Goal: Task Accomplishment & Management: Manage account settings

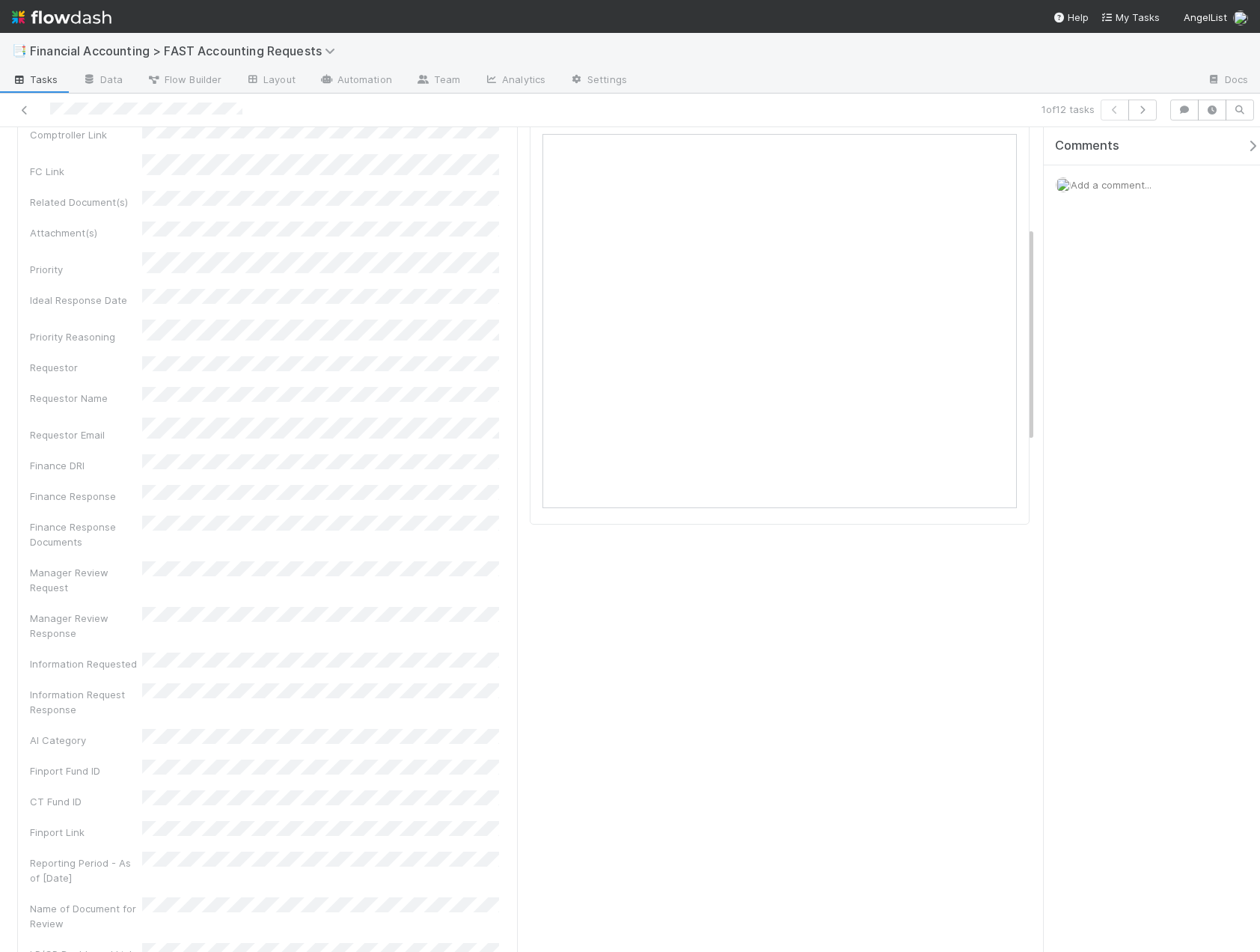
scroll to position [149, 0]
click at [1115, 216] on div "Comments Add a comment..." at bounding box center [1157, 203] width 228 height 152
click at [1103, 196] on div "Add a comment..." at bounding box center [1157, 184] width 228 height 39
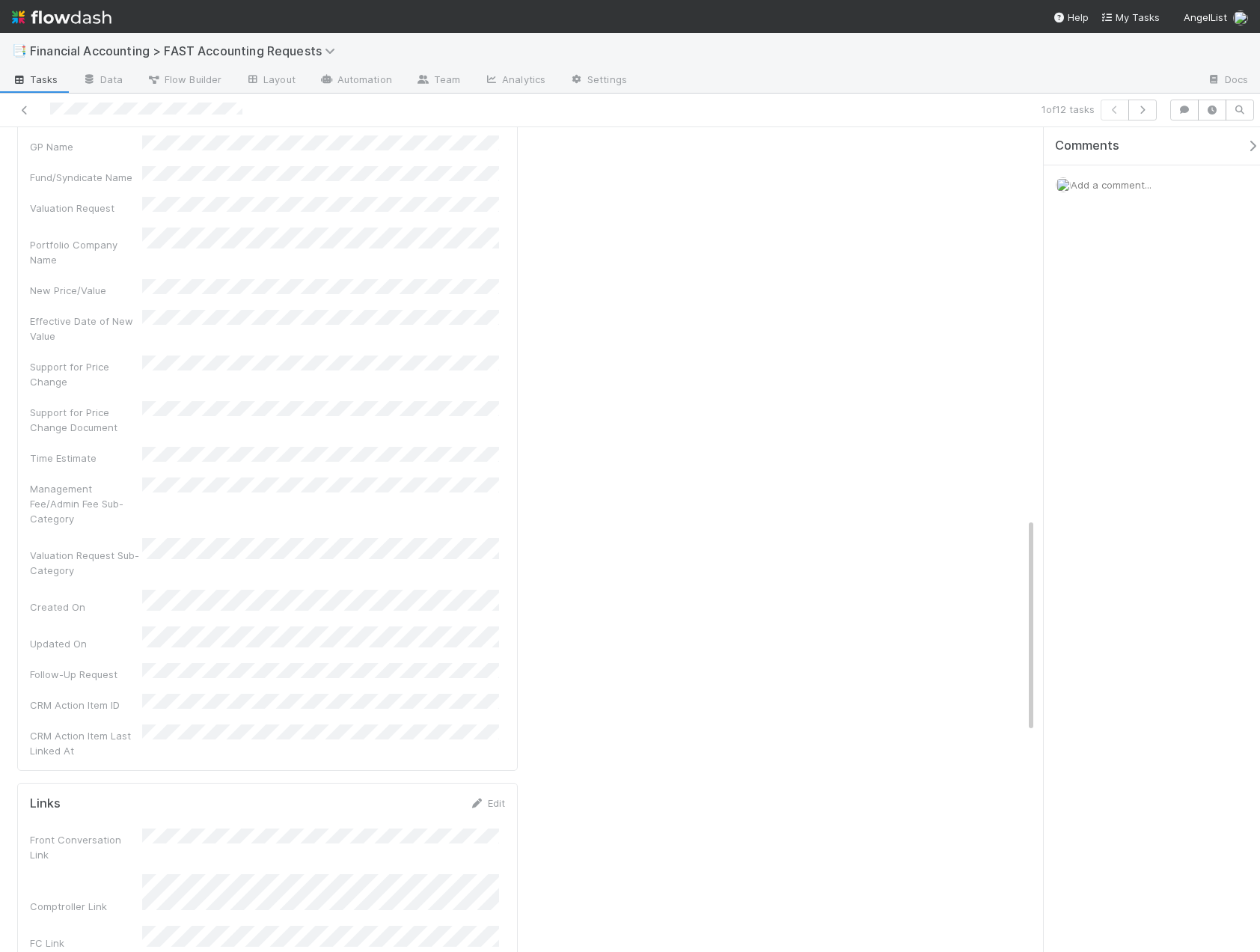
scroll to position [1497, 0]
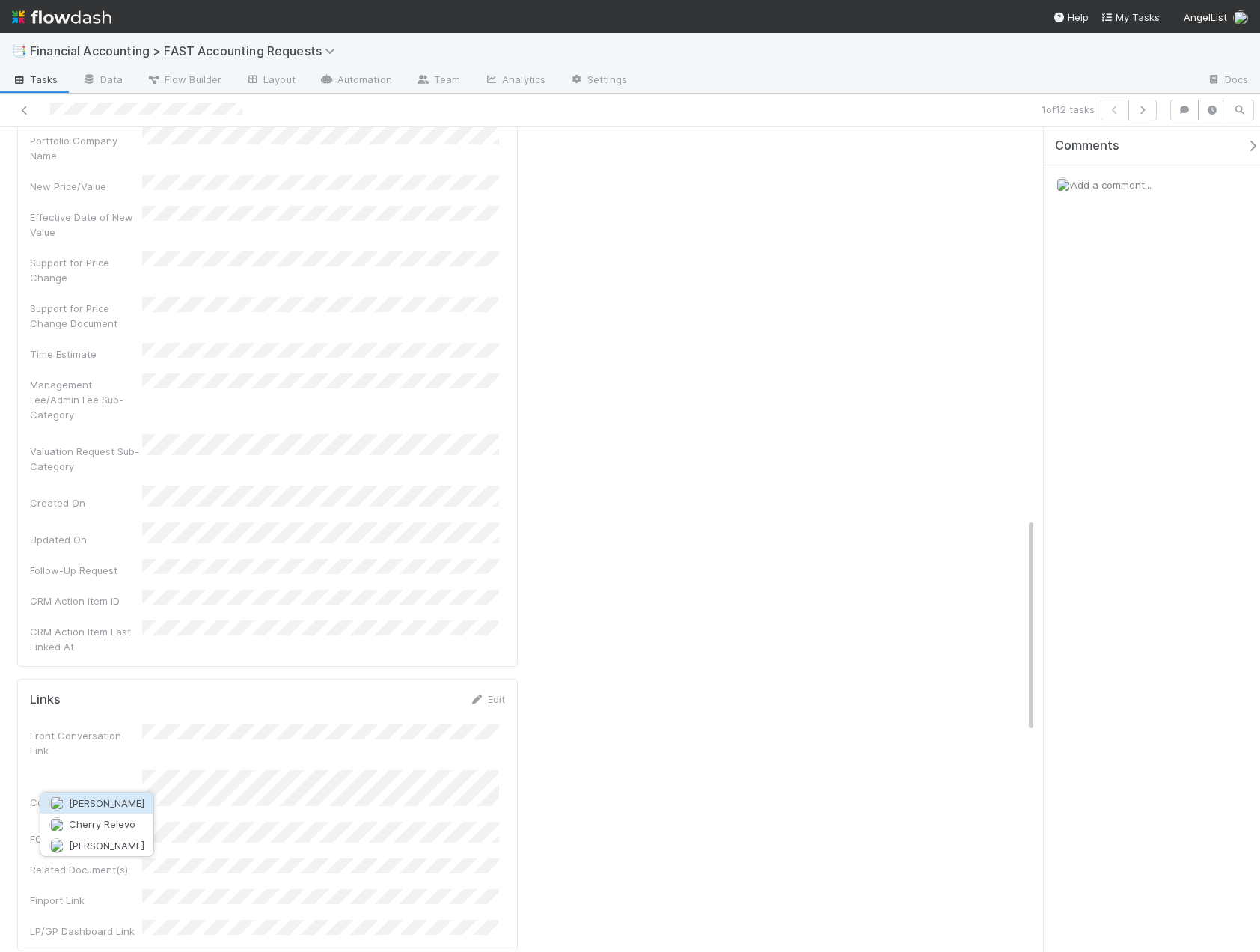
click at [105, 807] on span "Chelsea Nazareth" at bounding box center [107, 803] width 76 height 12
click at [829, 568] on div "Comptroller FC Admin" at bounding box center [780, 11] width 513 height 2674
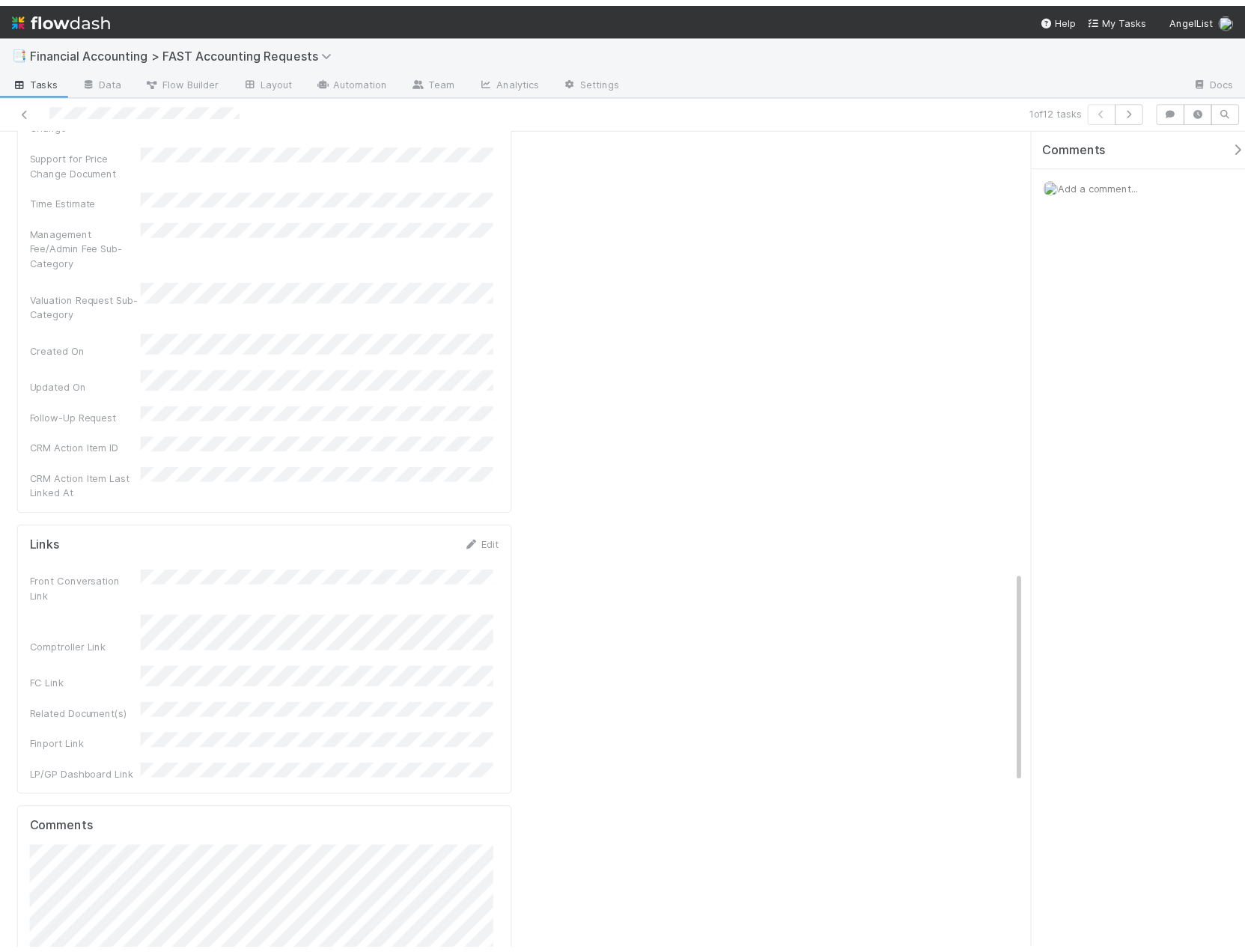
scroll to position [1721, 0]
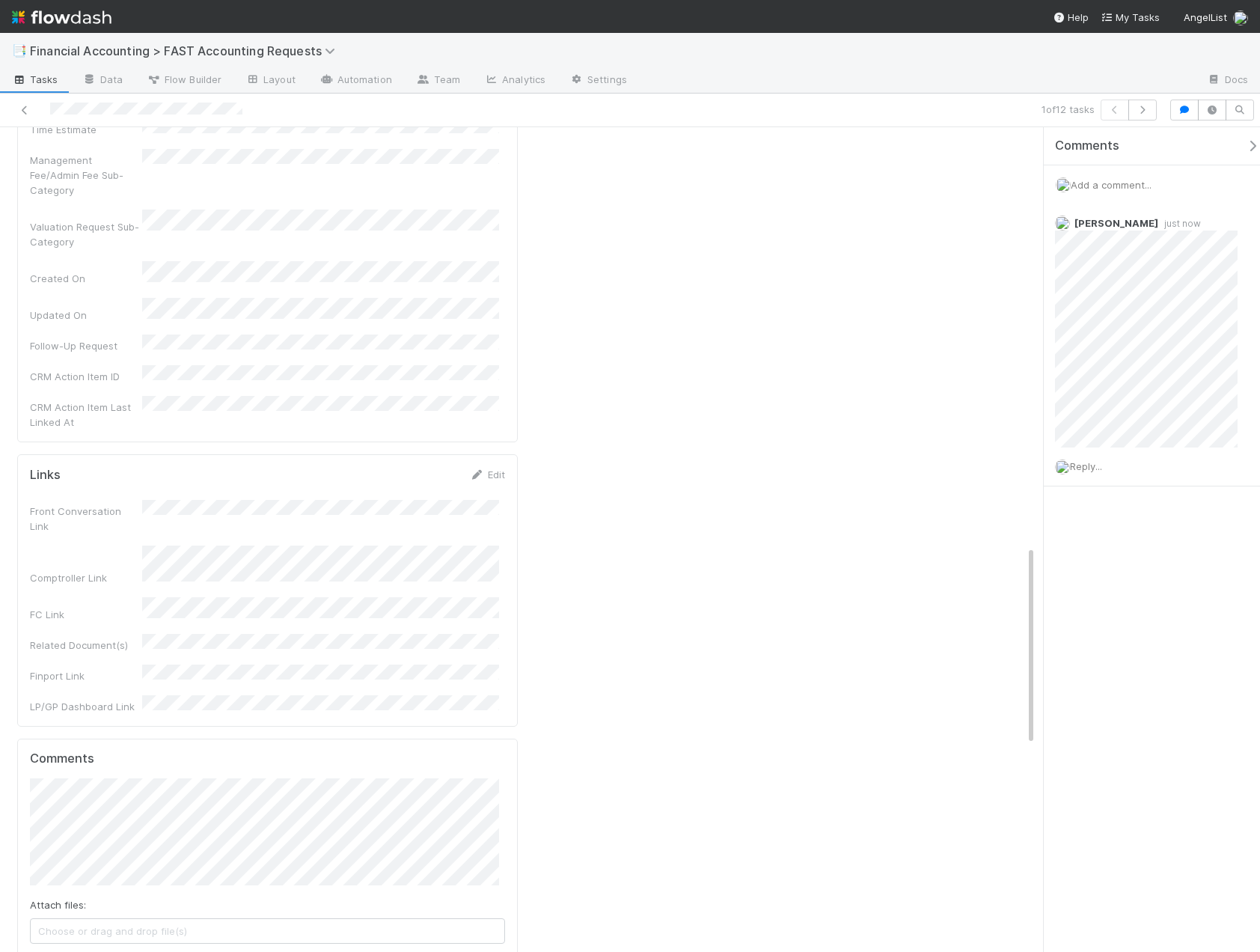
click at [1157, 594] on div "Comments Add a comment... Kevin Fawcett just now Reply..." at bounding box center [1152, 540] width 216 height 825
click at [1239, 225] on icon at bounding box center [1246, 224] width 15 height 10
click at [756, 102] on div "1 of 12 tasks" at bounding box center [875, 110] width 576 height 21
click at [1240, 223] on icon at bounding box center [1246, 224] width 15 height 10
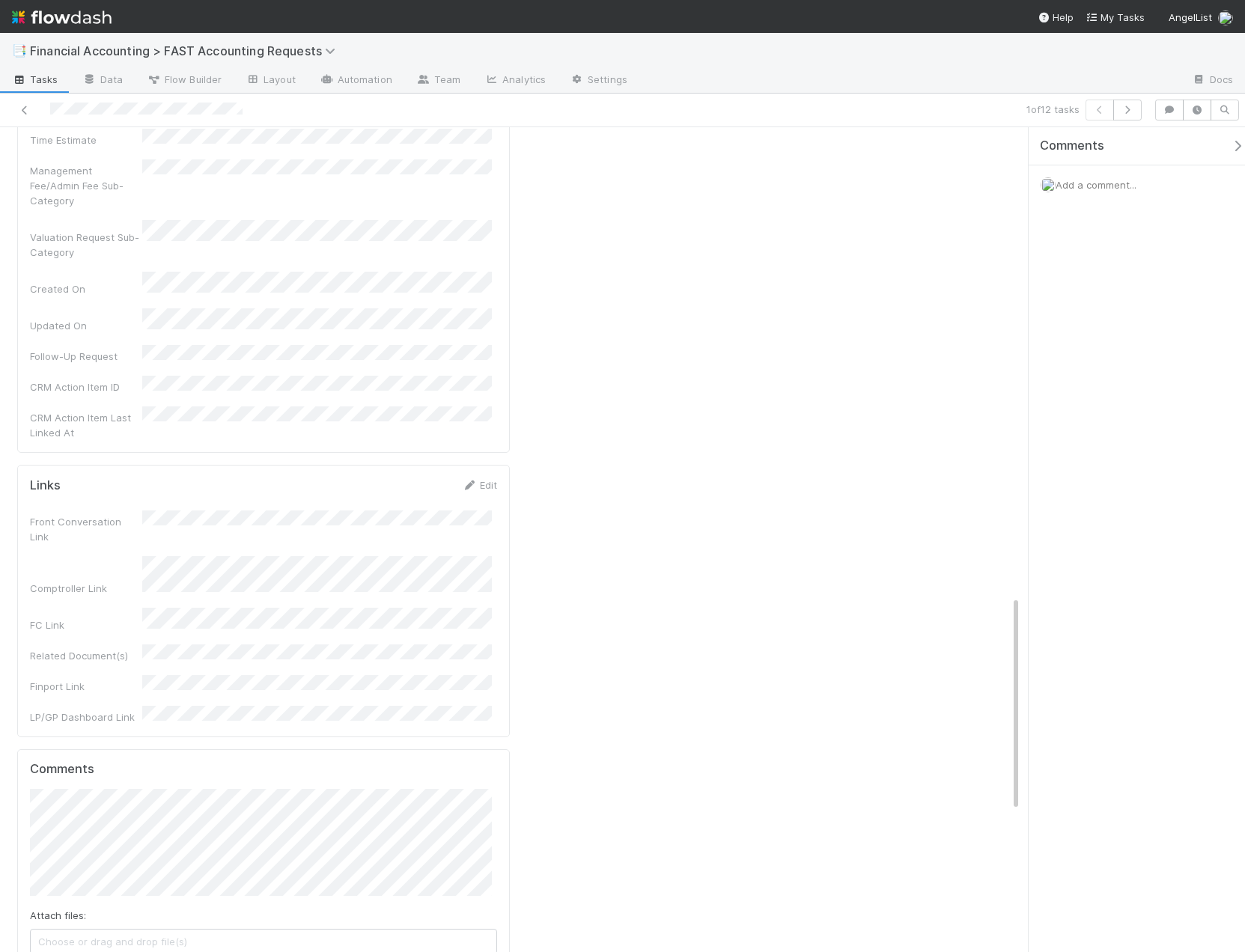
scroll to position [1796, 0]
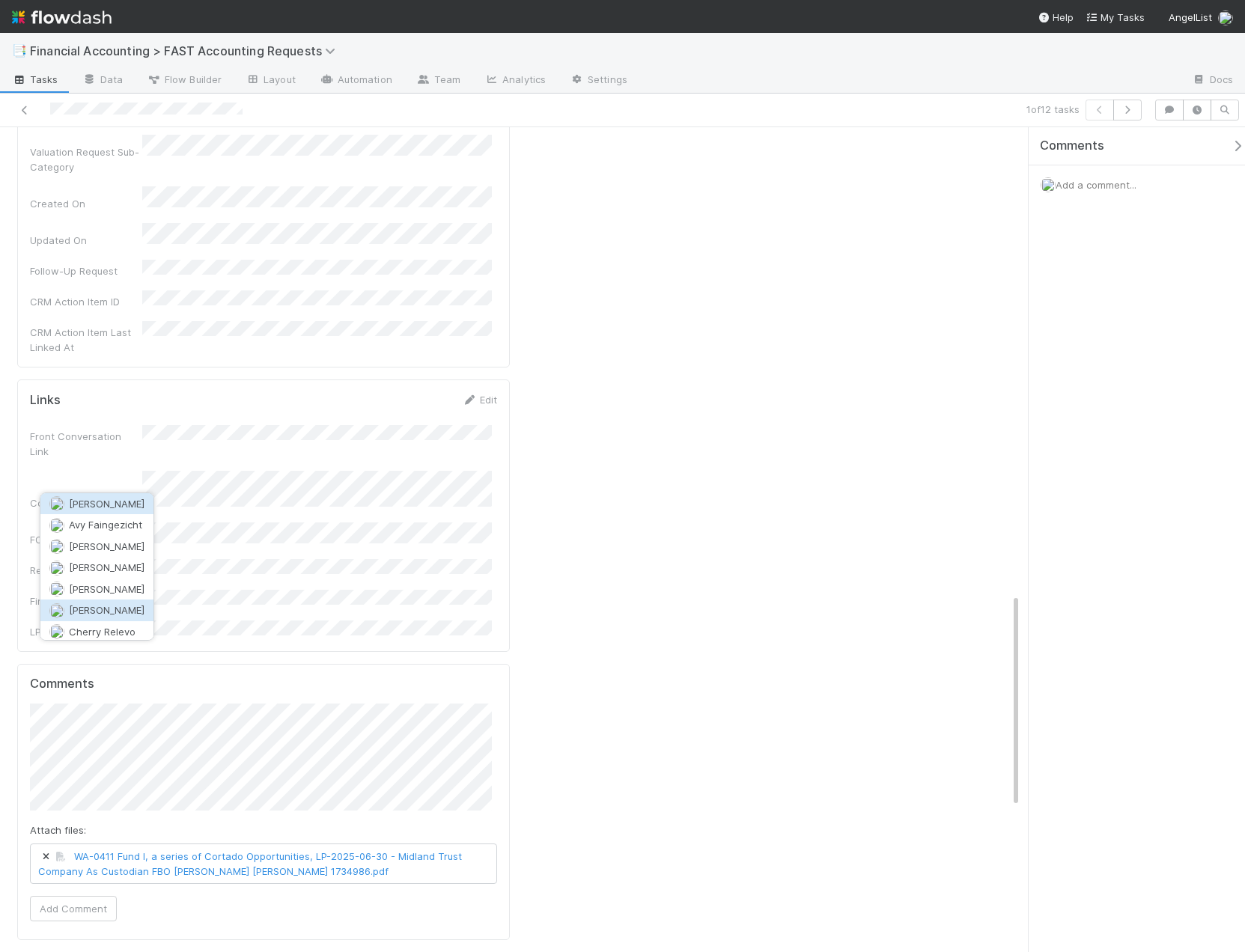
click at [136, 610] on span "[PERSON_NAME]" at bounding box center [107, 609] width 76 height 12
click at [66, 896] on button "Add Comment" at bounding box center [73, 908] width 87 height 25
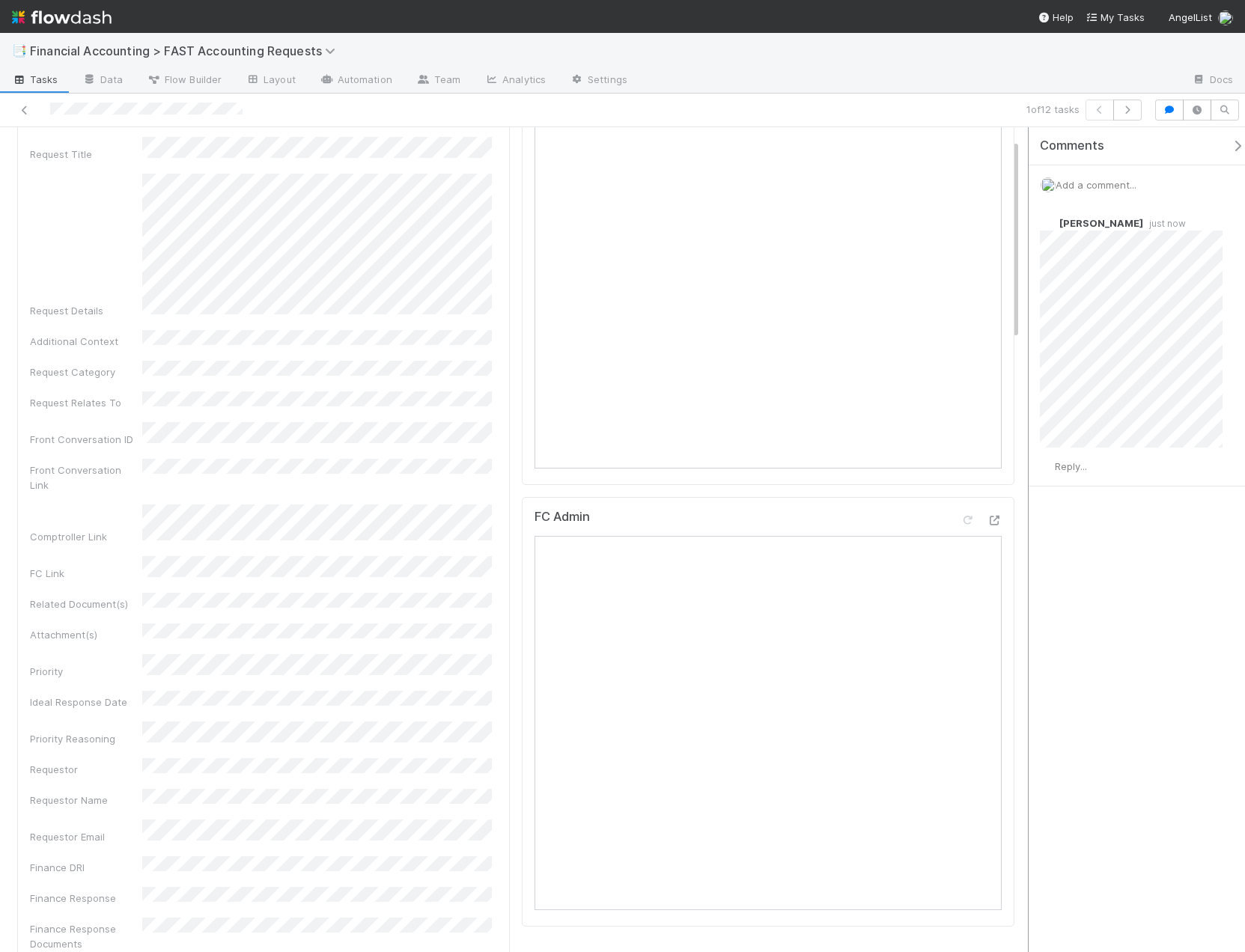
scroll to position [0, 0]
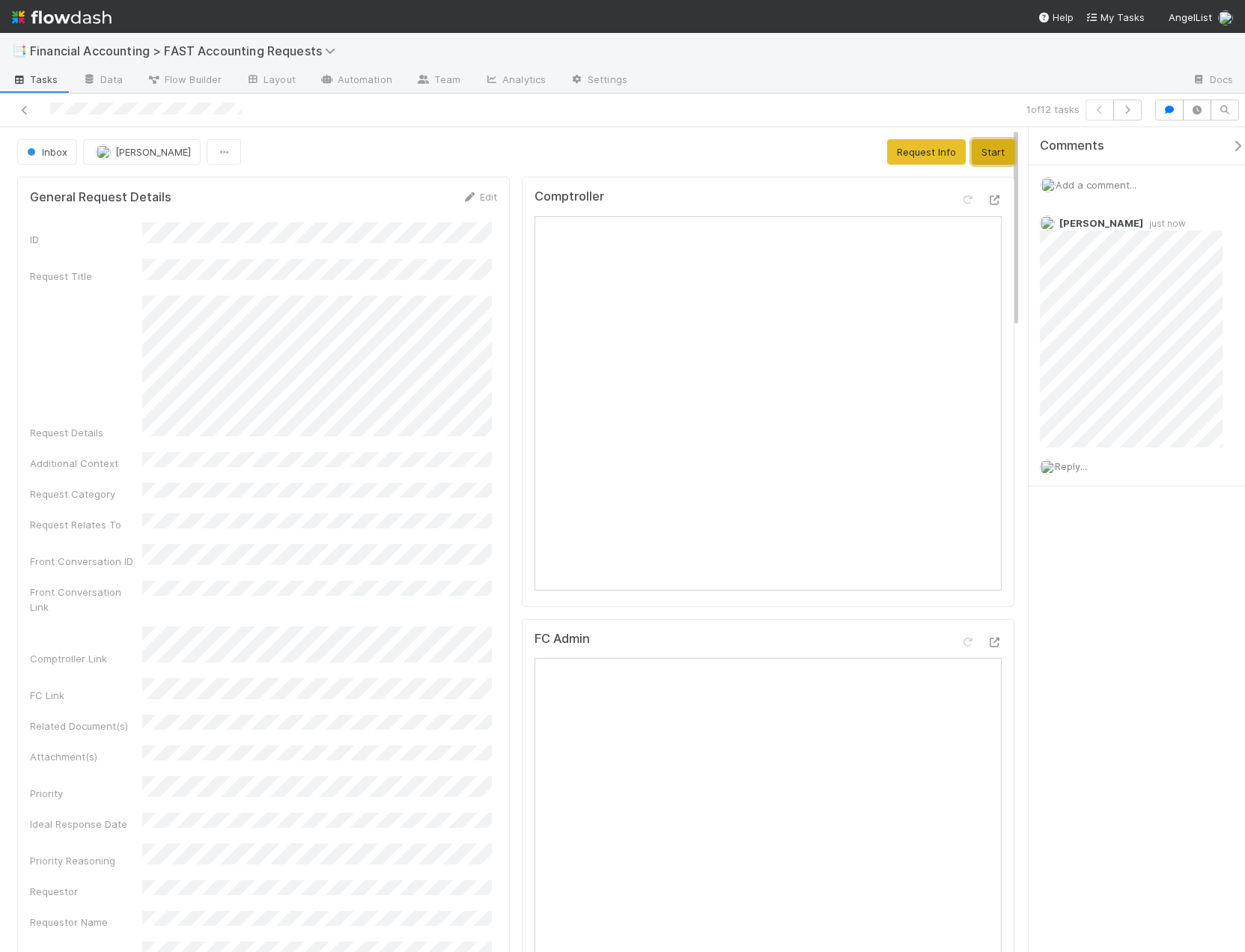
click at [990, 157] on button "Start" at bounding box center [994, 151] width 43 height 25
click at [765, 151] on button "Complete" at bounding box center [793, 151] width 65 height 25
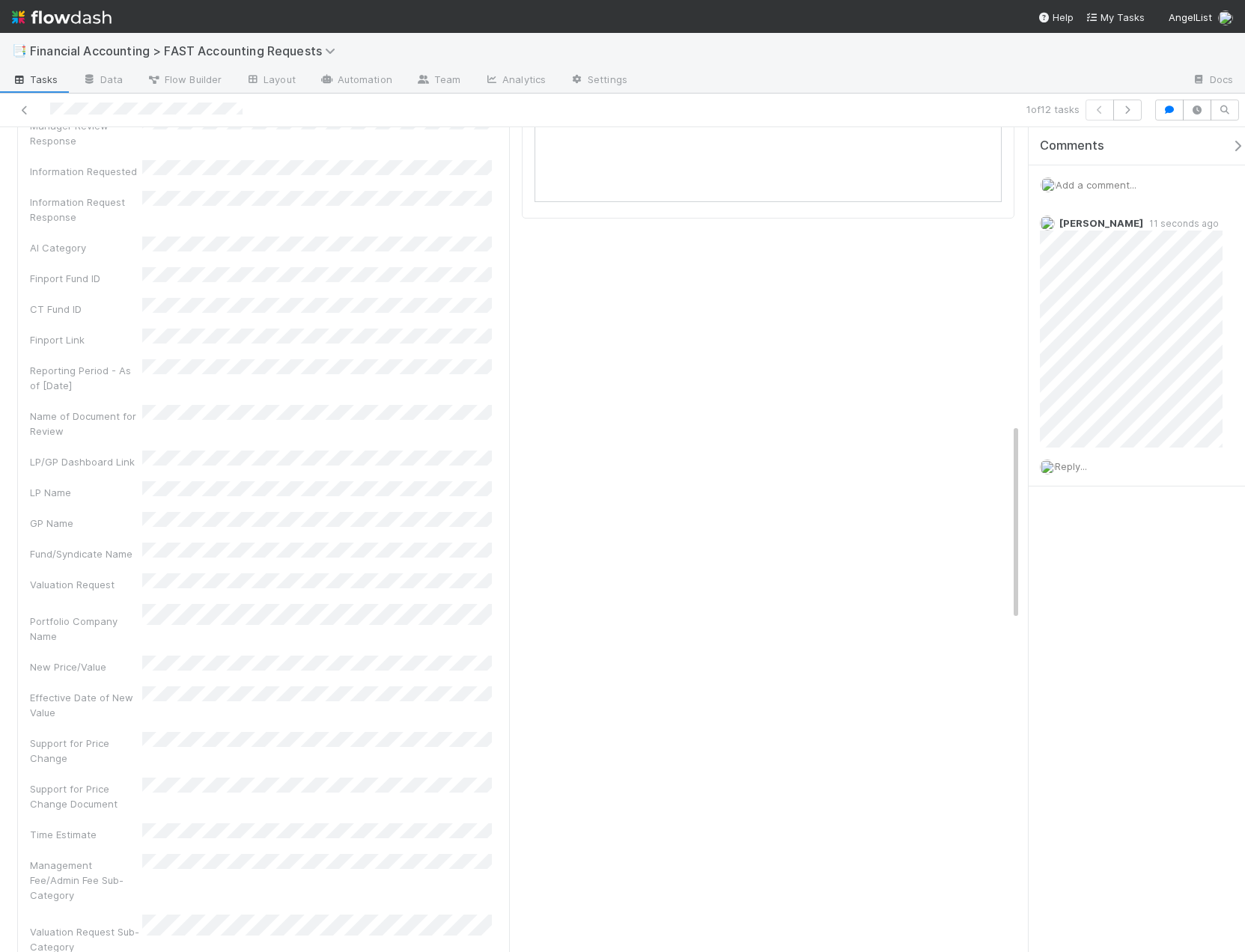
scroll to position [823, 0]
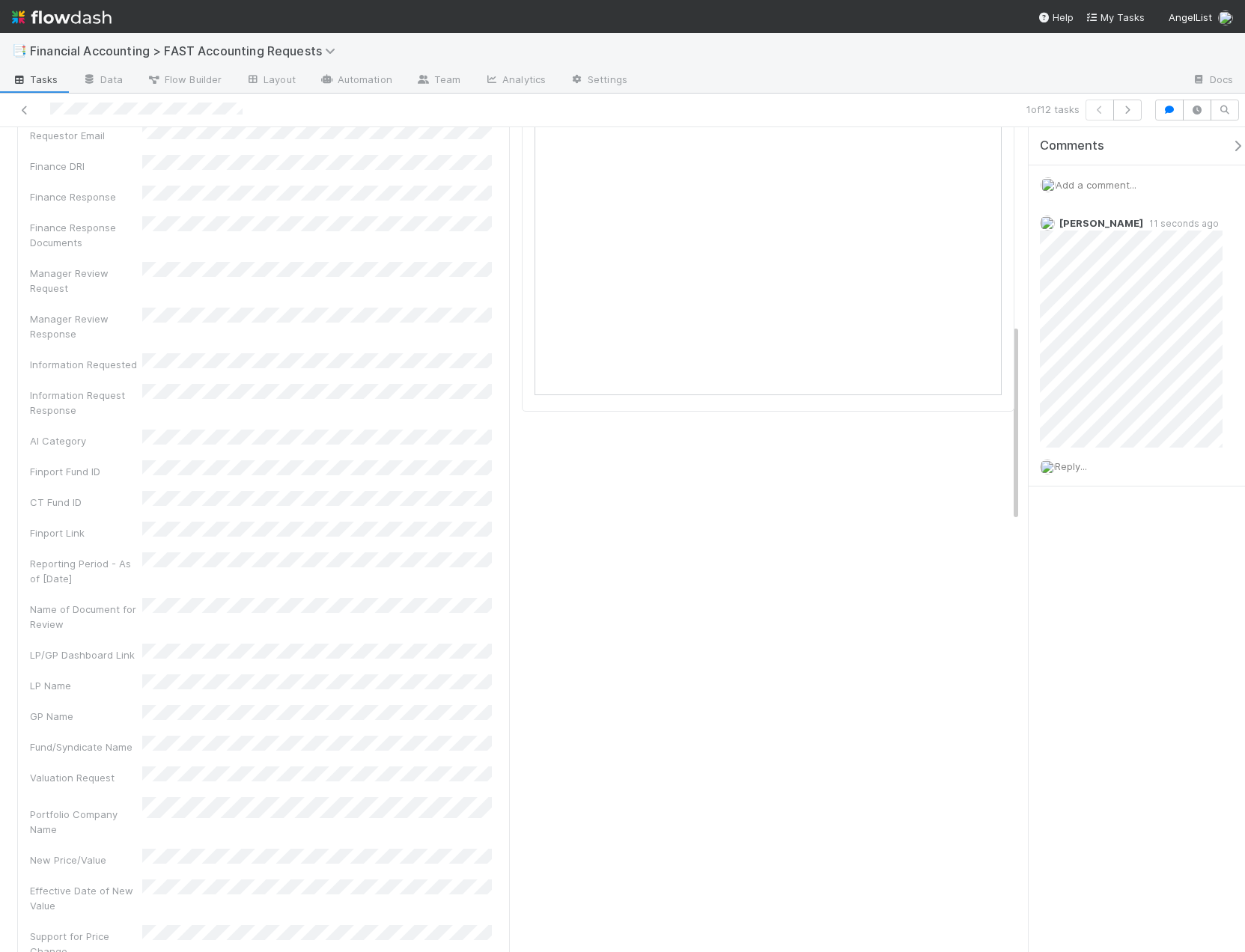
click at [14, 113] on div at bounding box center [293, 110] width 574 height 21
click at [21, 108] on icon at bounding box center [25, 110] width 15 height 10
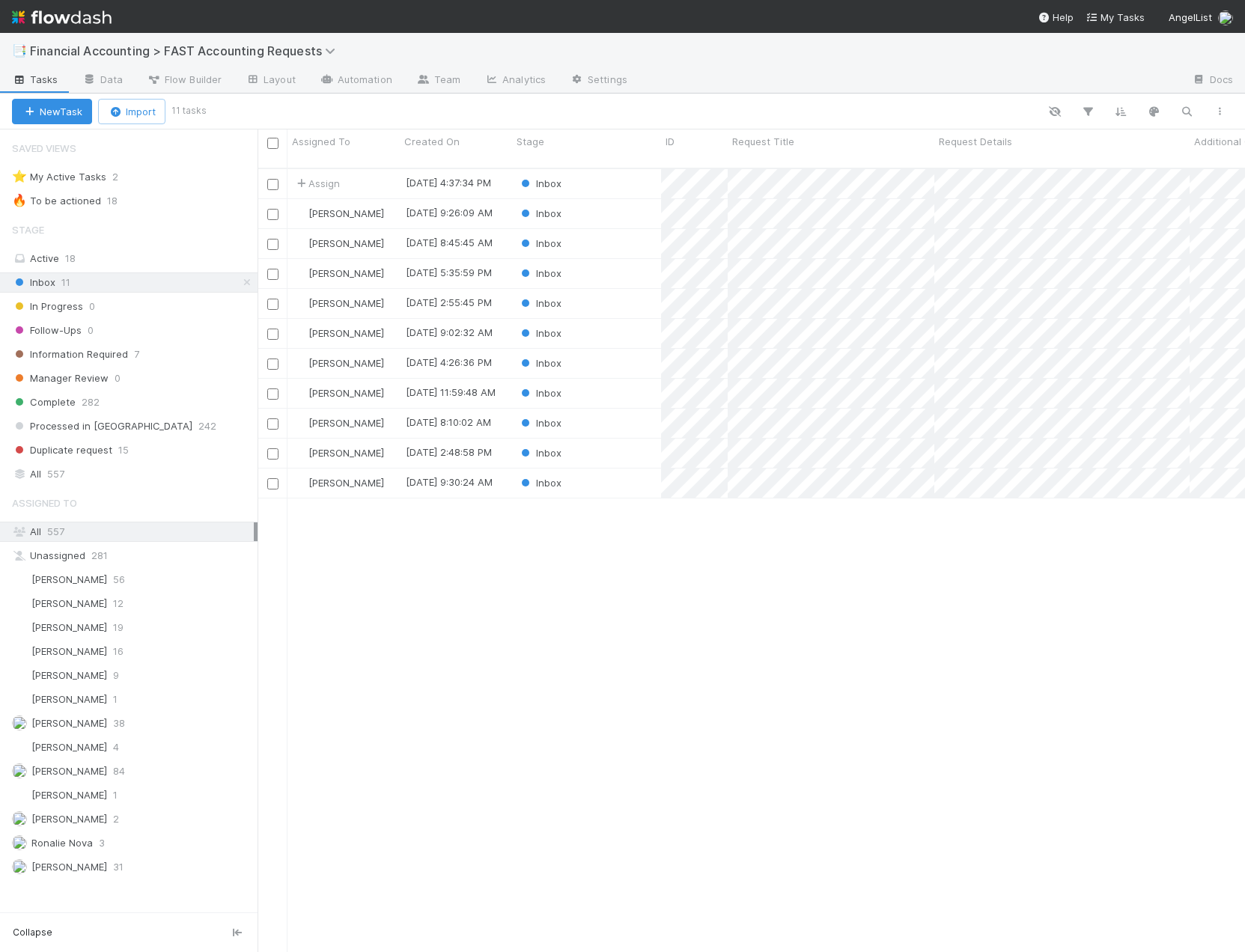
scroll to position [785, 976]
click at [374, 177] on div "Assign" at bounding box center [344, 184] width 113 height 30
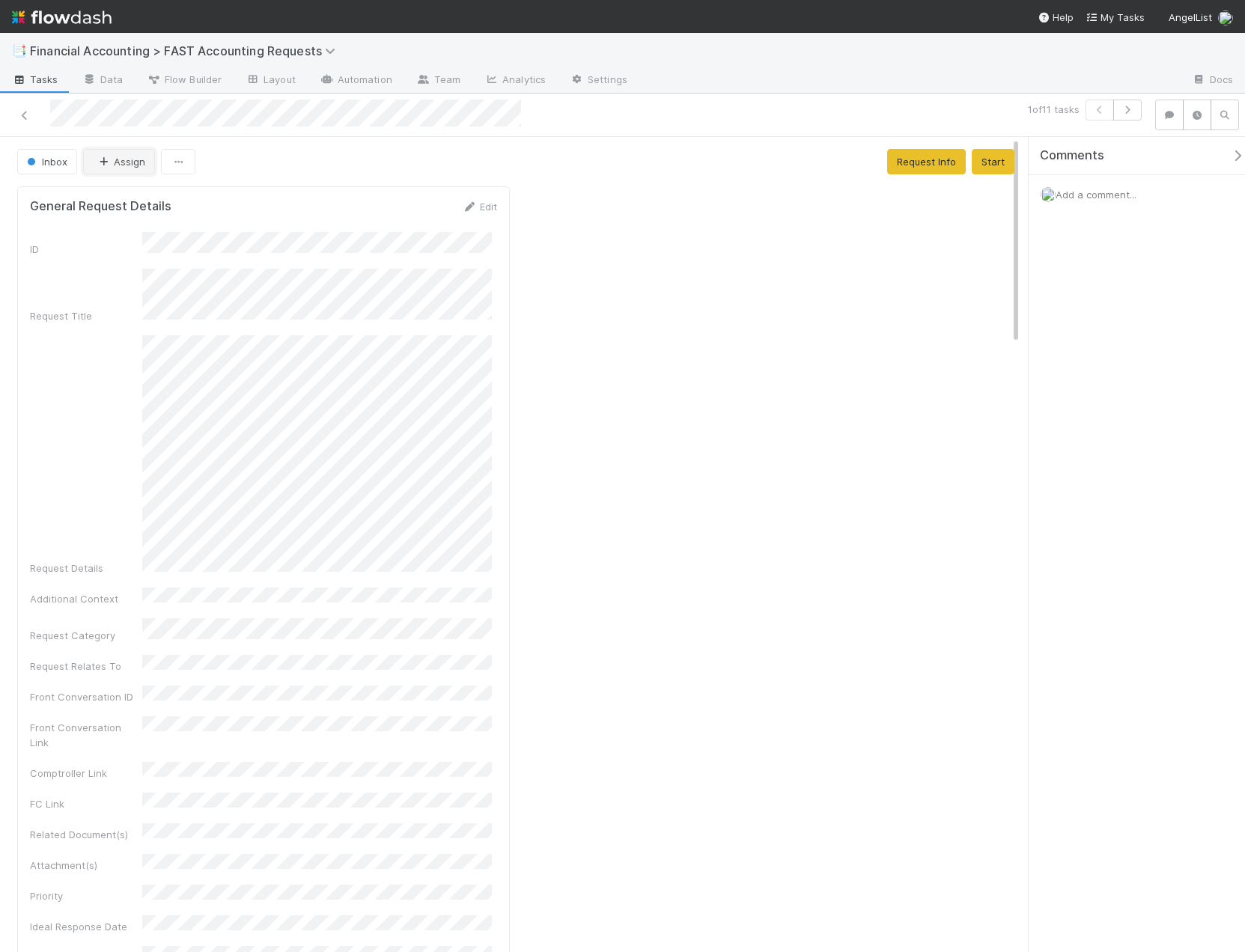
click at [104, 157] on icon "button" at bounding box center [104, 162] width 15 height 10
click at [151, 278] on span "[PERSON_NAME]" at bounding box center [143, 279] width 76 height 12
click at [23, 115] on icon at bounding box center [25, 116] width 15 height 10
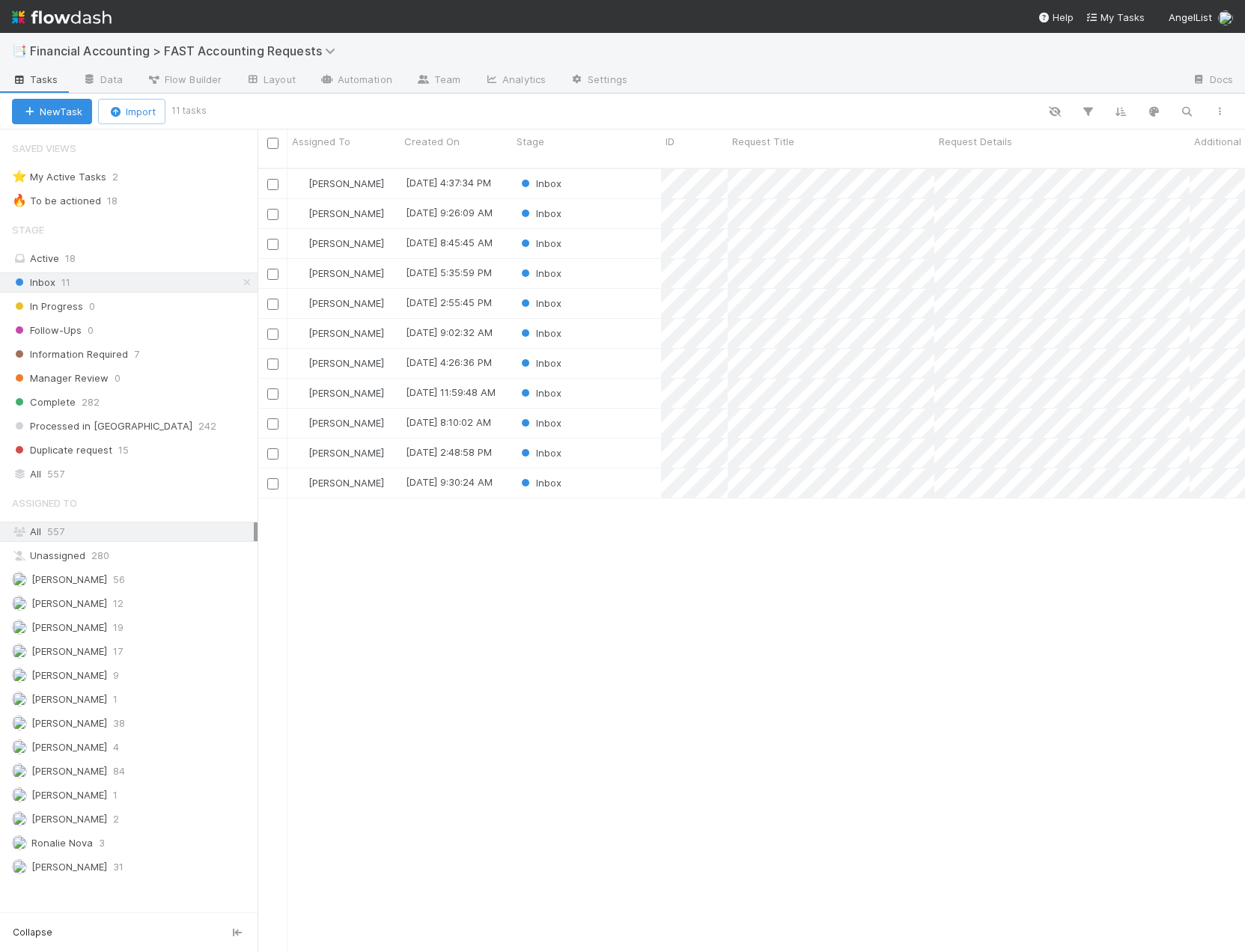
scroll to position [785, 976]
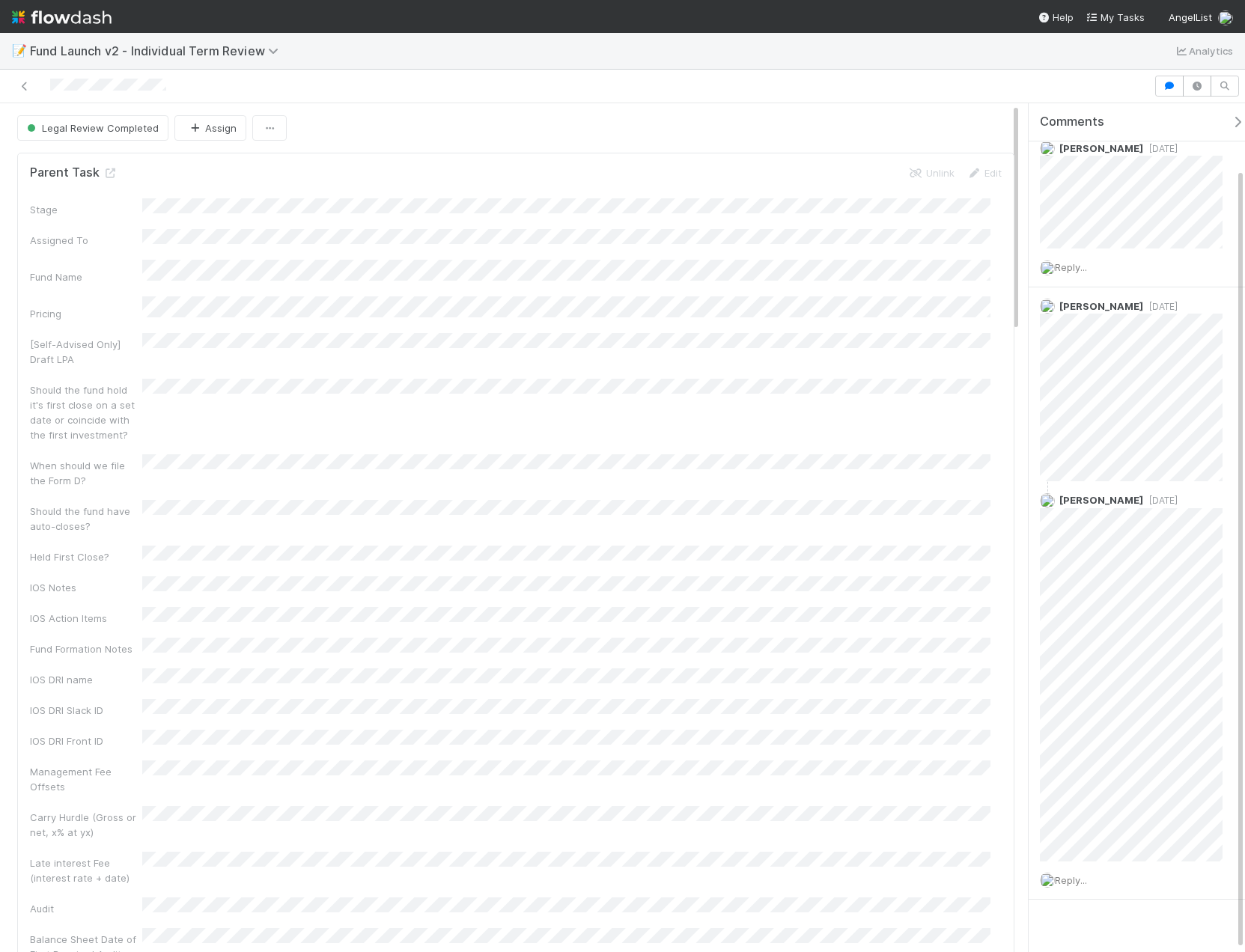
scroll to position [73, 0]
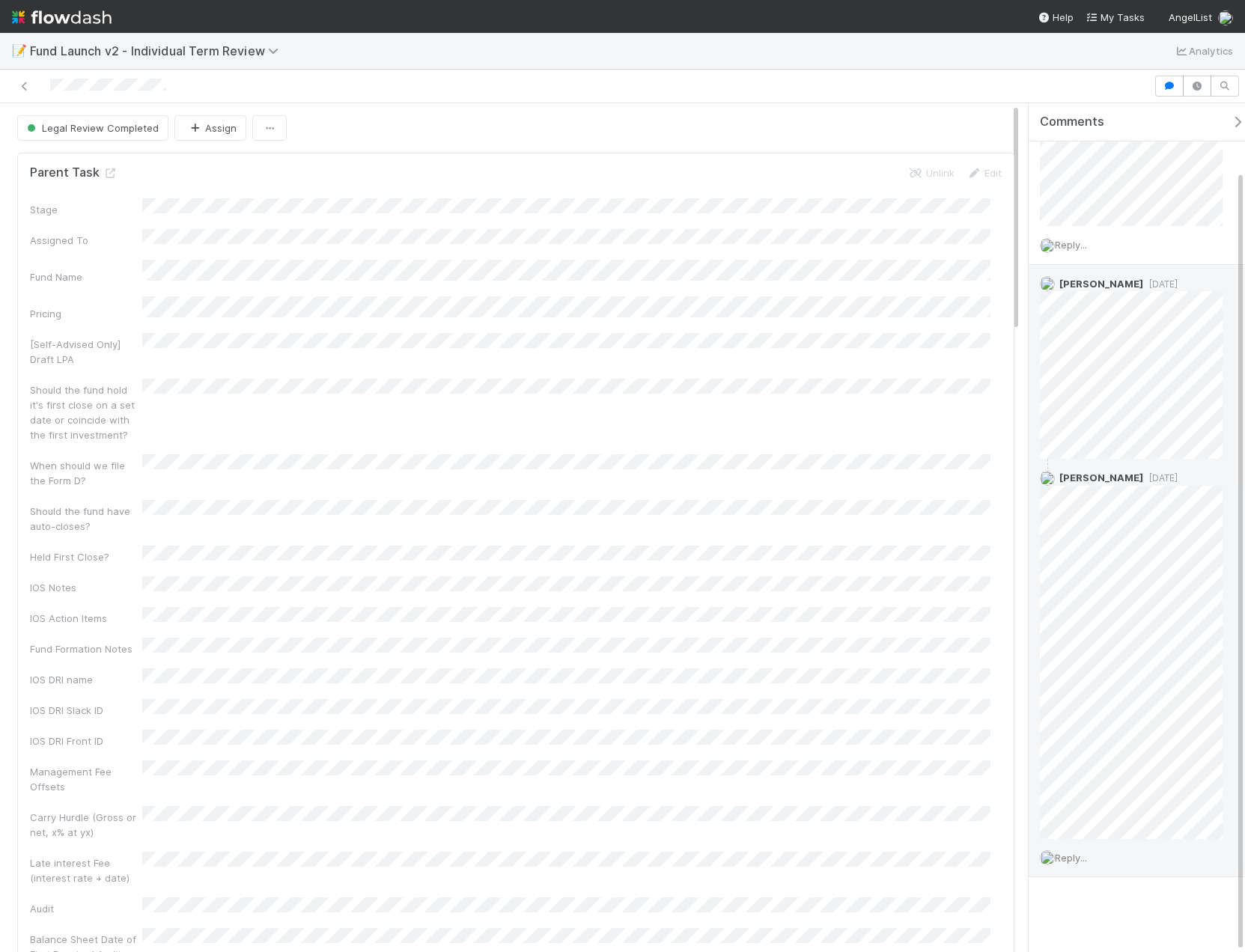
click at [1087, 858] on span "Reply..." at bounding box center [1071, 858] width 32 height 12
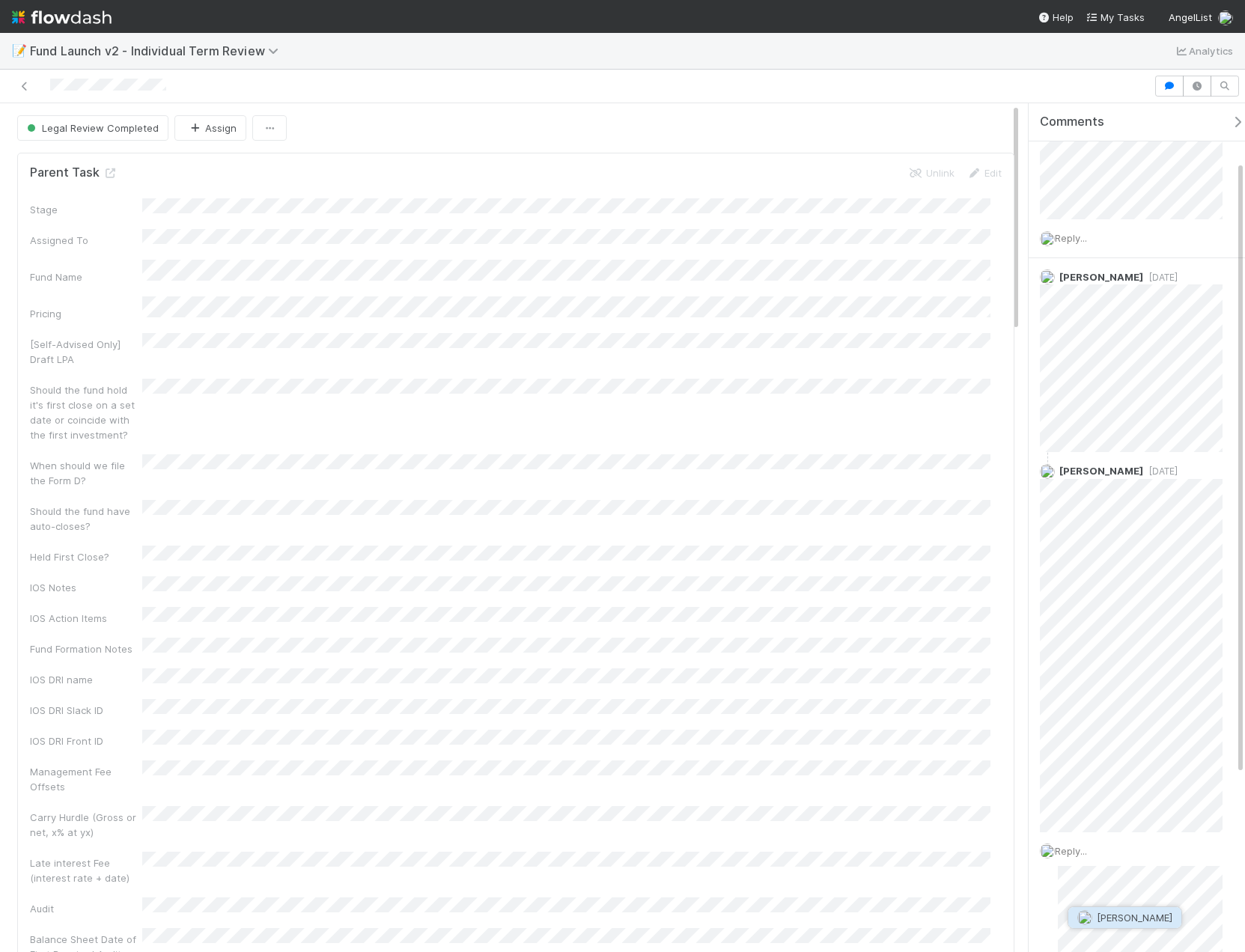
click at [1116, 914] on span "[PERSON_NAME]" at bounding box center [1135, 918] width 76 height 12
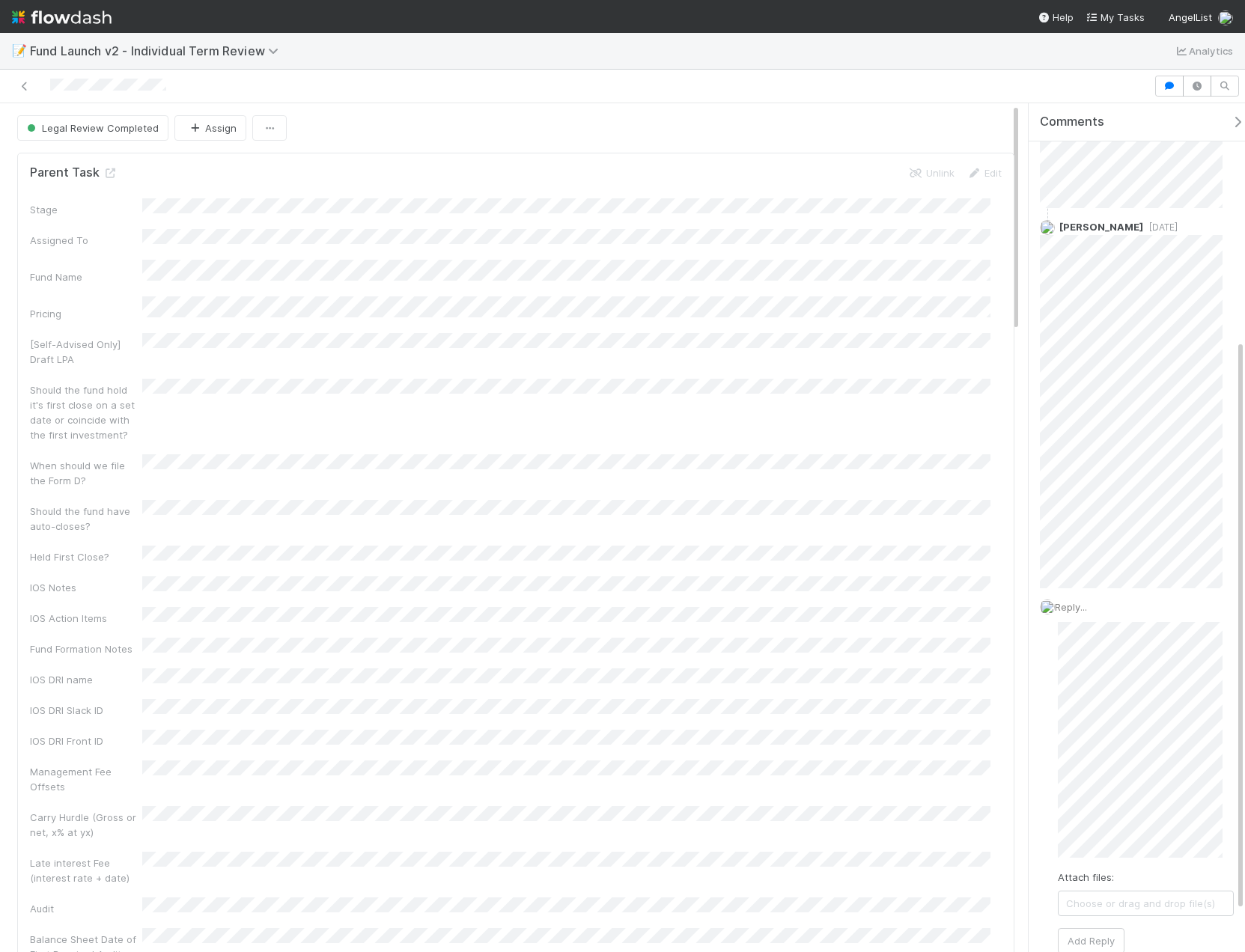
scroll to position [412, 0]
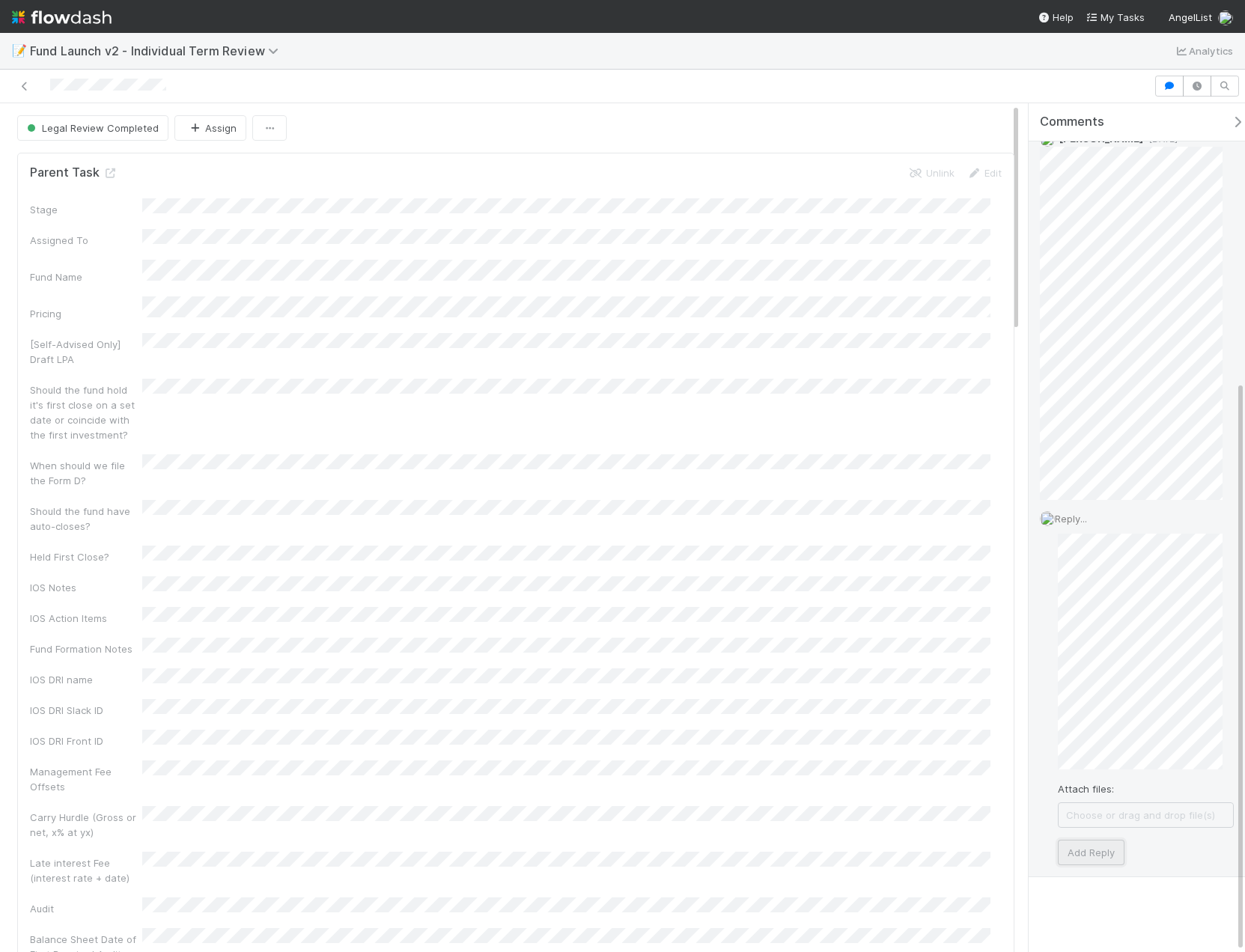
click at [1091, 845] on button "Add Reply" at bounding box center [1091, 852] width 67 height 25
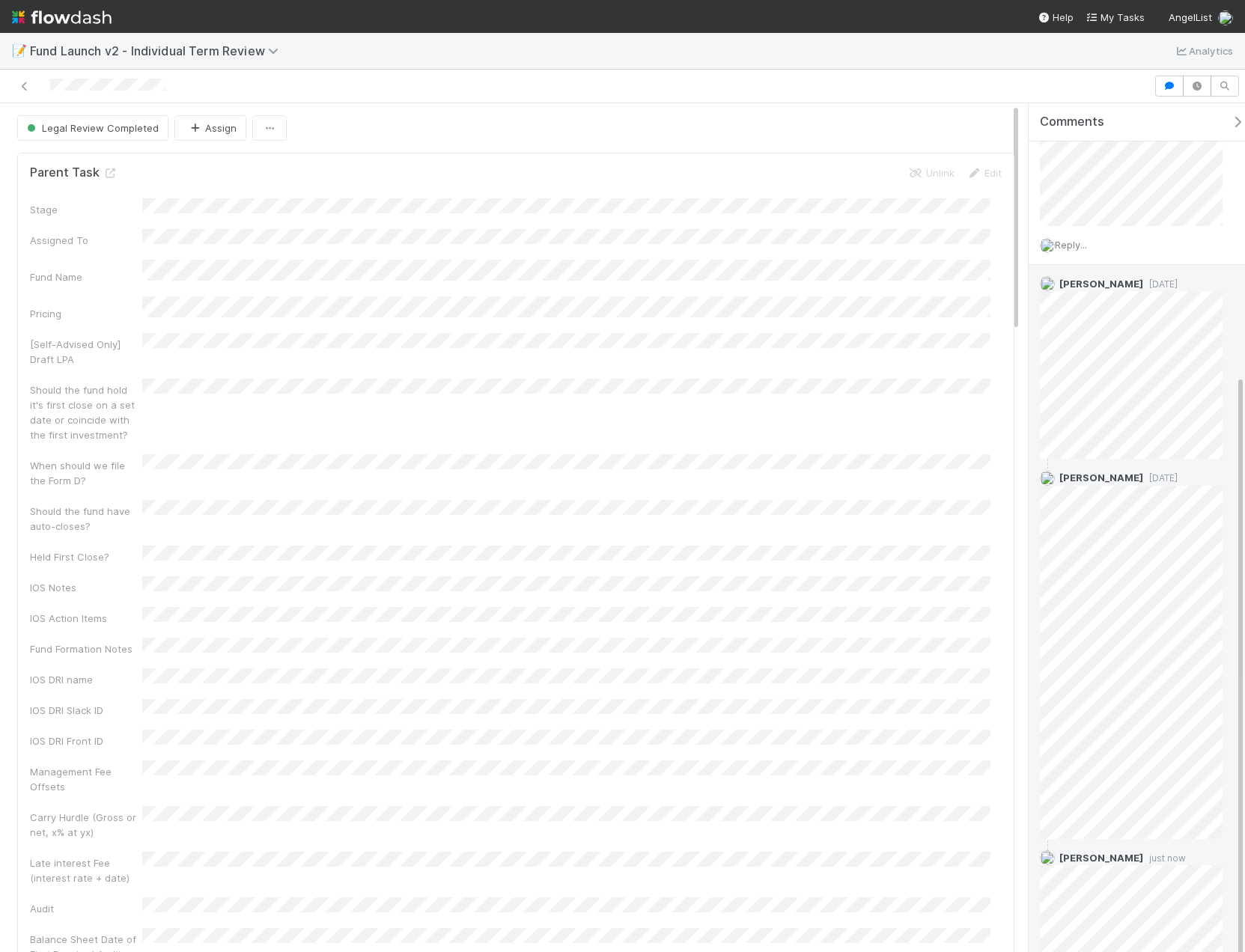
scroll to position [295, 0]
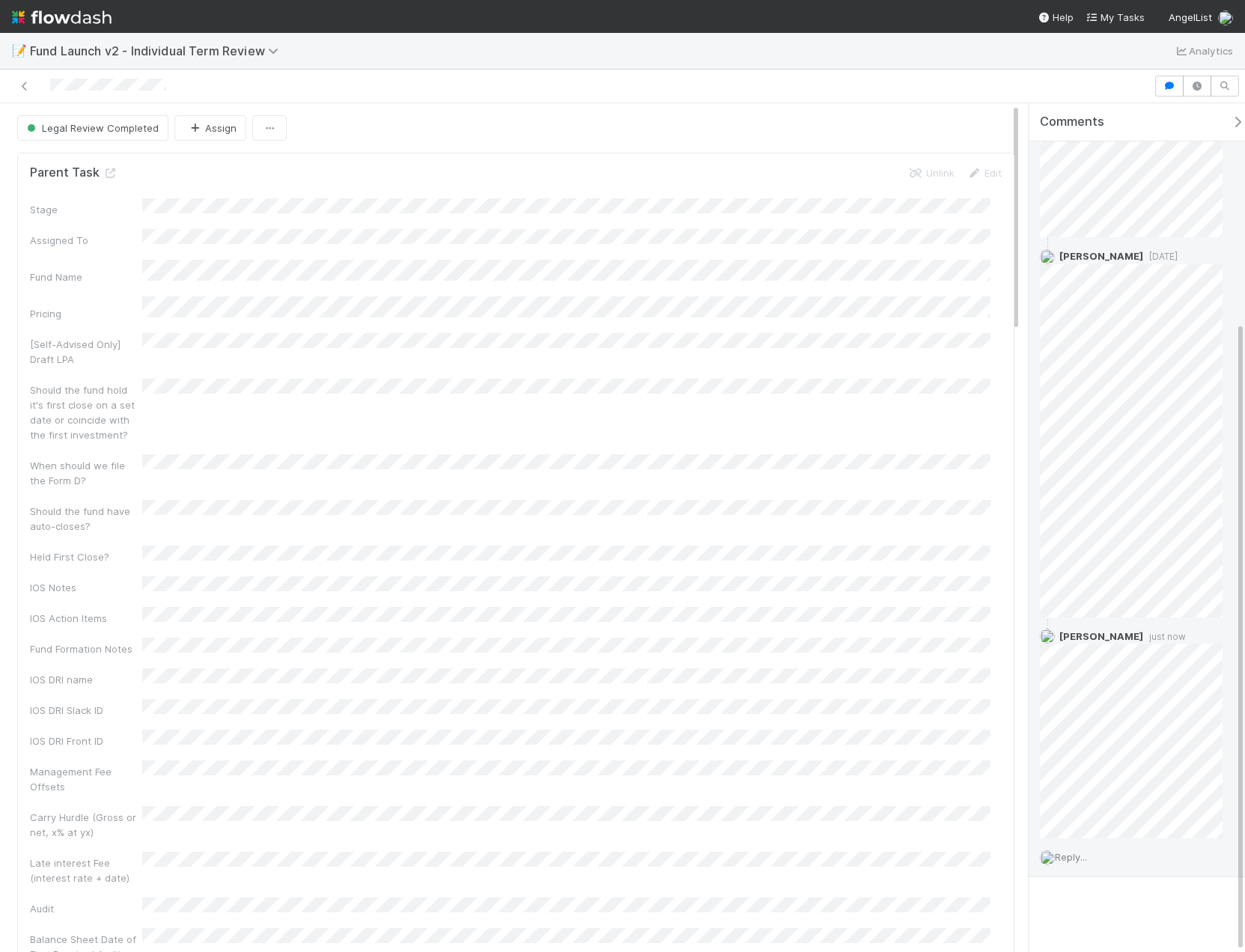
click at [21, 94] on div at bounding box center [576, 86] width 1141 height 21
click at [21, 87] on icon at bounding box center [25, 86] width 15 height 10
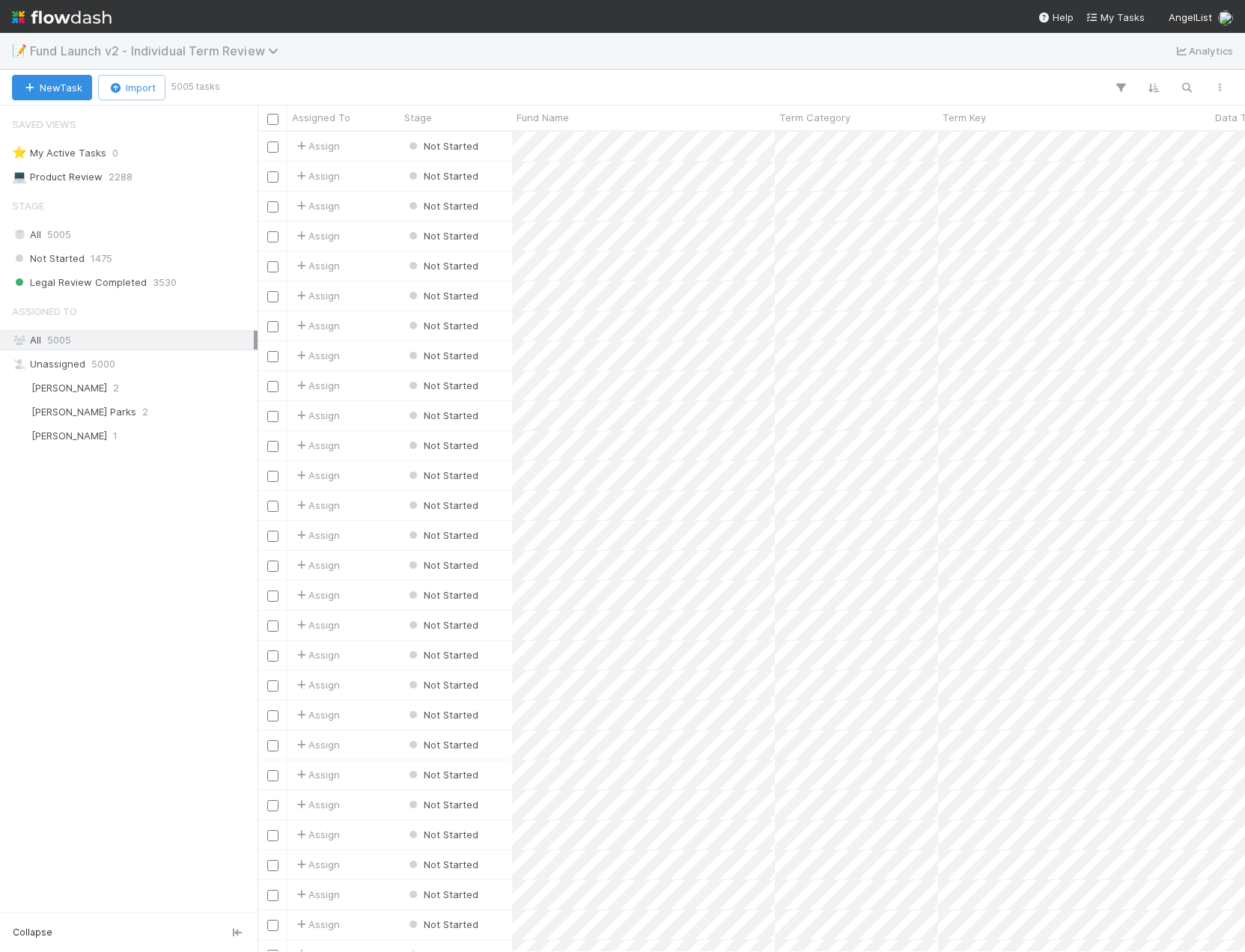
scroll to position [809, 976]
click at [185, 57] on span "Fund Launch v2 - Individual Term Review" at bounding box center [158, 51] width 256 height 15
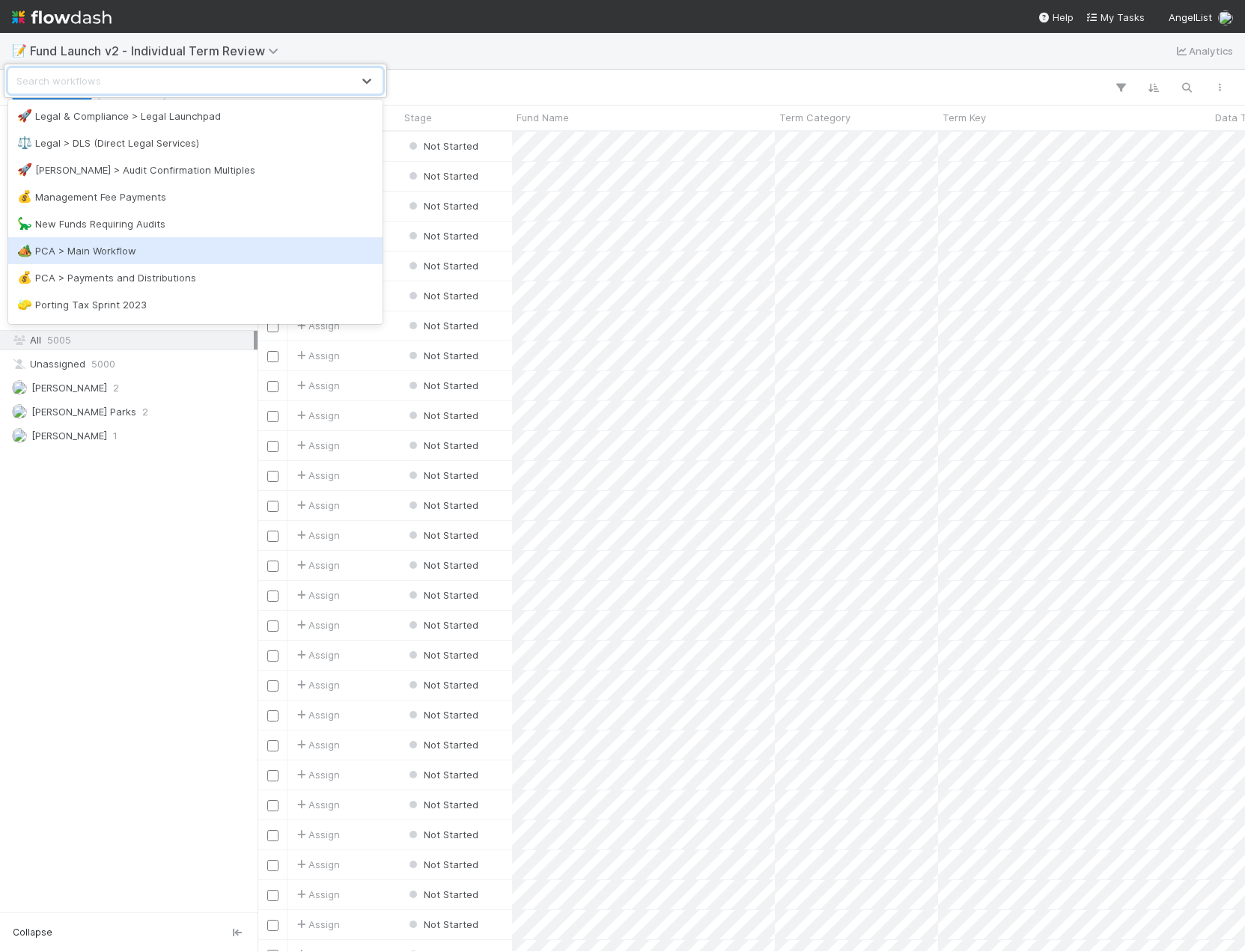
scroll to position [748, 0]
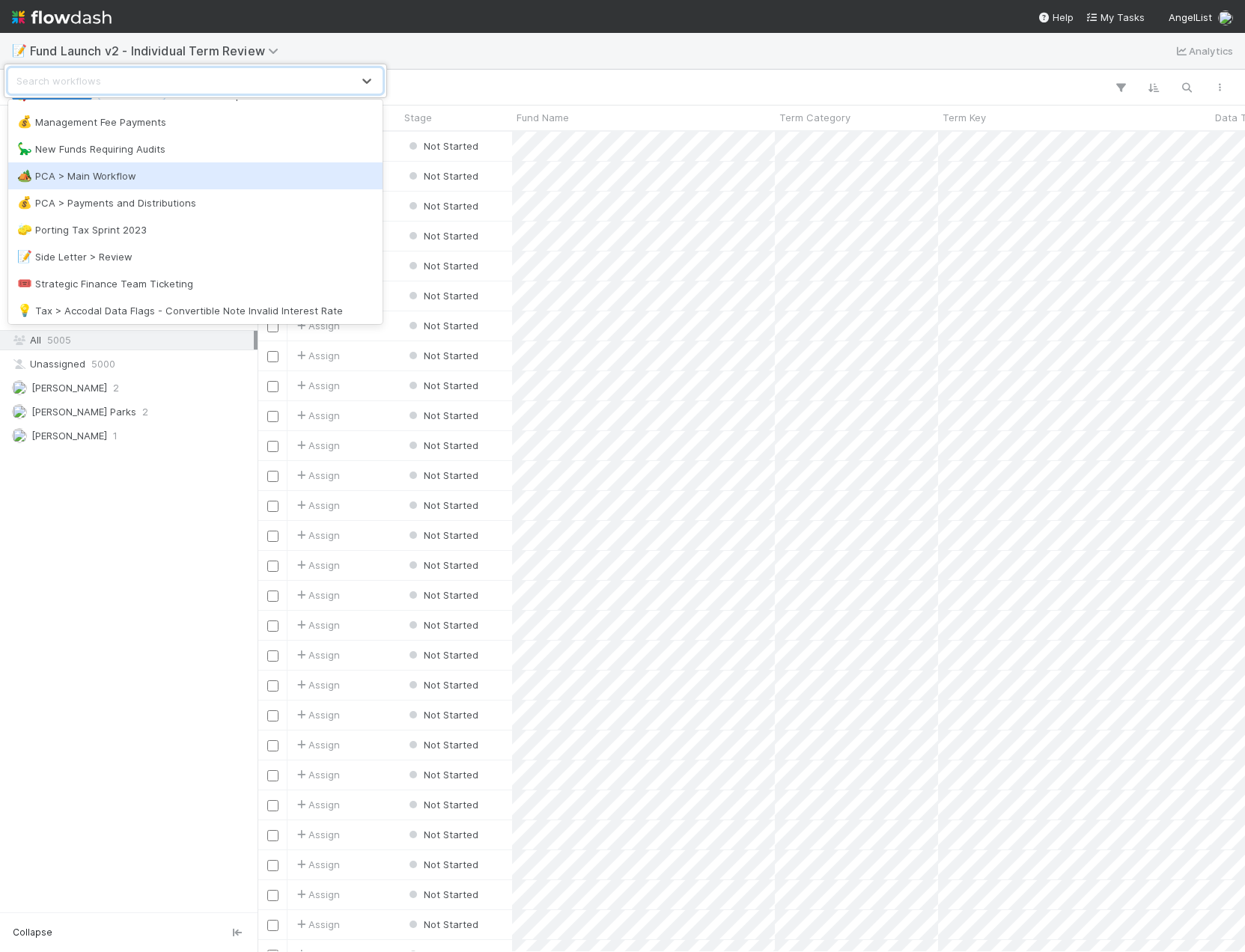
click at [148, 170] on div "🏕️ PCA > Main Workflow" at bounding box center [196, 176] width 357 height 15
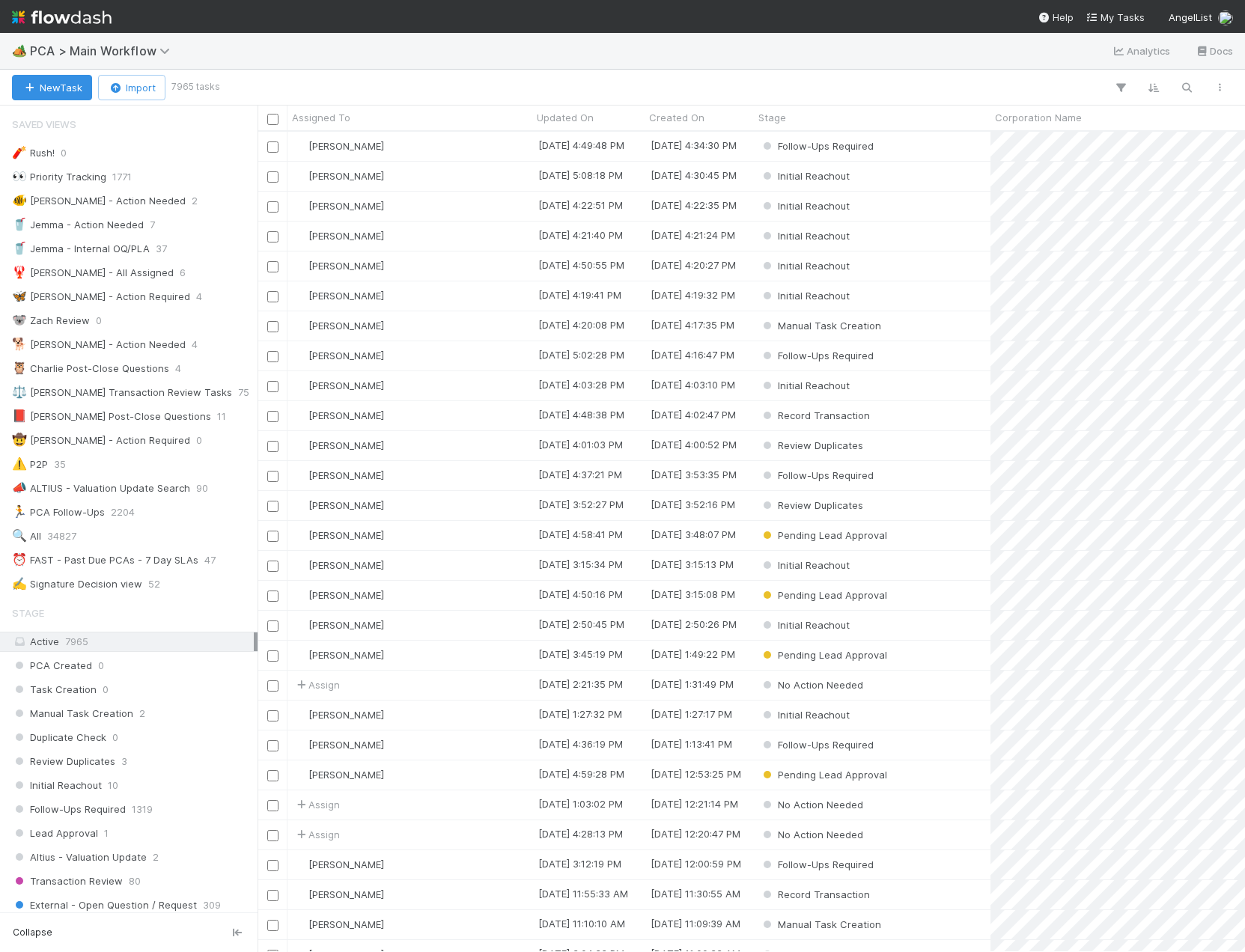
scroll to position [809, 976]
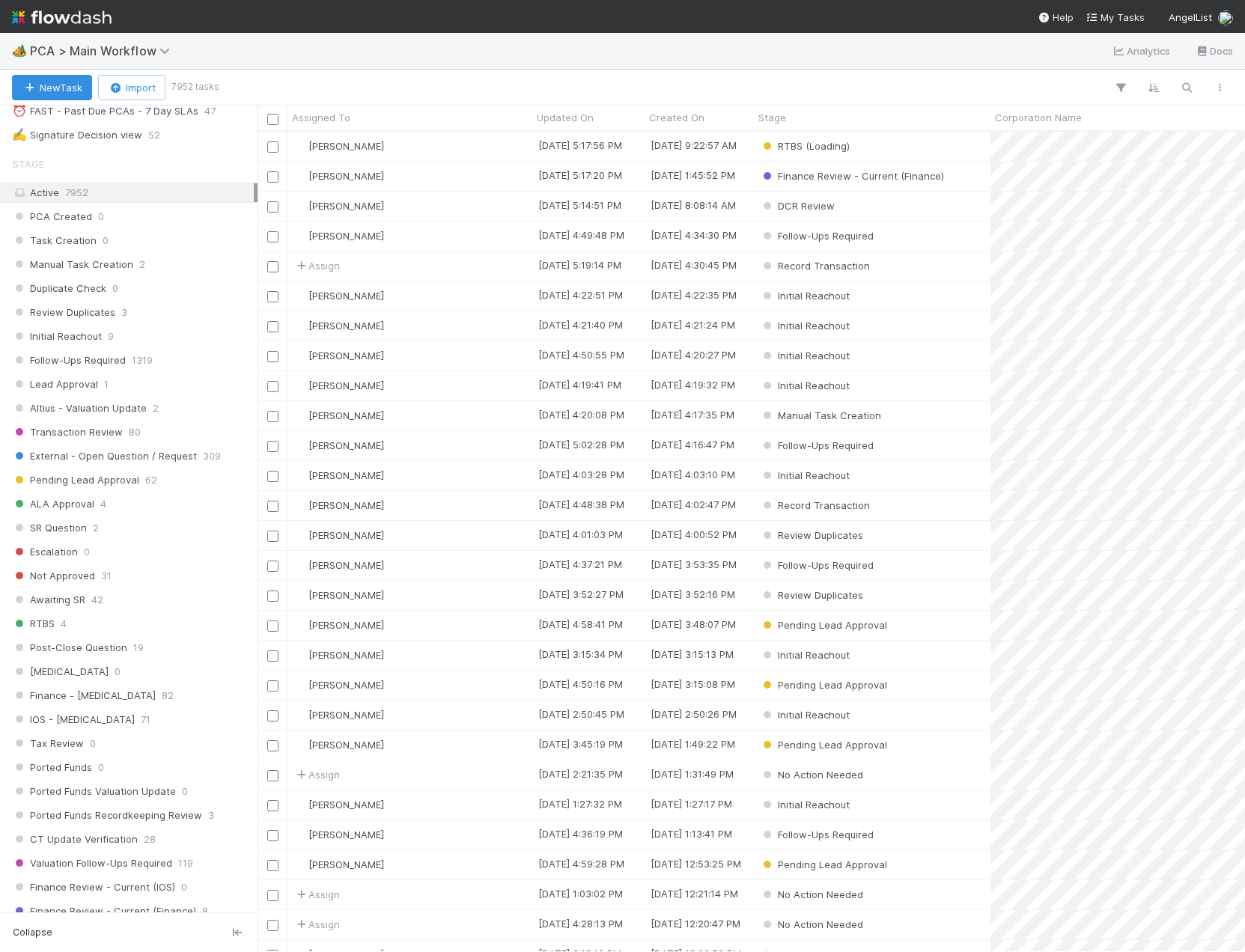
scroll to position [823, 0]
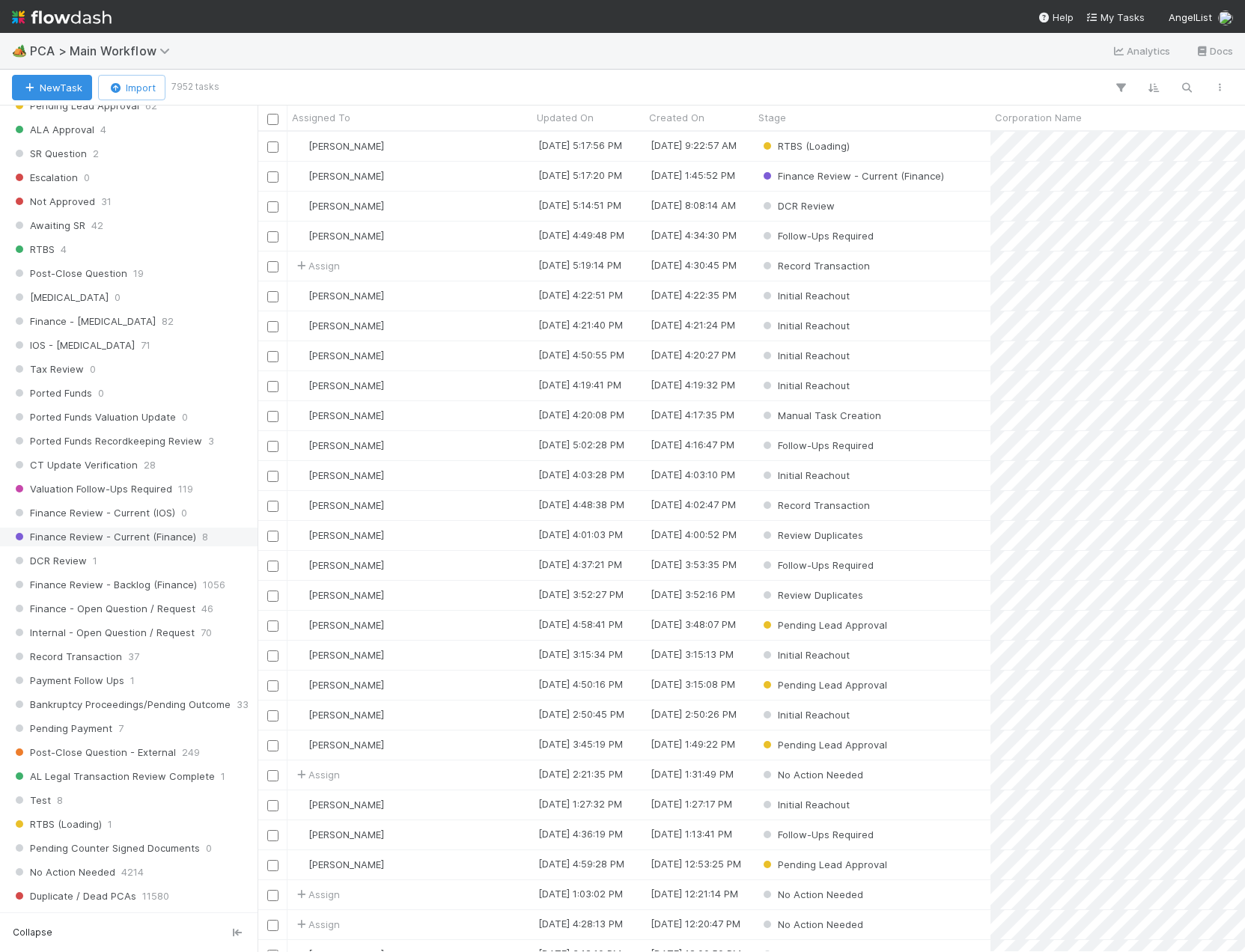
click at [144, 535] on span "Finance Review - Current (Finance)" at bounding box center [104, 536] width 184 height 19
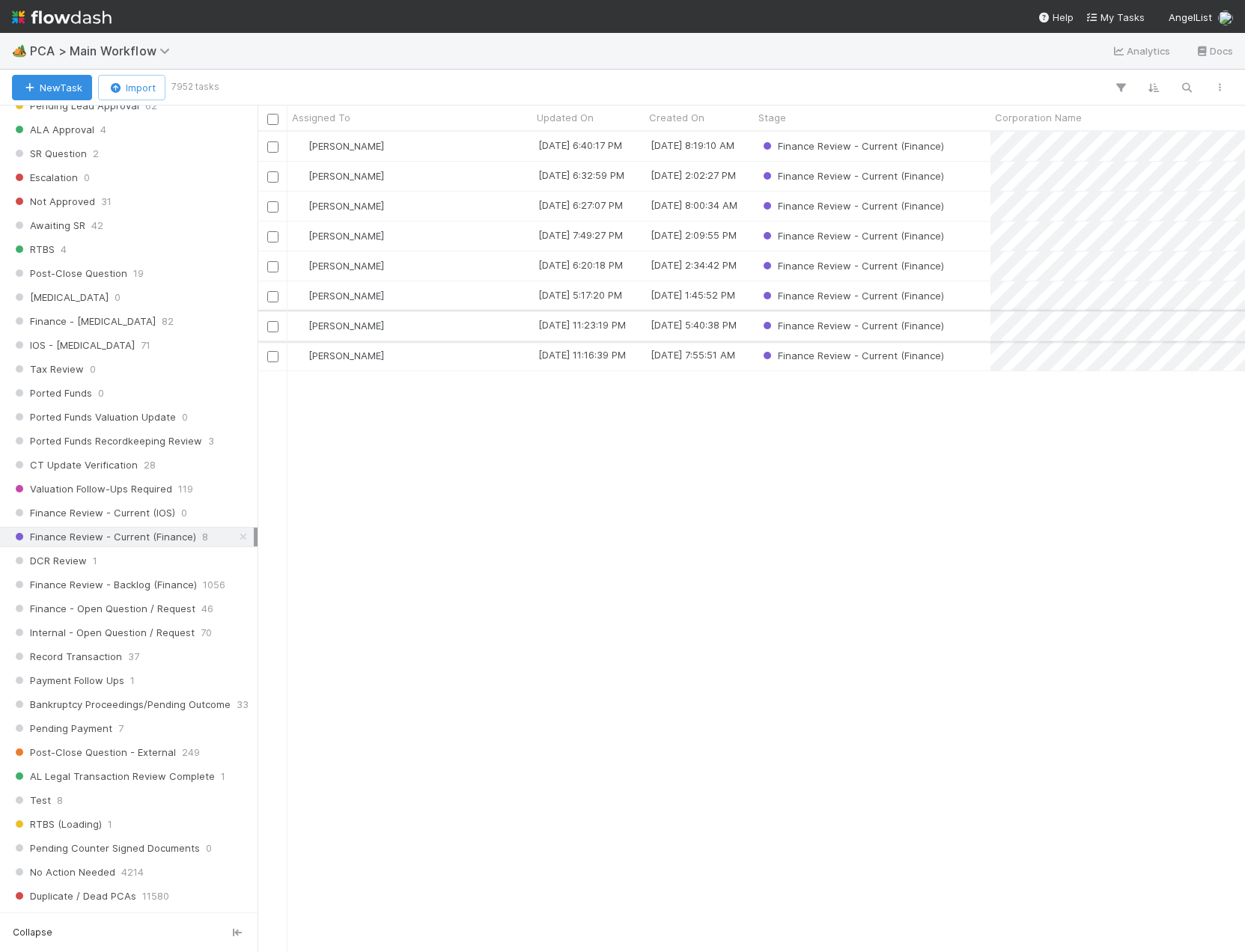
scroll to position [809, 976]
click at [136, 589] on span "Finance Review - Backlog (Finance)" at bounding box center [104, 585] width 185 height 19
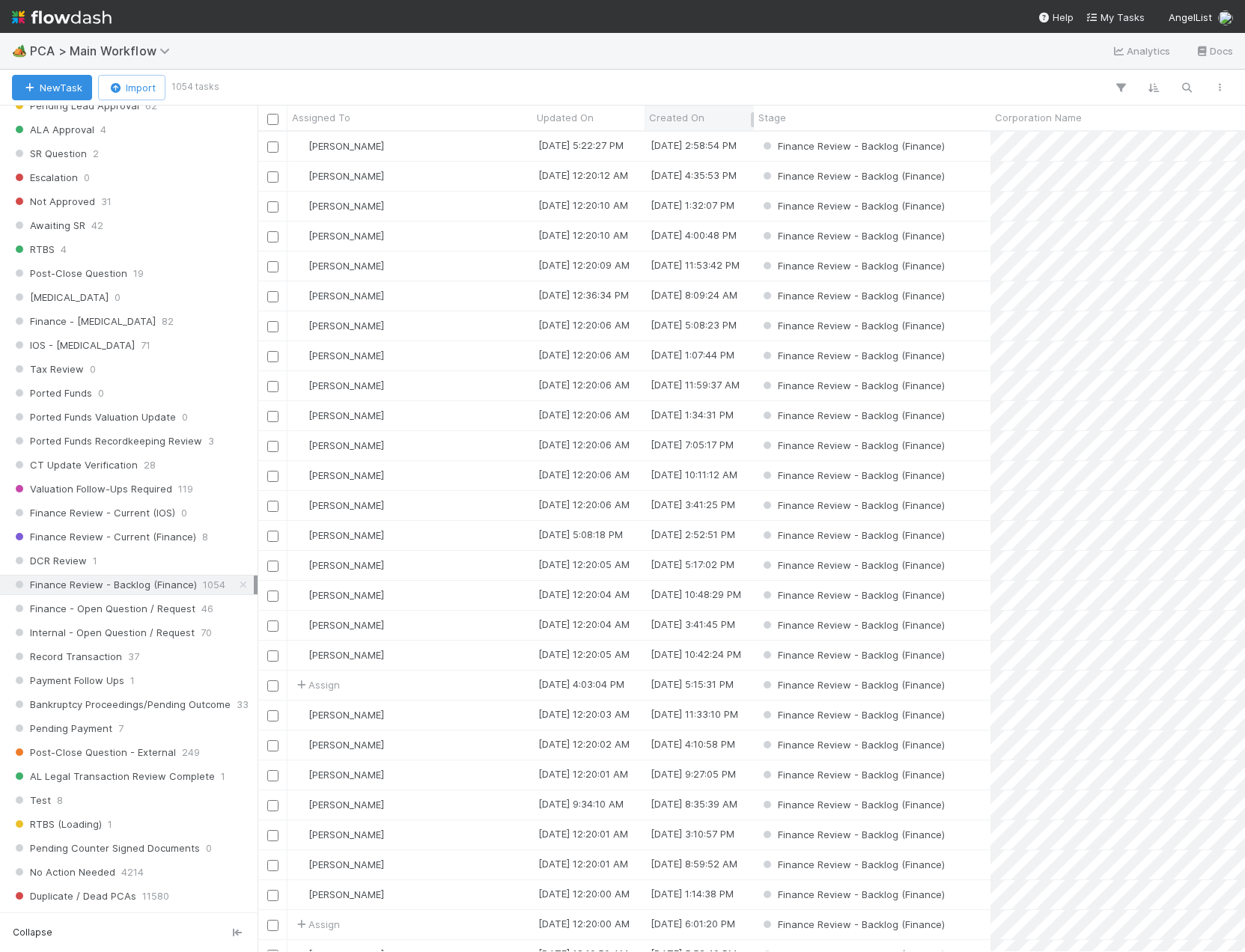
click at [721, 118] on div "Created On" at bounding box center [699, 117] width 101 height 15
click at [726, 142] on div "Sort Oldest → Newest" at bounding box center [735, 145] width 171 height 22
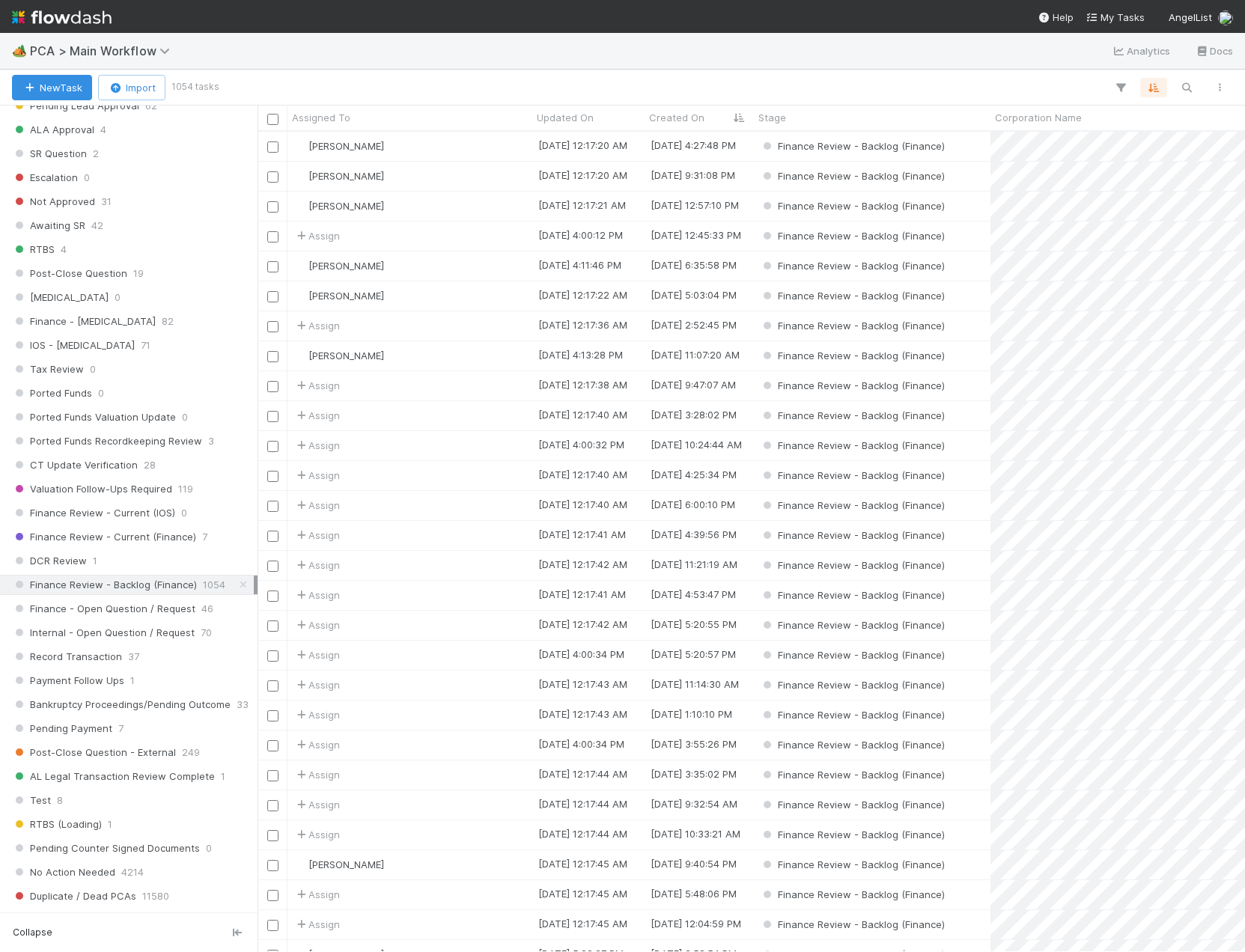
scroll to position [809, 976]
click at [267, 385] on input "checkbox" at bounding box center [273, 387] width 12 height 11
click at [221, 86] on span "Bulk Actions (1)" at bounding box center [220, 87] width 80 height 12
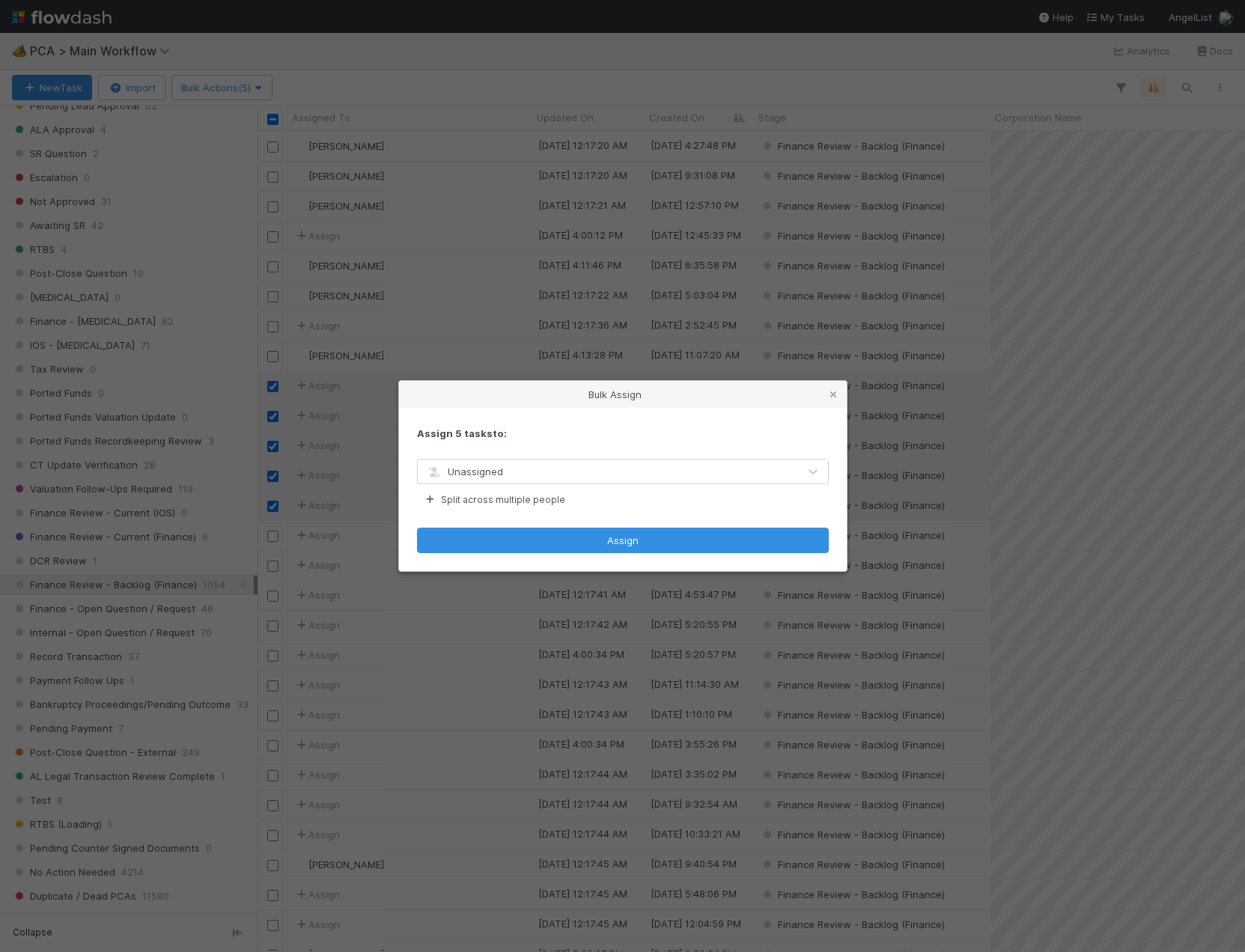
click at [505, 471] on div "Unassigned" at bounding box center [607, 471] width 380 height 24
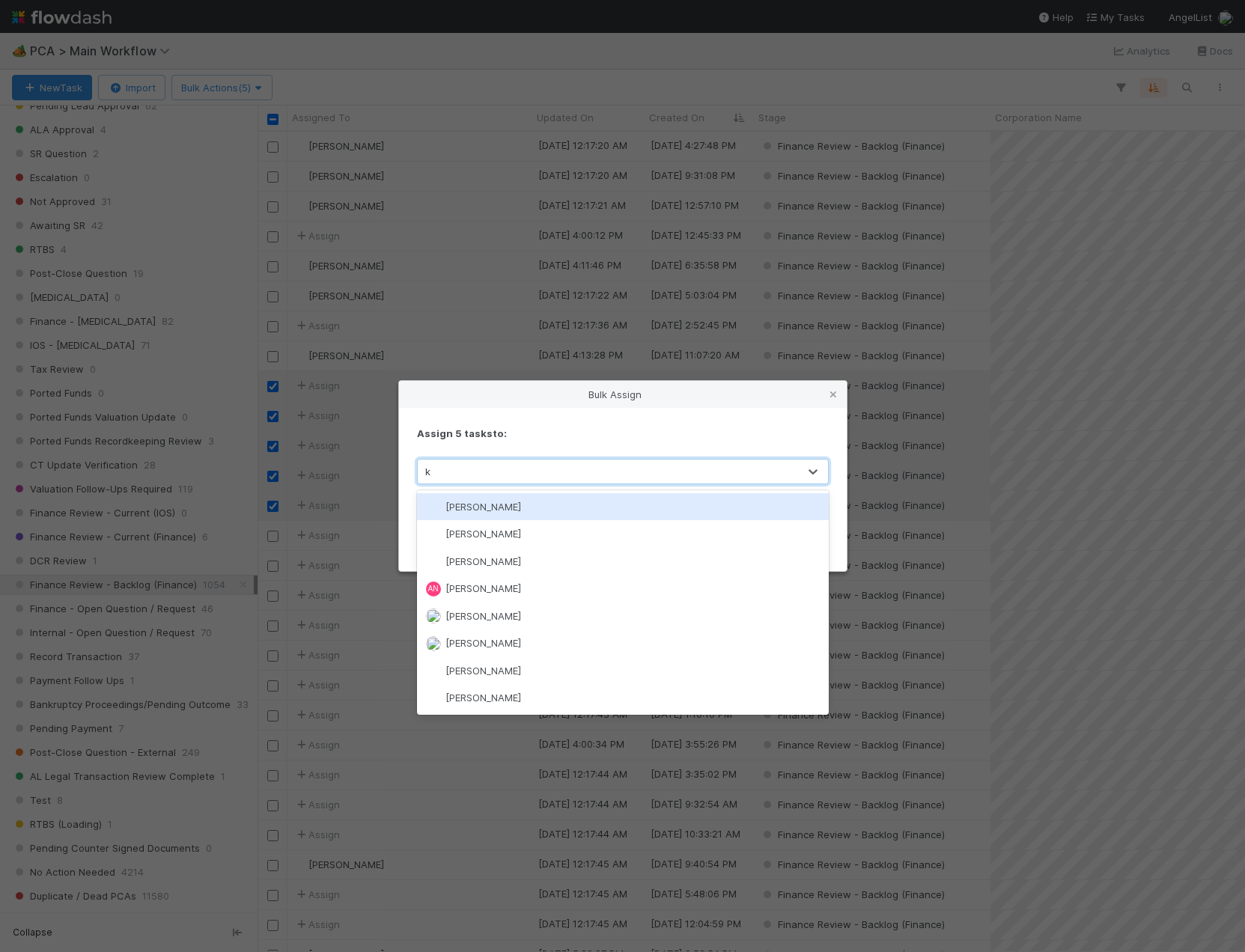
type input "ke"
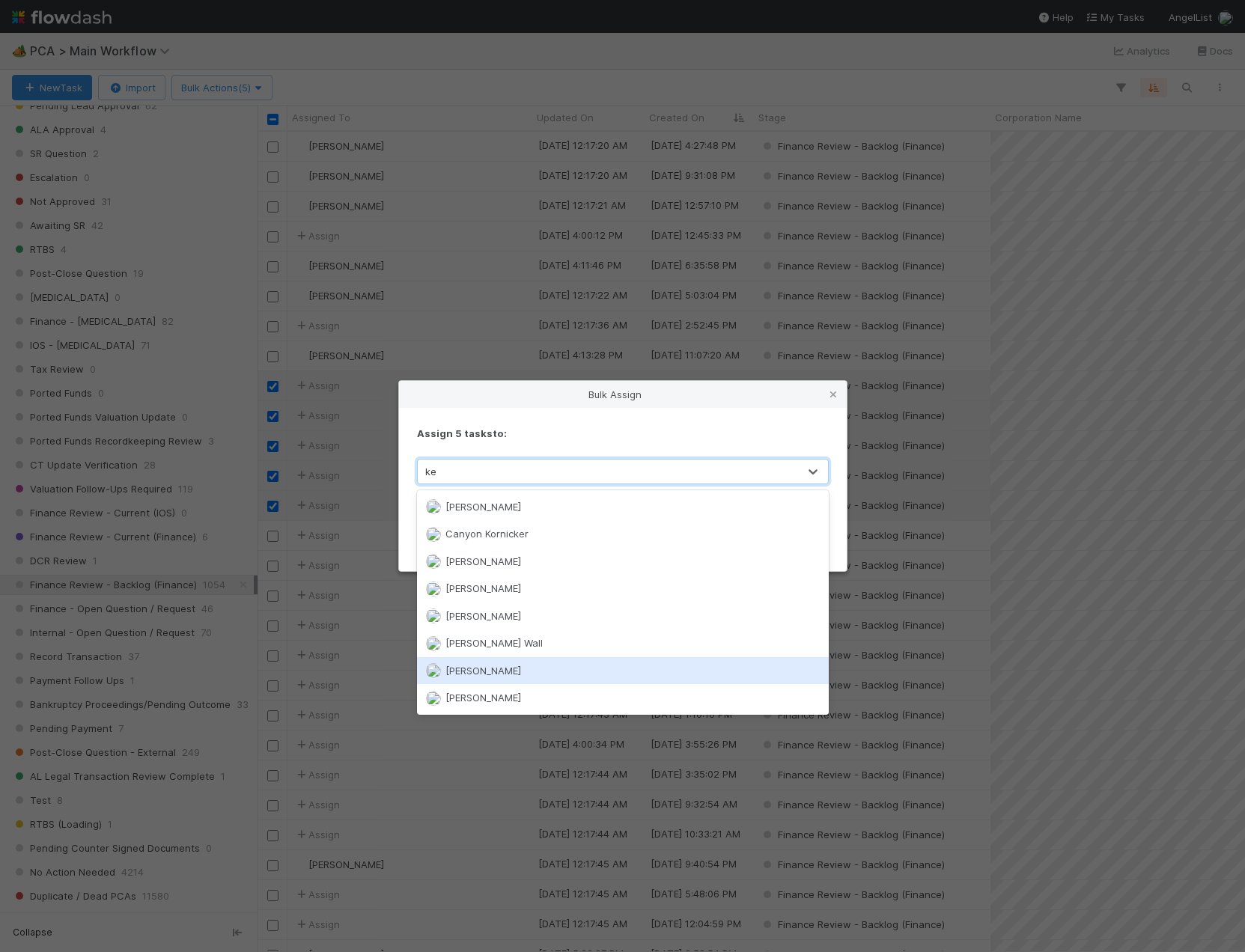
click at [502, 669] on span "[PERSON_NAME]" at bounding box center [483, 670] width 76 height 12
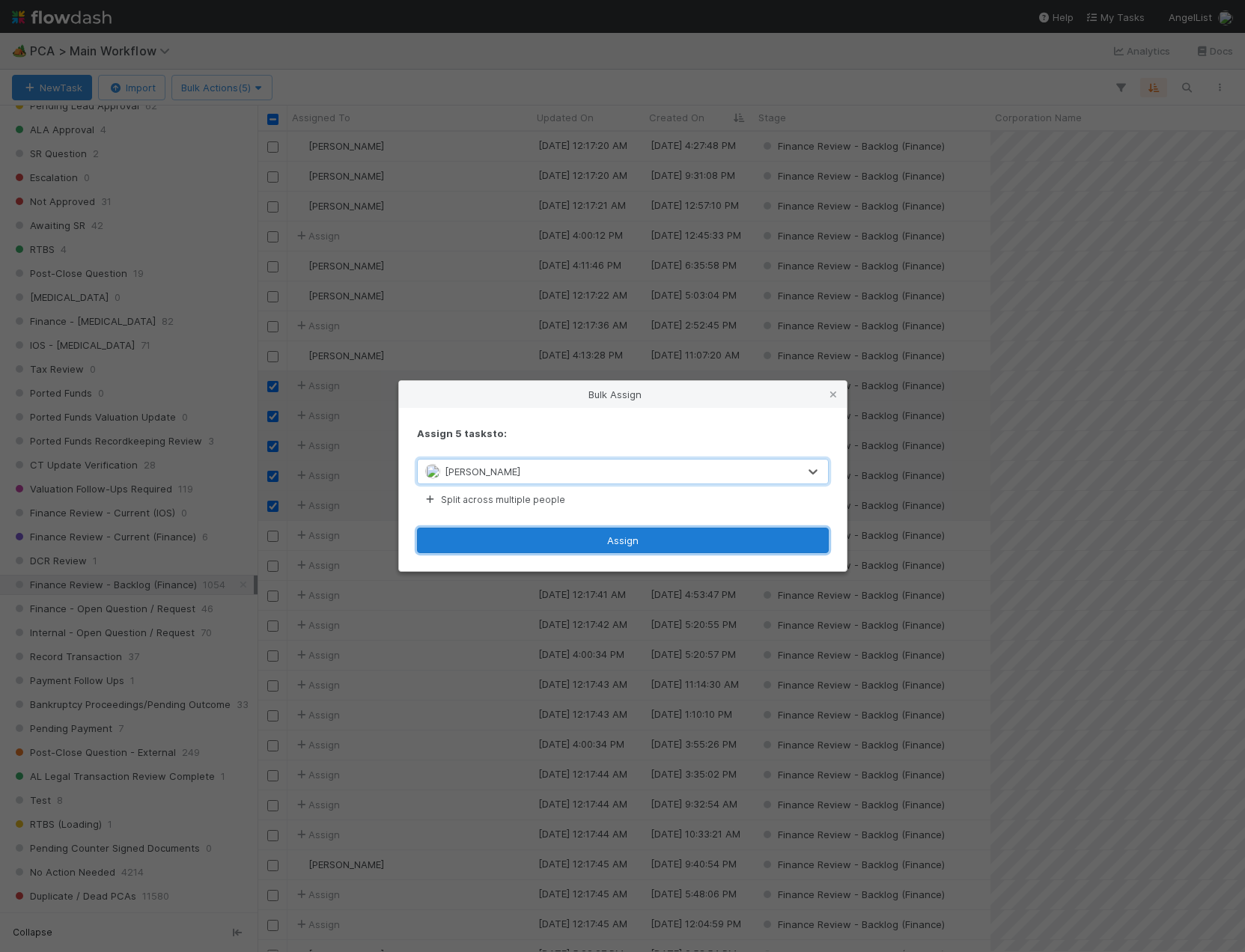
click at [565, 533] on button "Assign" at bounding box center [622, 540] width 412 height 25
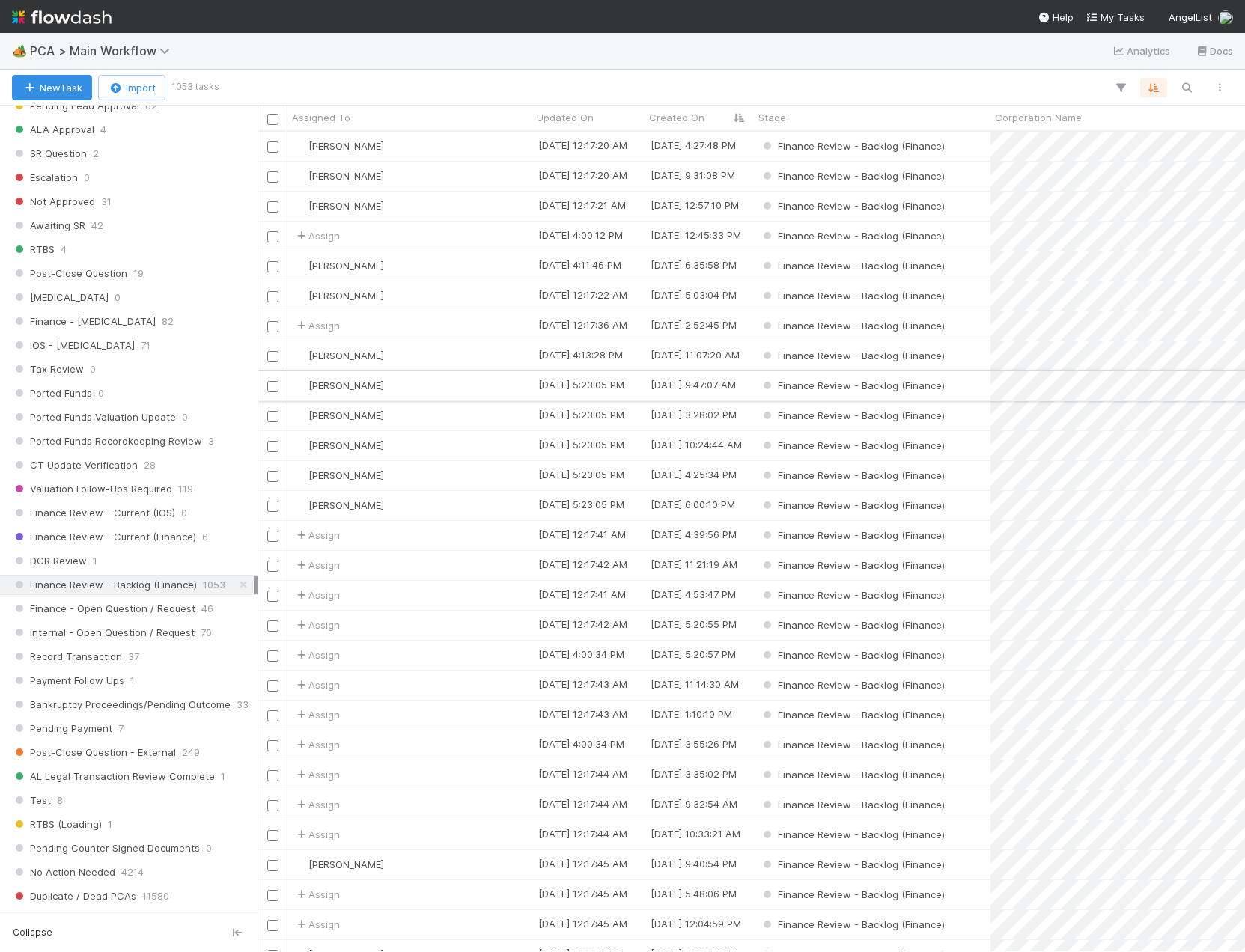
click at [411, 383] on div "[PERSON_NAME]" at bounding box center [410, 386] width 245 height 30
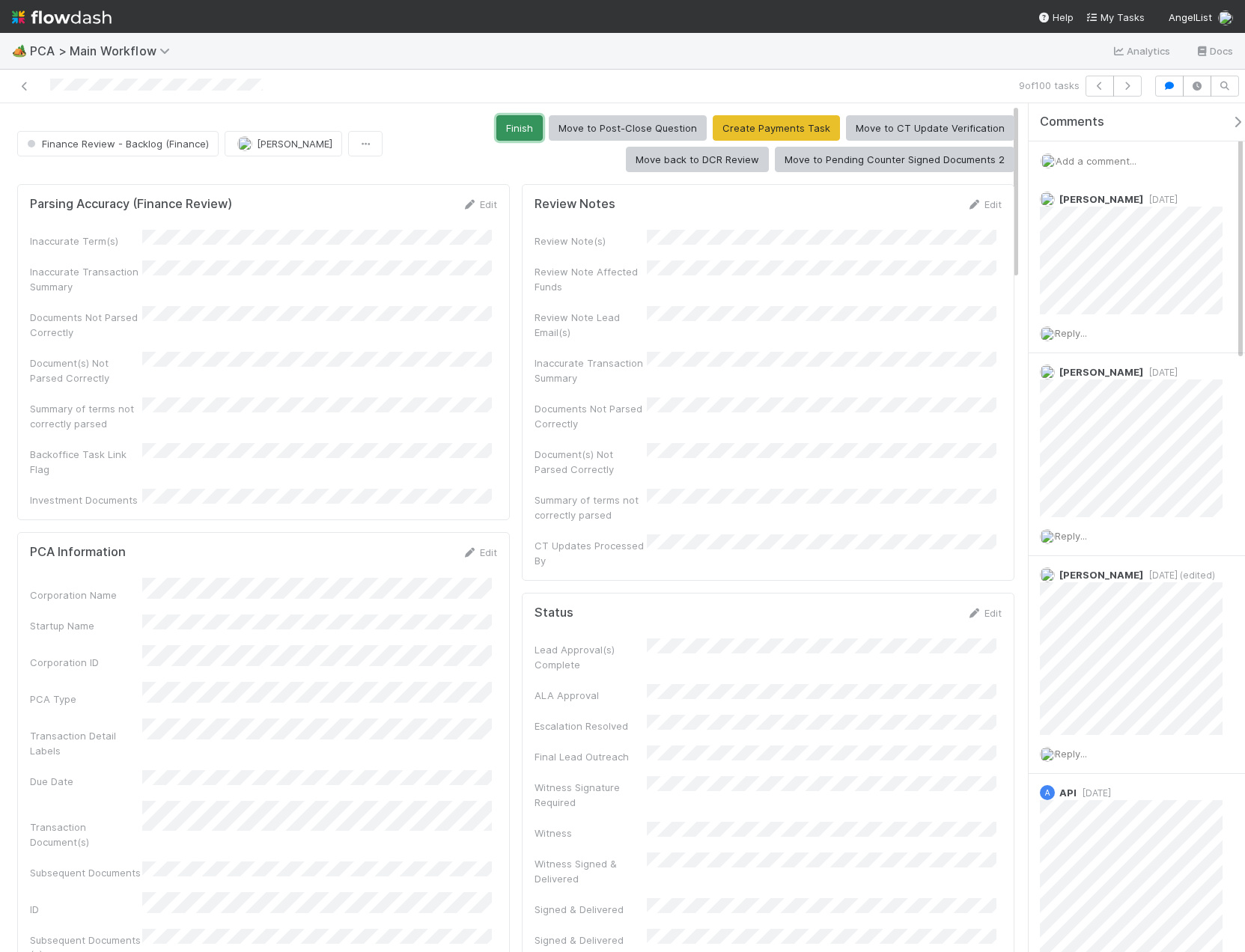
click at [527, 129] on button "Finish" at bounding box center [519, 127] width 46 height 25
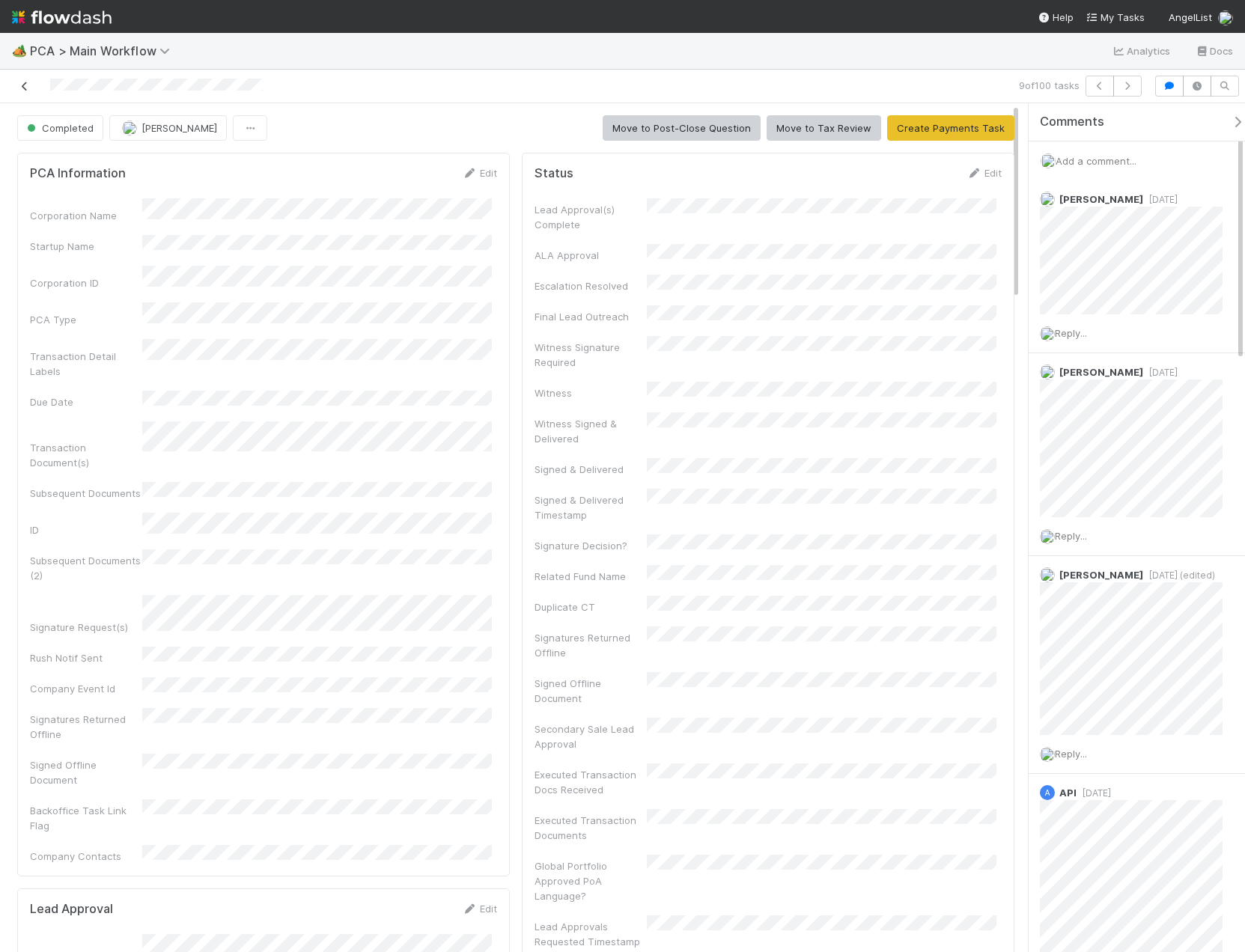
click at [23, 88] on icon at bounding box center [25, 86] width 15 height 10
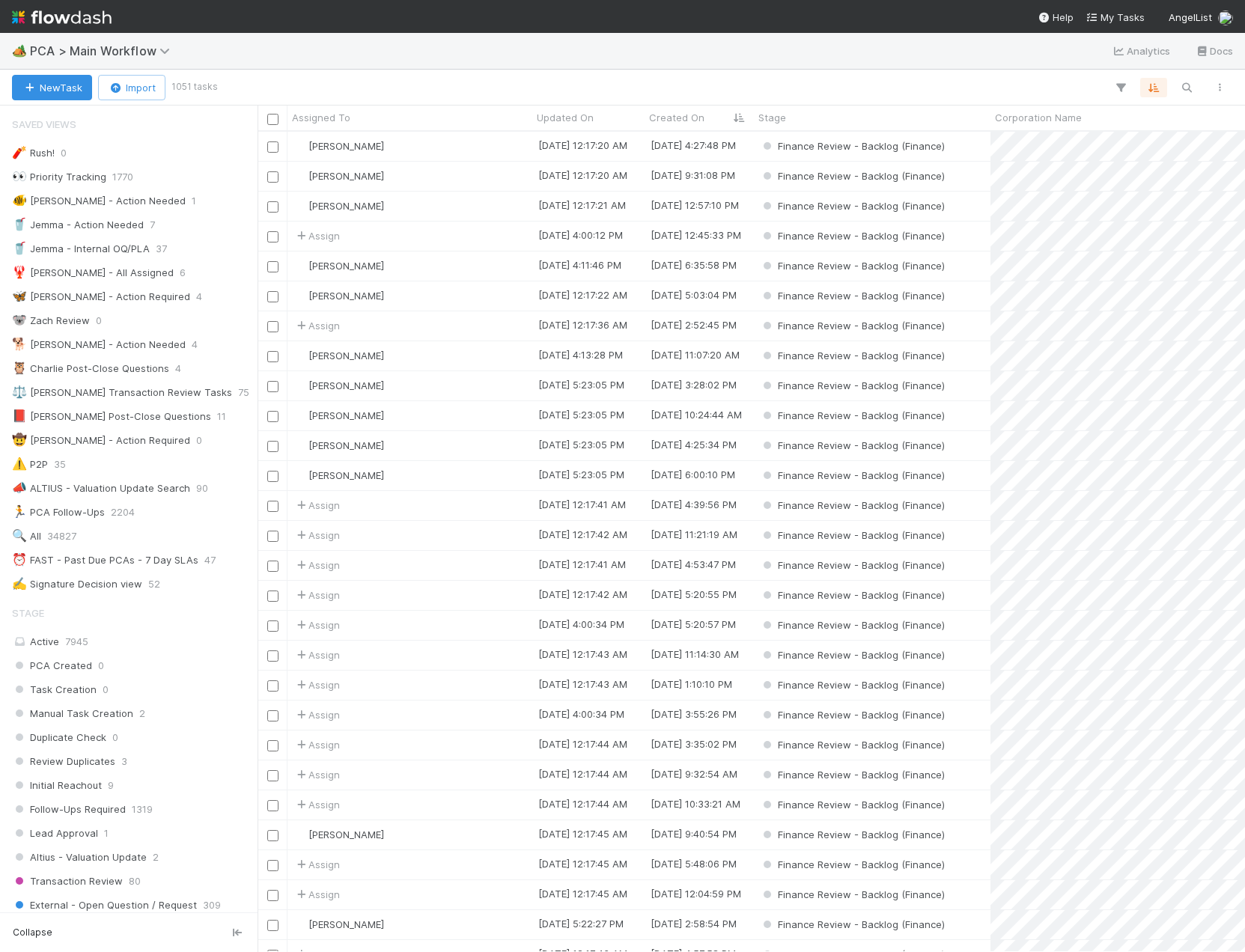
scroll to position [809, 976]
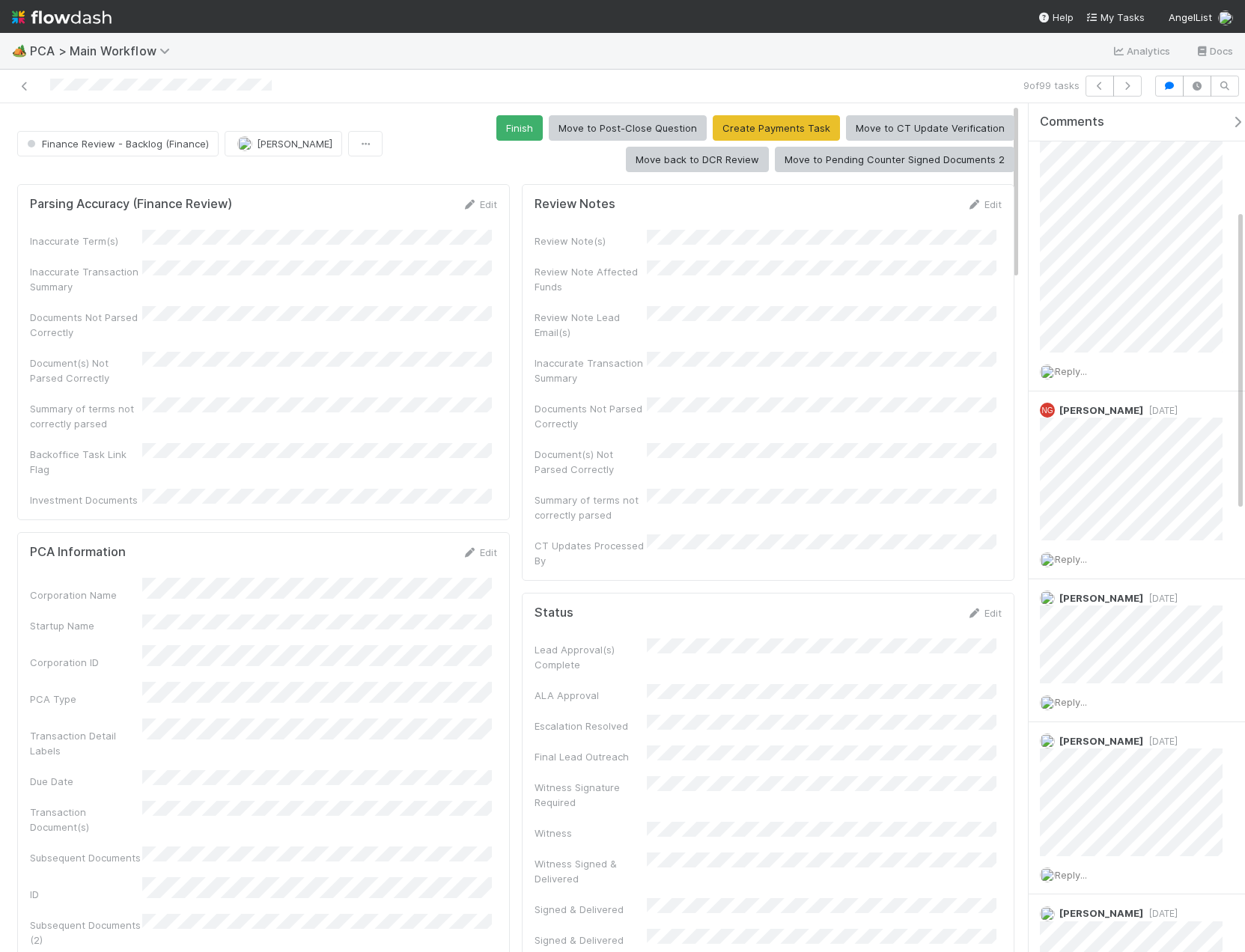
click at [268, 127] on div "Finance Review - Backlog (Finance) Kevin Fawcett Finish Move to Post-Close Ques…" at bounding box center [515, 143] width 997 height 57
click at [268, 139] on span "[PERSON_NAME]" at bounding box center [294, 144] width 76 height 12
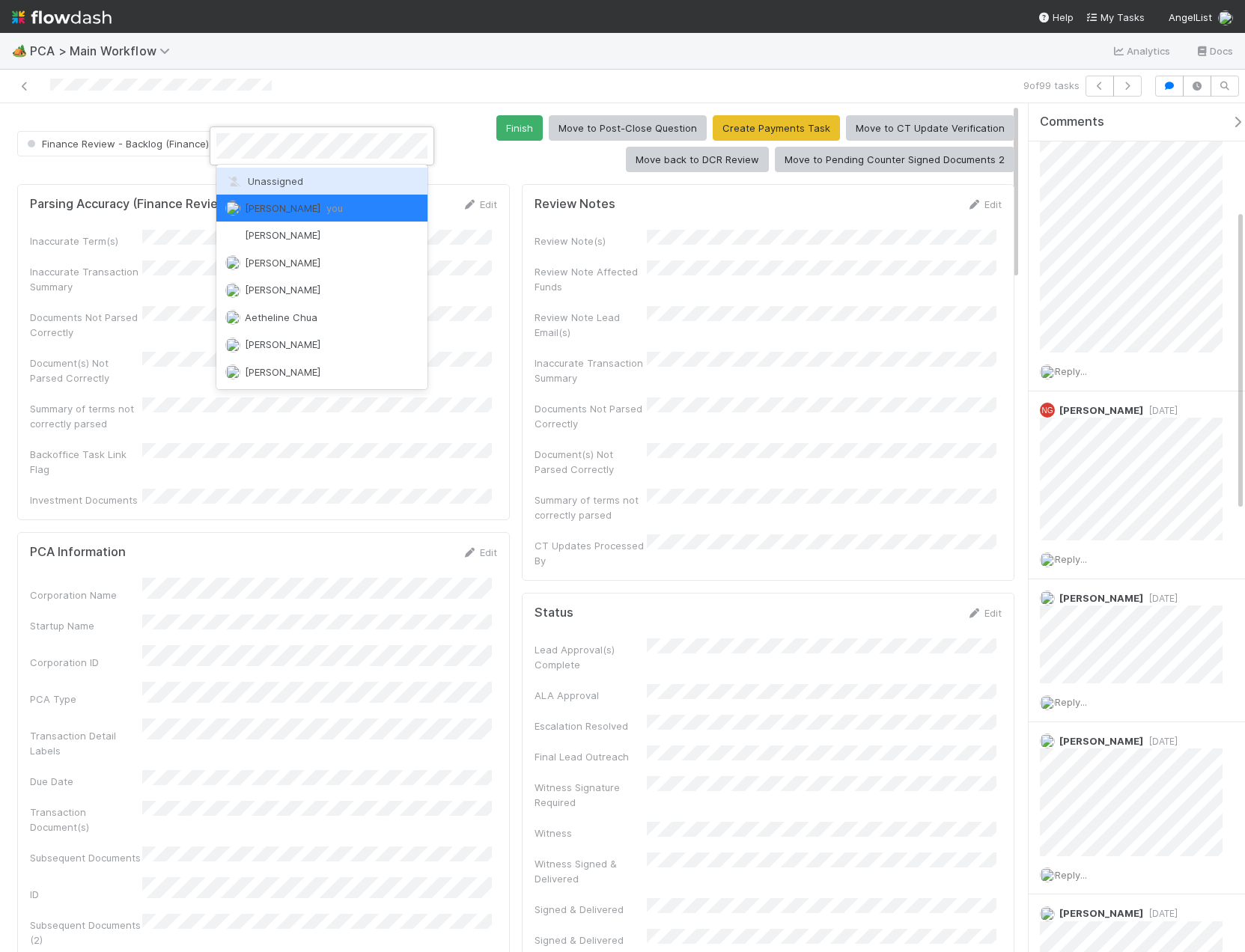
click at [274, 178] on span "Unassigned" at bounding box center [264, 181] width 78 height 12
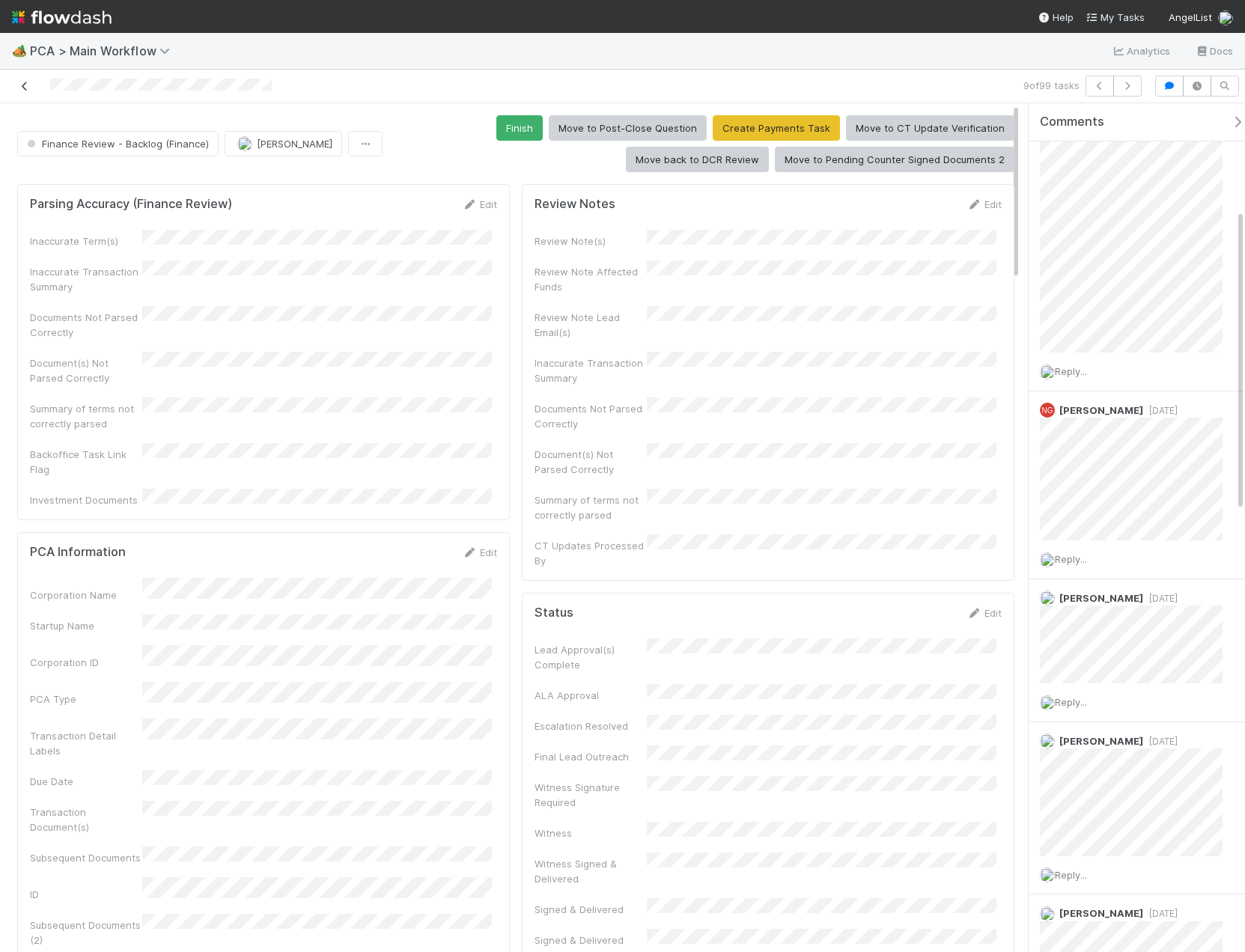
click at [25, 86] on icon at bounding box center [25, 86] width 15 height 10
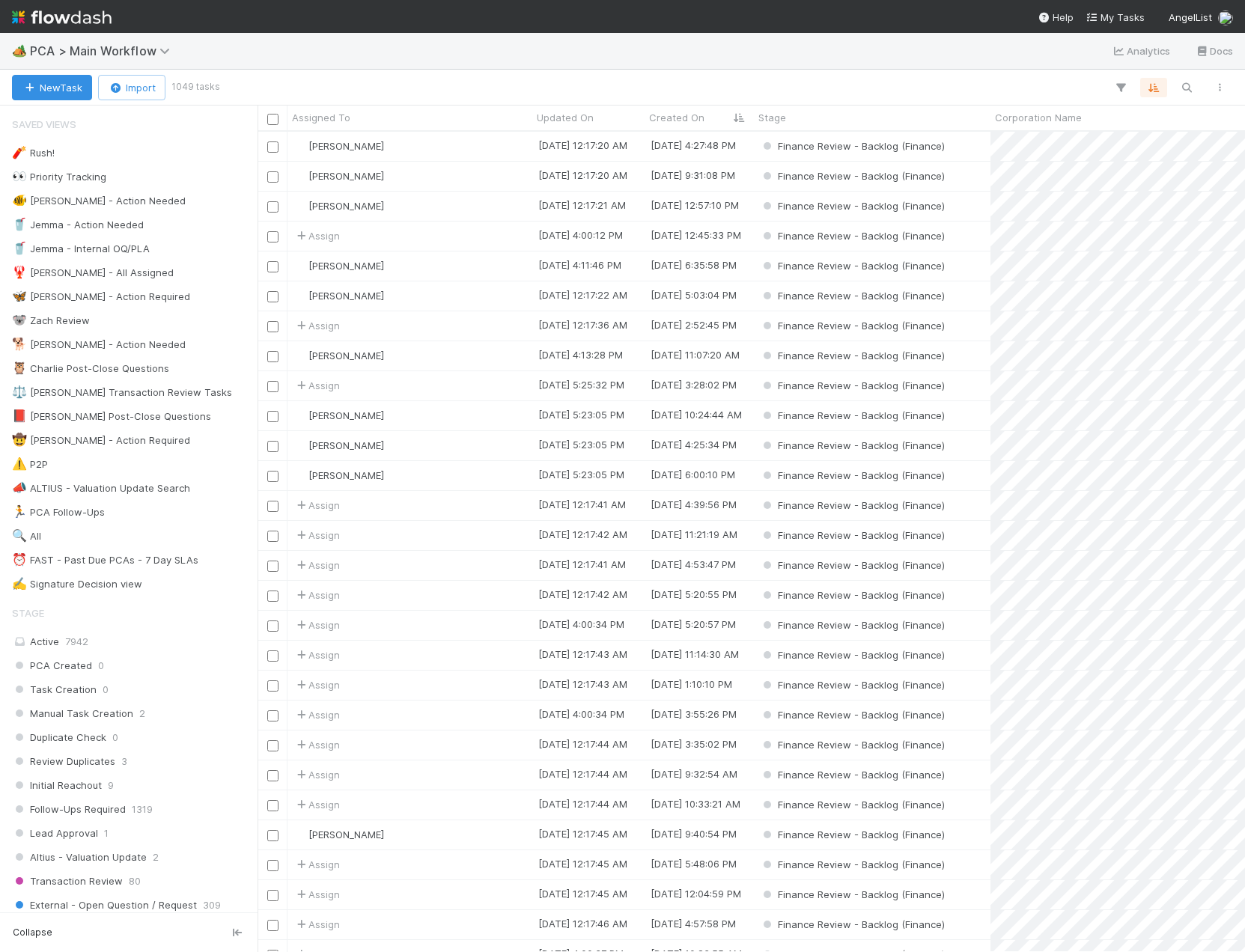
scroll to position [809, 976]
click at [431, 413] on div "[PERSON_NAME]" at bounding box center [410, 416] width 245 height 30
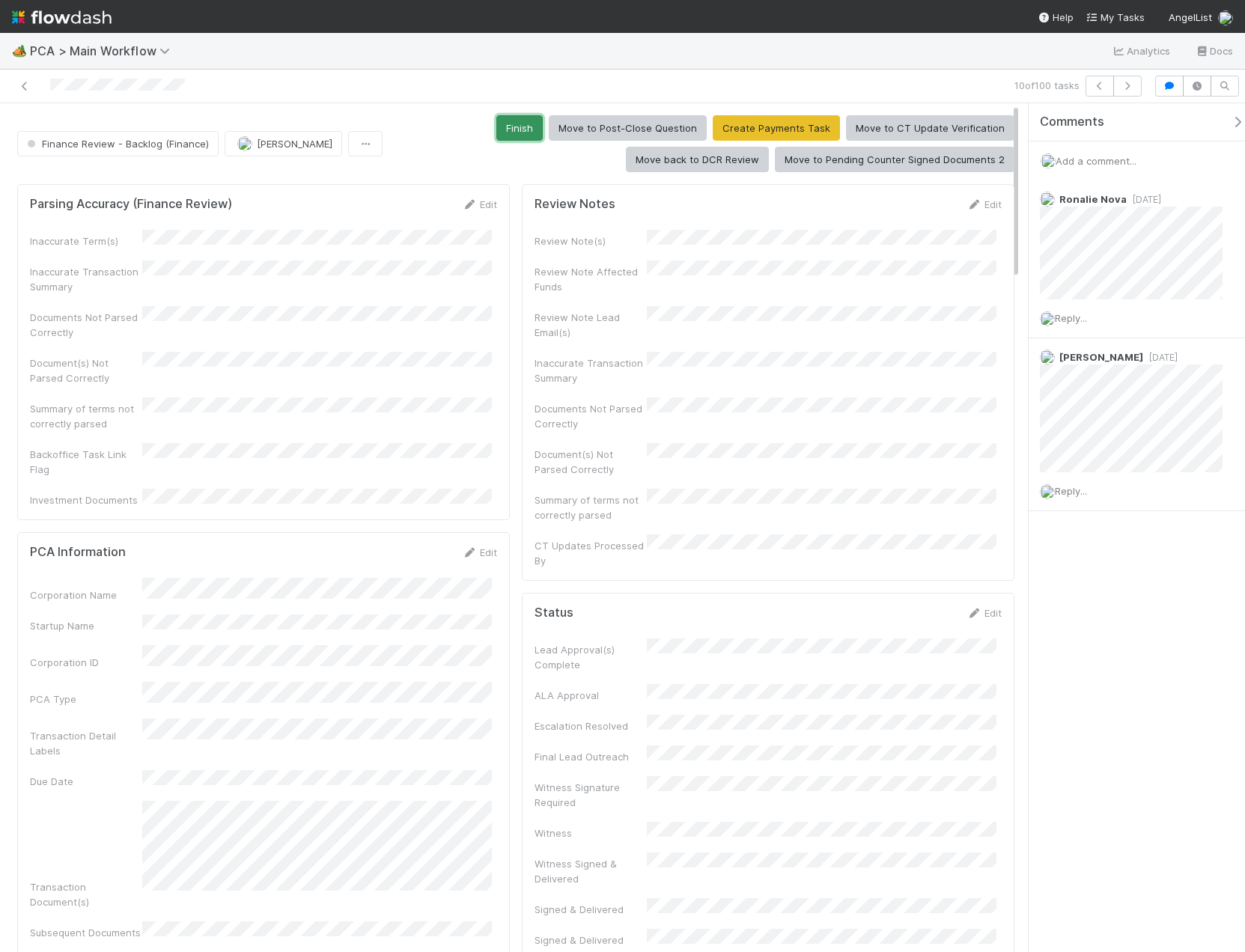
click at [517, 133] on button "Finish" at bounding box center [519, 127] width 46 height 25
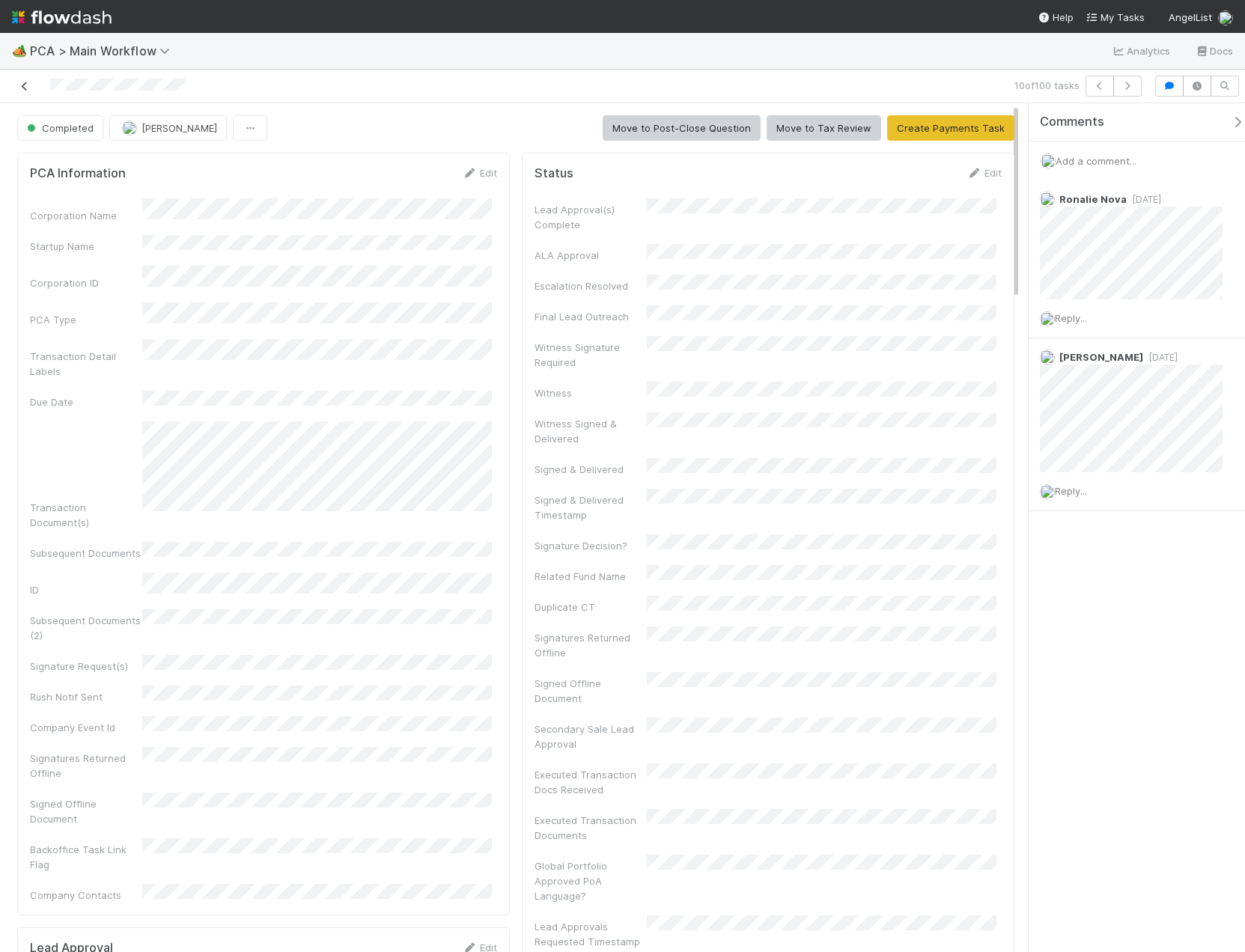
click at [26, 85] on icon at bounding box center [25, 86] width 15 height 10
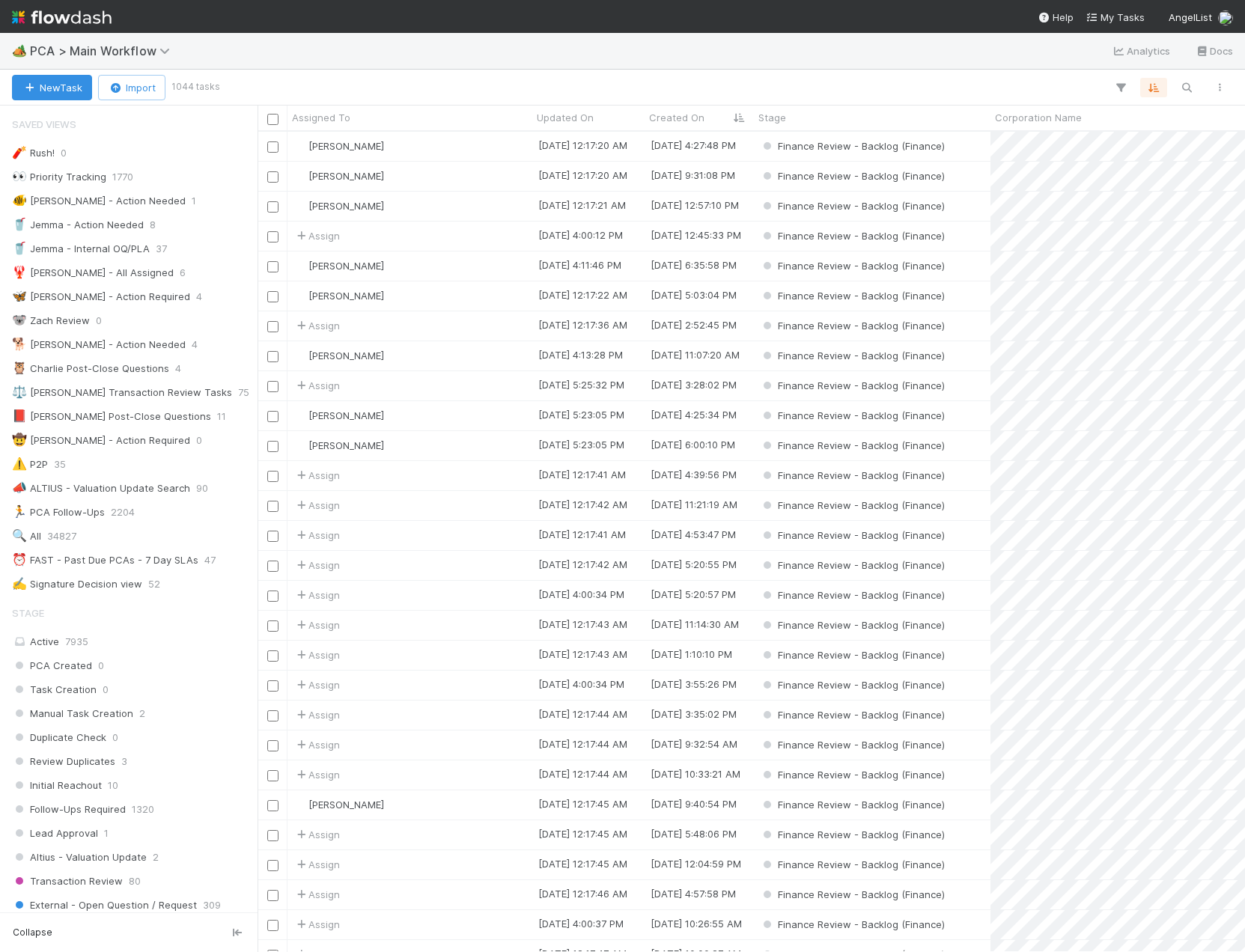
scroll to position [809, 976]
click at [425, 416] on div "[PERSON_NAME]" at bounding box center [410, 416] width 245 height 30
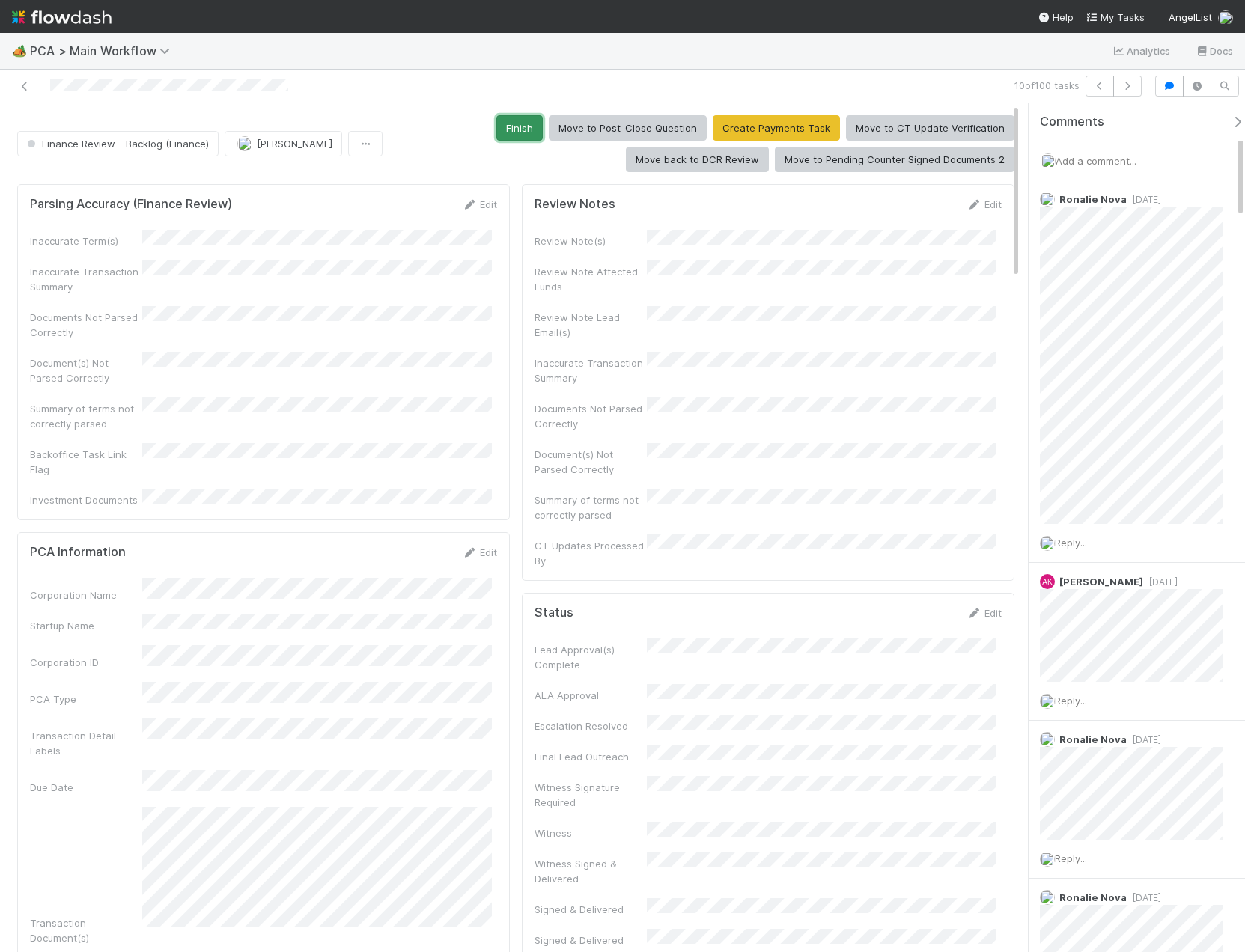
click at [505, 131] on button "Finish" at bounding box center [519, 127] width 46 height 25
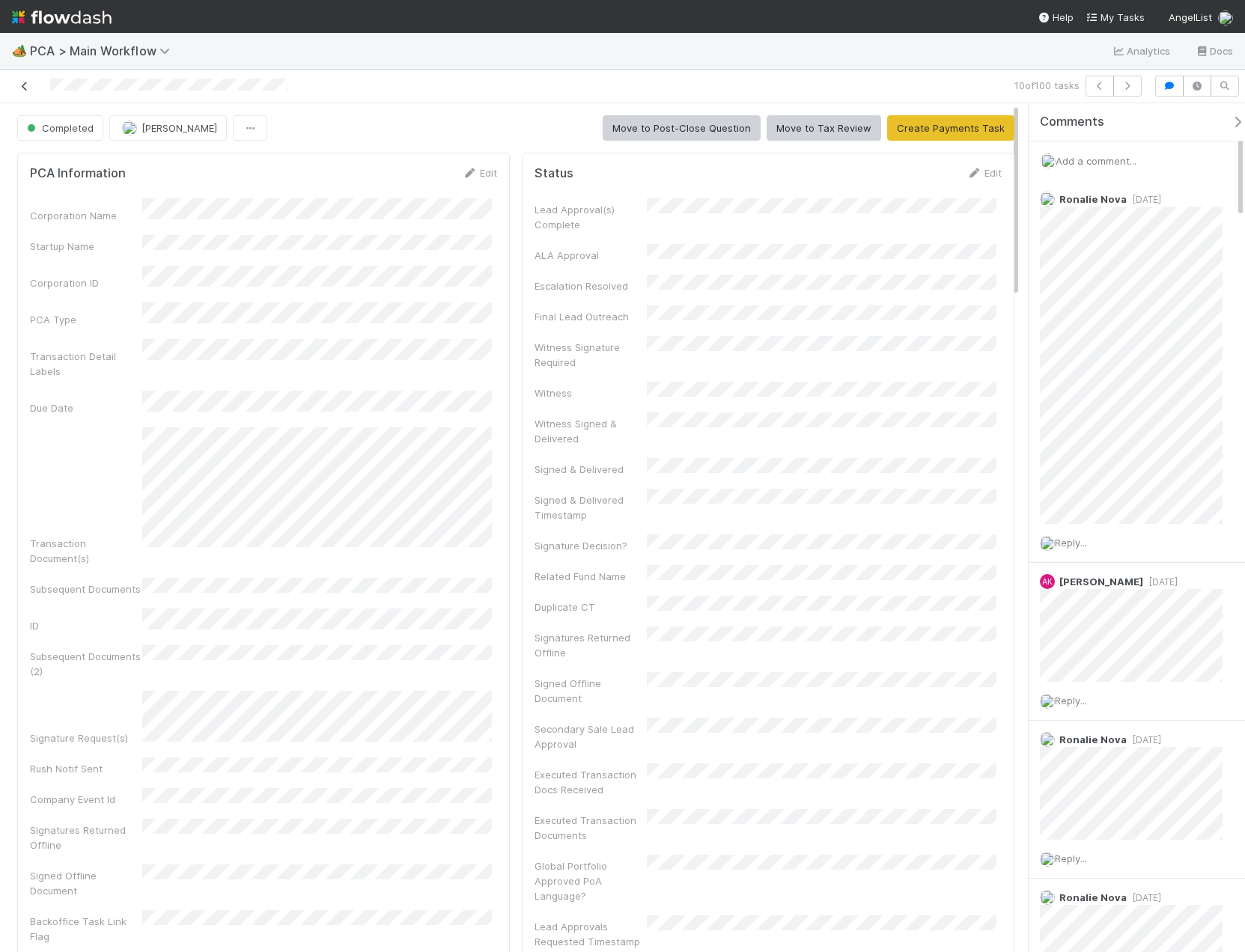
click at [25, 82] on icon at bounding box center [25, 86] width 15 height 10
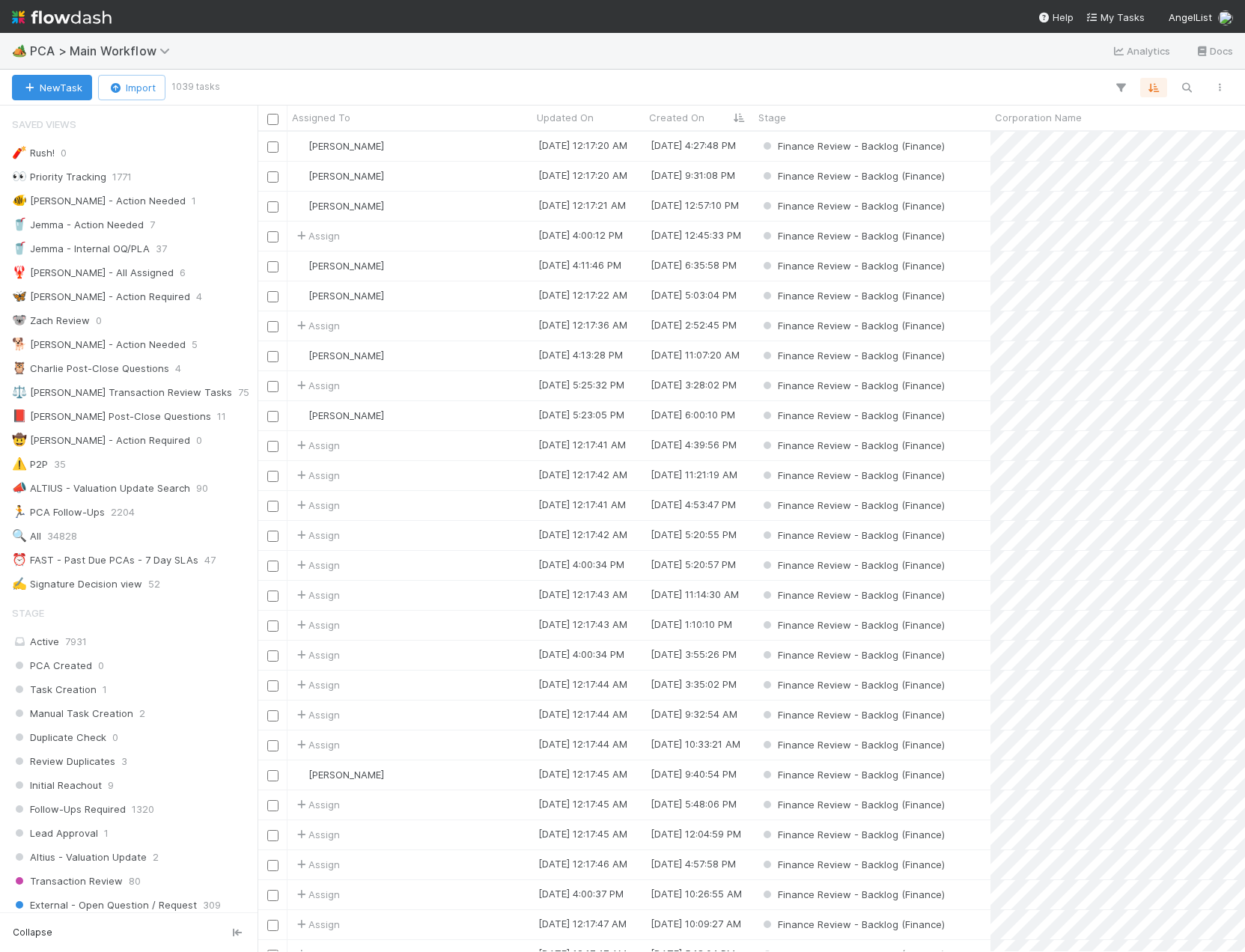
scroll to position [809, 976]
click at [421, 424] on div "[PERSON_NAME]" at bounding box center [410, 416] width 245 height 30
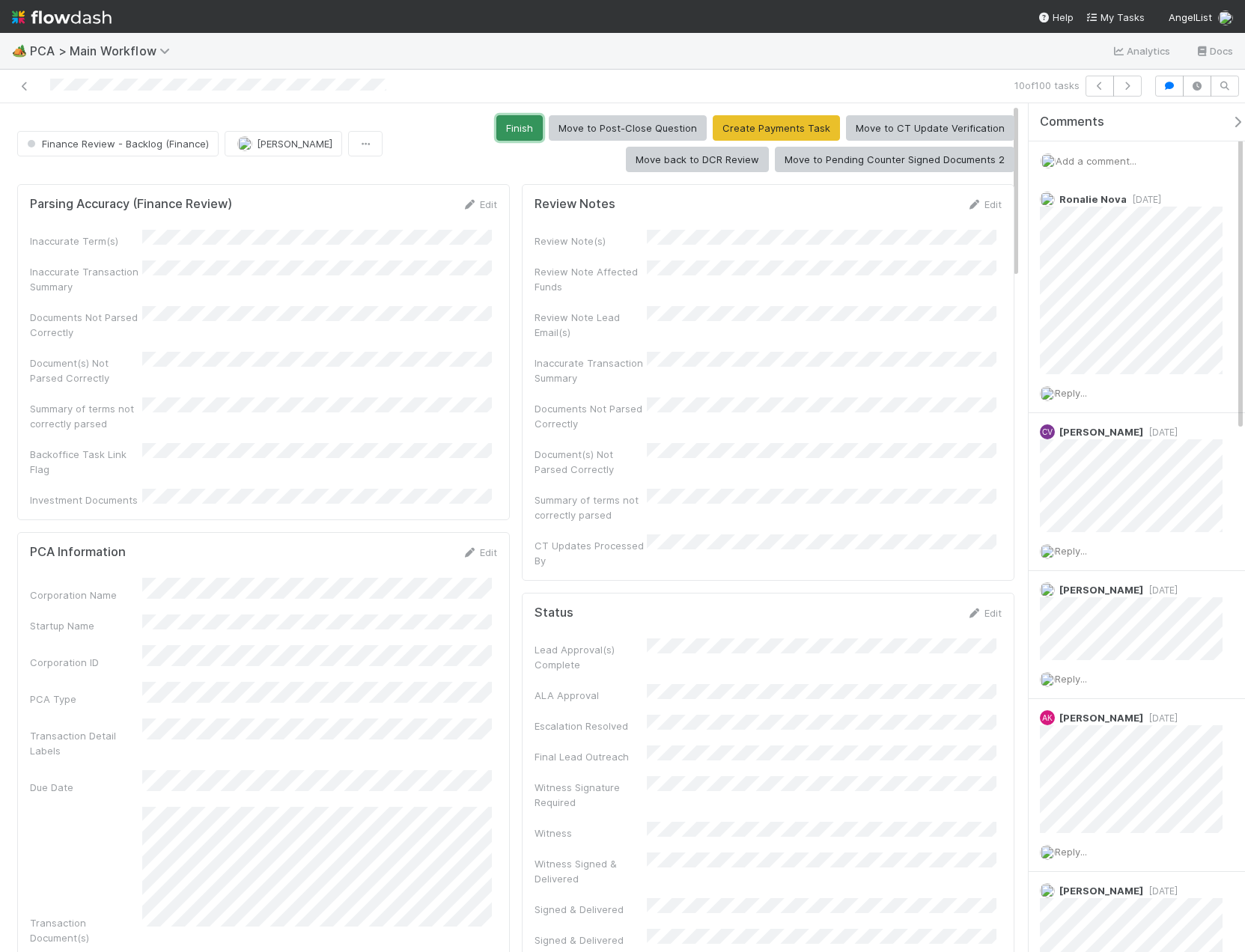
click at [523, 127] on button "Finish" at bounding box center [519, 127] width 46 height 25
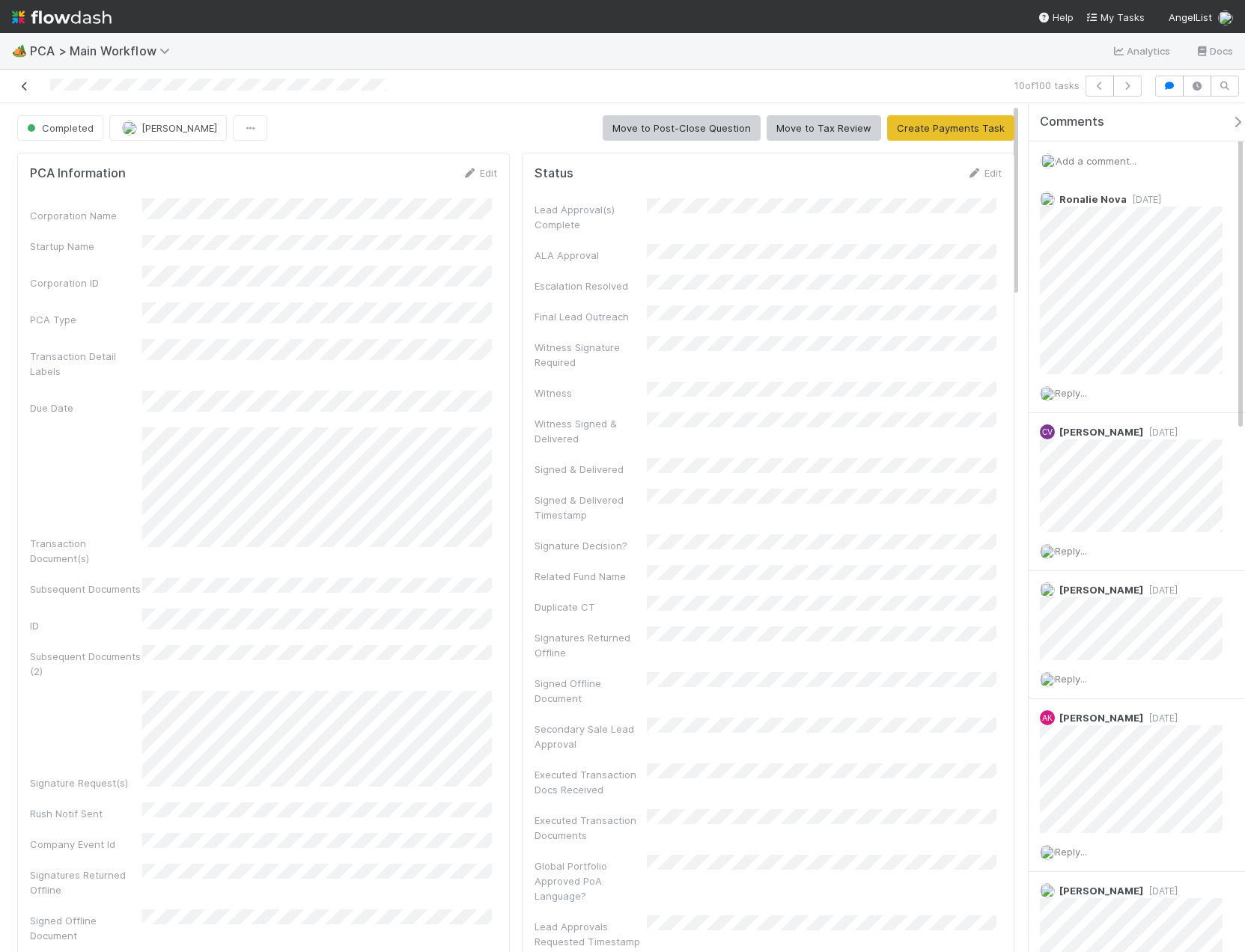
click at [22, 85] on icon at bounding box center [25, 86] width 15 height 10
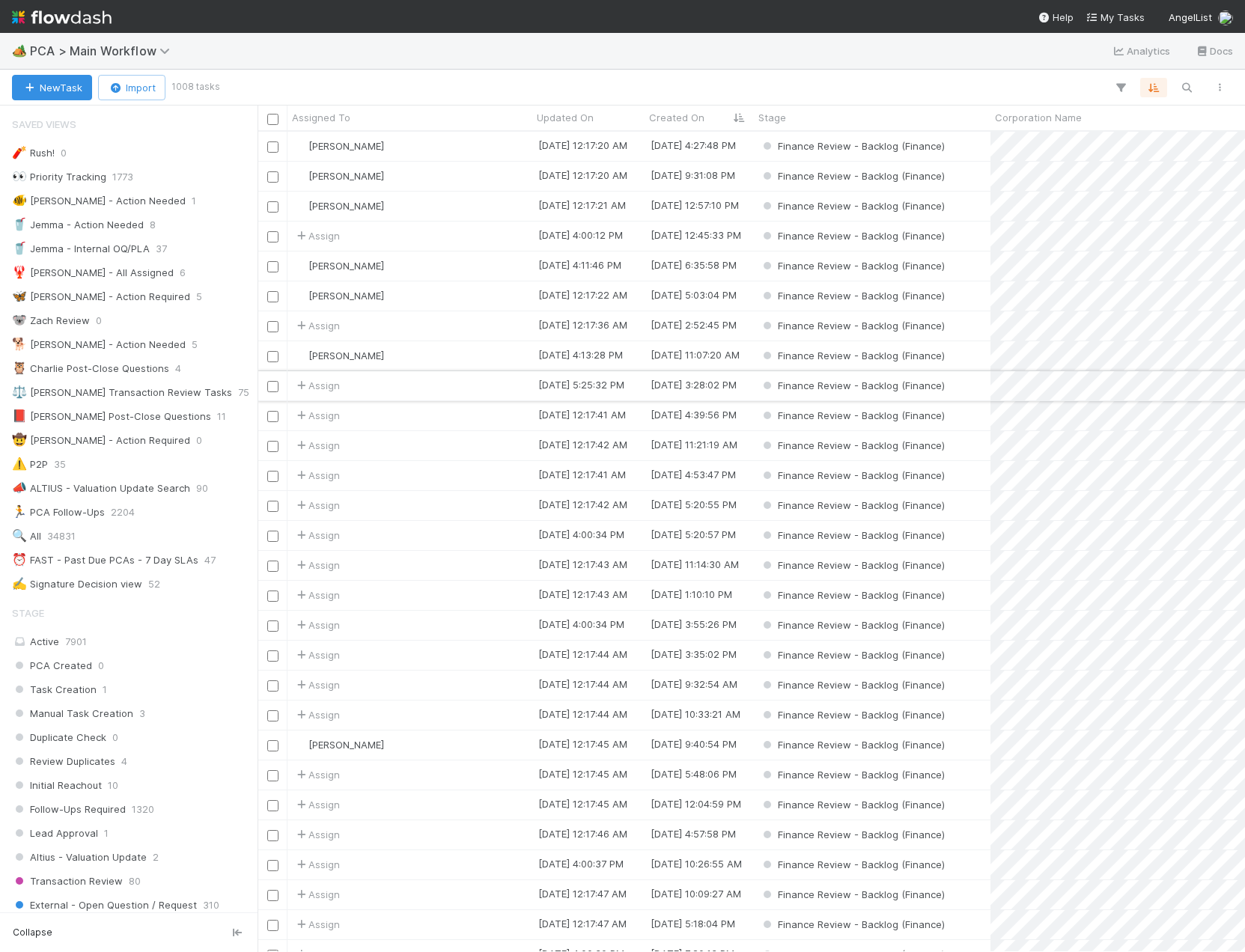
click at [390, 384] on div "Assign" at bounding box center [410, 386] width 245 height 30
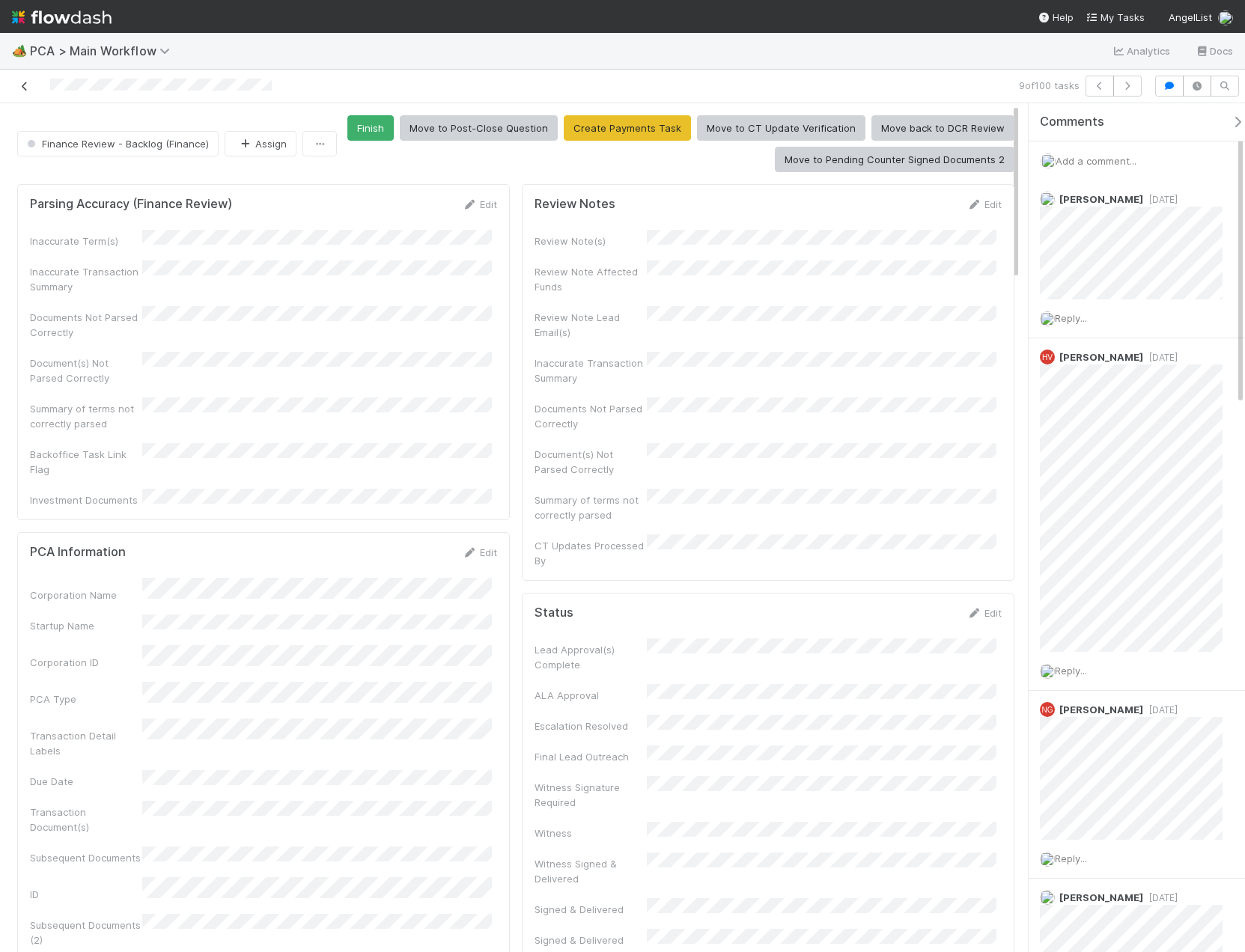
click at [23, 88] on icon at bounding box center [25, 86] width 15 height 10
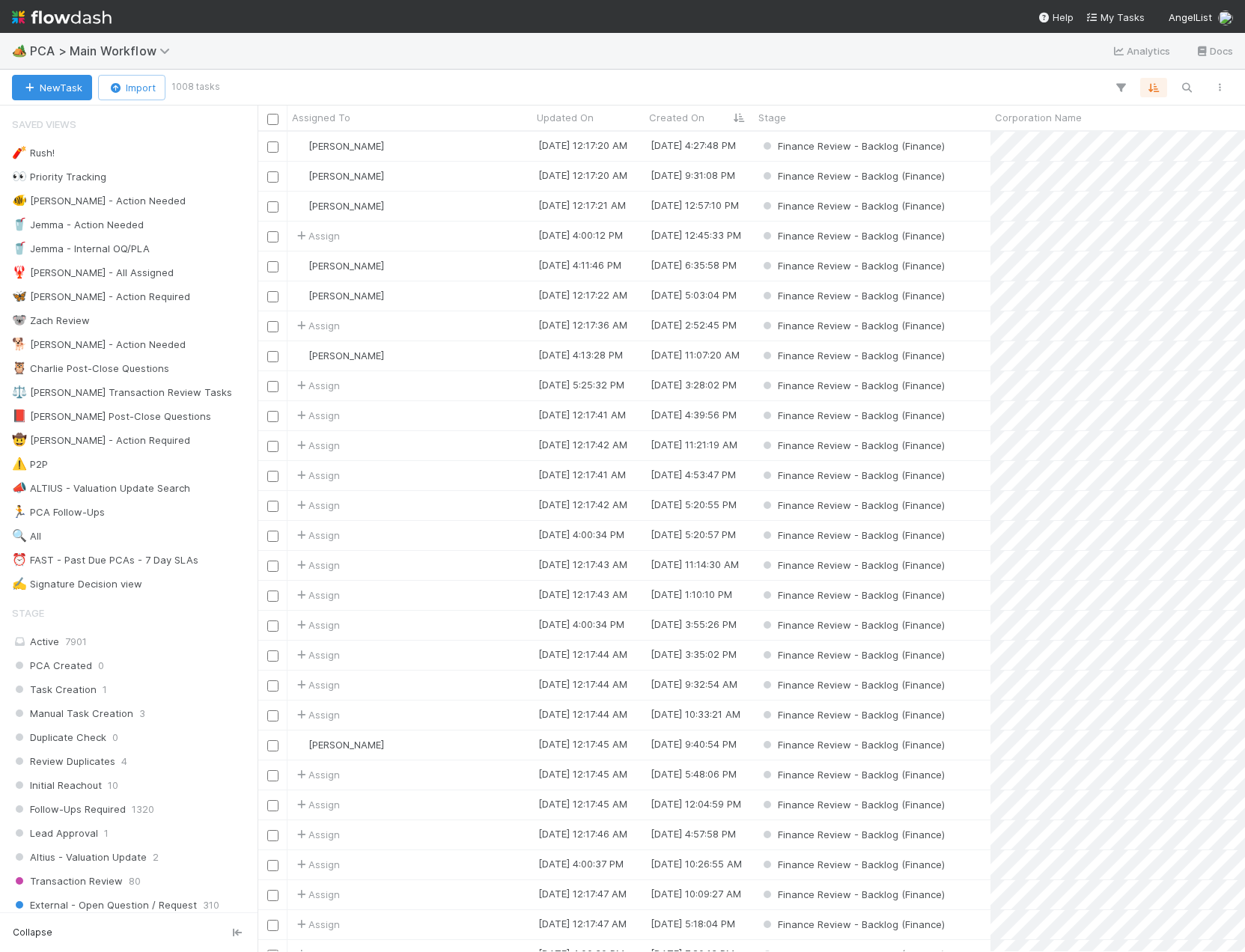
scroll to position [809, 976]
click at [367, 567] on div "Assign" at bounding box center [410, 566] width 245 height 30
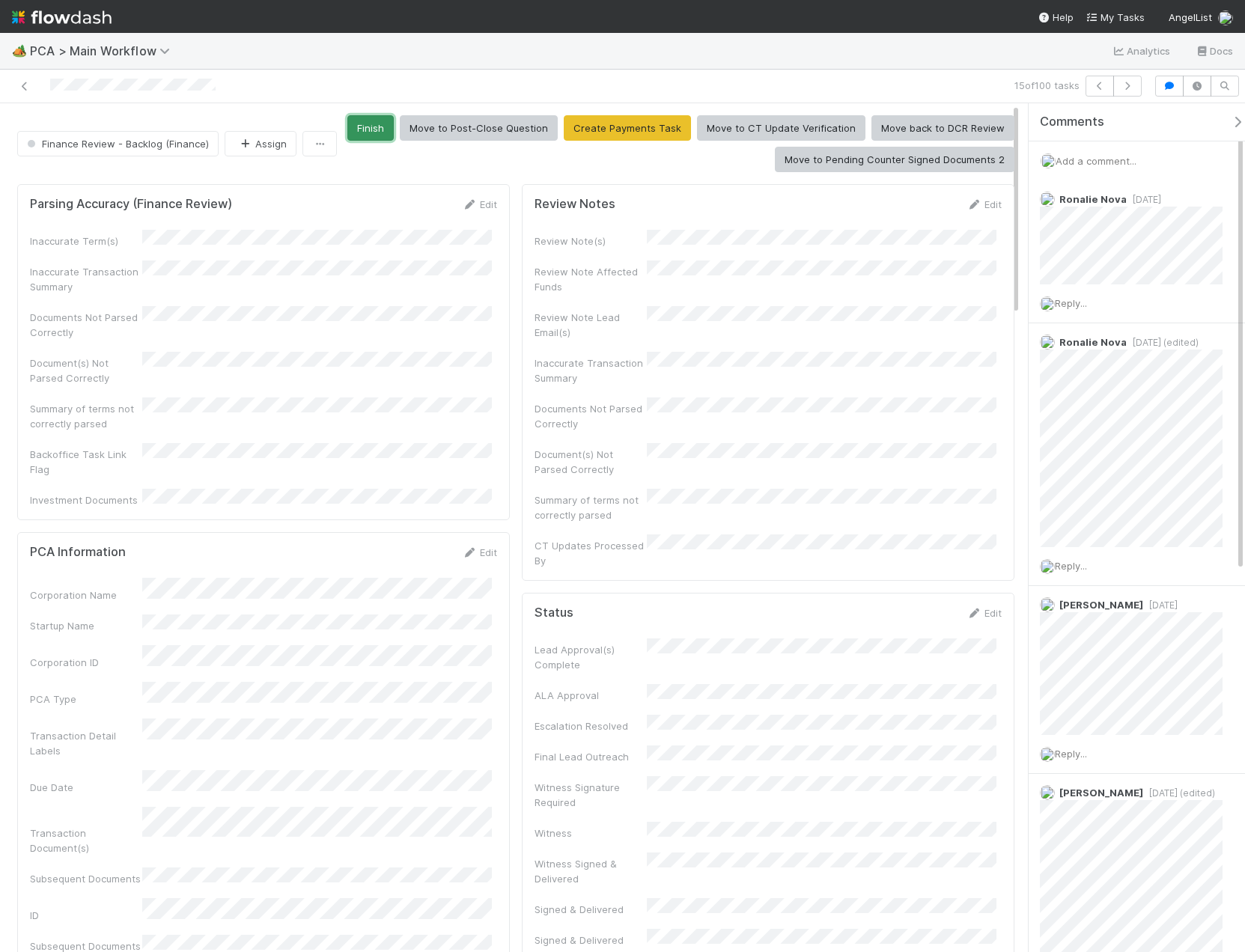
click at [381, 131] on button "Finish" at bounding box center [371, 127] width 46 height 25
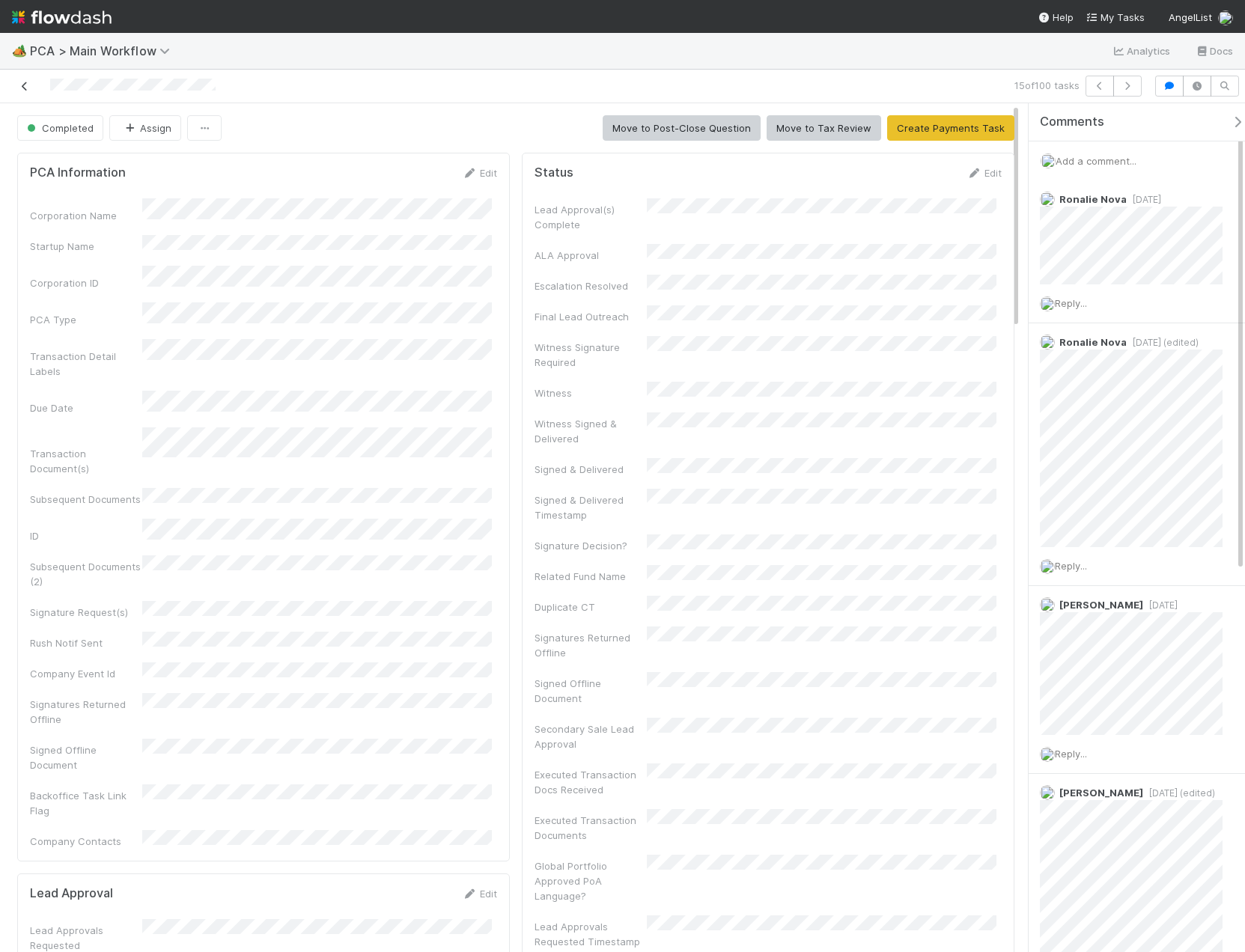
click at [24, 89] on icon at bounding box center [25, 86] width 15 height 10
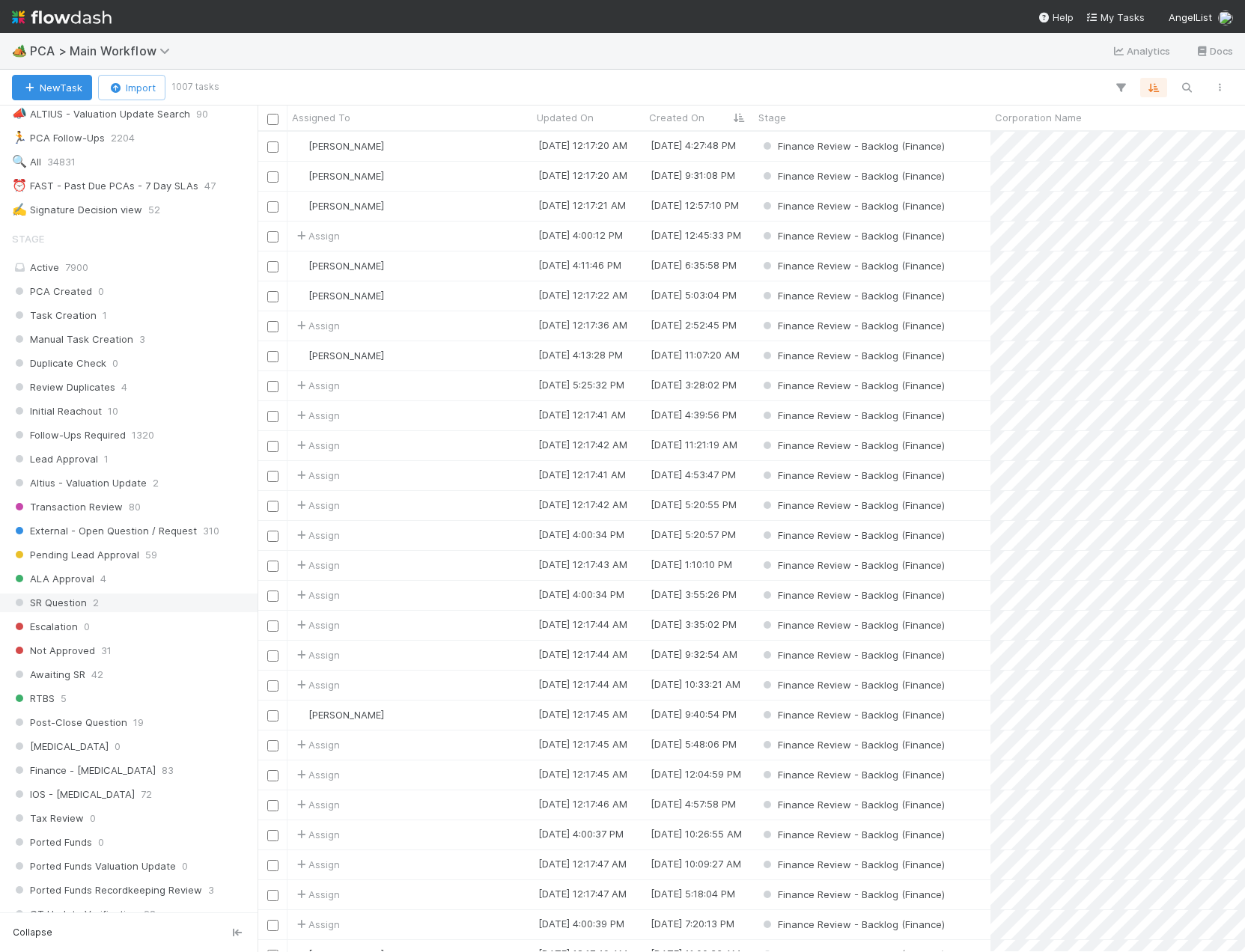
scroll to position [823, 0]
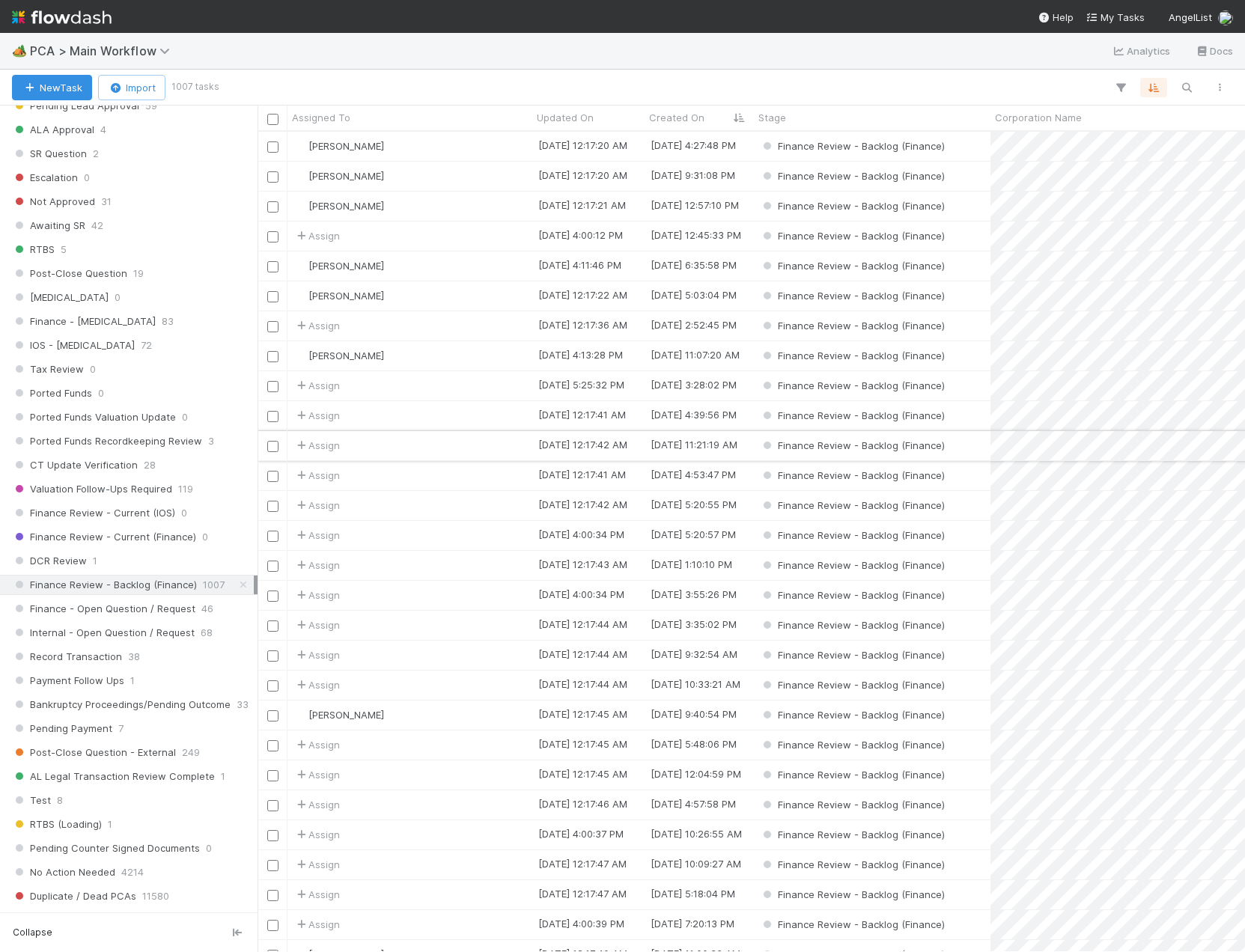
click at [486, 447] on div "Assign" at bounding box center [410, 446] width 245 height 30
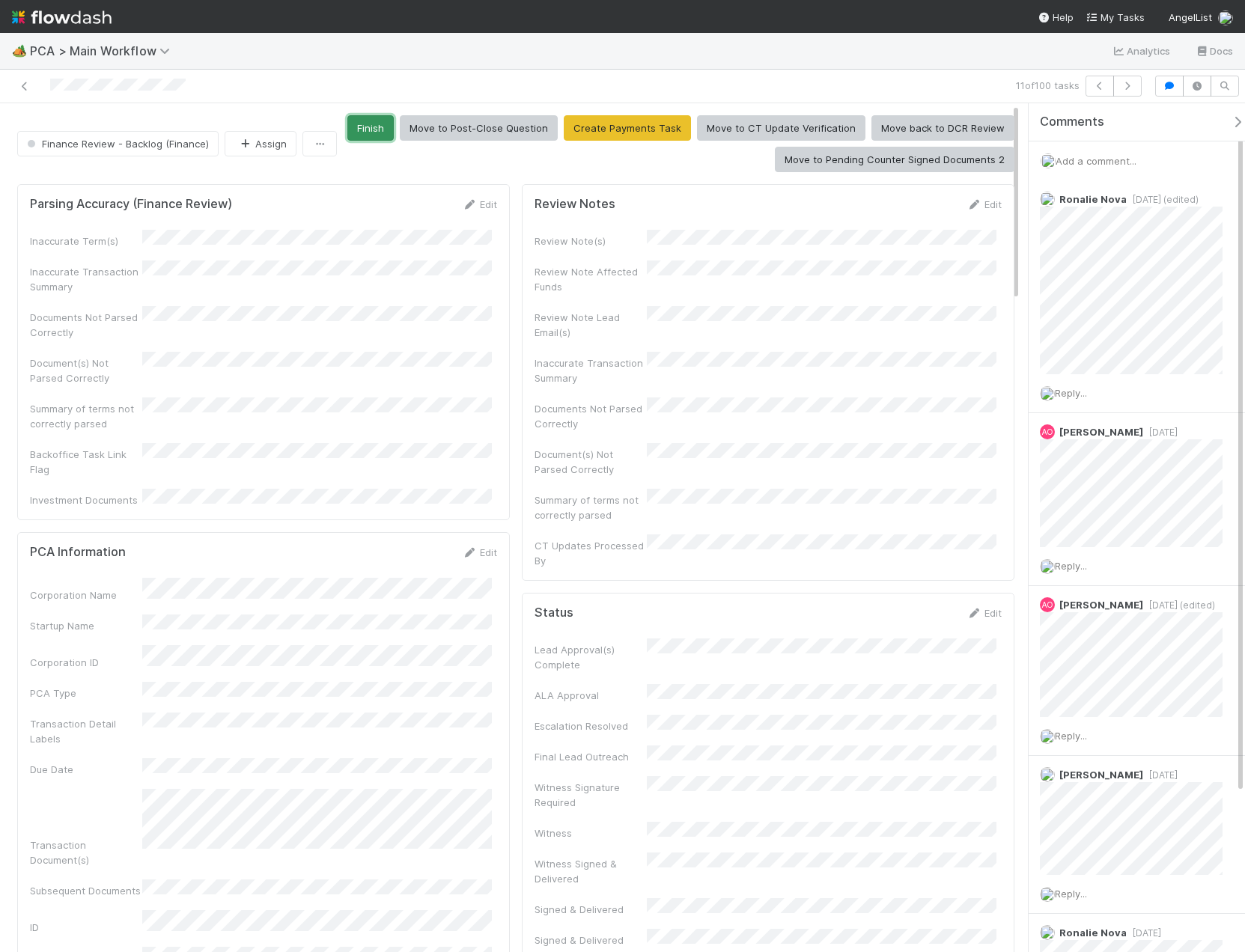
click at [381, 125] on button "Finish" at bounding box center [371, 127] width 46 height 25
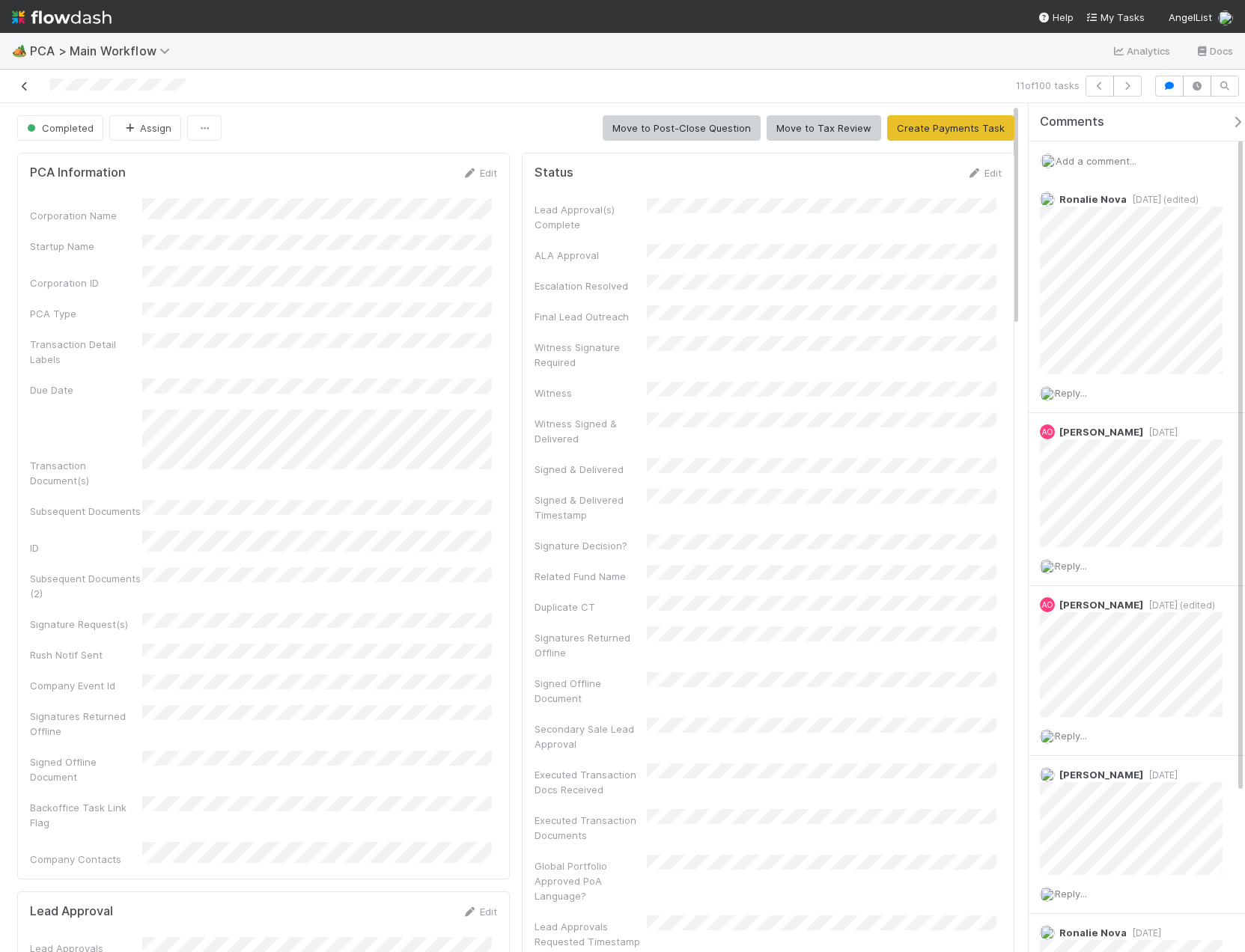
click at [19, 90] on icon at bounding box center [25, 86] width 15 height 10
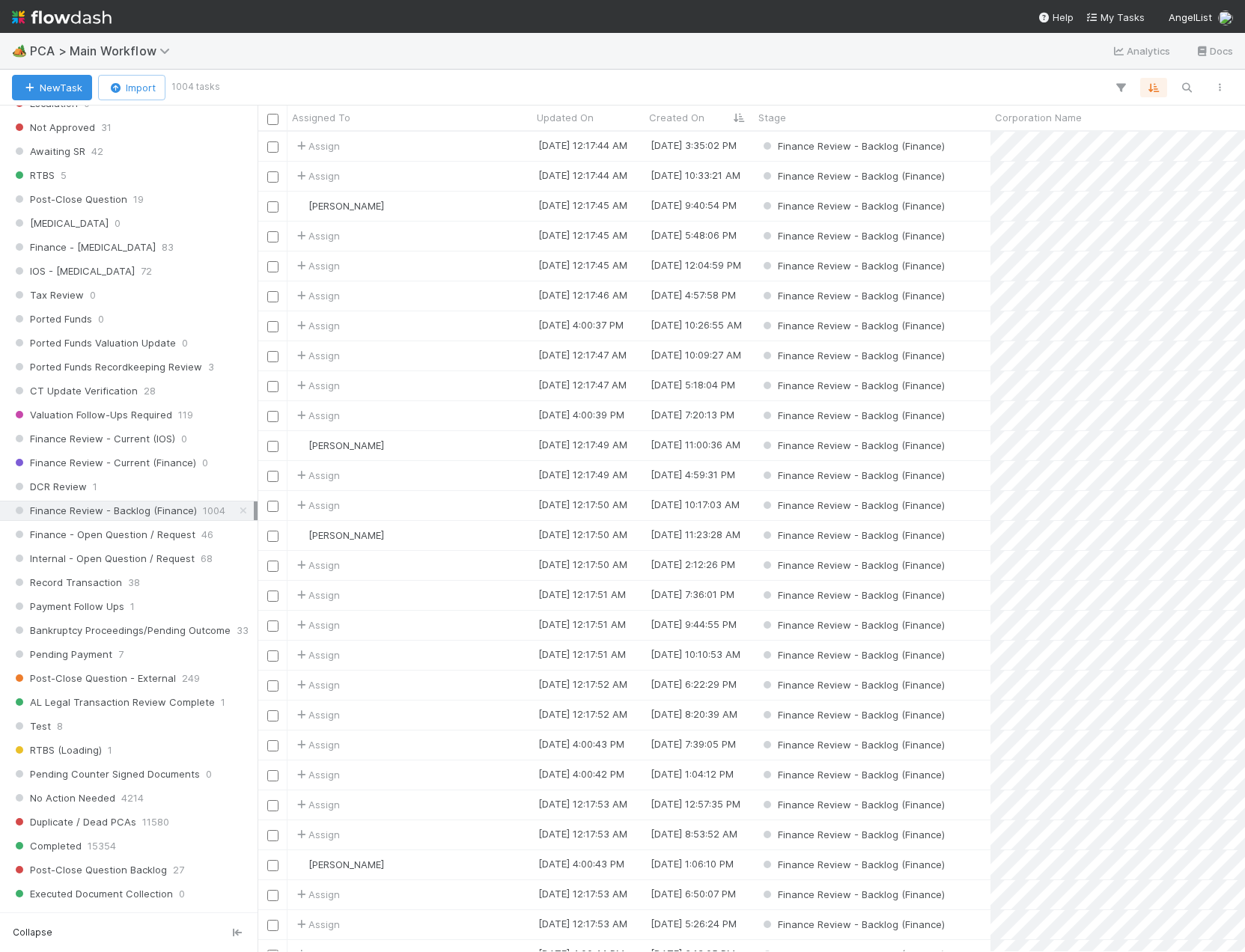
scroll to position [898, 0]
click at [399, 391] on div "Assign" at bounding box center [410, 386] width 245 height 30
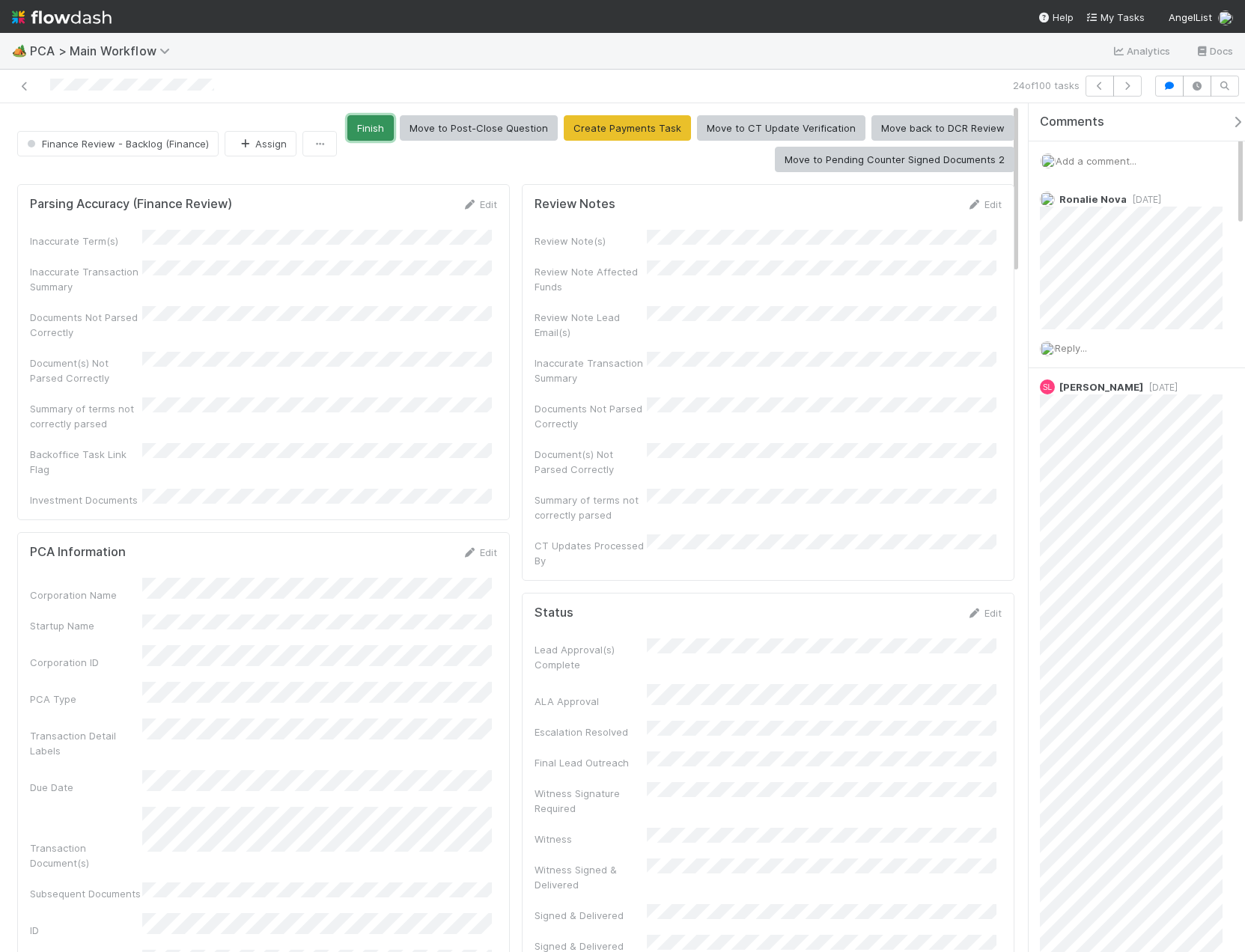
click at [379, 117] on button "Finish" at bounding box center [371, 127] width 46 height 25
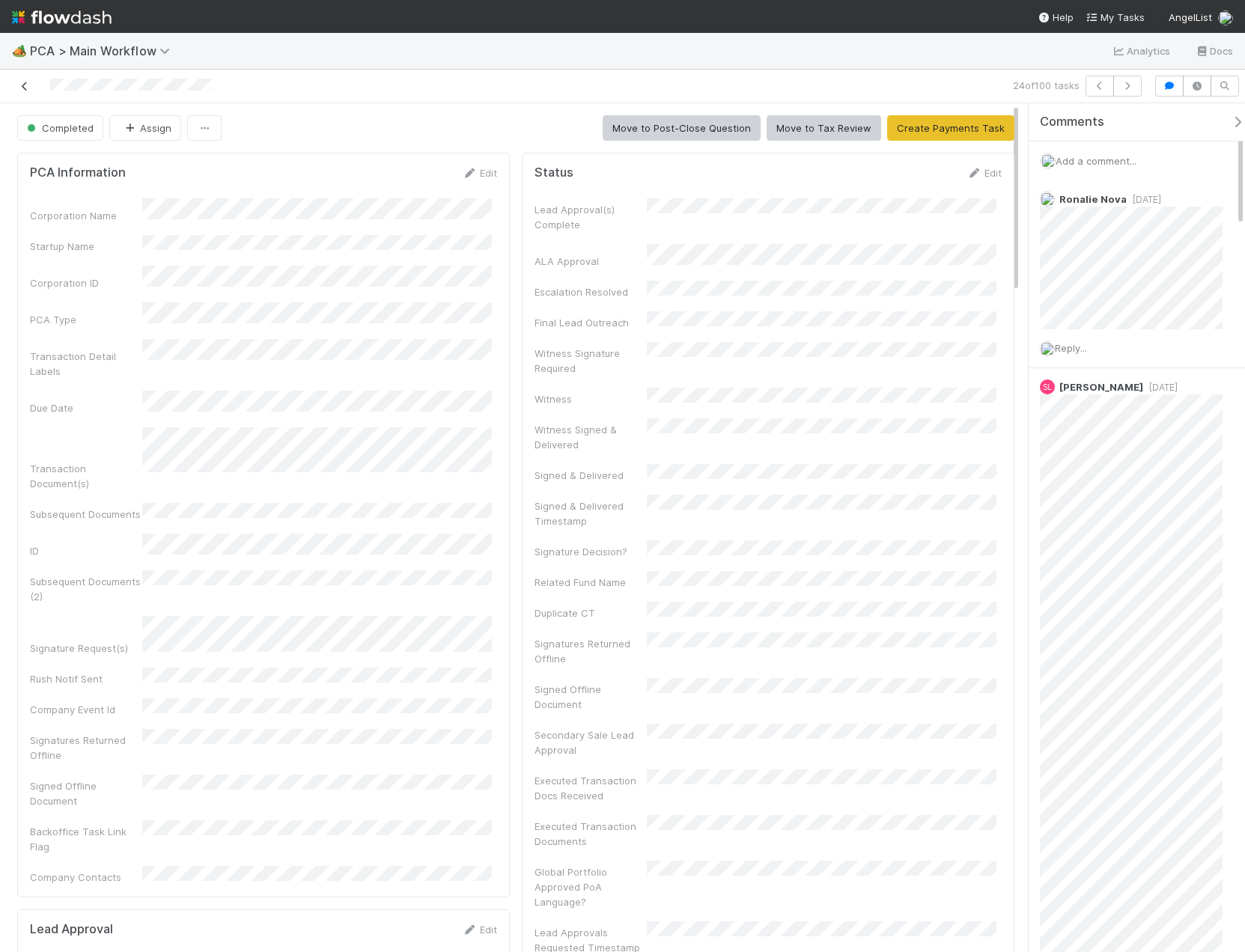
click at [27, 90] on icon at bounding box center [25, 86] width 15 height 10
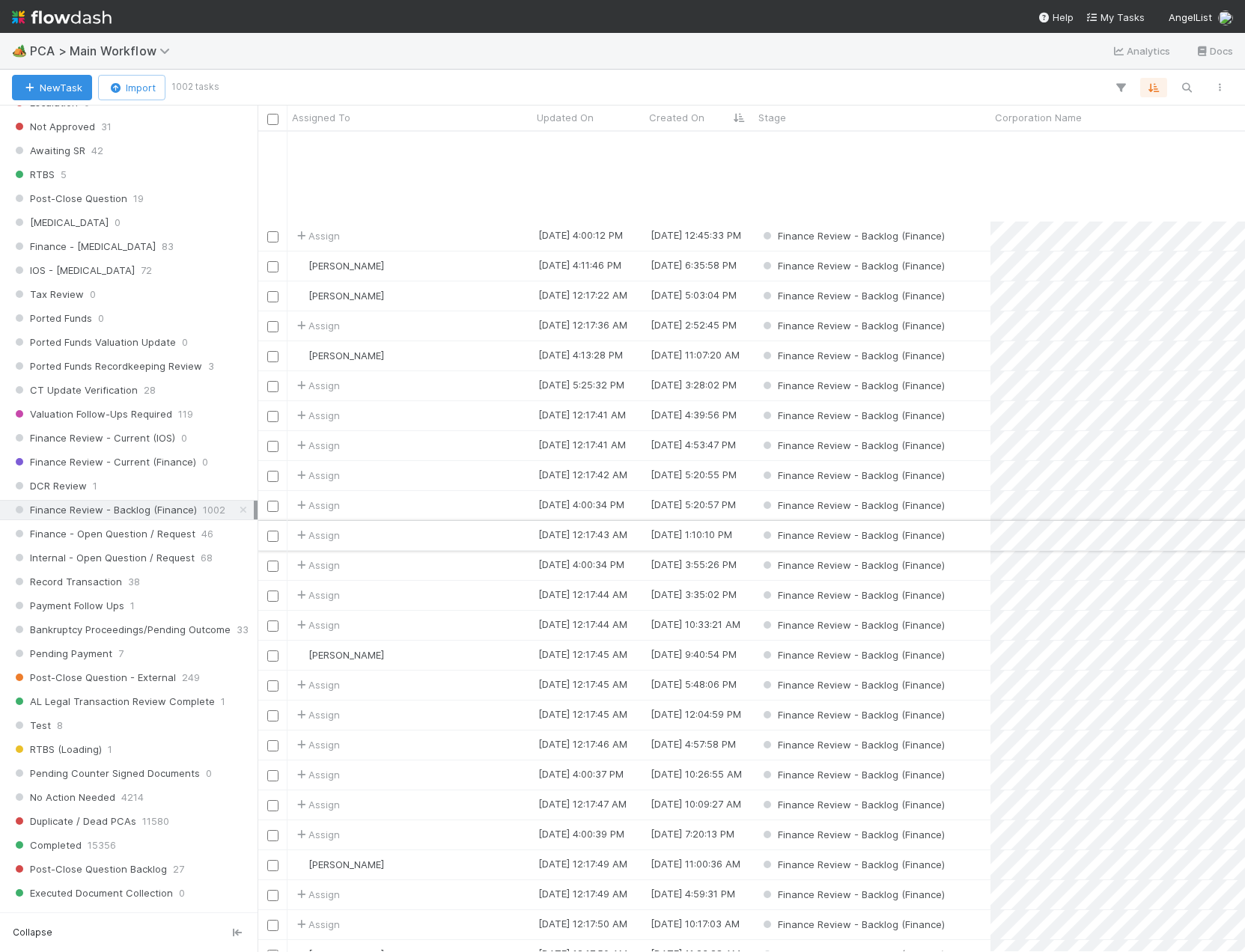
scroll to position [149, 0]
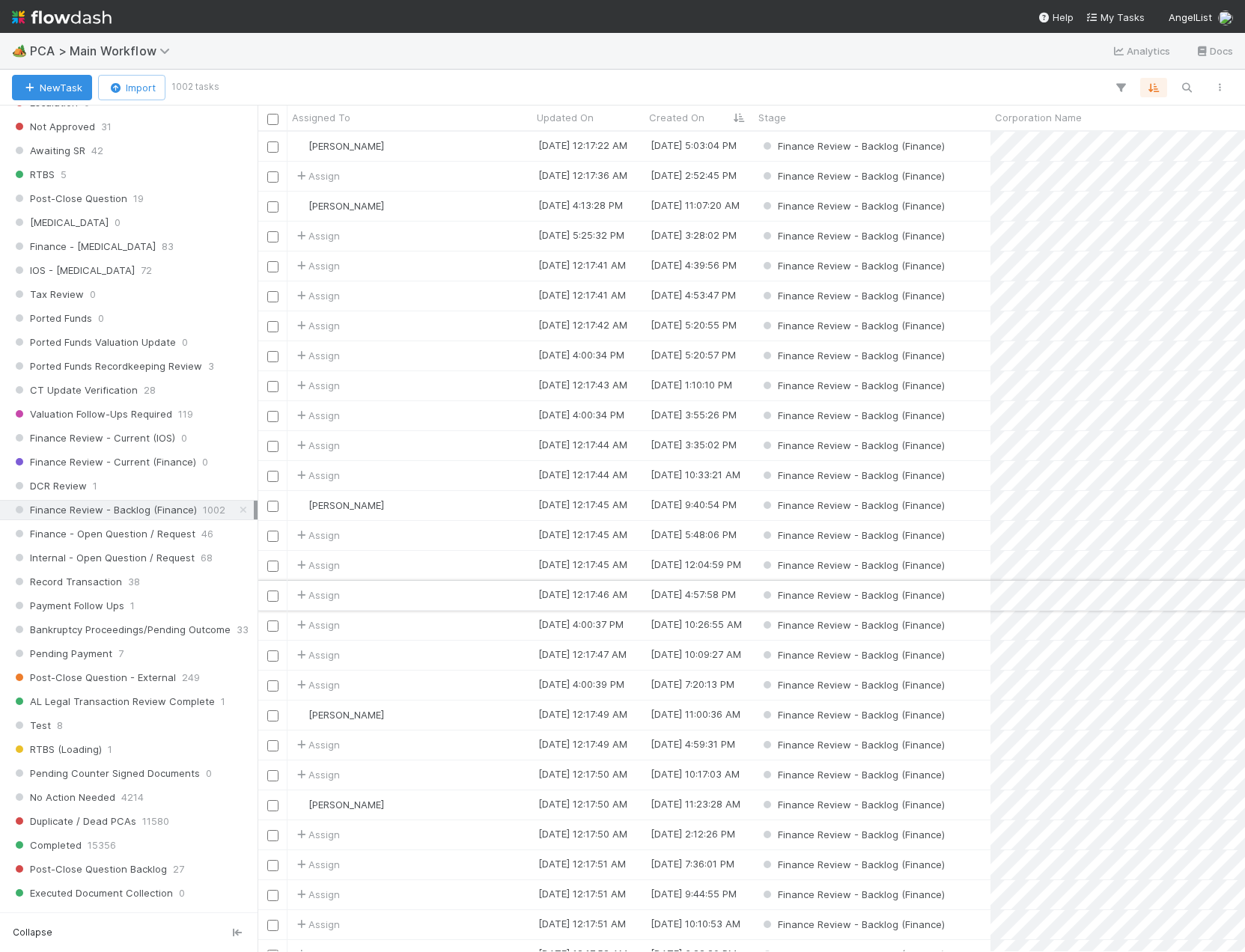
click at [393, 597] on div "Assign" at bounding box center [410, 596] width 245 height 30
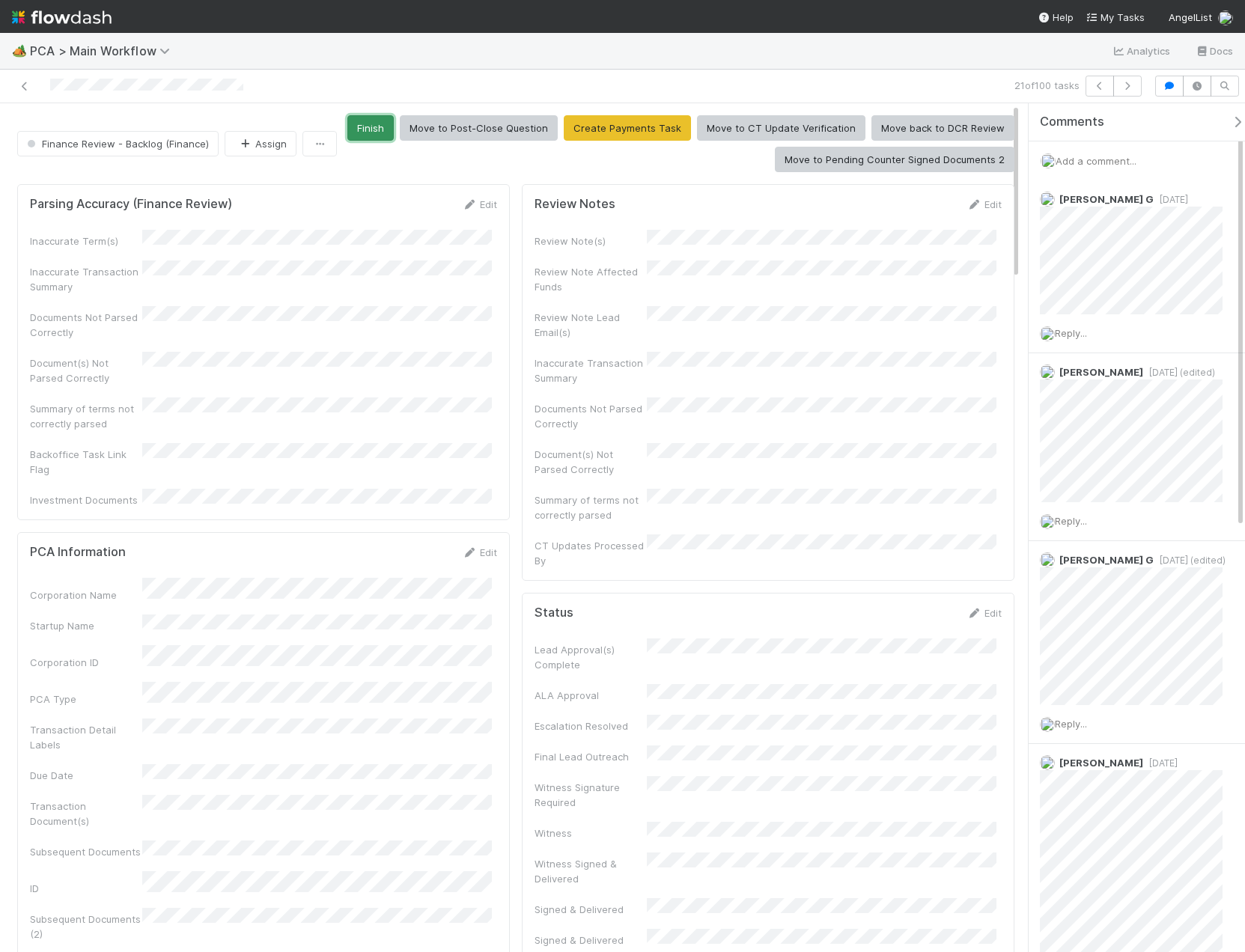
click at [371, 129] on button "Finish" at bounding box center [371, 127] width 46 height 25
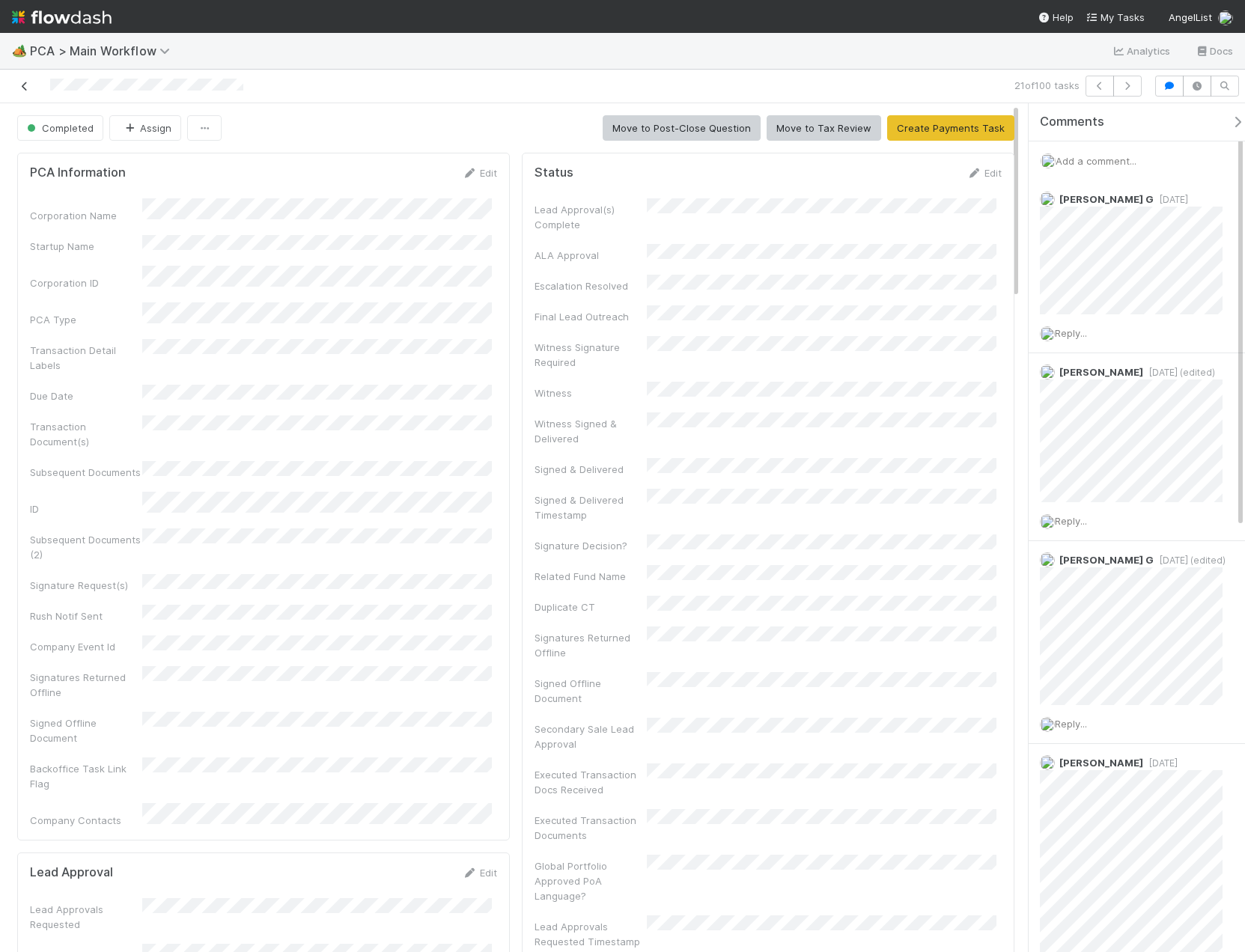
click at [25, 90] on icon at bounding box center [25, 86] width 15 height 10
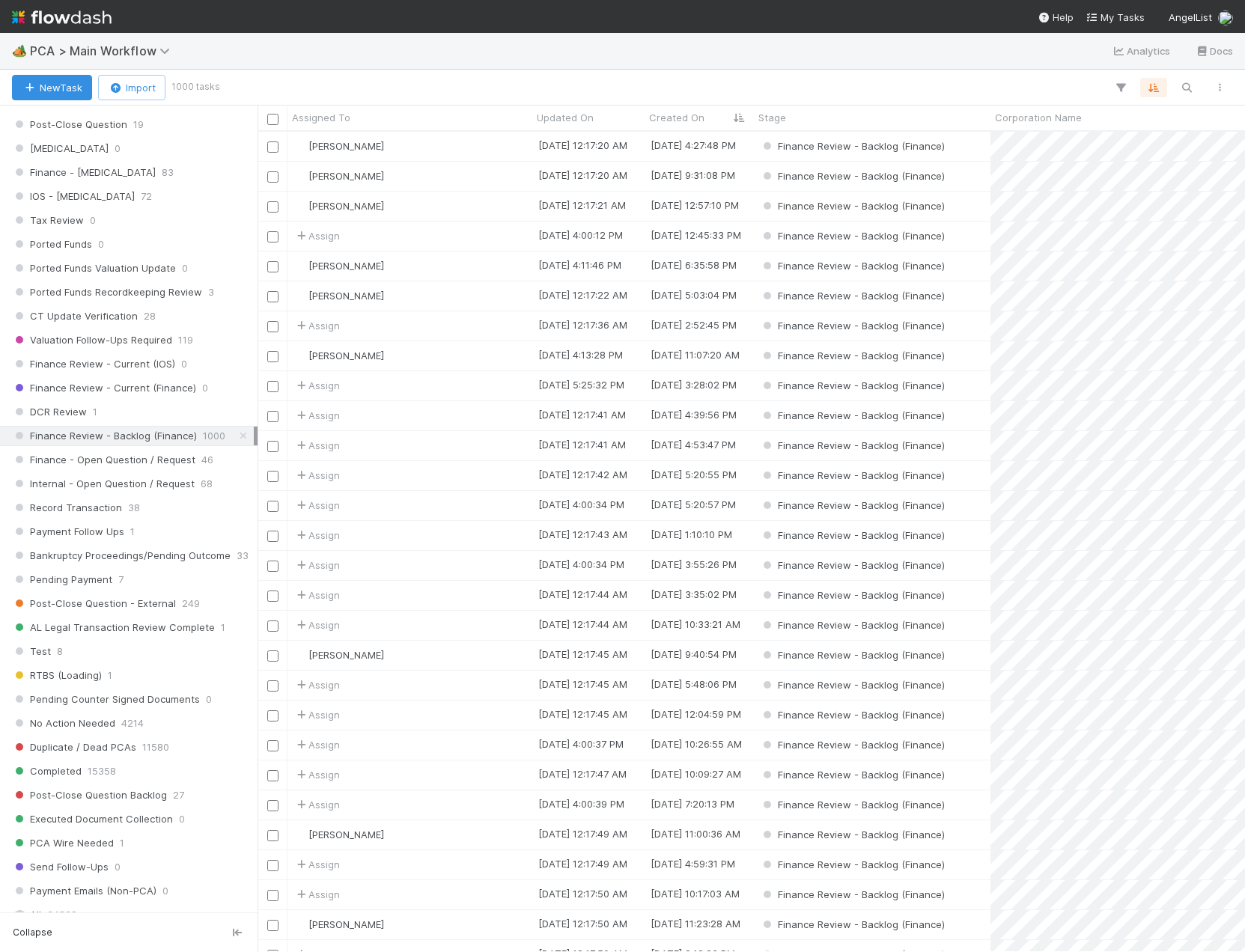
scroll to position [973, 0]
click at [401, 623] on div "Assign" at bounding box center [410, 625] width 245 height 30
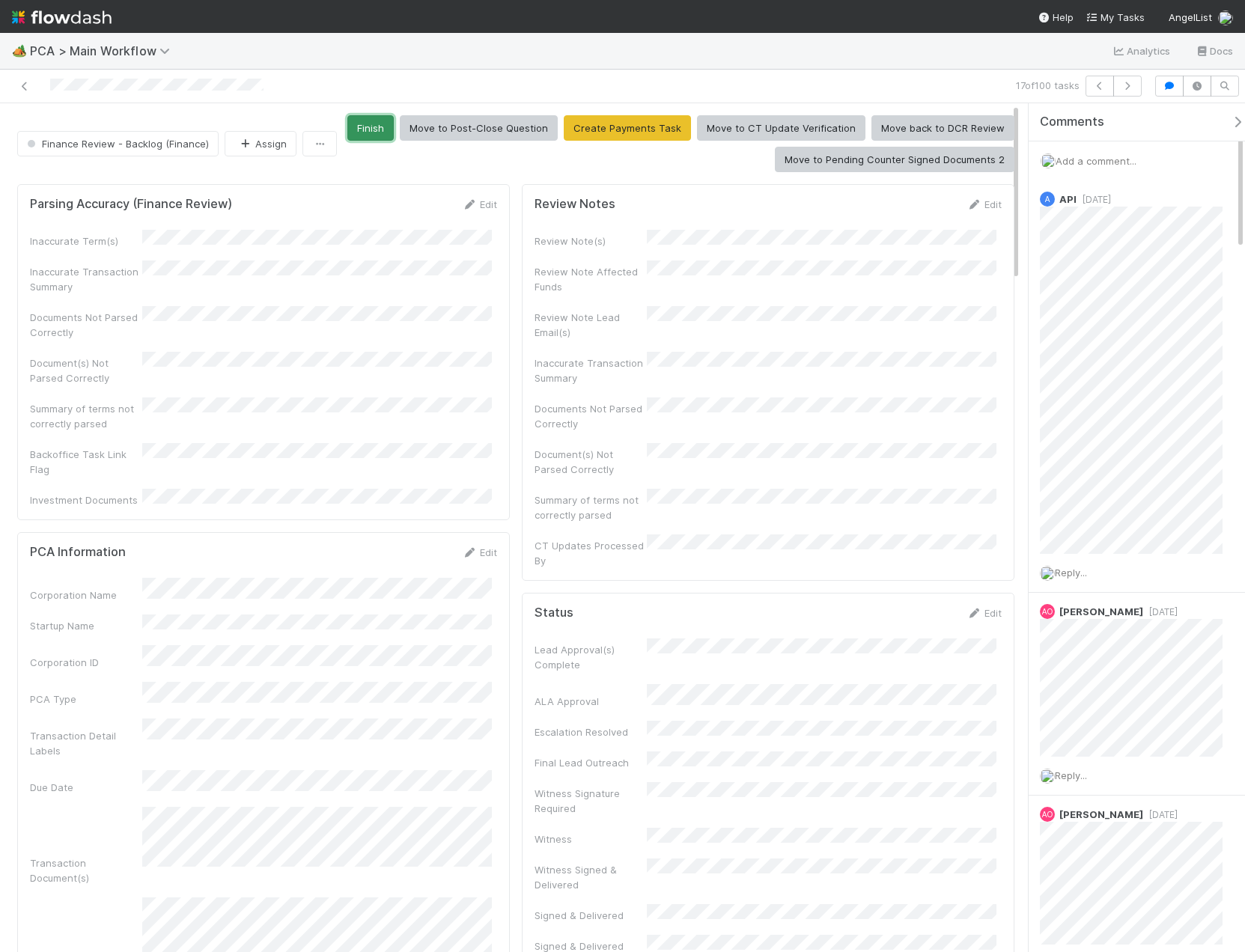
click at [371, 117] on button "Finish" at bounding box center [371, 127] width 46 height 25
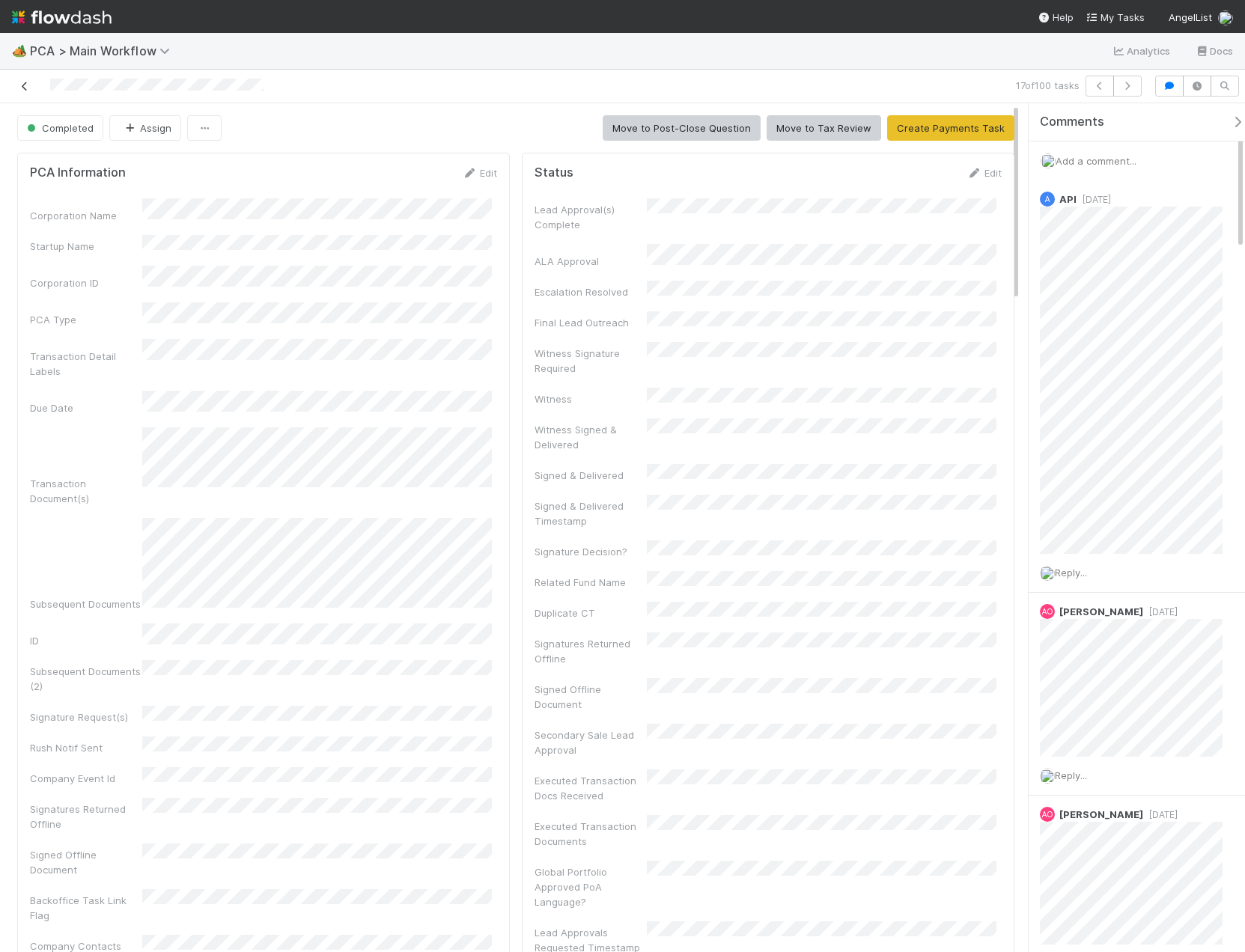
click at [19, 85] on icon at bounding box center [25, 86] width 15 height 10
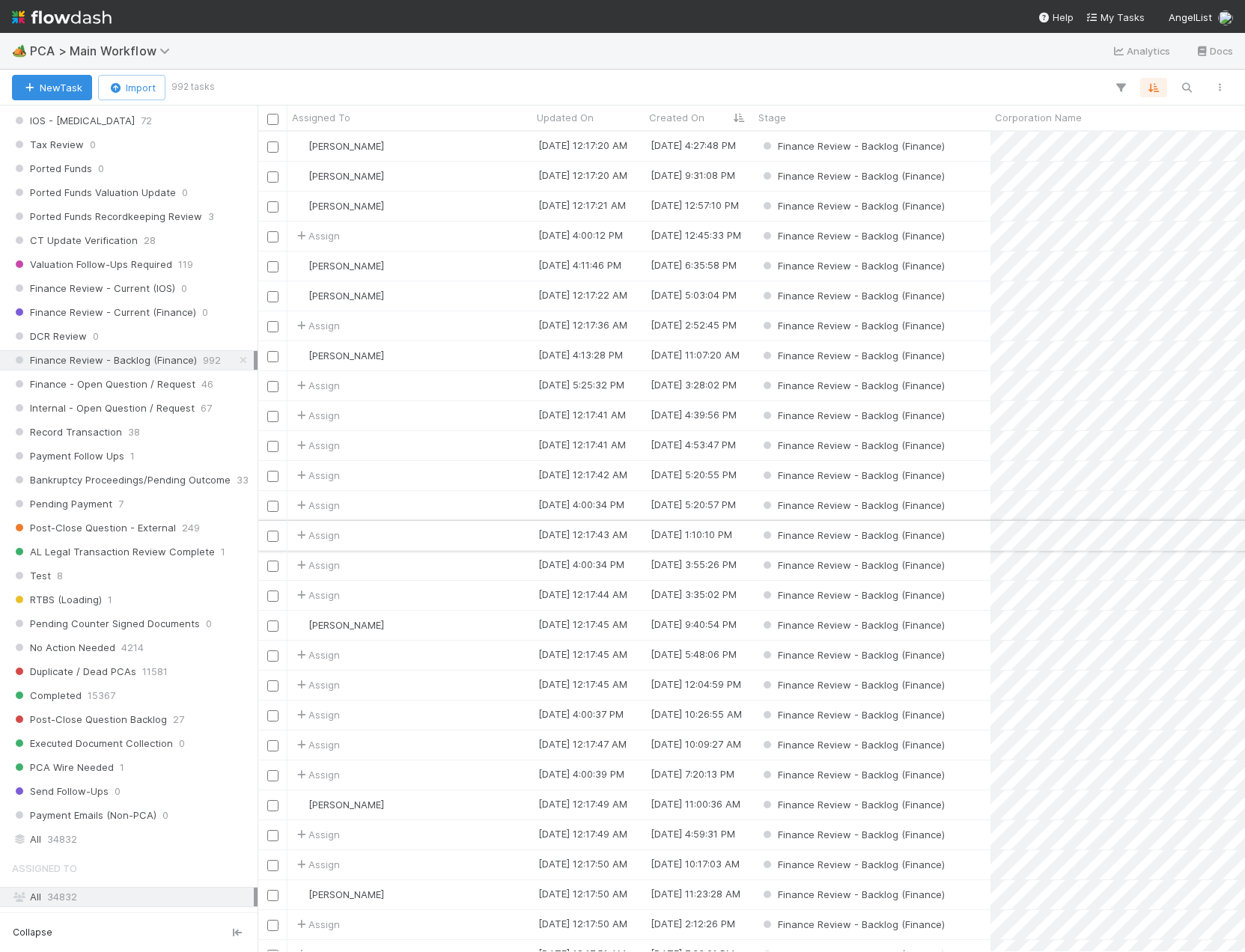
click at [381, 537] on div "Assign" at bounding box center [410, 536] width 245 height 30
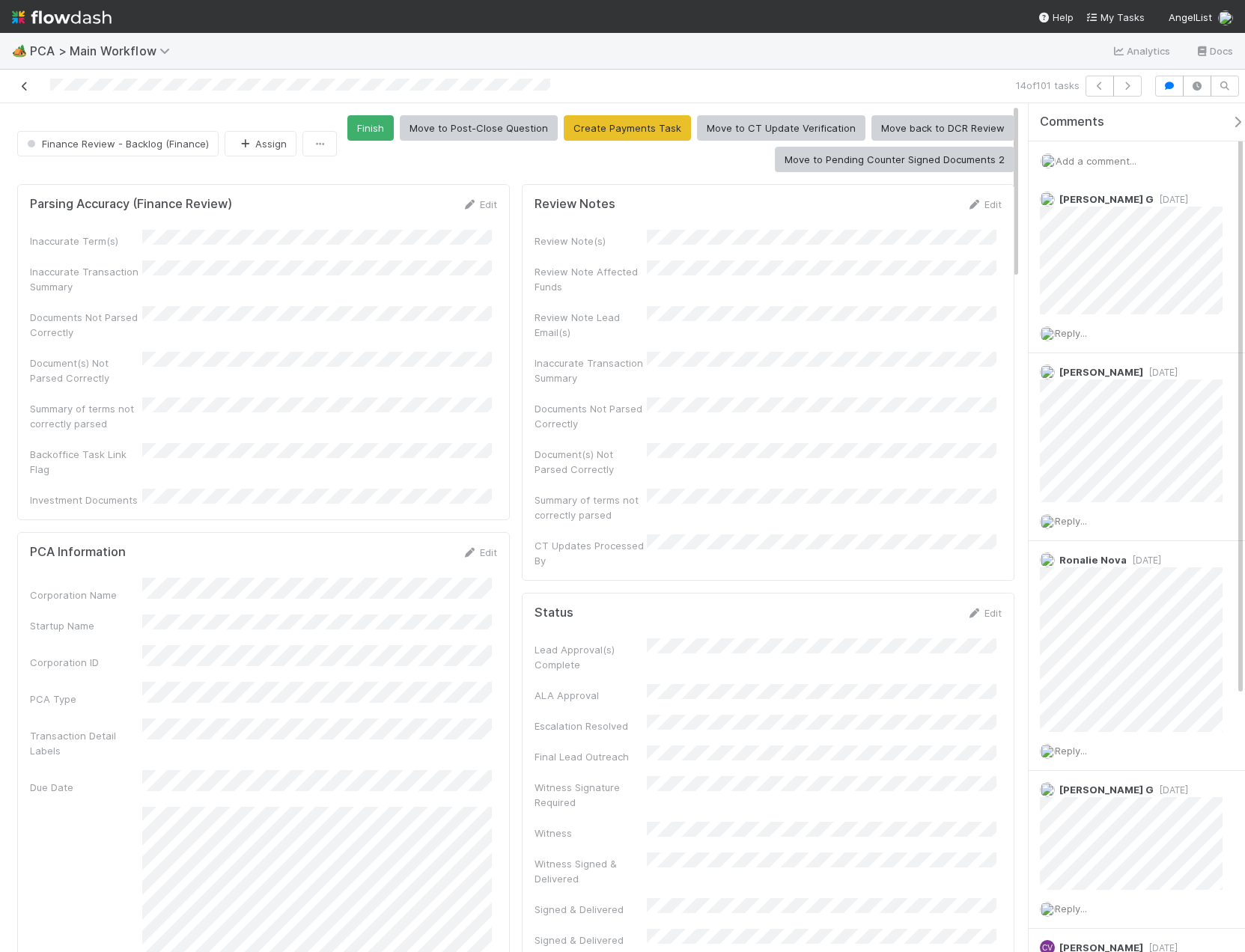
click at [27, 88] on icon at bounding box center [25, 86] width 15 height 10
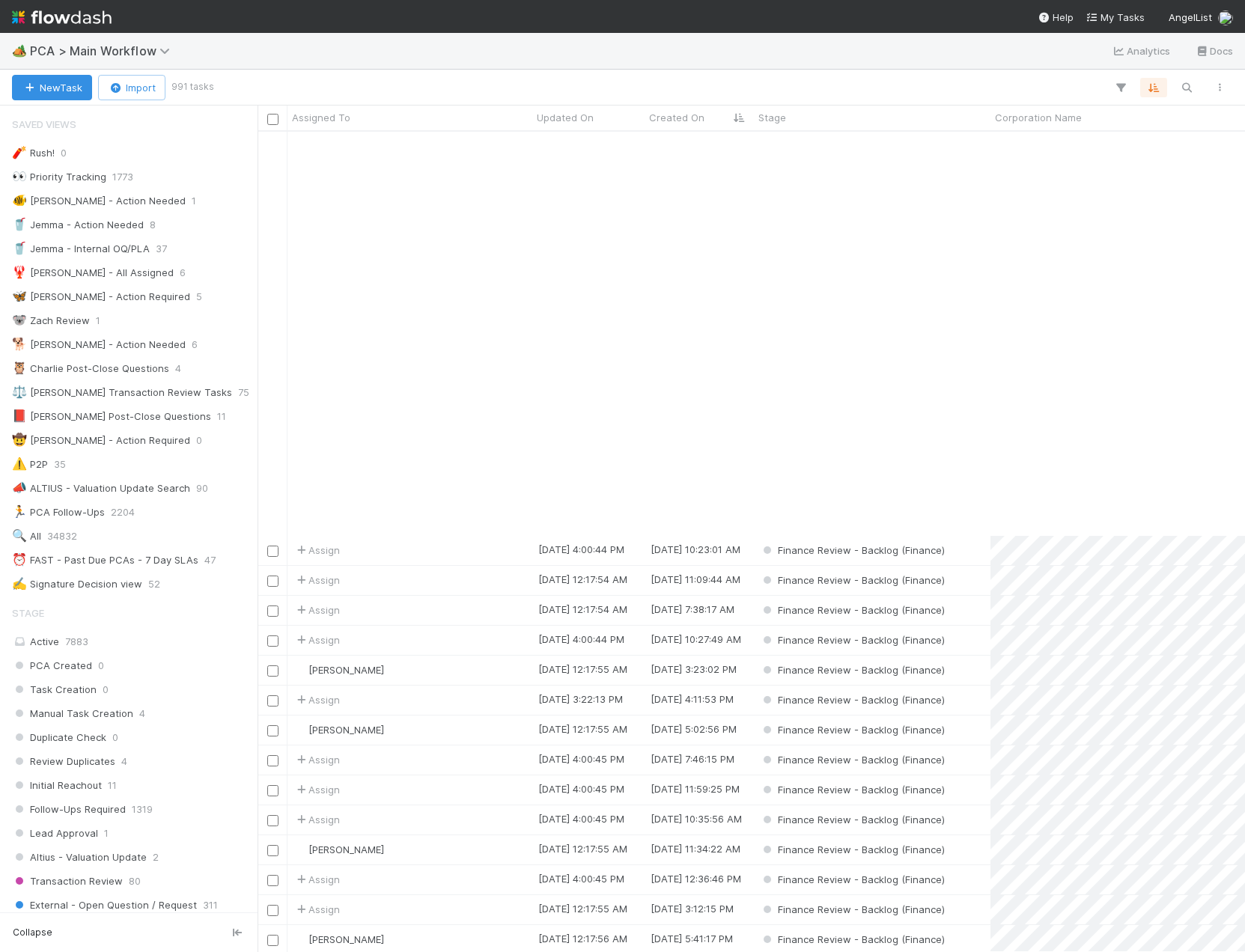
scroll to position [1721, 0]
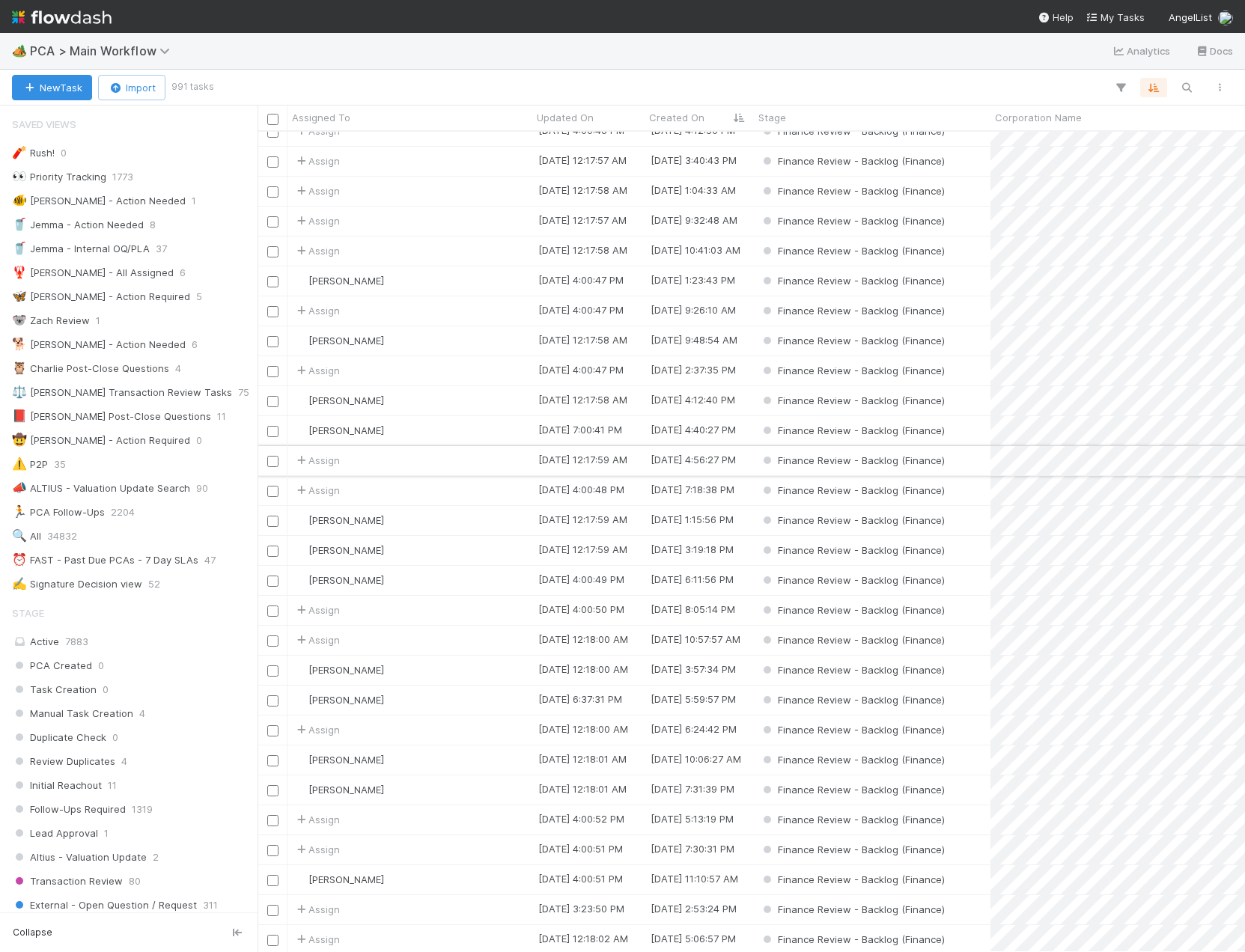
click at [387, 468] on div "Assign" at bounding box center [410, 461] width 245 height 30
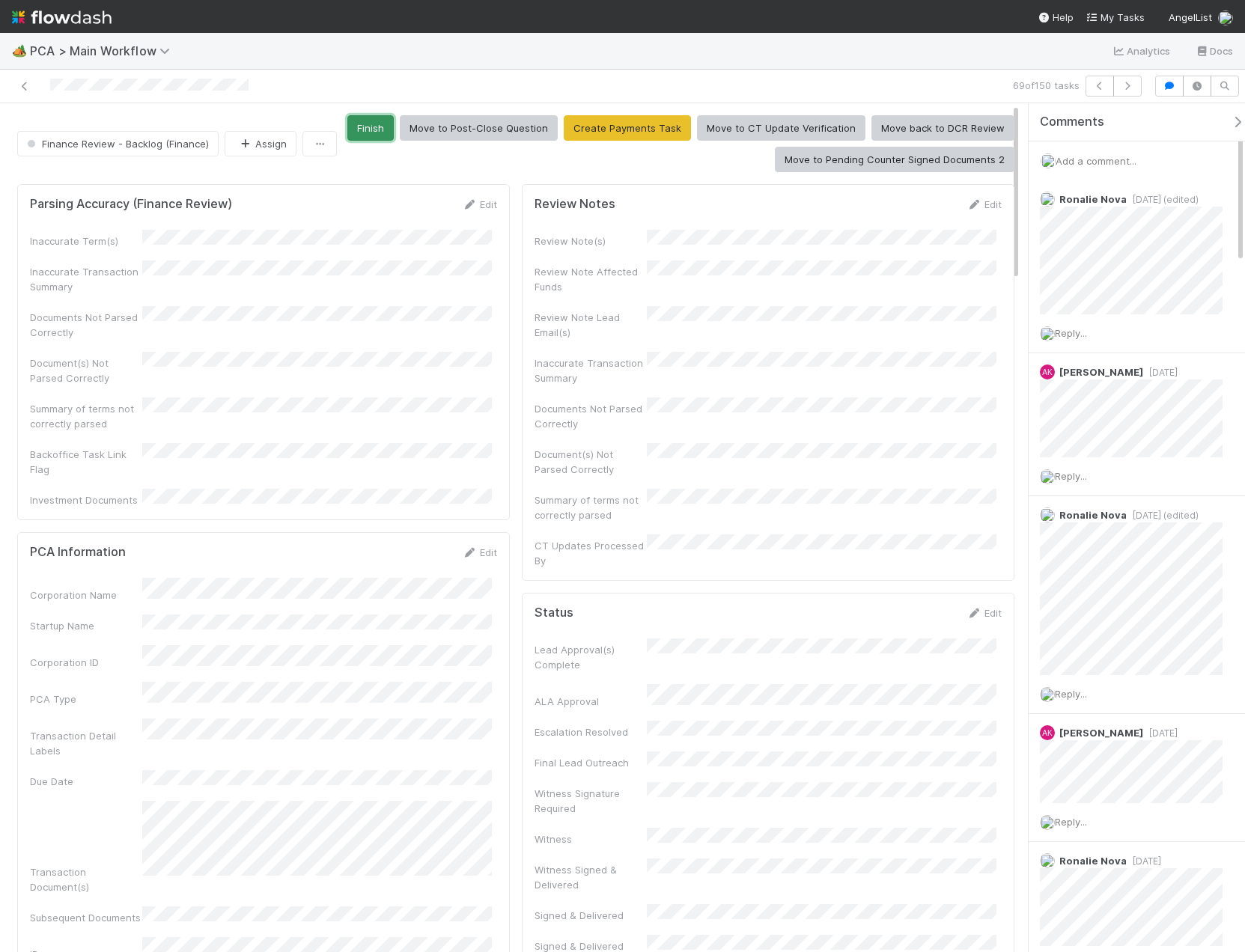
click at [387, 139] on button "Finish" at bounding box center [371, 127] width 46 height 25
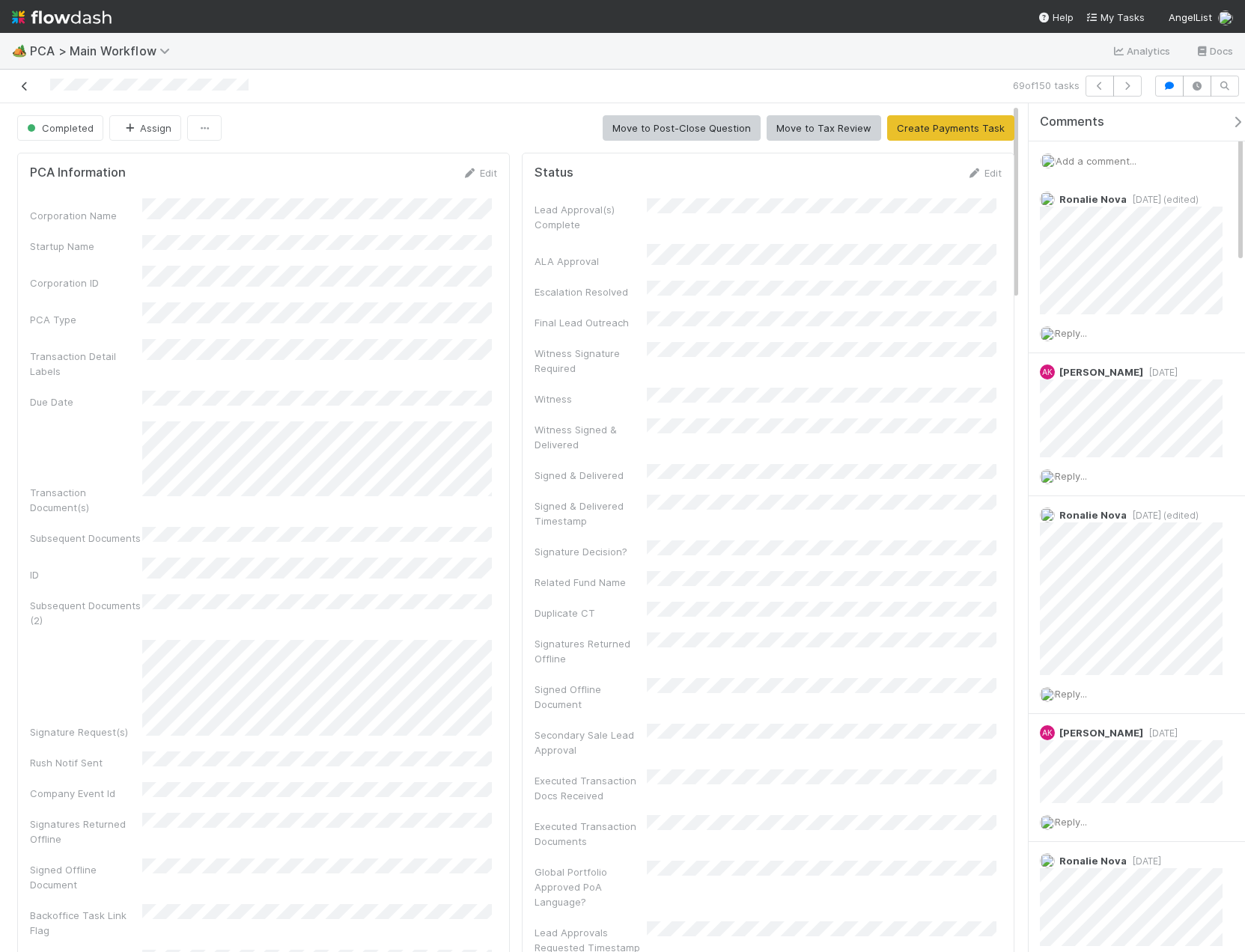
click at [28, 88] on icon at bounding box center [25, 86] width 15 height 10
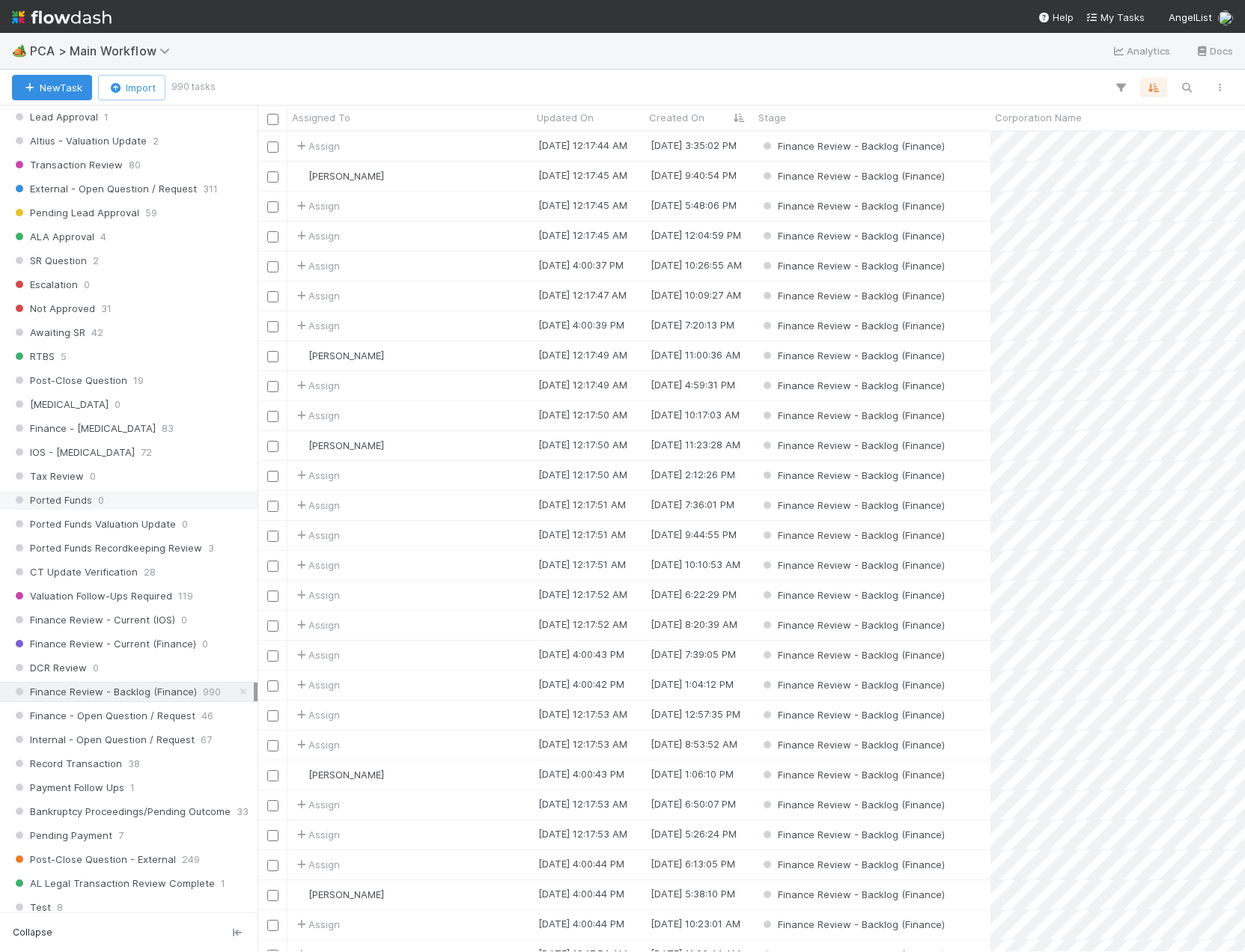
scroll to position [898, 0]
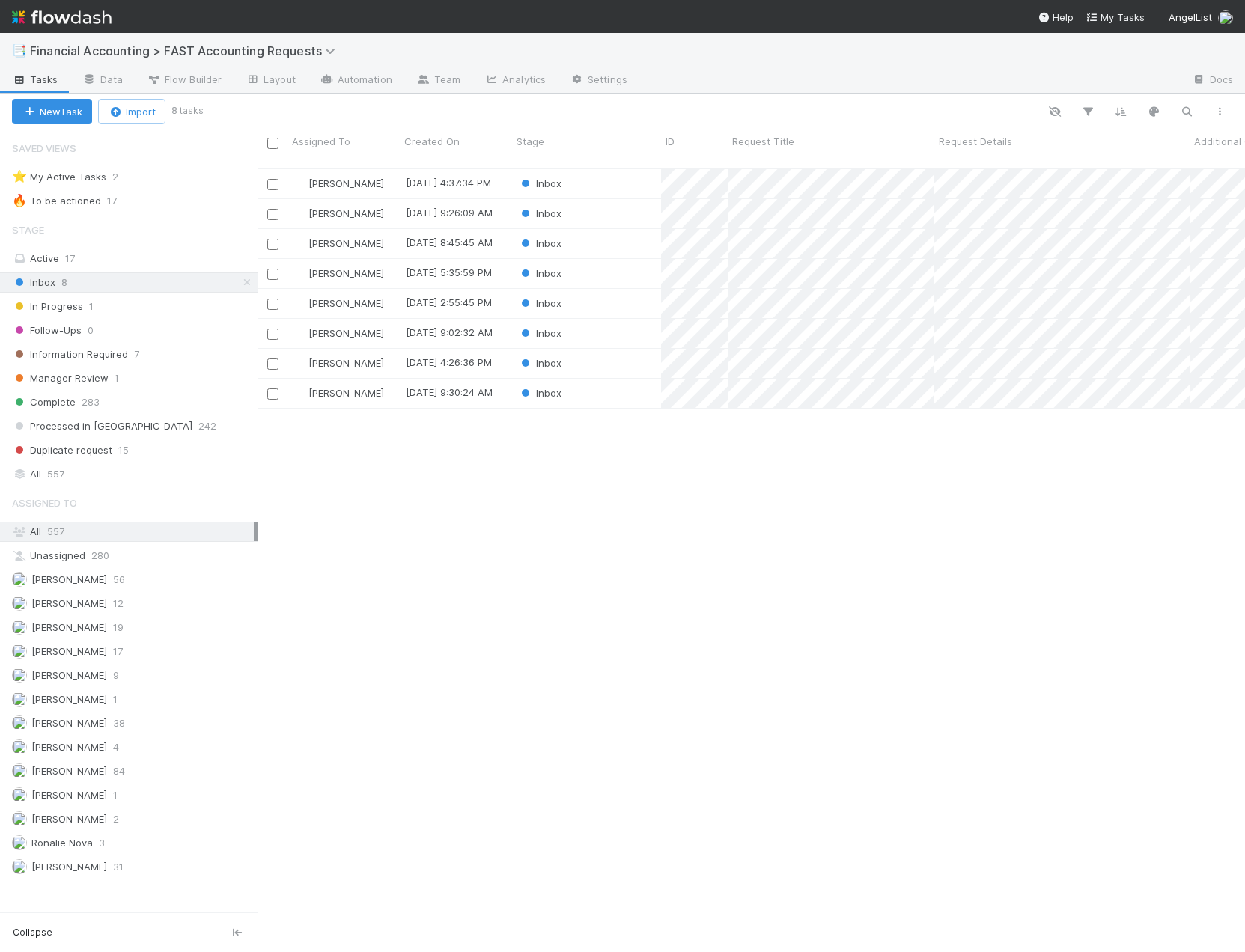
scroll to position [785, 976]
click at [180, 46] on span "Financial Accounting > FAST Accounting Requests" at bounding box center [186, 51] width 313 height 15
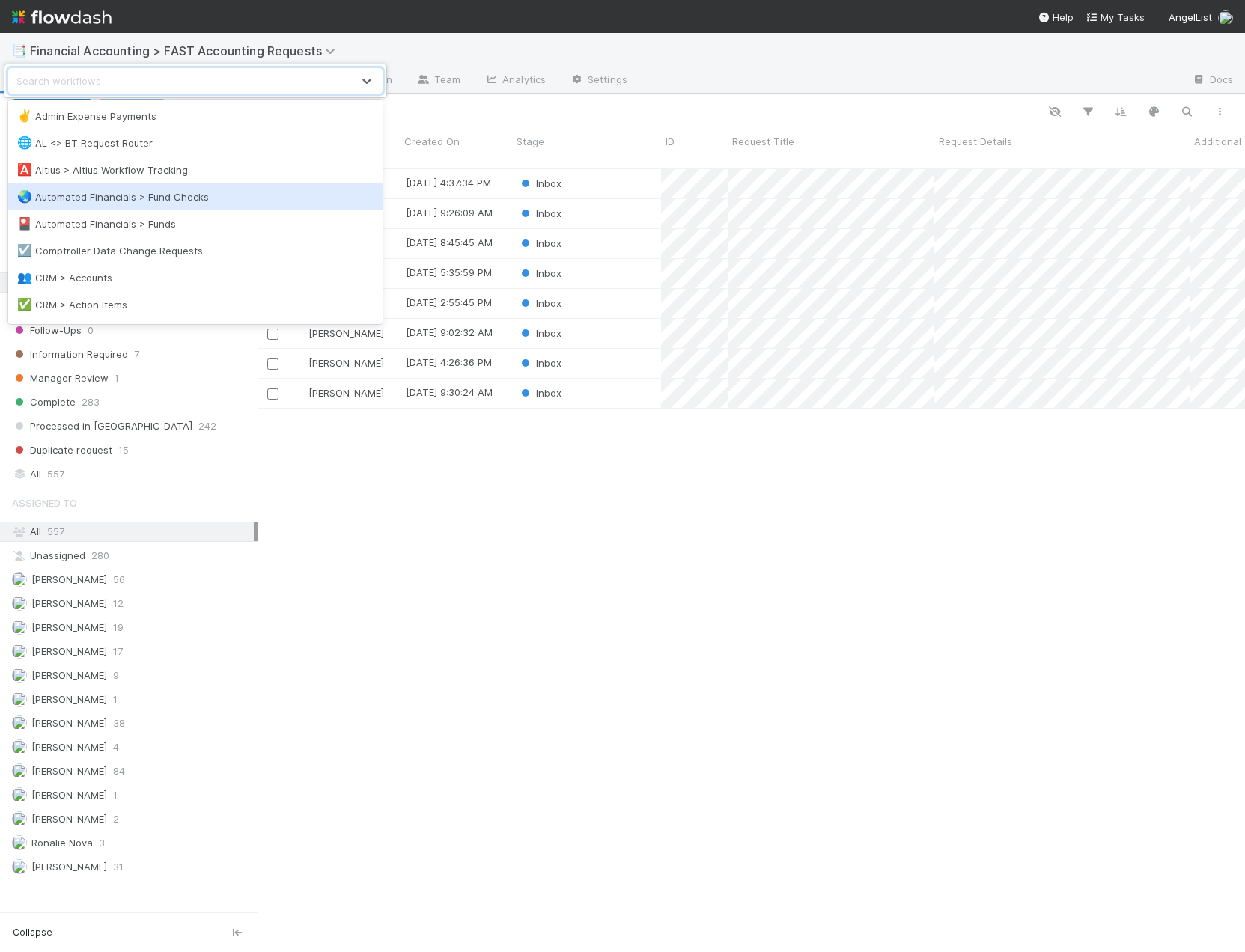
click at [499, 706] on div "option Automated Financials > Fund Checks focused, 4 of 39. 39 results availabl…" at bounding box center [622, 476] width 1245 height 952
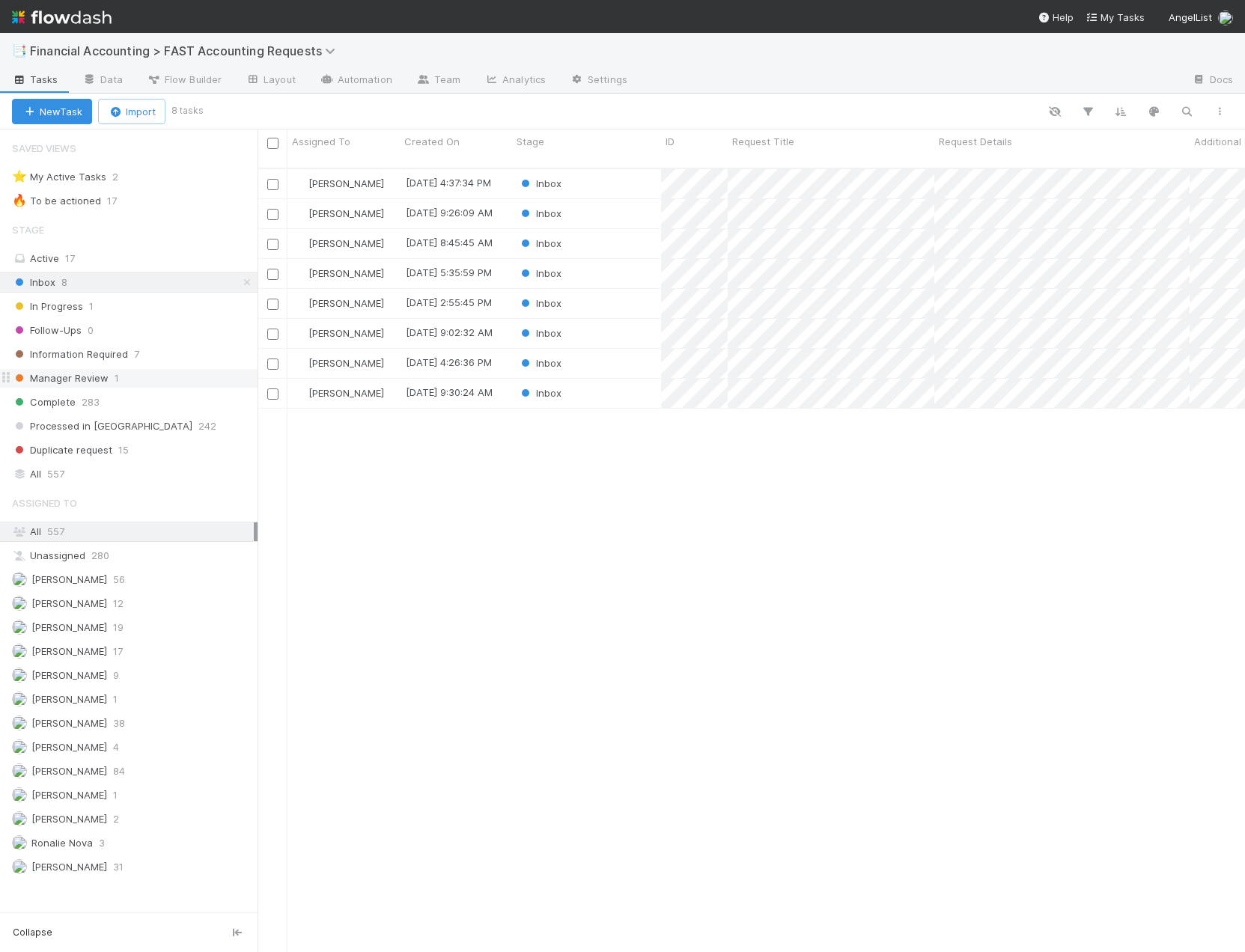
click at [80, 374] on span "Manager Review" at bounding box center [61, 378] width 97 height 19
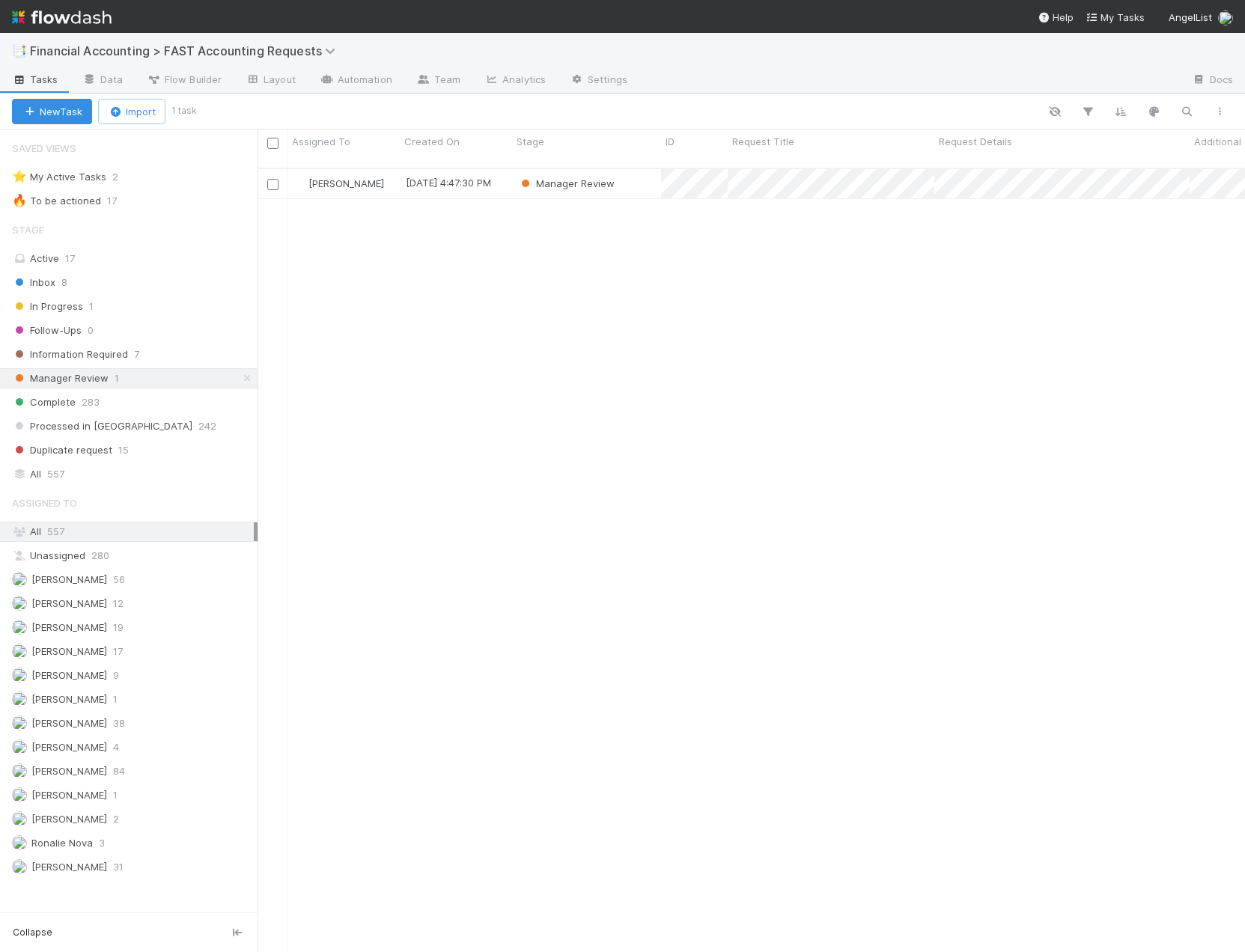
scroll to position [785, 976]
click at [648, 172] on div "Manager Review" at bounding box center [586, 184] width 149 height 30
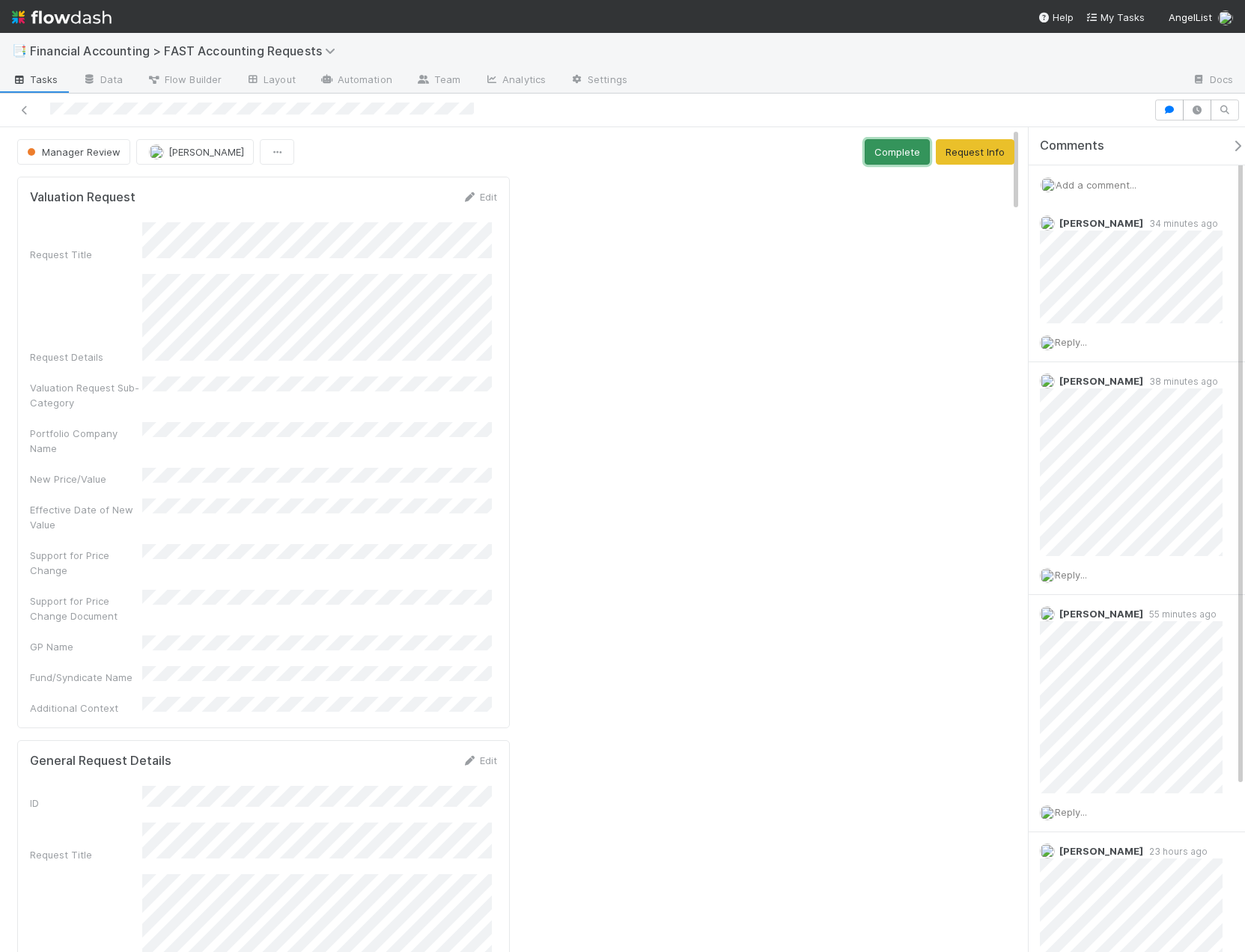
click at [881, 147] on button "Complete" at bounding box center [897, 151] width 65 height 25
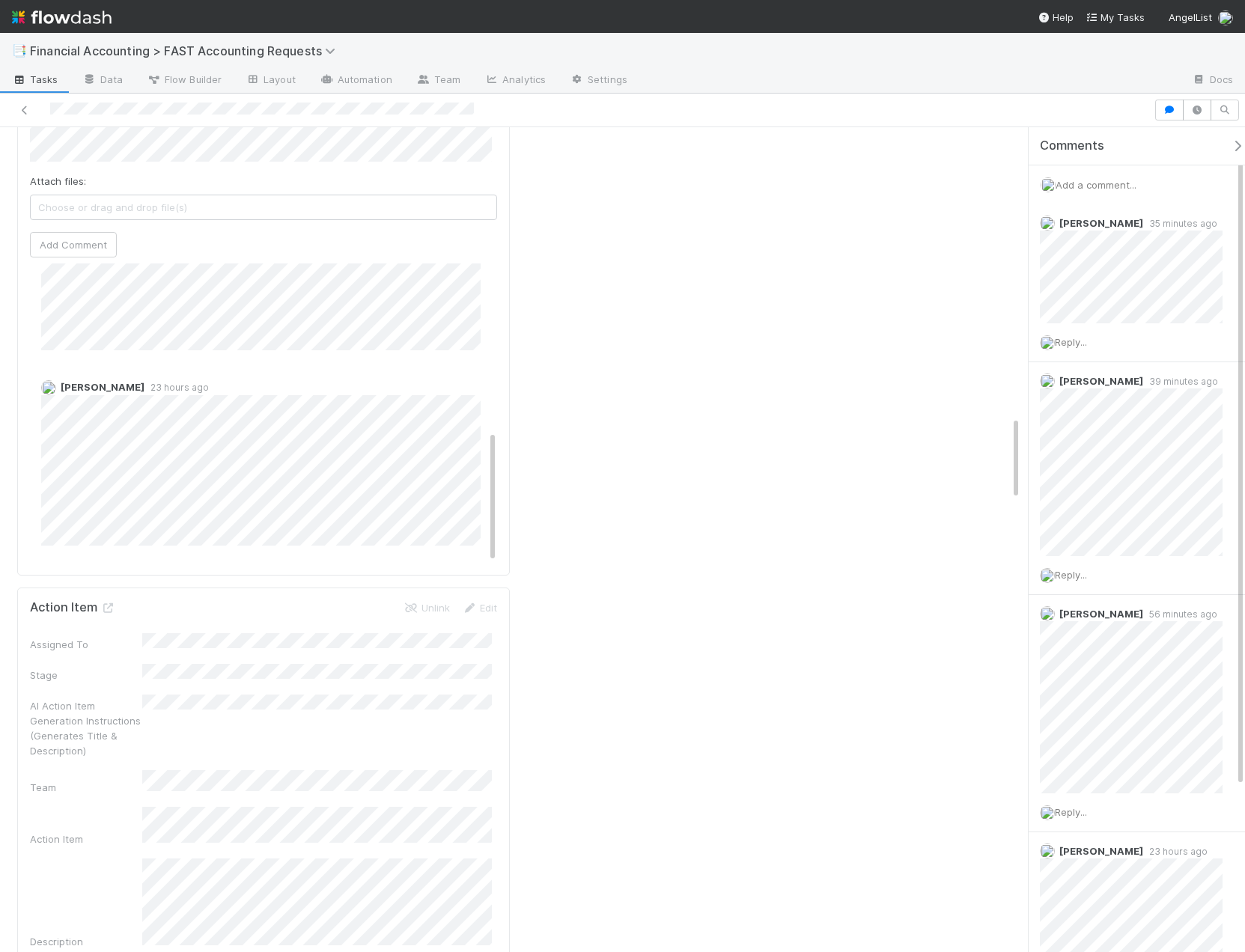
scroll to position [2469, 0]
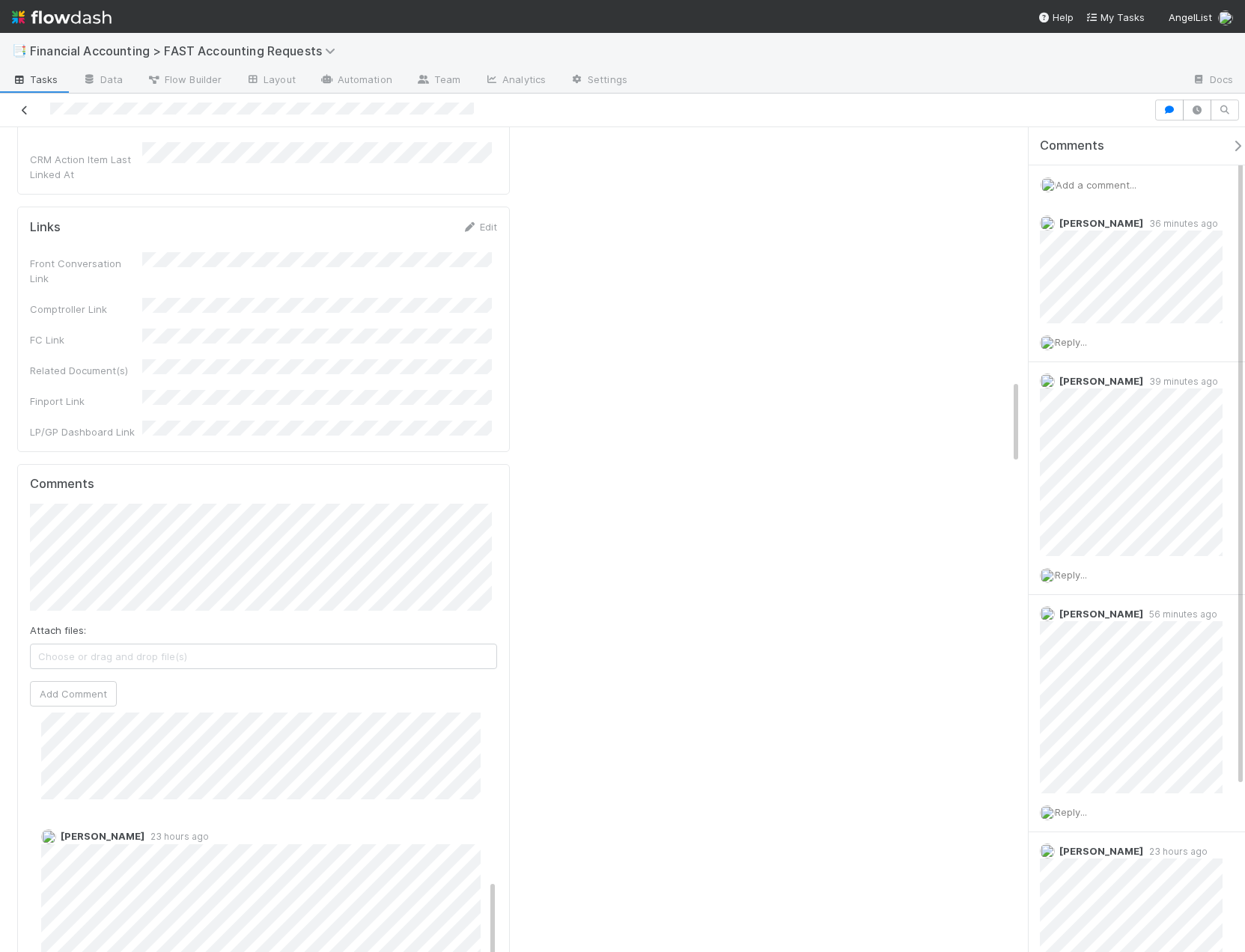
click at [30, 116] on link at bounding box center [25, 110] width 15 height 15
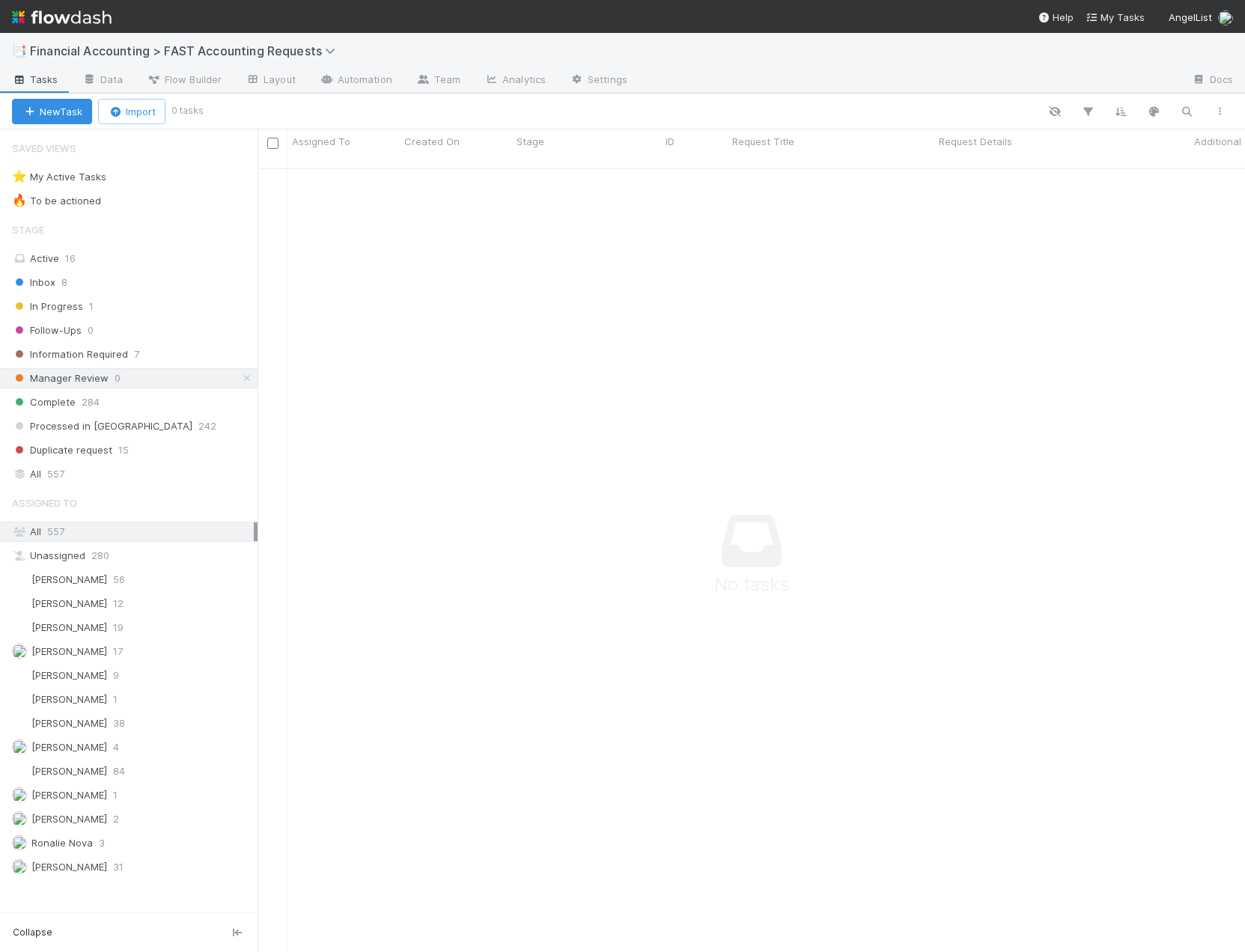
scroll to position [774, 976]
click at [39, 309] on span "In Progress" at bounding box center [48, 306] width 71 height 19
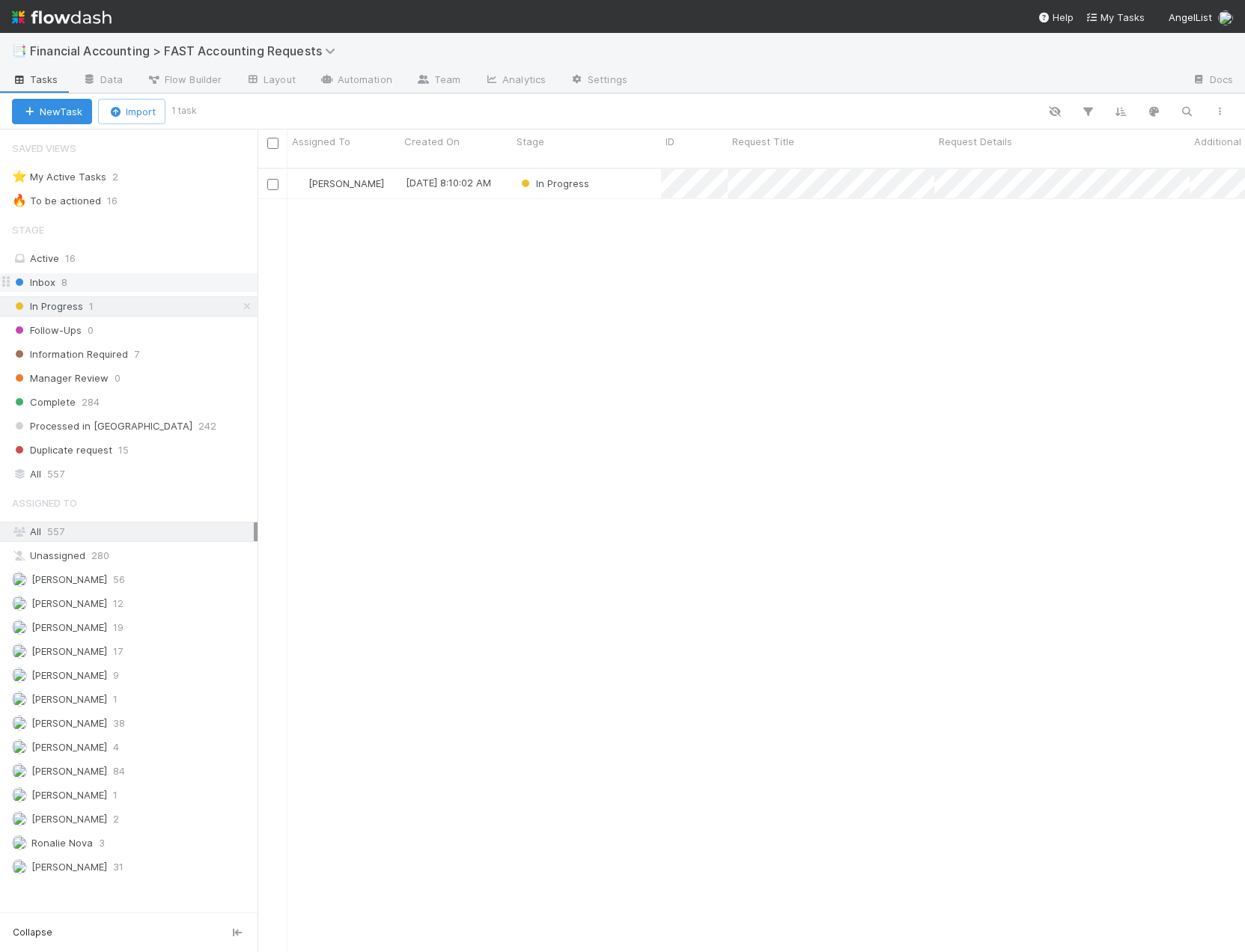
scroll to position [785, 976]
click at [90, 355] on span "Information Required" at bounding box center [70, 354] width 116 height 19
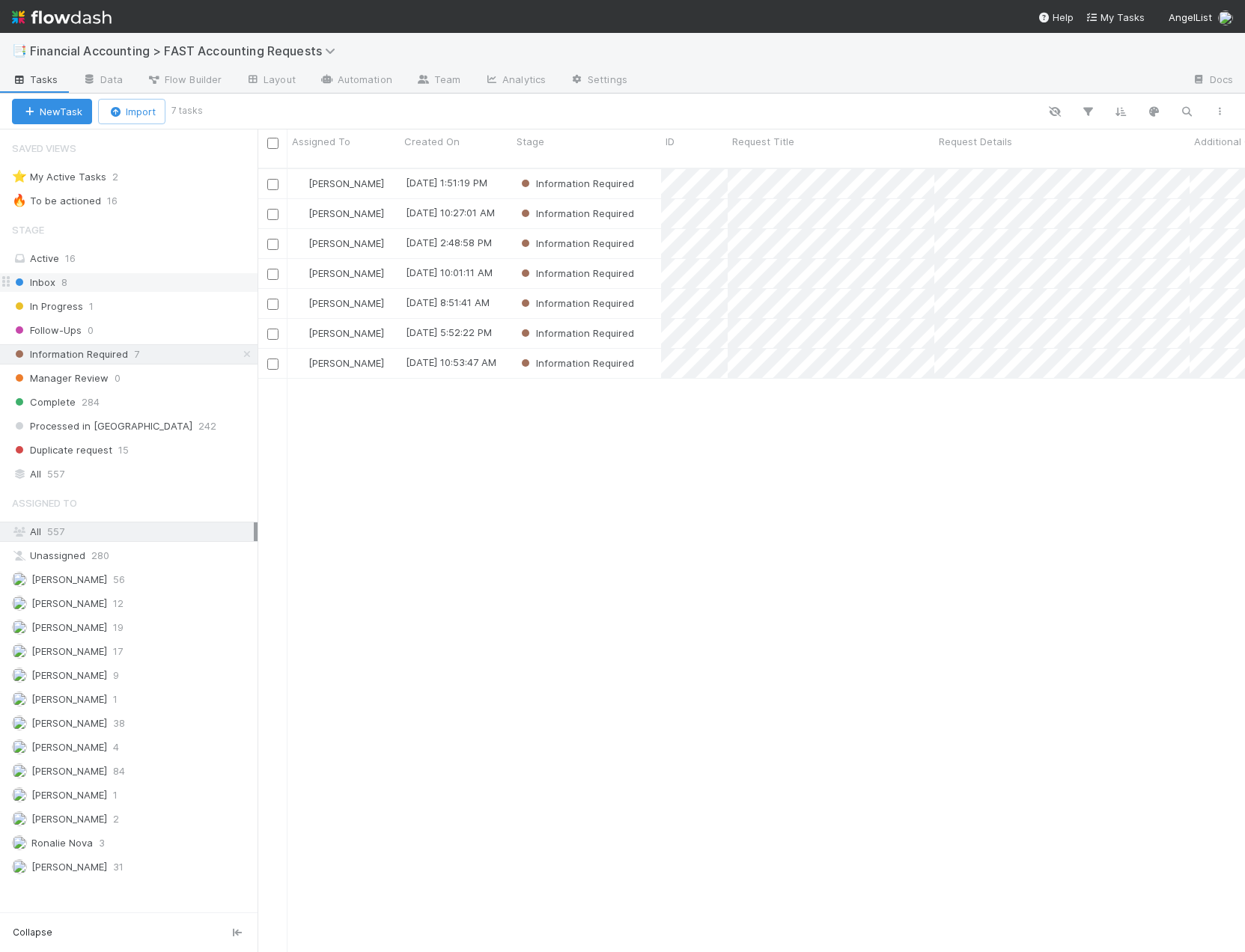
scroll to position [785, 976]
click at [65, 286] on span "8" at bounding box center [64, 283] width 6 height 19
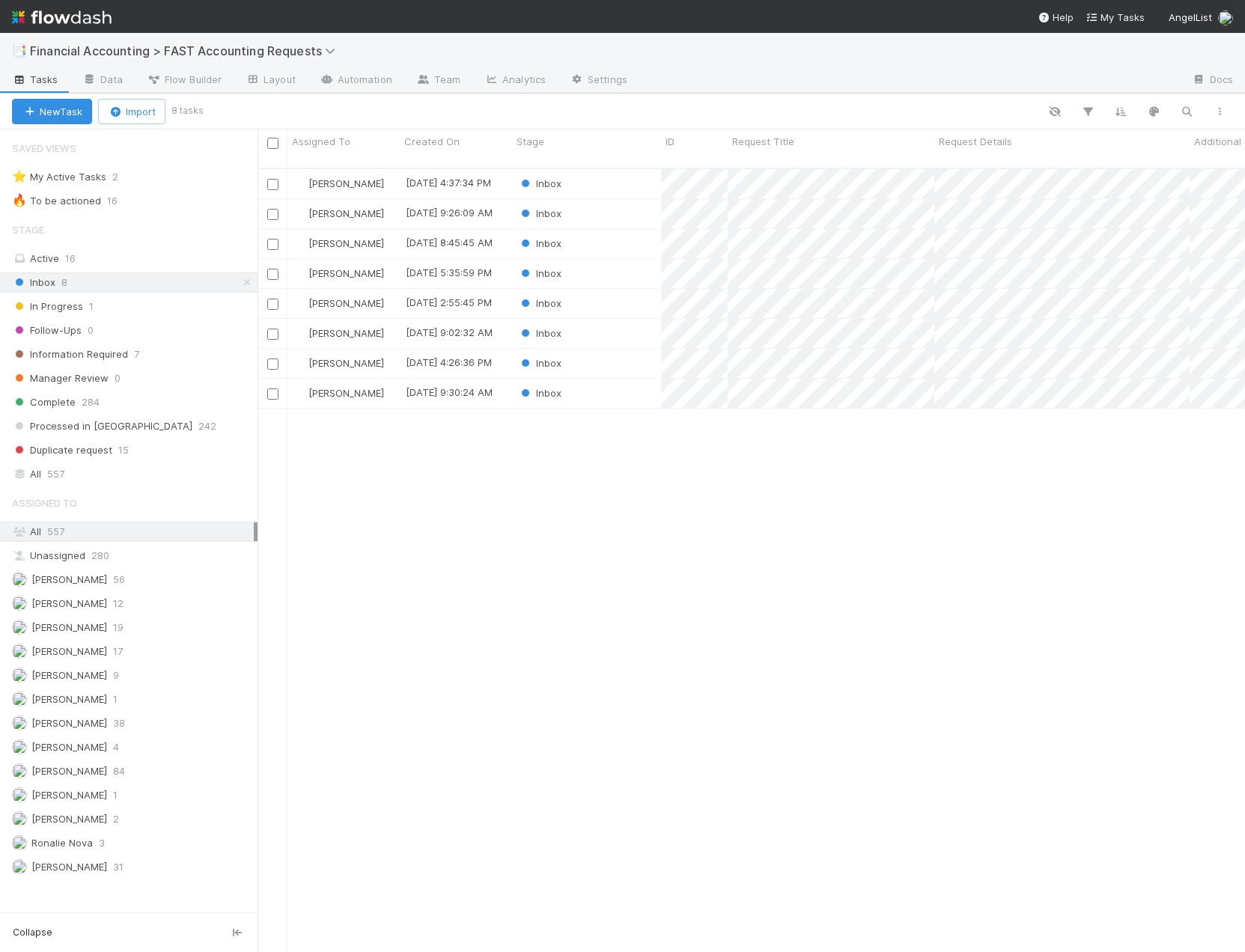
scroll to position [785, 976]
click at [196, 49] on span "Financial Accounting > FAST Accounting Requests" at bounding box center [186, 51] width 313 height 15
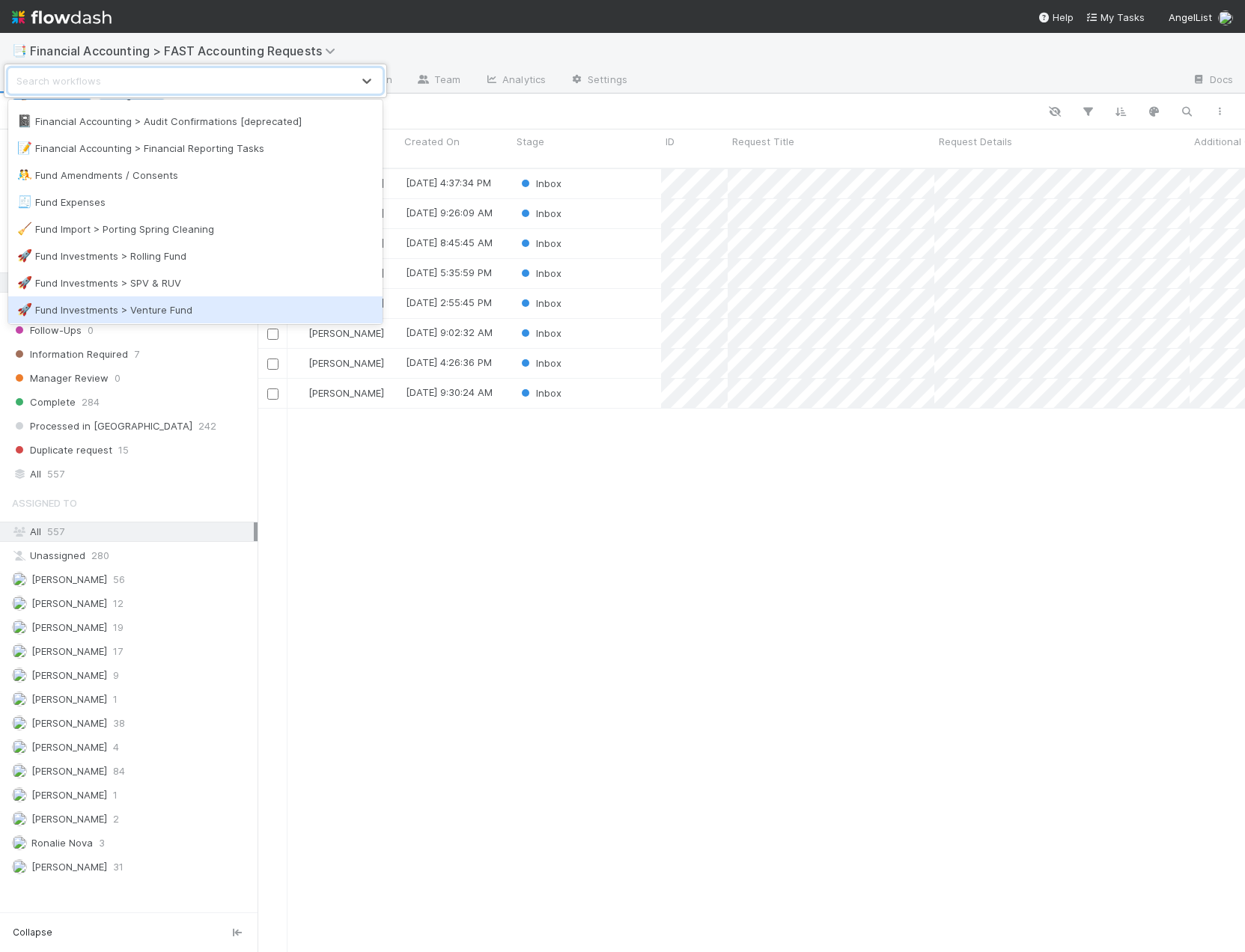
scroll to position [375, 0]
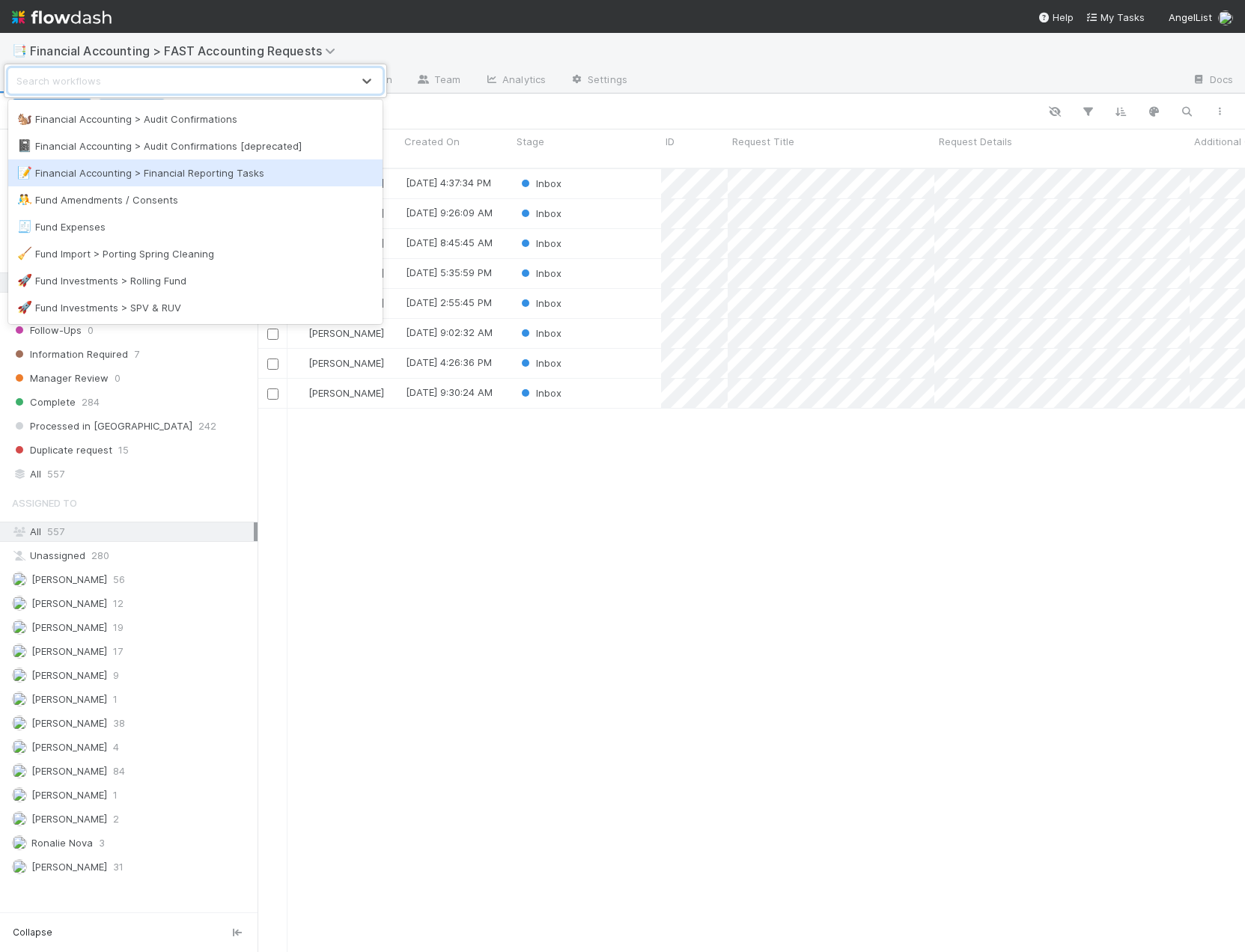
click at [232, 179] on div "📝 Financial Accounting > Financial Reporting Tasks" at bounding box center [196, 172] width 357 height 15
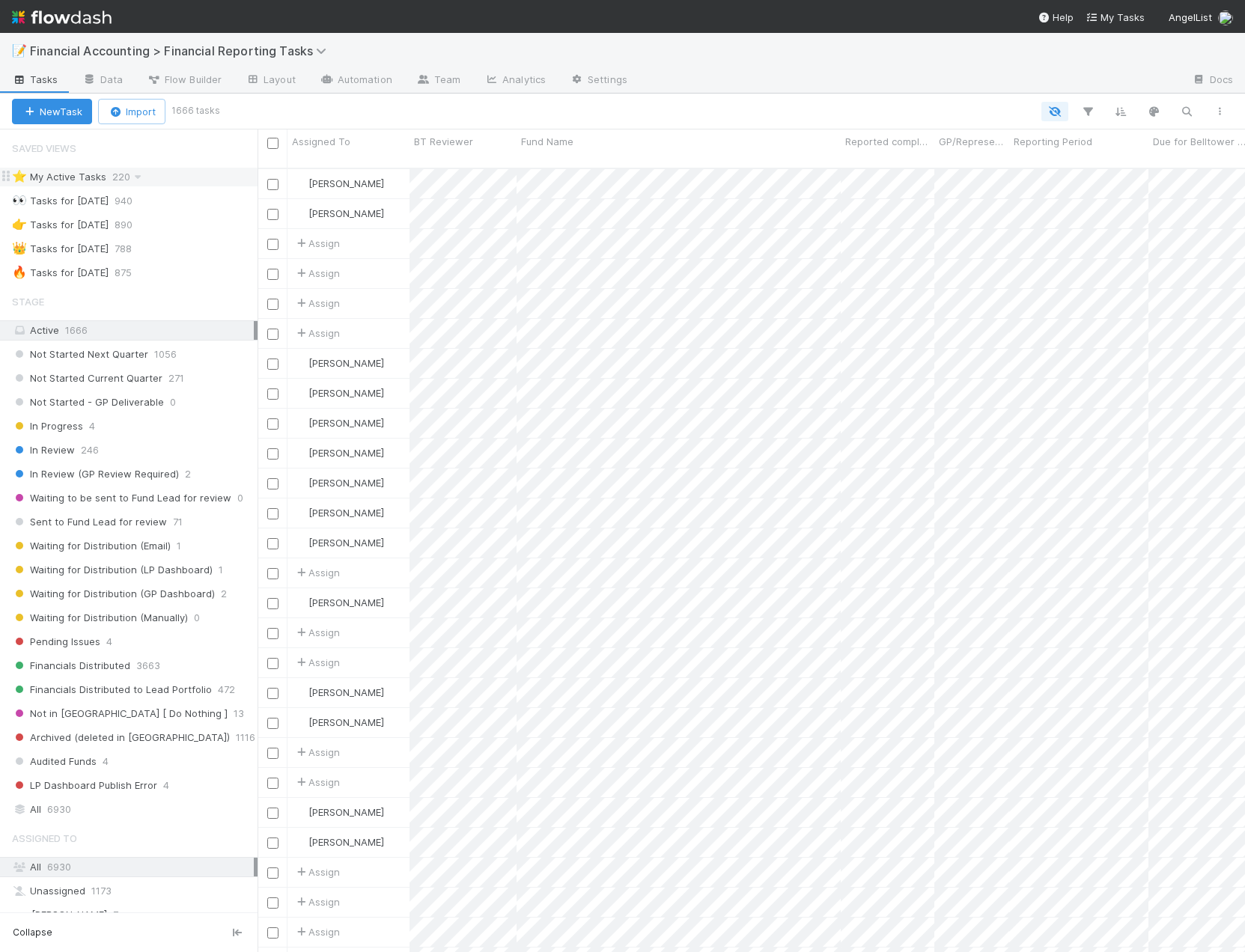
scroll to position [785, 976]
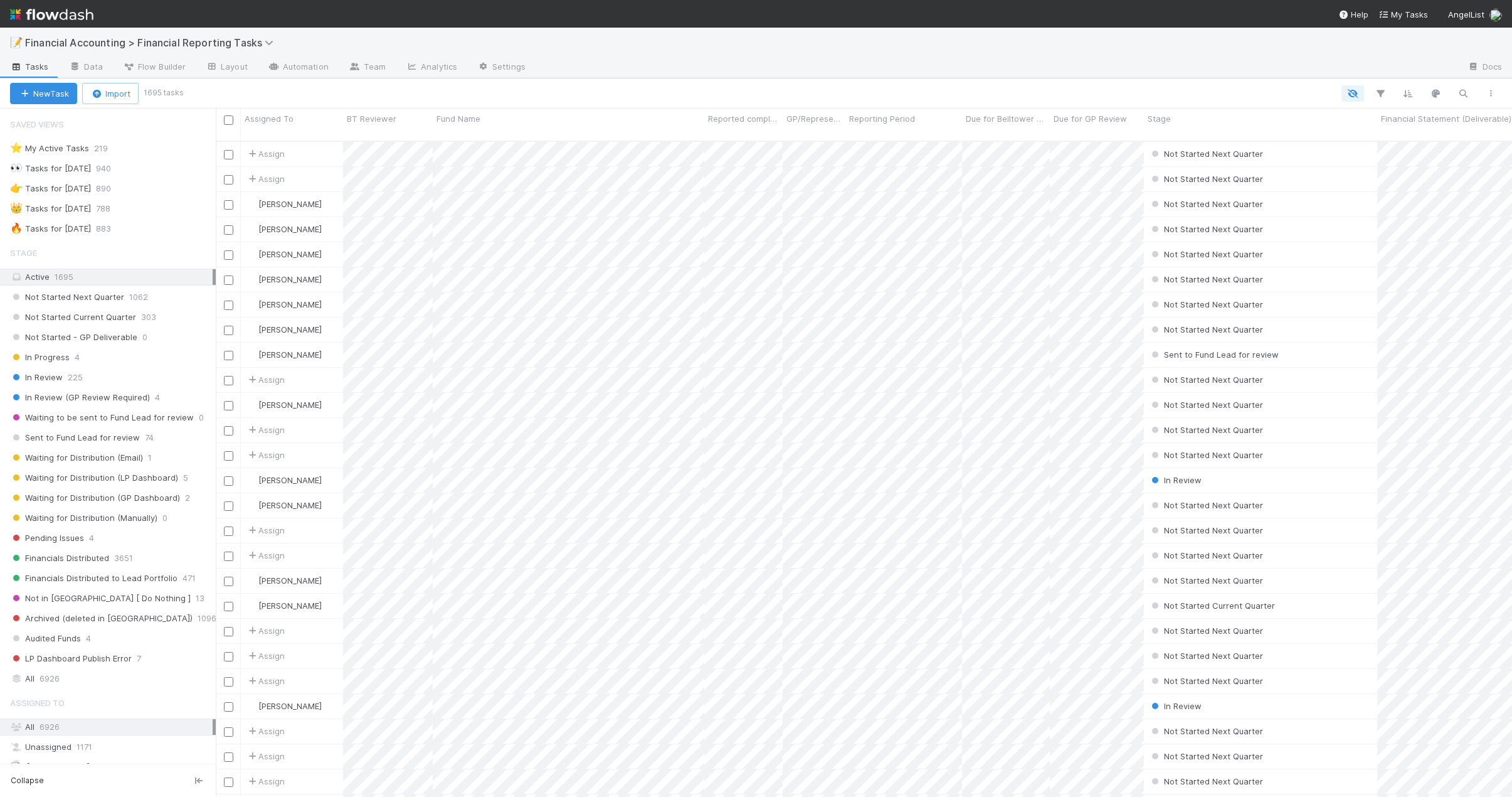
scroll to position [657, 1287]
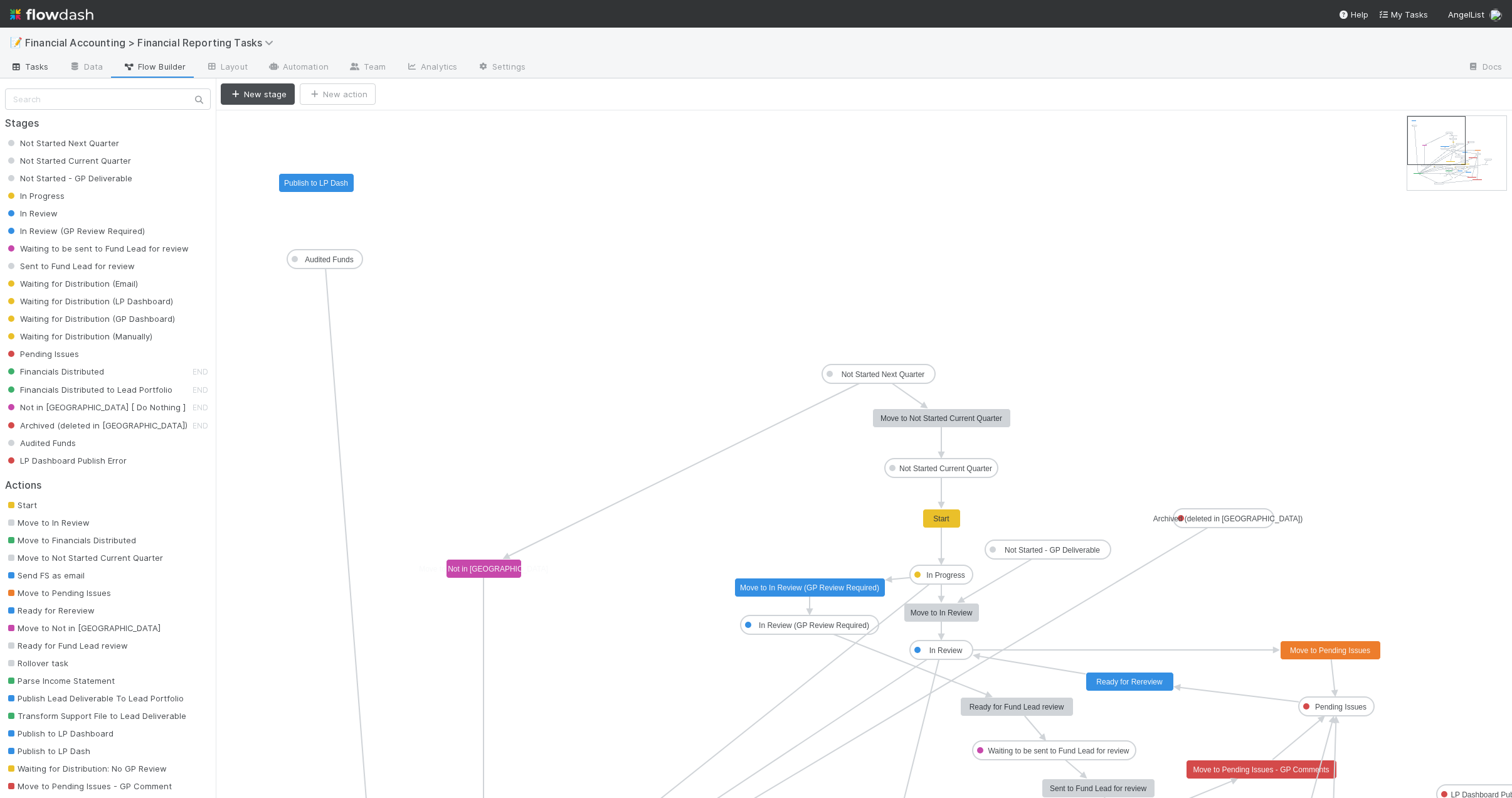
click at [34, 67] on span "Tasks" at bounding box center [30, 66] width 39 height 12
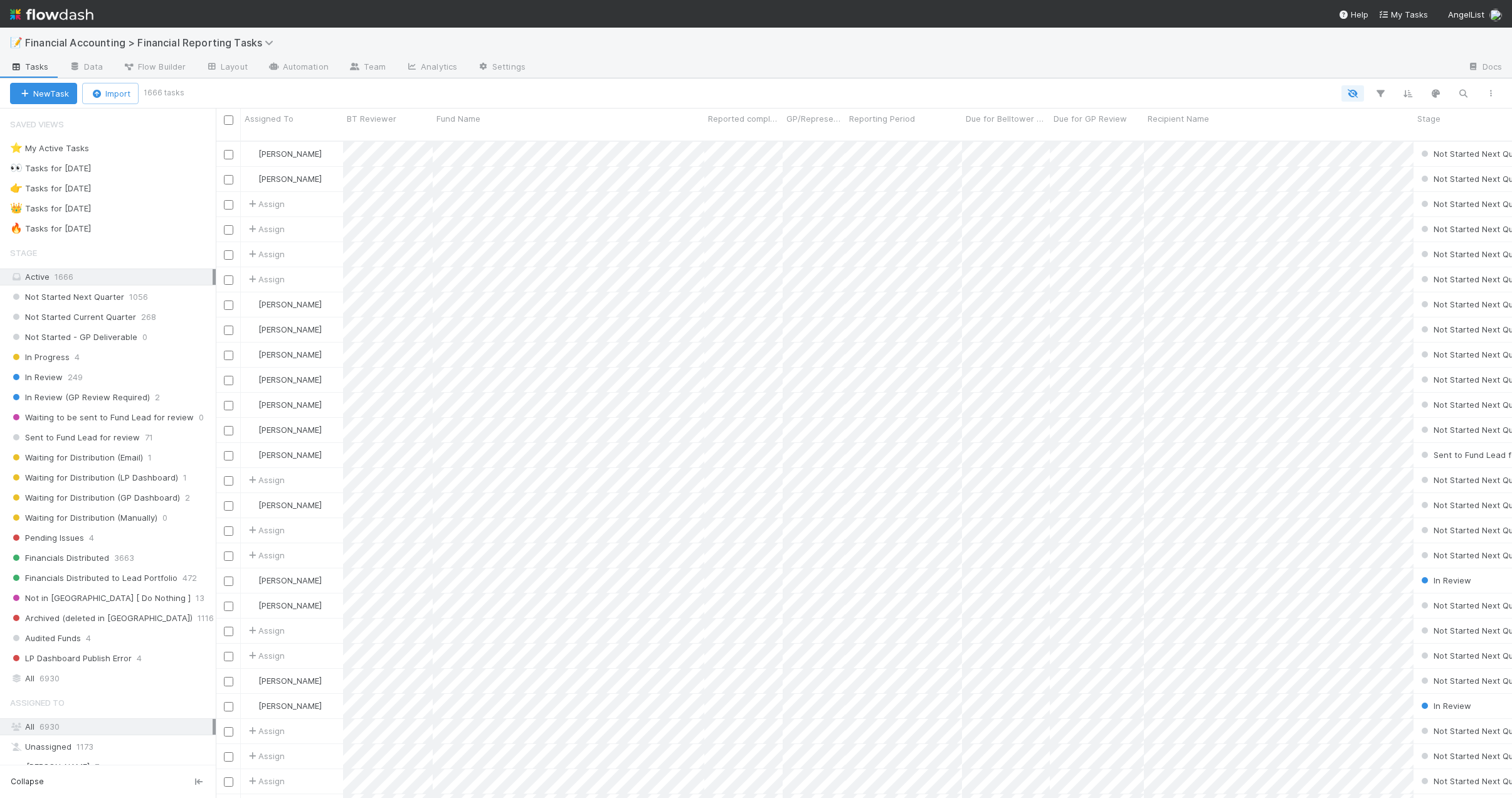
scroll to position [658, 1287]
click at [41, 682] on span "6930" at bounding box center [49, 678] width 20 height 16
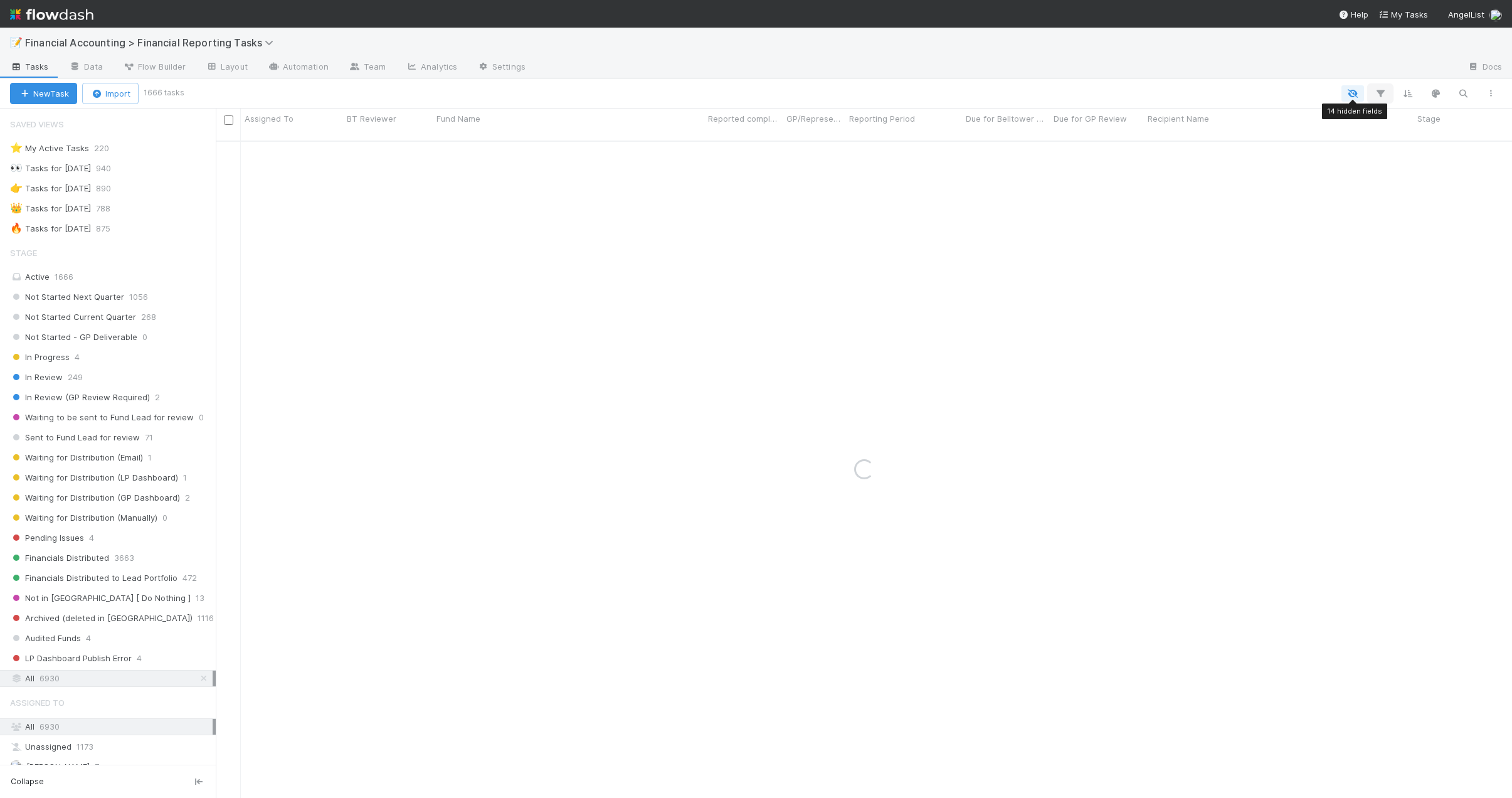
click at [1378, 95] on icon "button" at bounding box center [1380, 94] width 12 height 11
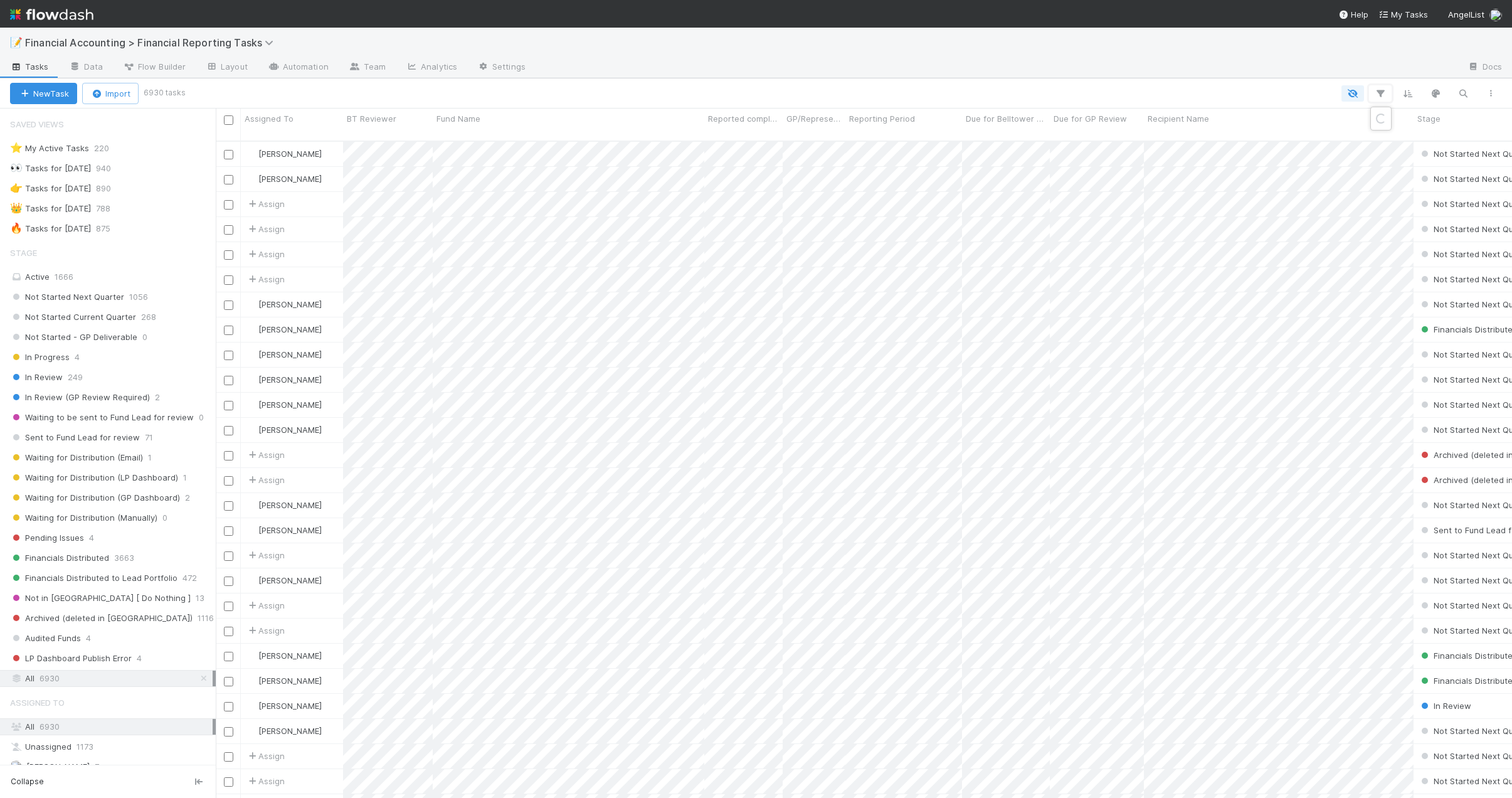
scroll to position [658, 1287]
click at [1183, 127] on button "Add Filter" at bounding box center [1188, 132] width 377 height 18
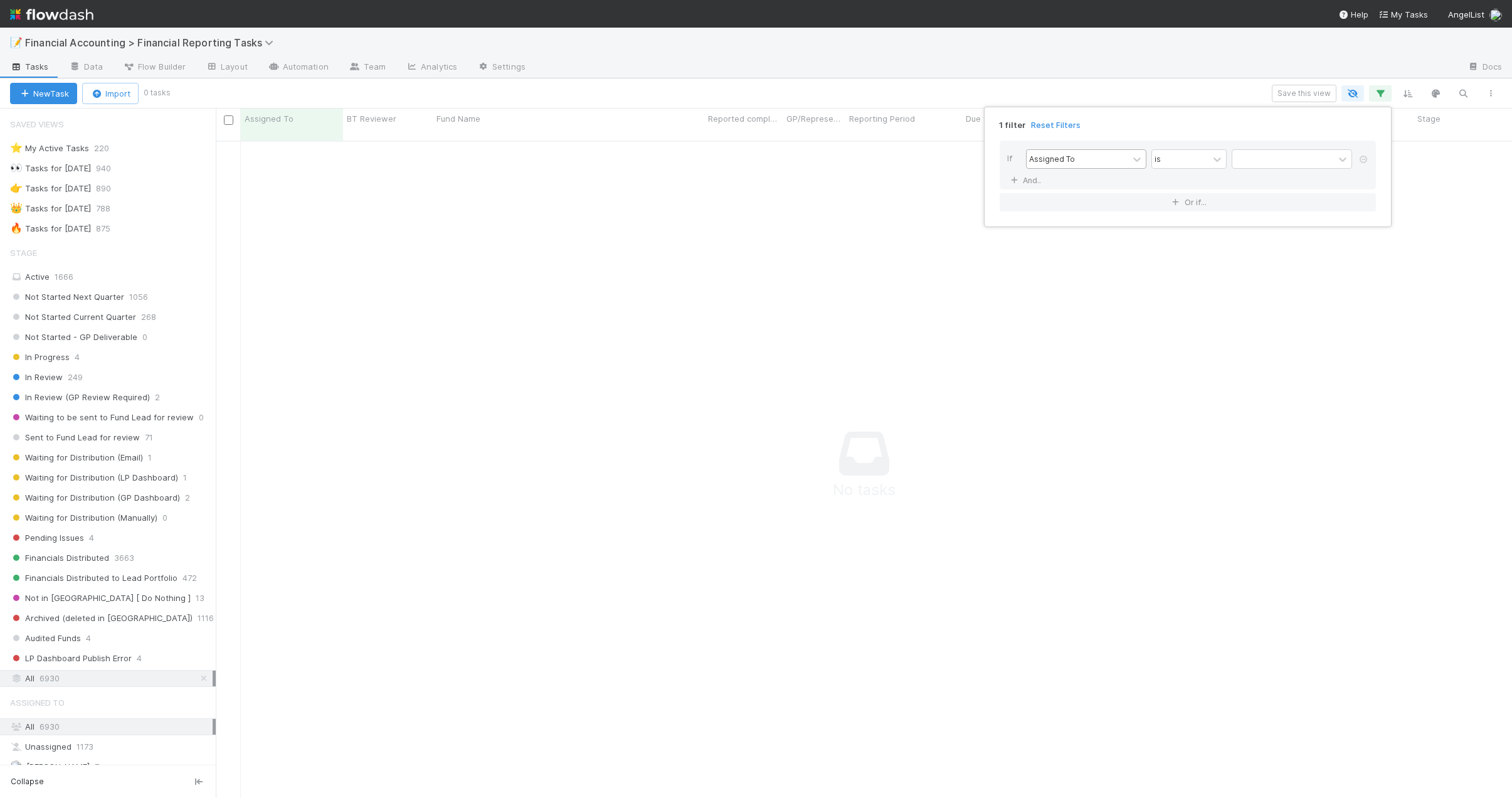
scroll to position [649, 1287]
click at [1070, 158] on div "Assigned To" at bounding box center [1052, 158] width 46 height 11
click at [1073, 316] on div "Reporting Period" at bounding box center [1086, 317] width 120 height 21
click at [1246, 161] on input "text" at bounding box center [1292, 159] width 120 height 19
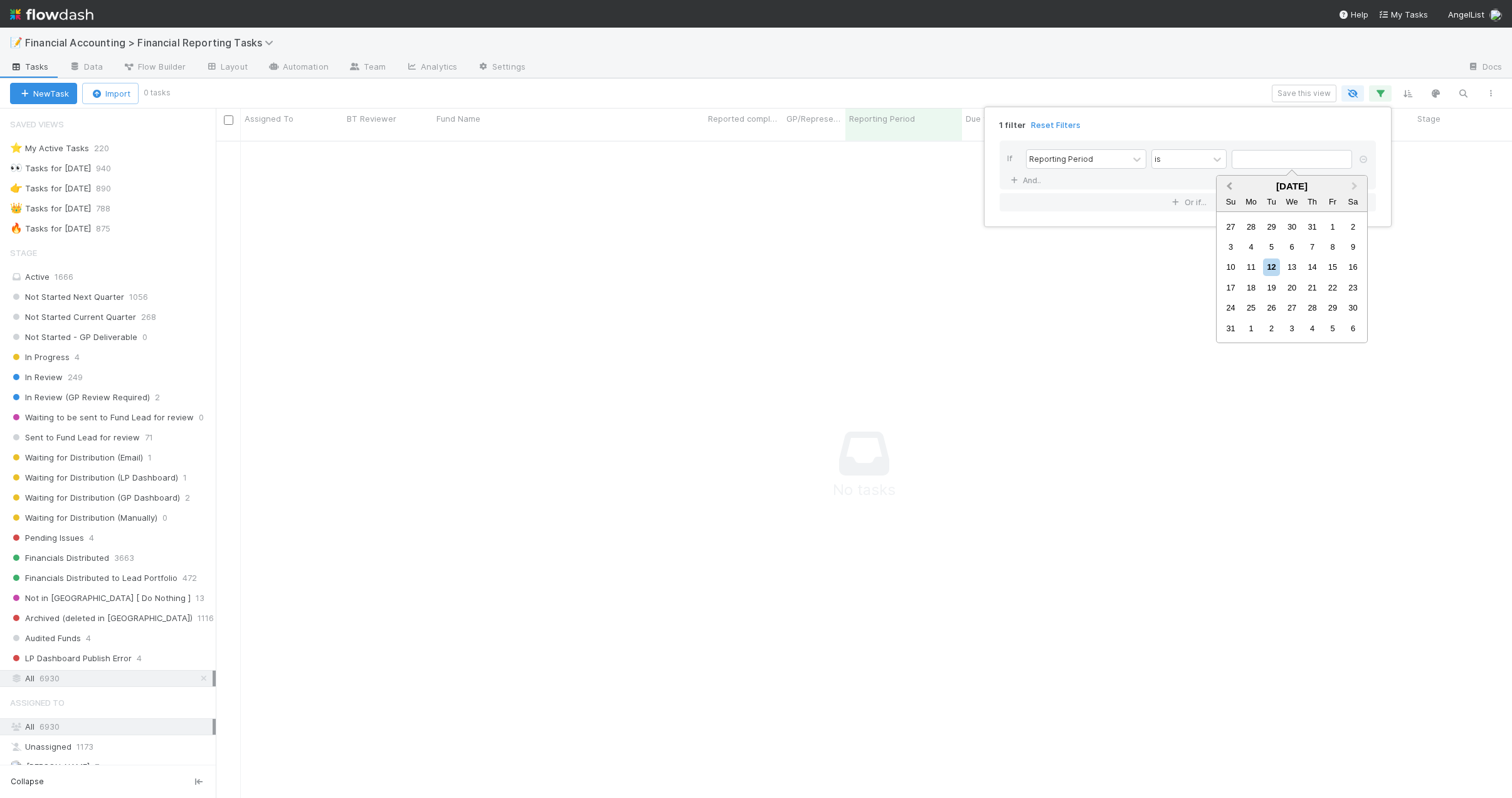
click at [1230, 189] on span "Previous Month" at bounding box center [1230, 187] width 0 height 14
click at [1254, 305] on div "30" at bounding box center [1252, 308] width 17 height 17
type input "[DATE]"
click at [1027, 185] on link "And.." at bounding box center [1027, 180] width 39 height 18
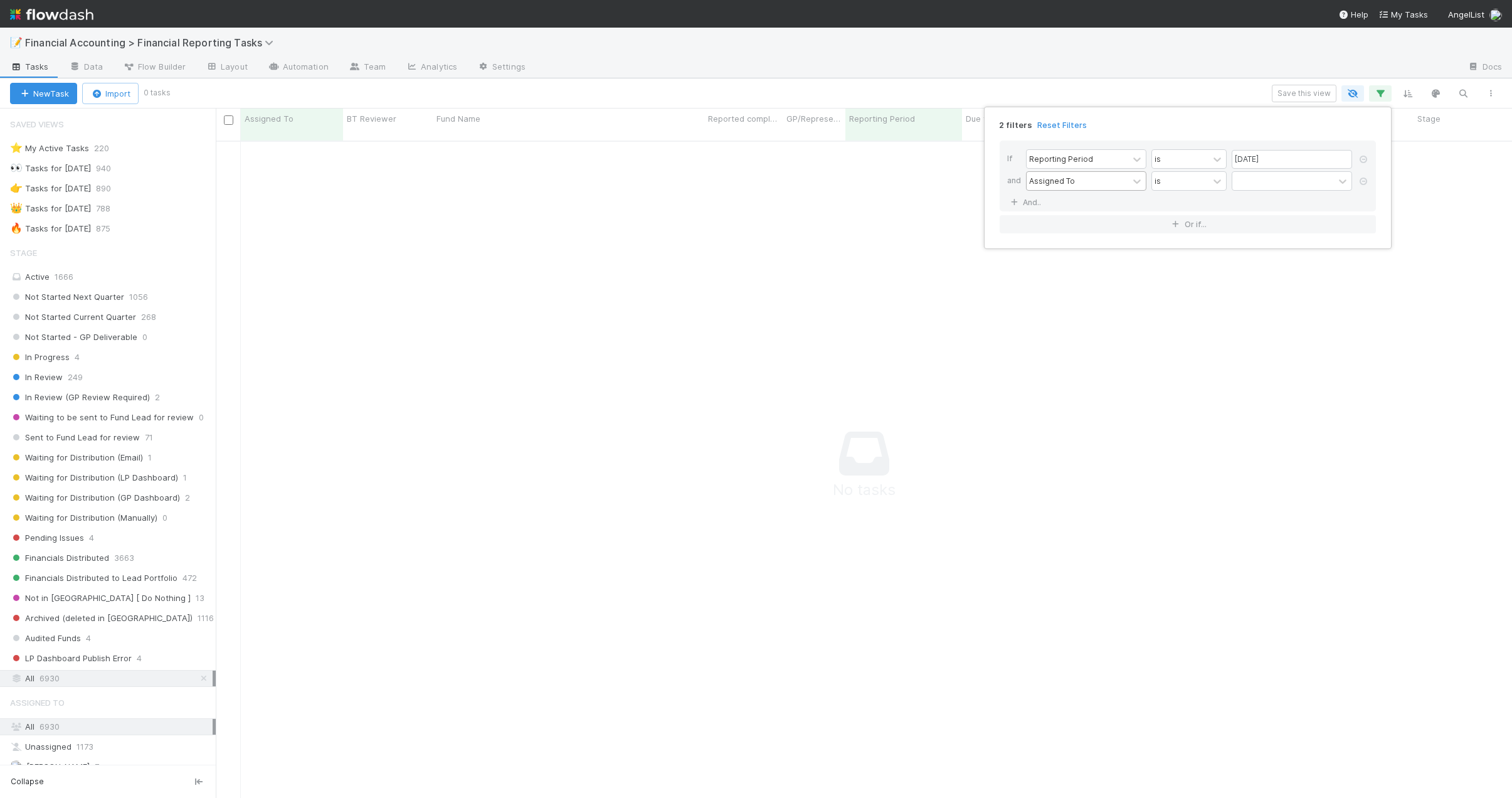
click at [1061, 184] on div "Assigned To" at bounding box center [1052, 180] width 46 height 11
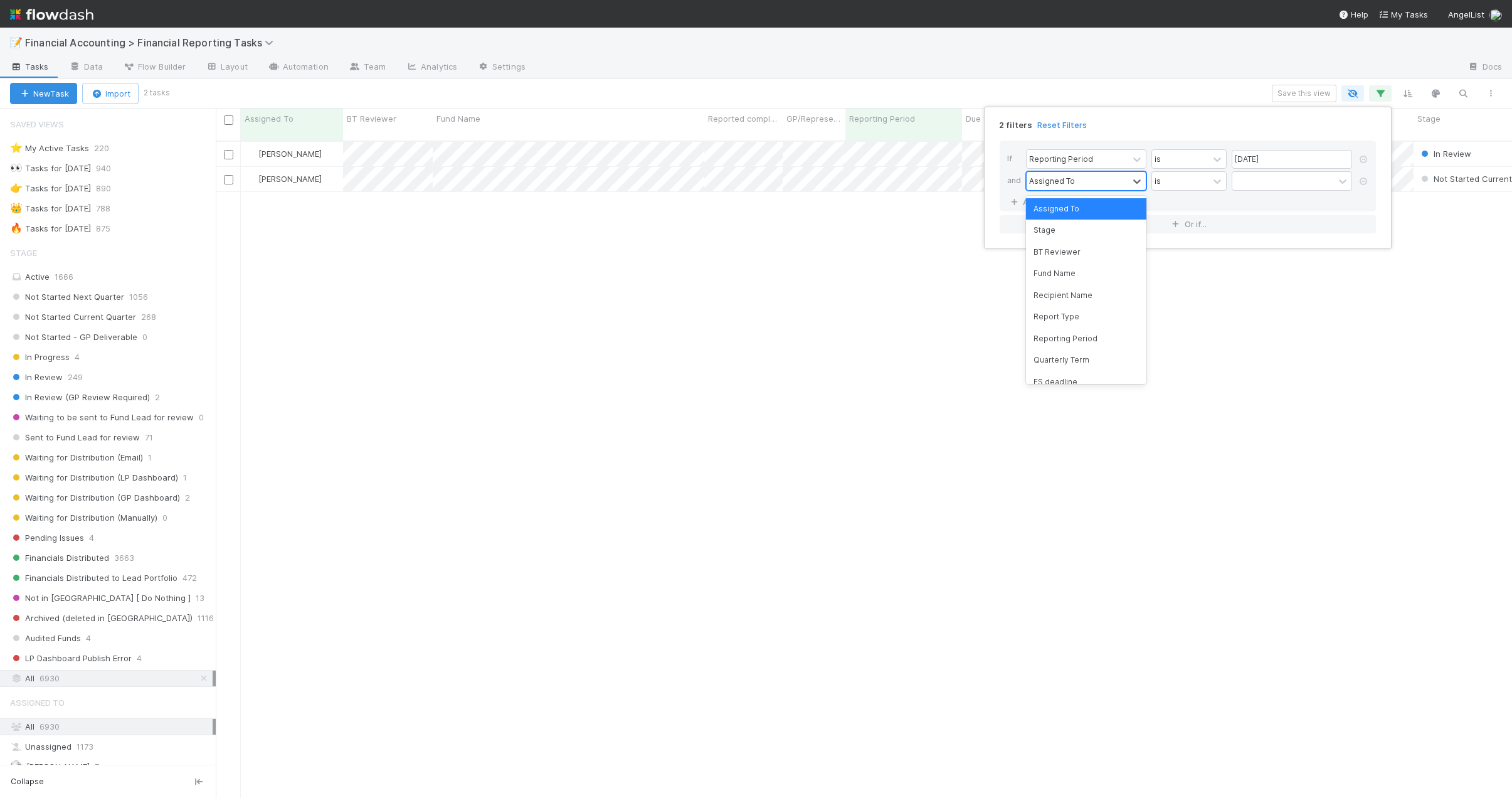
scroll to position [658, 1287]
click at [1077, 361] on div "Quarterly Term" at bounding box center [1086, 359] width 120 height 21
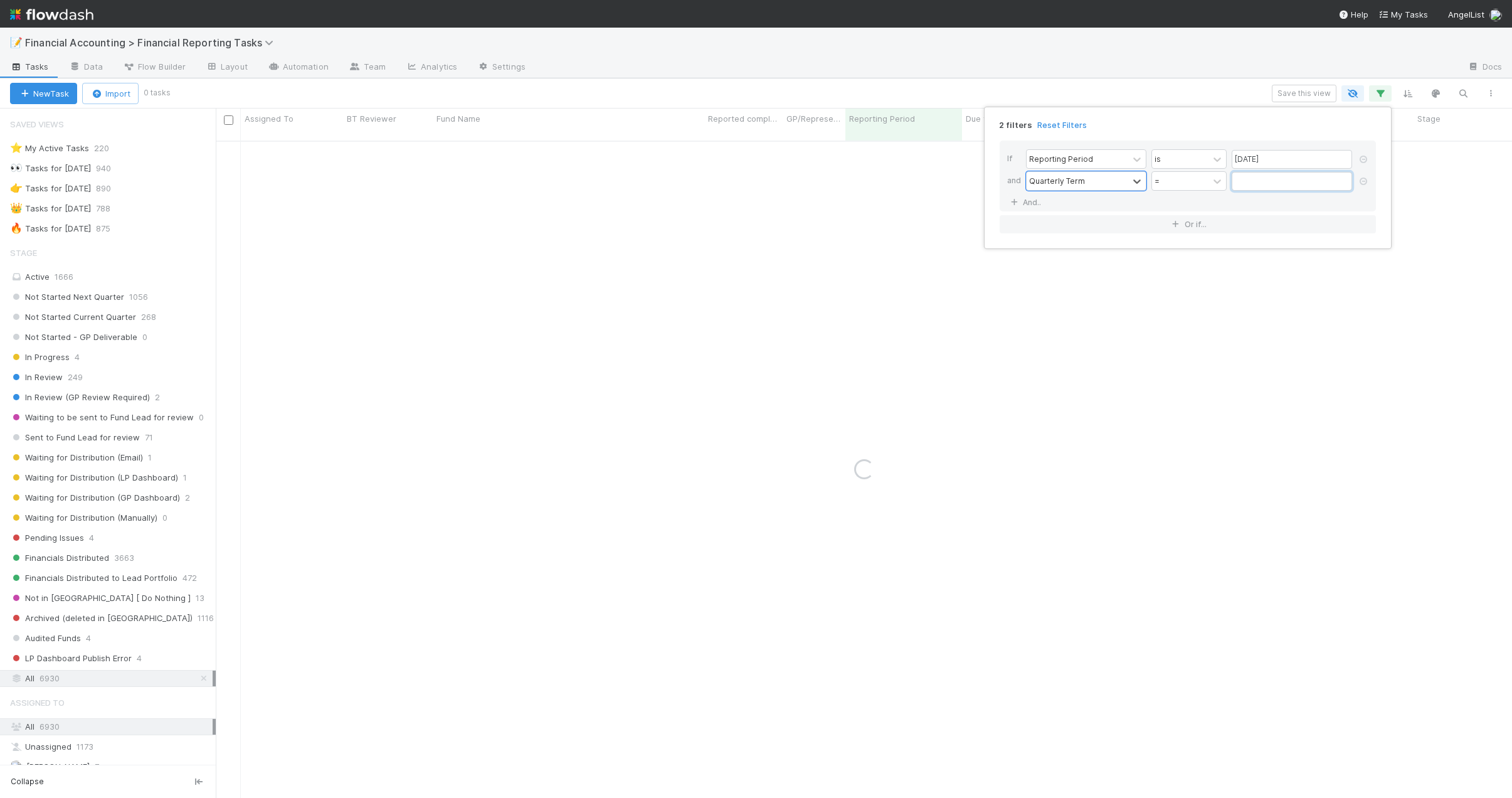
click at [1271, 179] on input "text" at bounding box center [1292, 181] width 120 height 19
type input "45"
click at [1026, 204] on link "And.." at bounding box center [1027, 202] width 39 height 18
click at [1048, 203] on div "Assigned To" at bounding box center [1052, 202] width 46 height 11
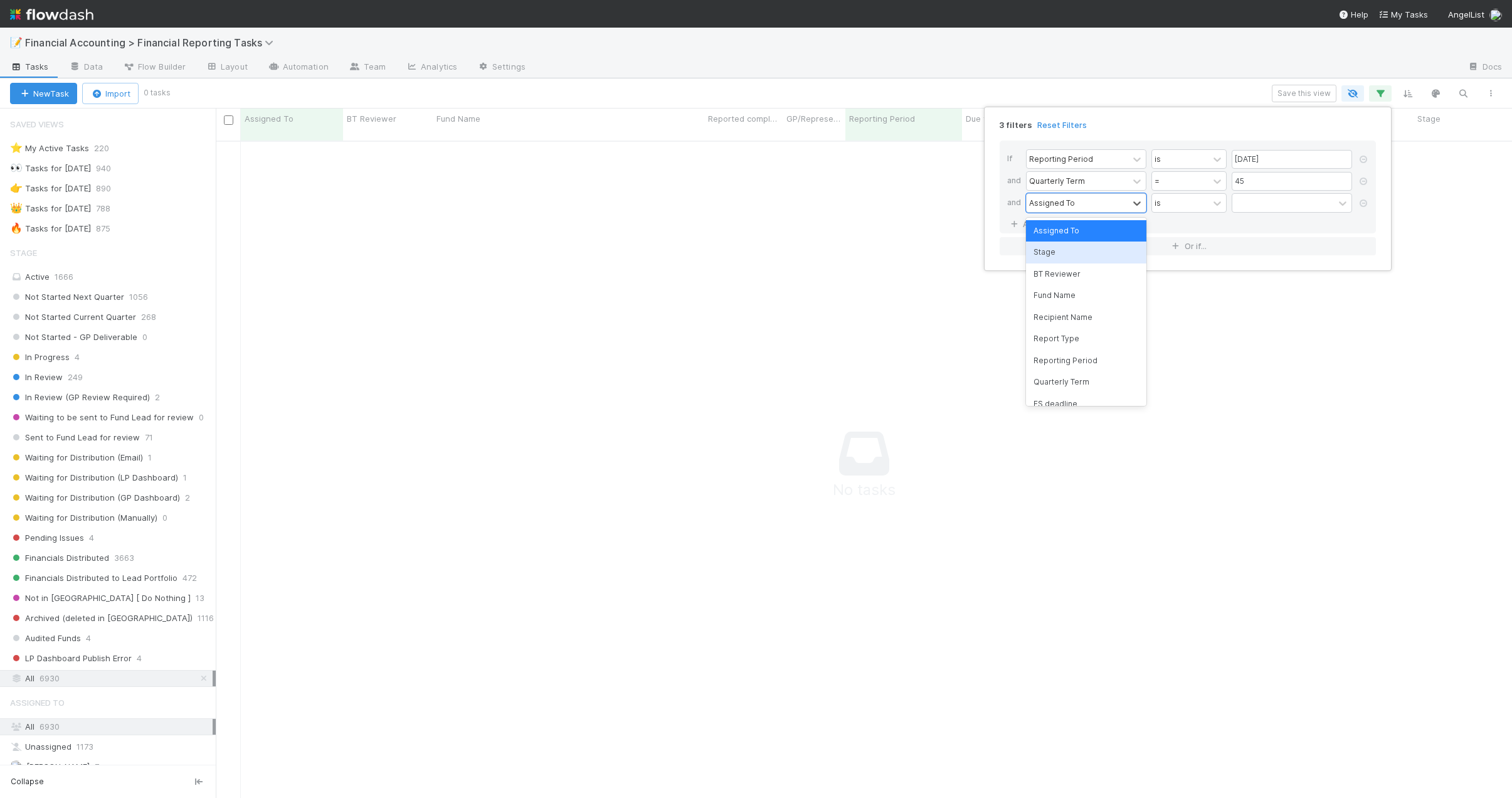
click at [1057, 259] on div "Stage" at bounding box center [1086, 252] width 120 height 21
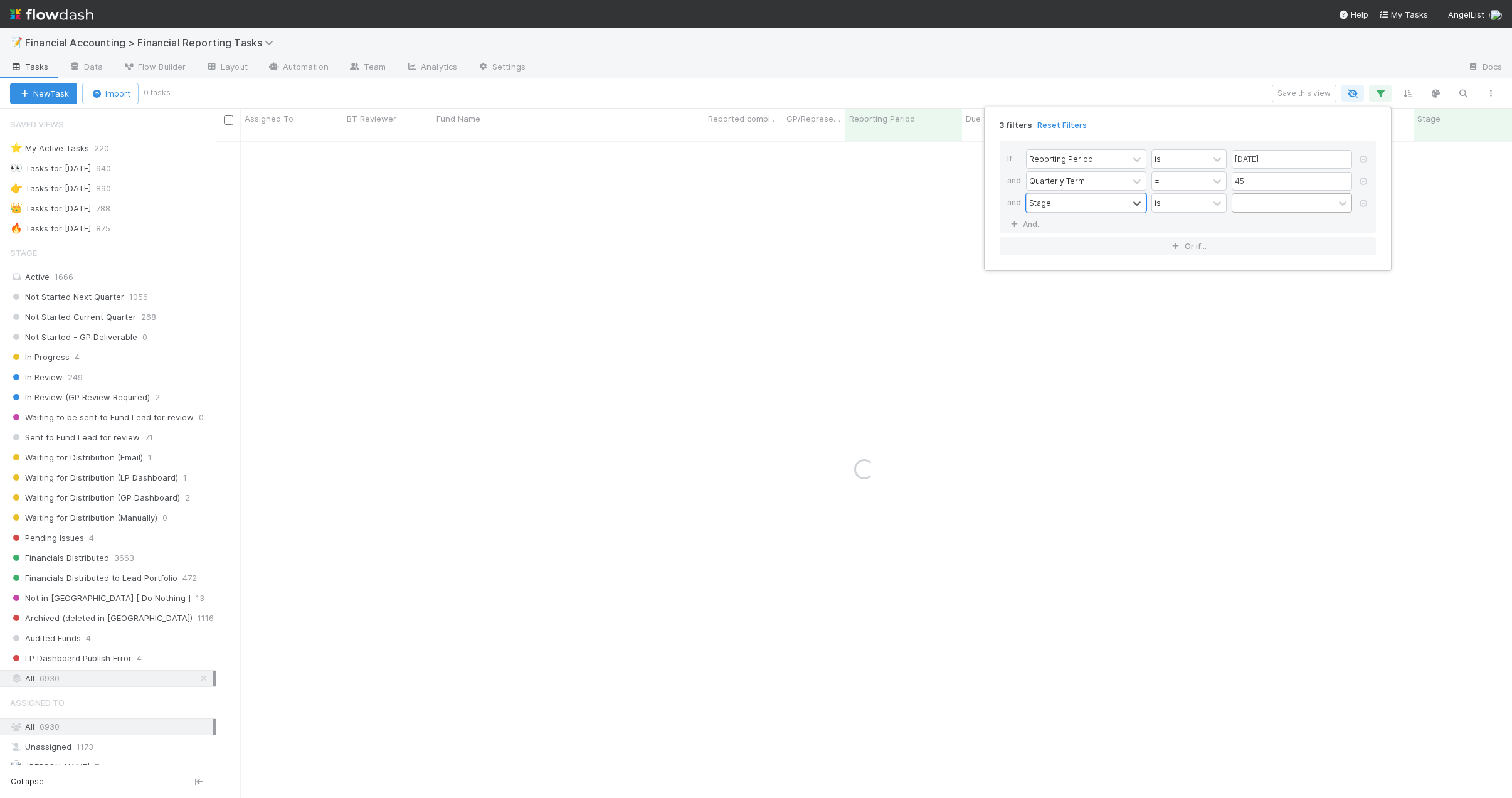
click at [1279, 206] on div at bounding box center [1283, 203] width 102 height 18
click at [1265, 227] on div "Not Started Next Quarter" at bounding box center [1292, 231] width 120 height 21
click at [1268, 217] on div "Not Started Next Quarter" at bounding box center [1276, 211] width 87 height 34
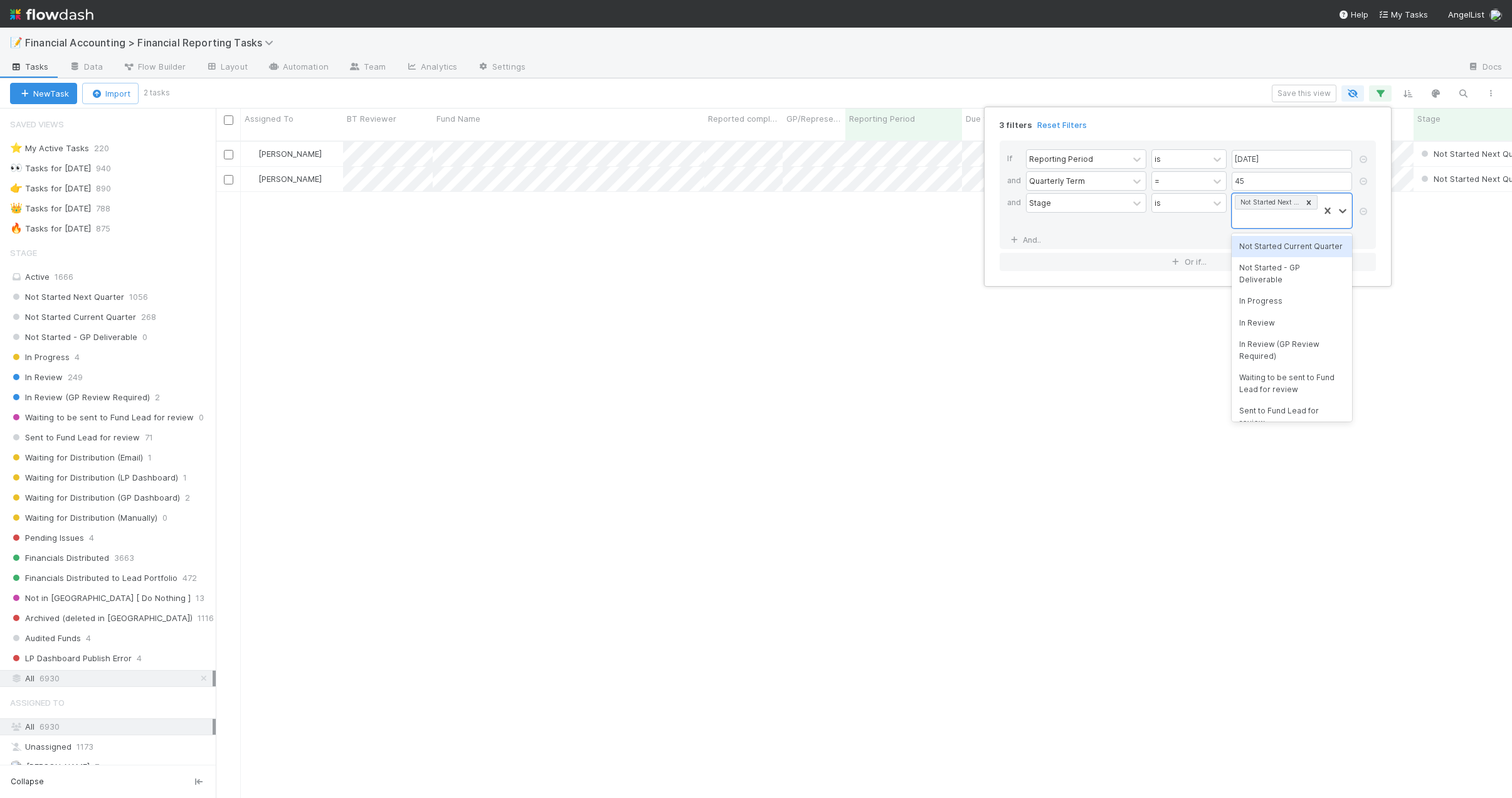
click at [1270, 244] on div "Not Started Current Quarter" at bounding box center [1292, 246] width 120 height 21
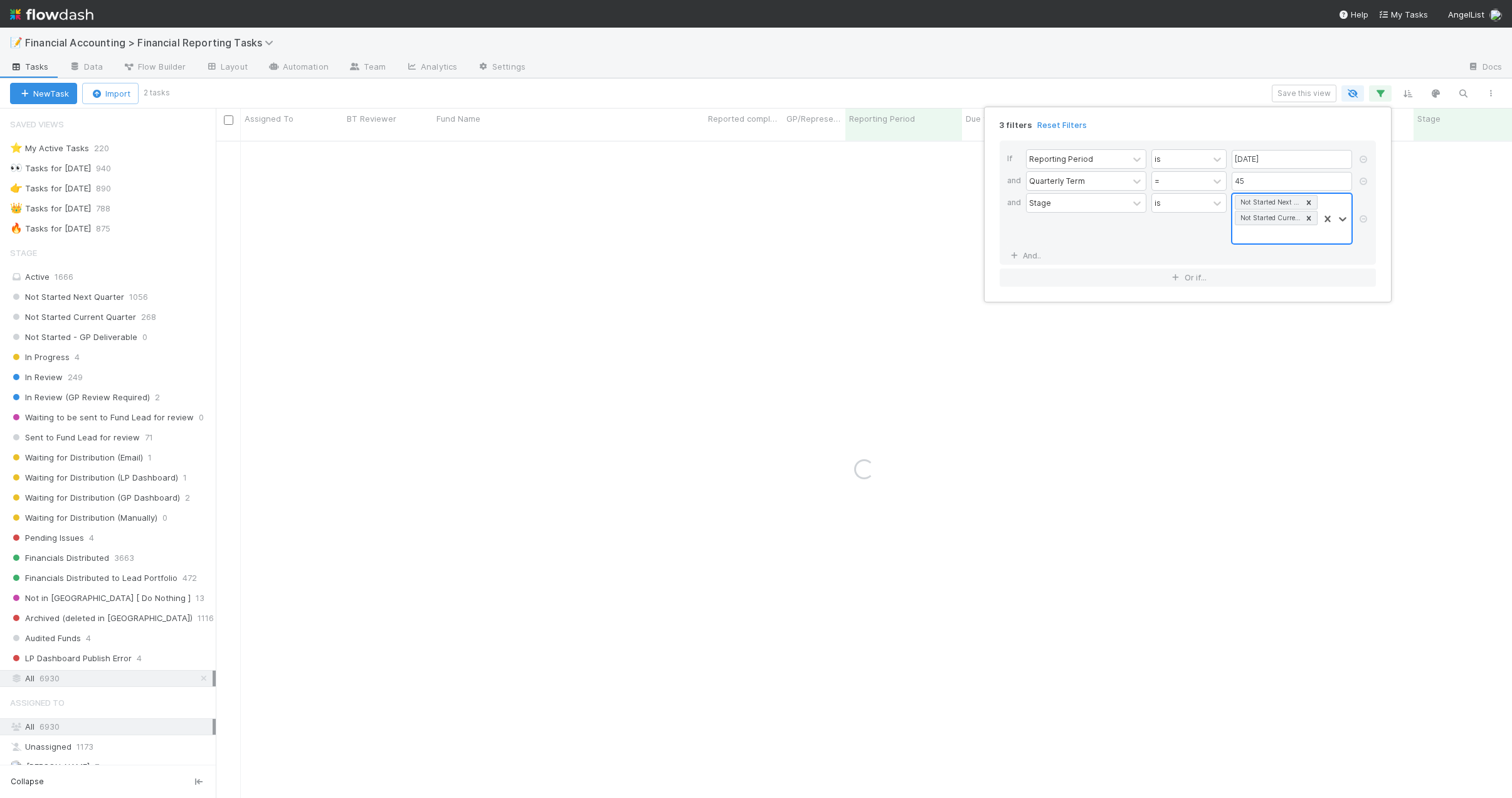
click at [1272, 234] on div "Not Started Next Quarter Not Started Current Quarter" at bounding box center [1276, 219] width 87 height 50
click at [1272, 261] on div "Not Started - GP Deliverable" at bounding box center [1292, 268] width 120 height 33
click at [1279, 245] on div "Not Started Next Quarter Not Started Current Quarter Not Started - GP Deliverab…" at bounding box center [1276, 227] width 87 height 65
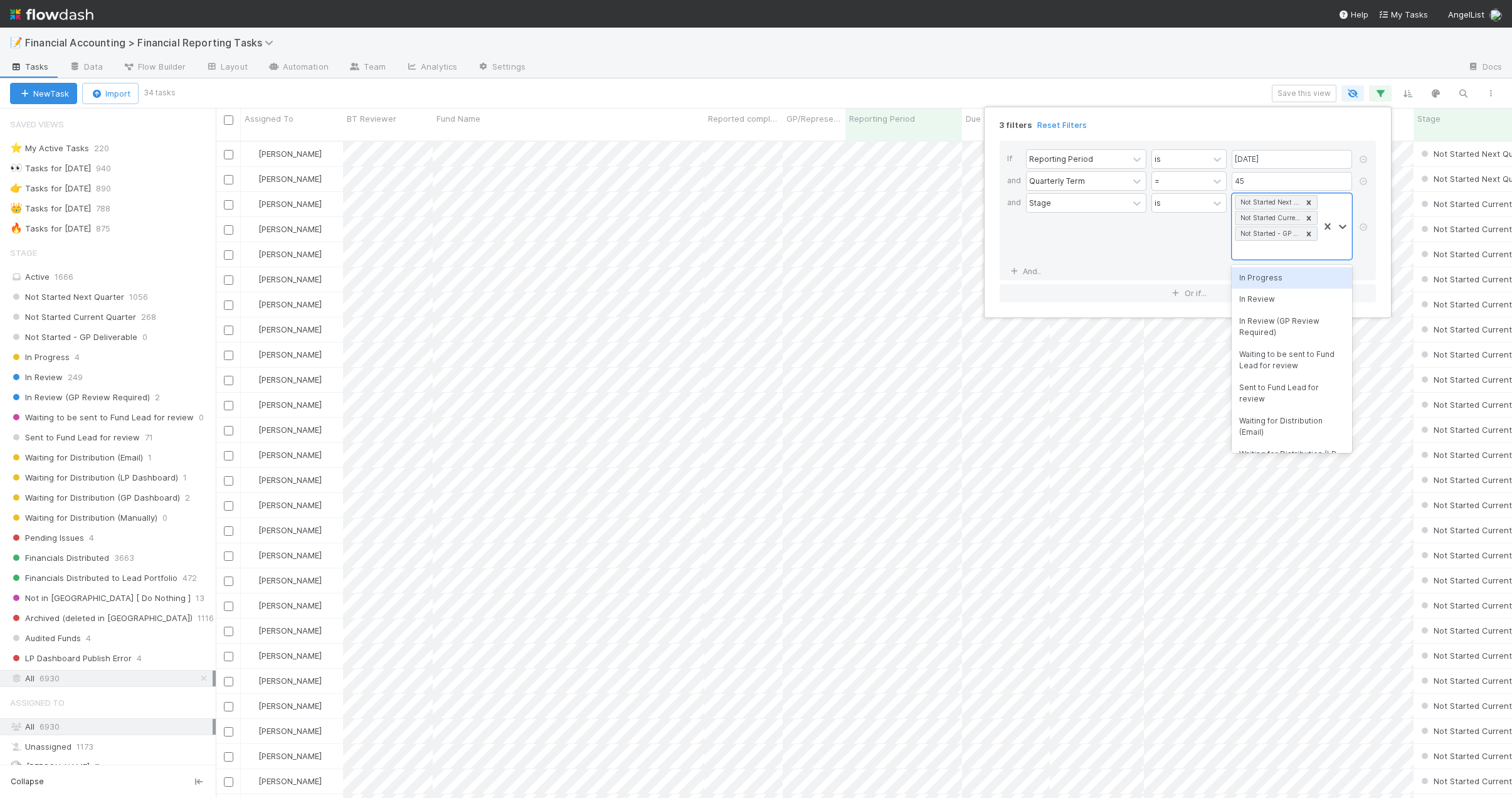
click at [1266, 278] on div "In Progress" at bounding box center [1292, 277] width 120 height 21
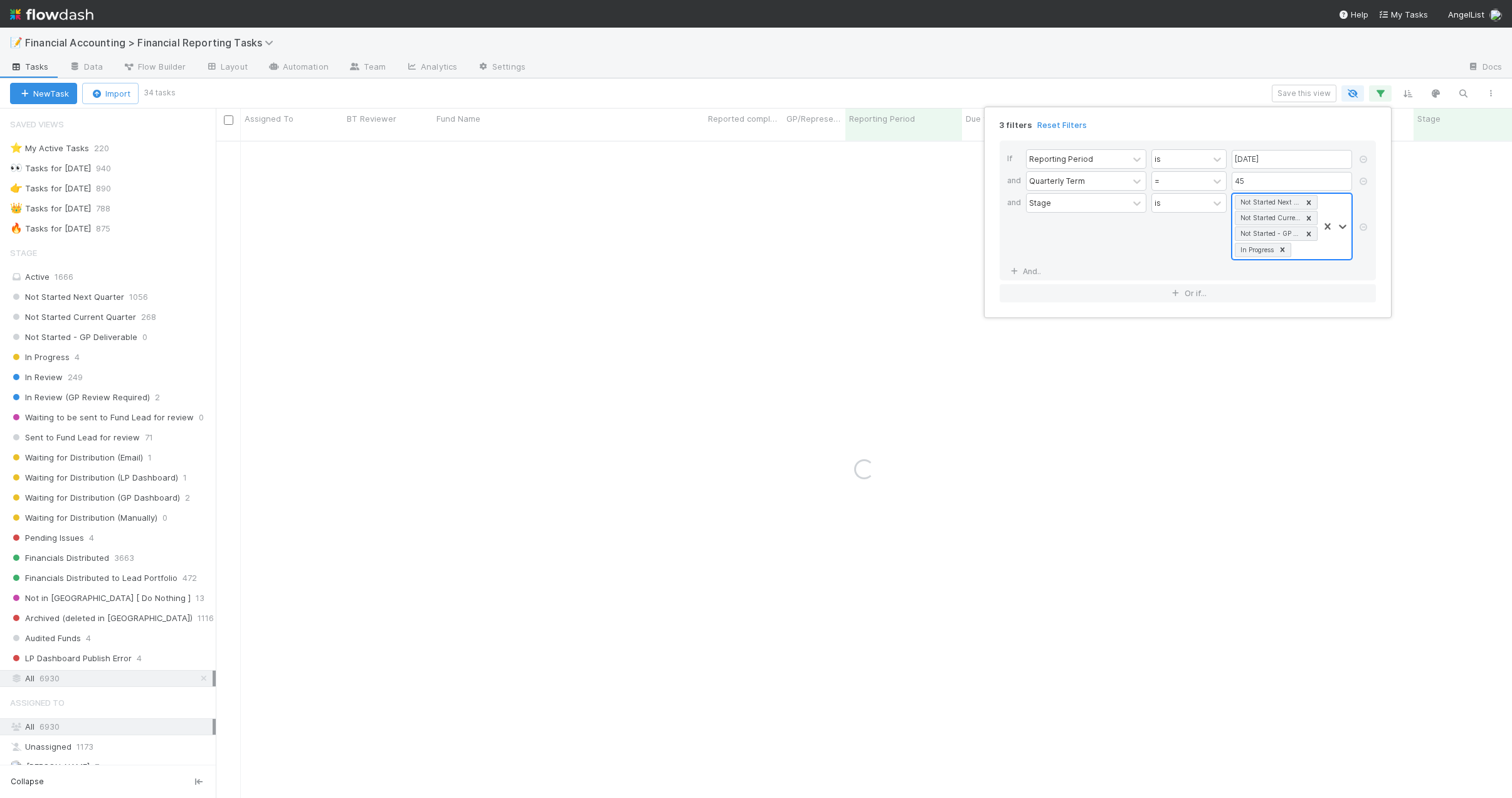
click at [1276, 255] on div "In Progress" at bounding box center [1257, 249] width 39 height 13
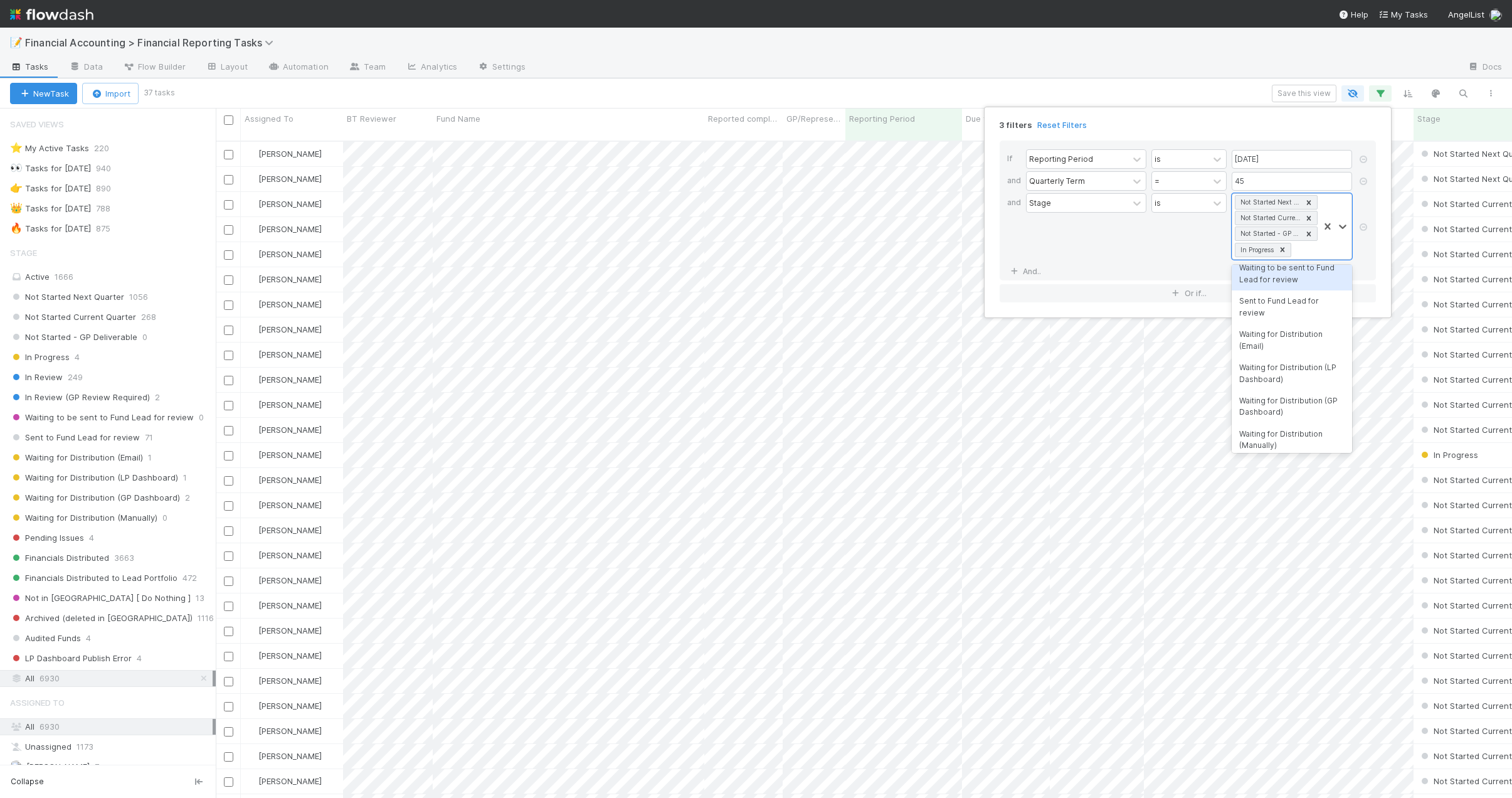
scroll to position [125, 0]
click at [1281, 406] on div "Pending Issues" at bounding box center [1292, 406] width 120 height 21
click at [624, 89] on div "3 filters Reset Filters If Reporting Period is [DATE] and Quarterly Term = 45 a…" at bounding box center [756, 399] width 1512 height 798
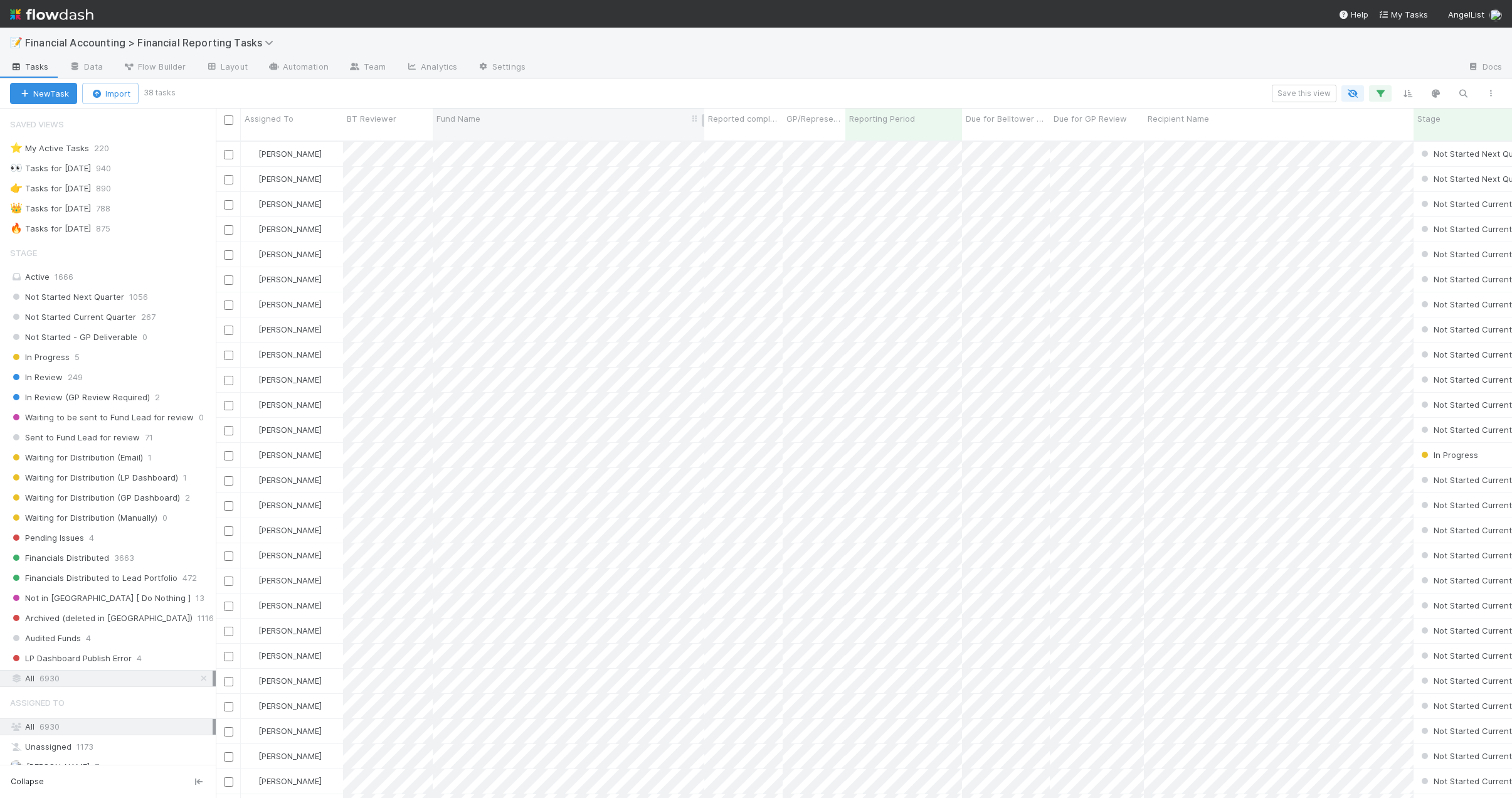
click at [519, 116] on div "Fund Name" at bounding box center [569, 118] width 264 height 12
click at [516, 137] on div "Sort A → Z" at bounding box center [509, 142] width 143 height 19
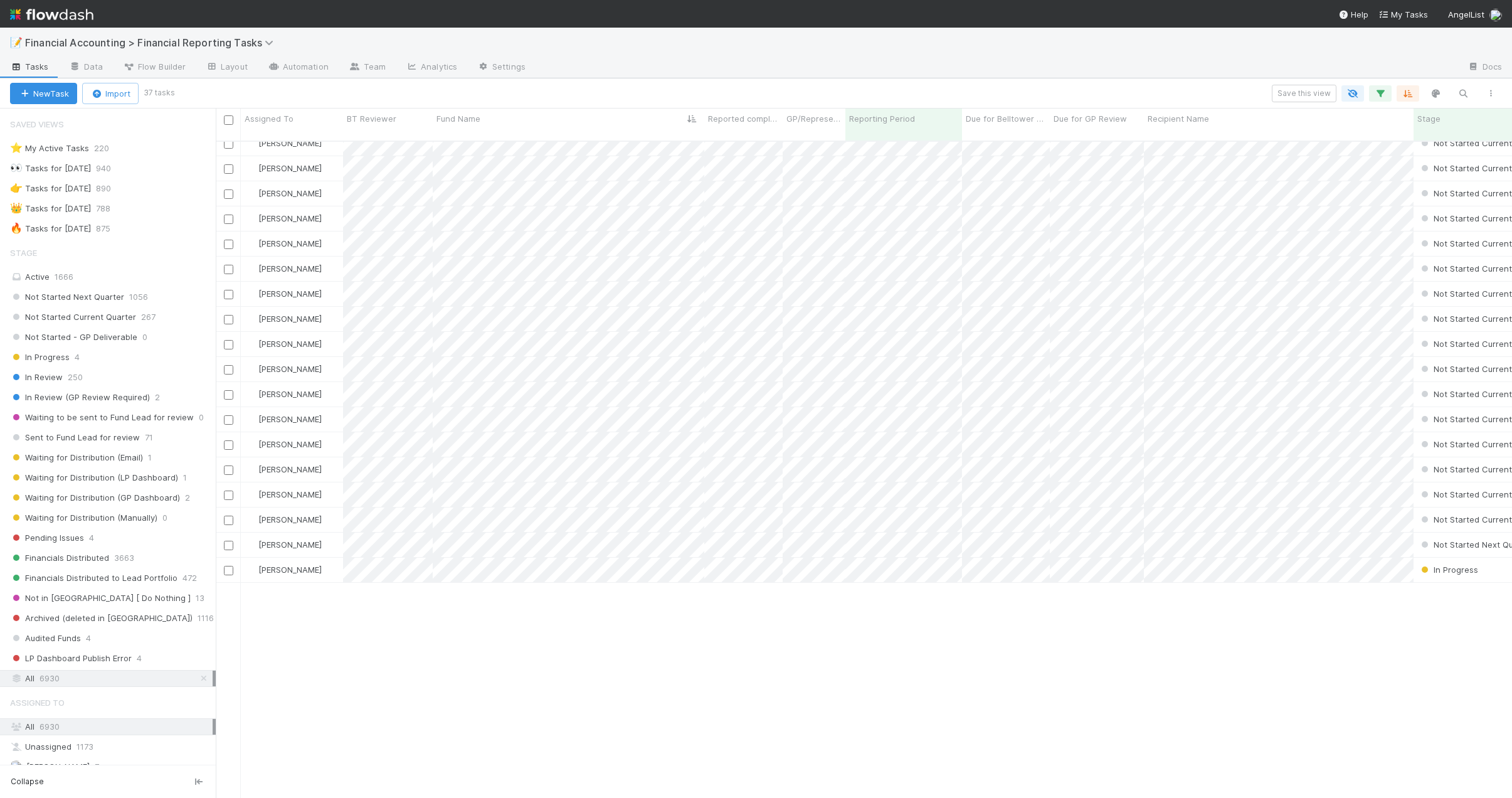
scroll to position [0, 0]
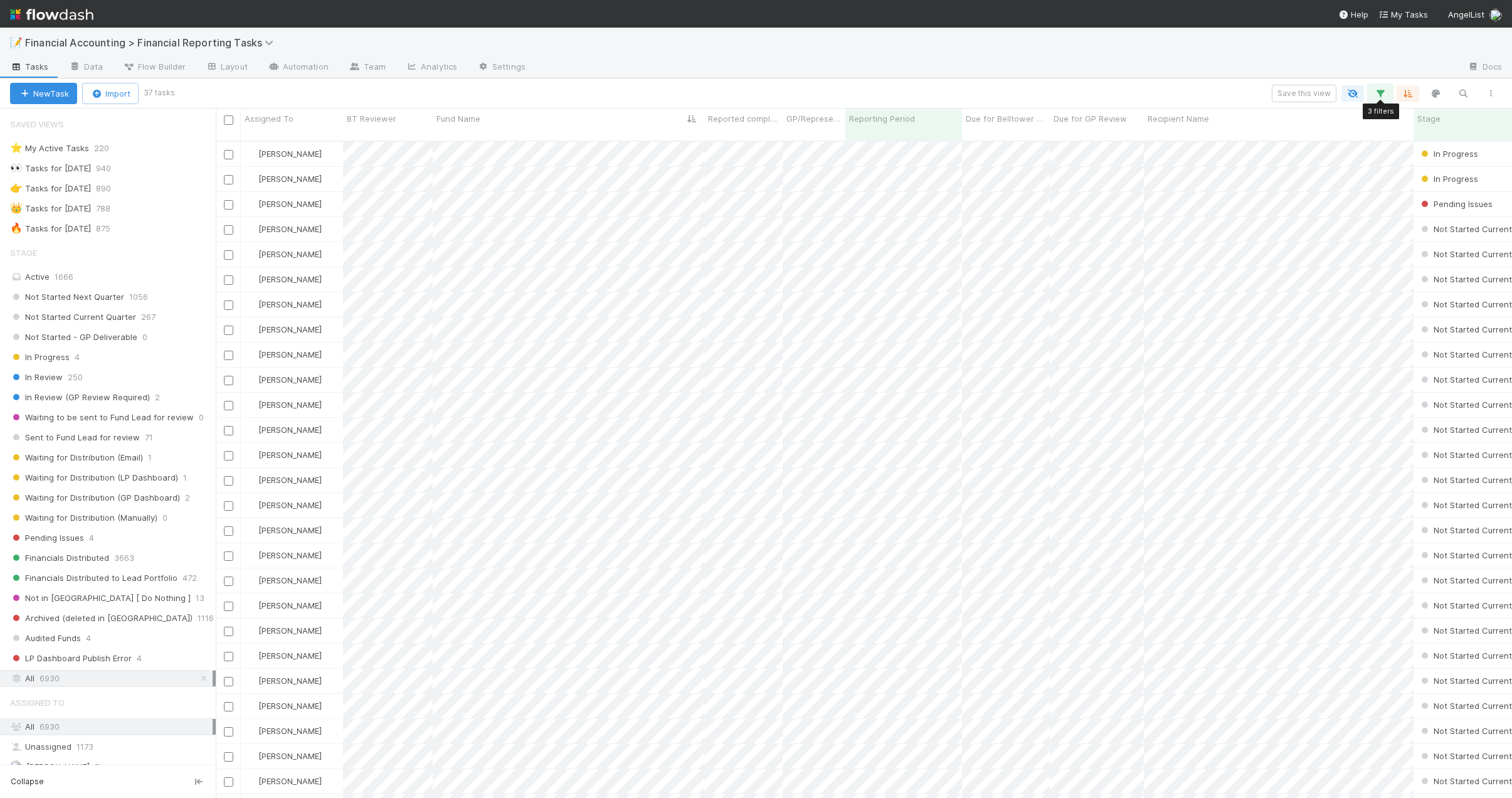
click at [1387, 98] on button "button" at bounding box center [1380, 94] width 23 height 17
drag, startPoint x: 1259, startPoint y: 182, endPoint x: 1140, endPoint y: 185, distance: 119.0
click at [1152, 185] on div "Quarterly Term = 45" at bounding box center [1191, 182] width 331 height 22
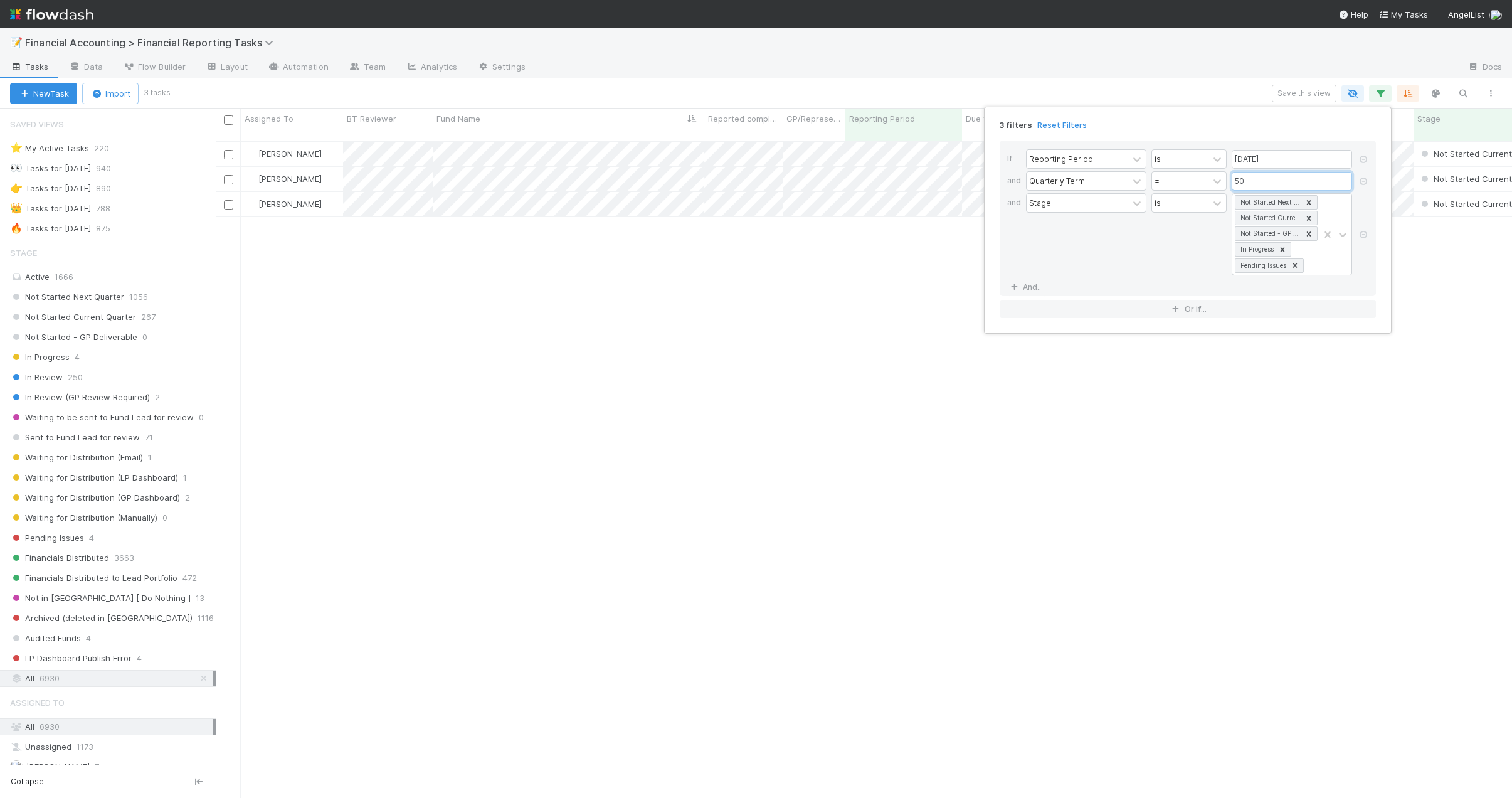
scroll to position [658, 1287]
type input "50"
click at [1047, 94] on div "3 filters Reset Filters If Reporting Period is [DATE] and Quarterly Term = 50 a…" at bounding box center [756, 399] width 1512 height 798
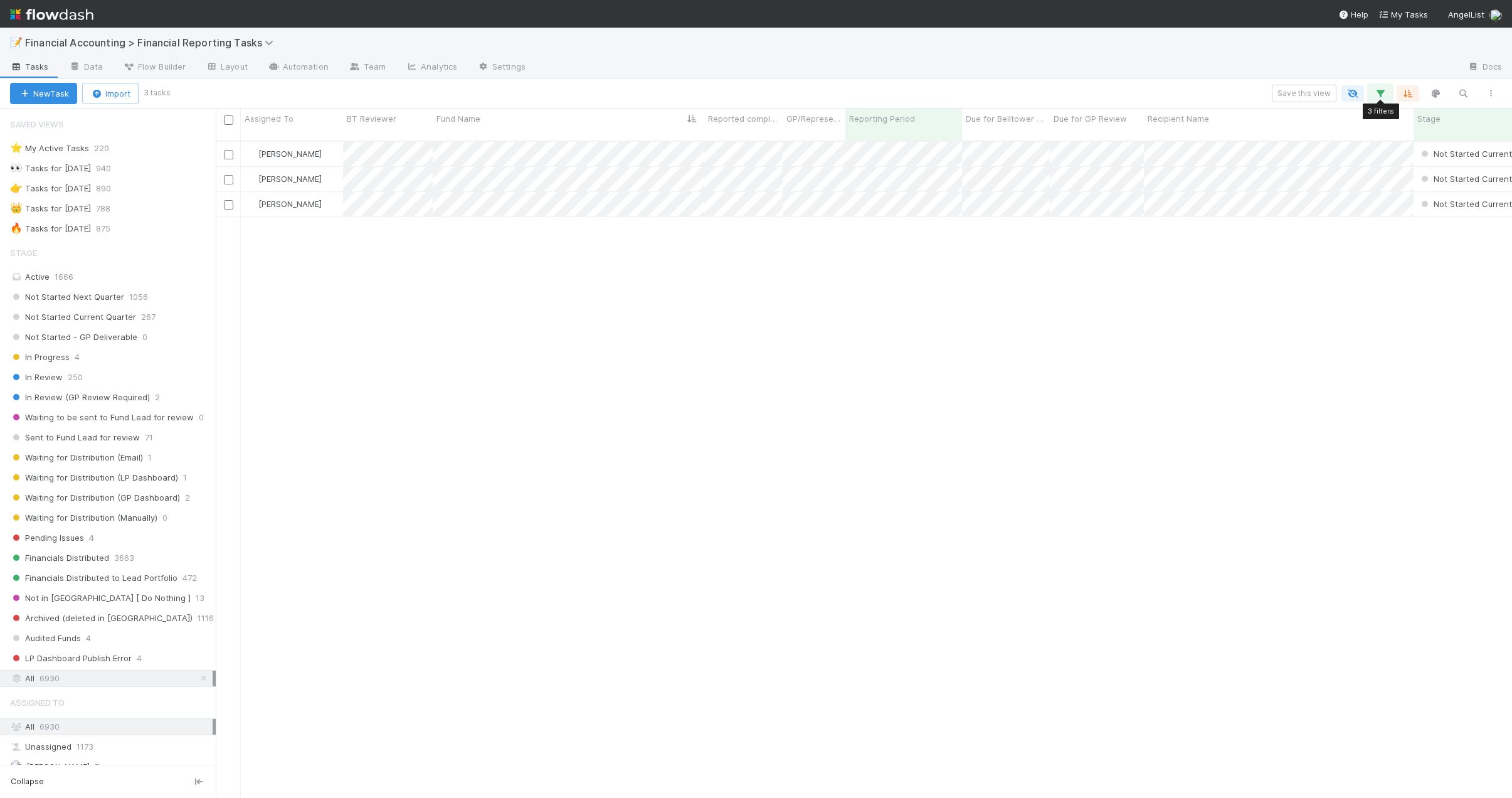
click at [1378, 94] on icon "button" at bounding box center [1380, 94] width 12 height 11
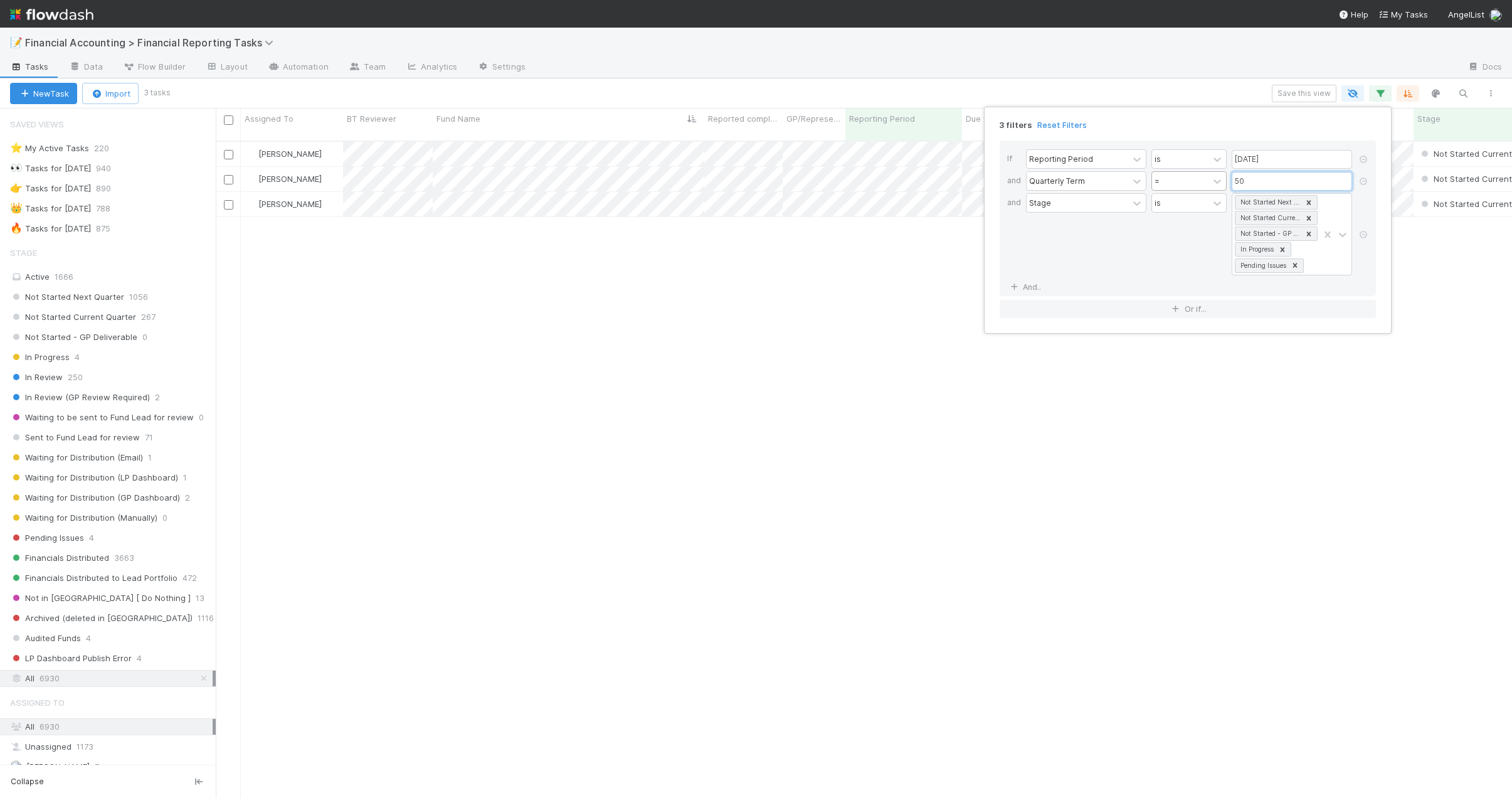
drag, startPoint x: 1256, startPoint y: 180, endPoint x: 1159, endPoint y: 181, distance: 97.0
click at [1159, 181] on div "Quarterly Term = 50" at bounding box center [1191, 182] width 331 height 22
type input "45"
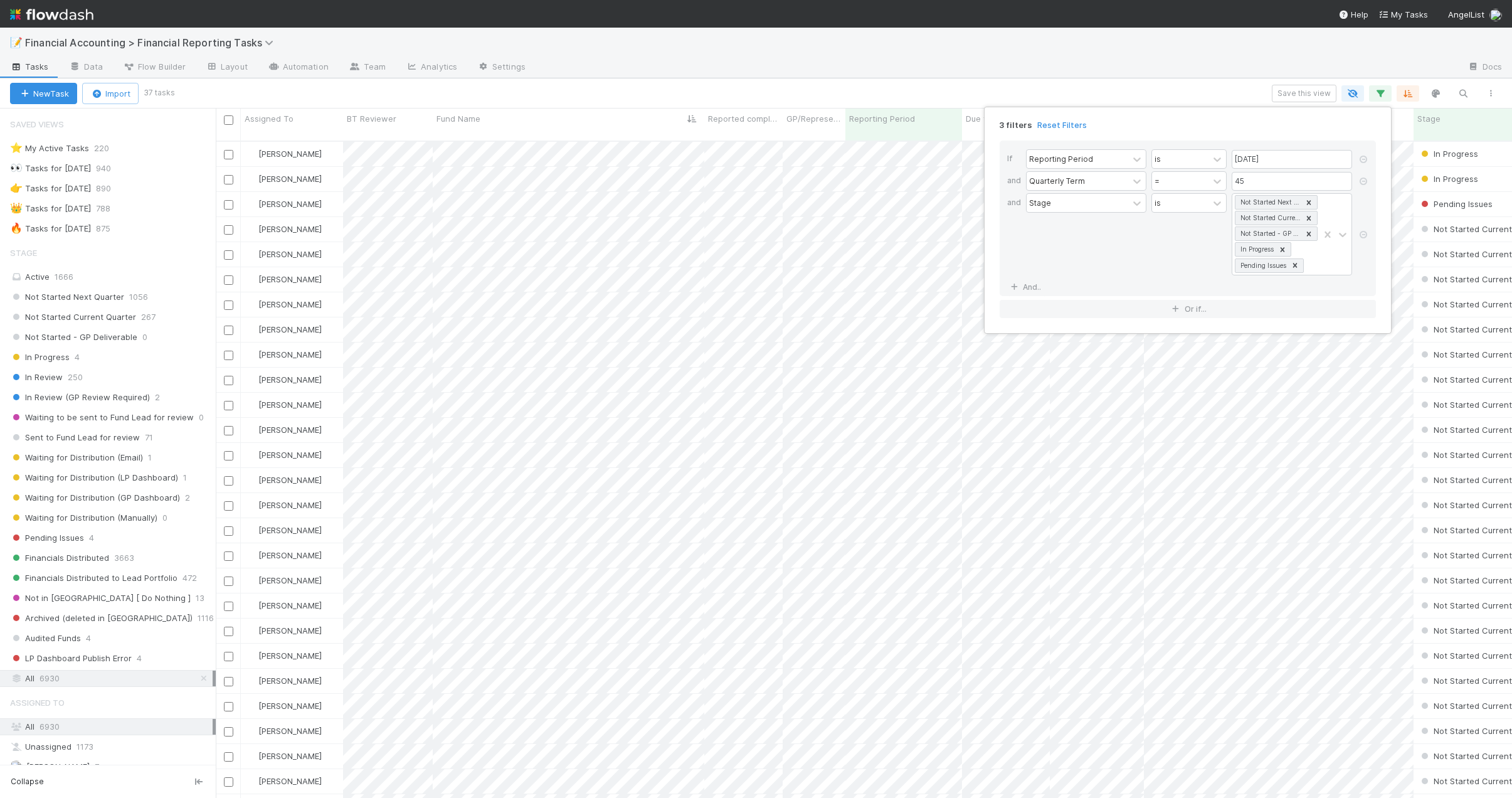
click at [1078, 93] on div "3 filters Reset Filters If Reporting Period is [DATE] and Quarterly Term = 45 a…" at bounding box center [756, 399] width 1512 height 798
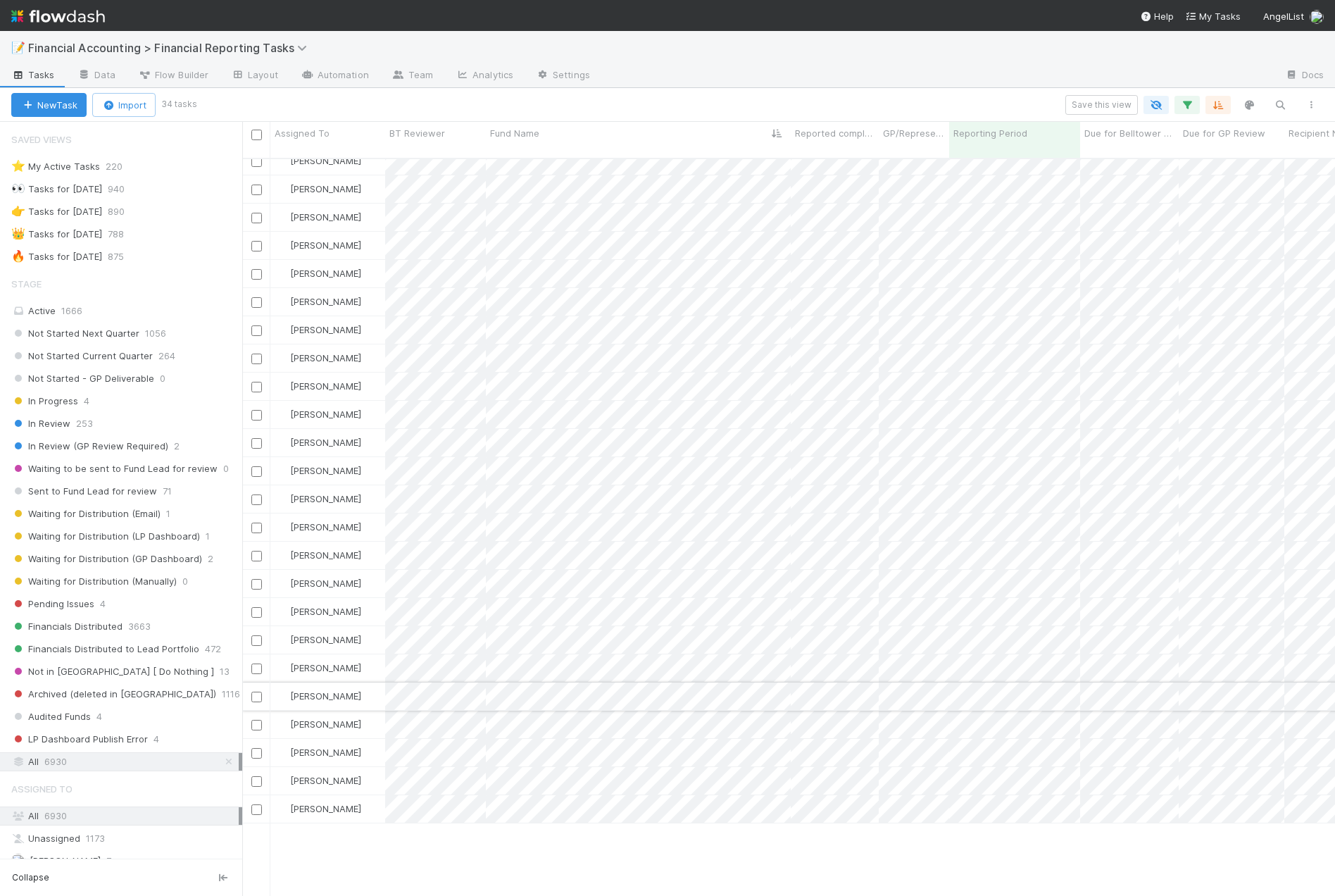
scroll to position [0, 0]
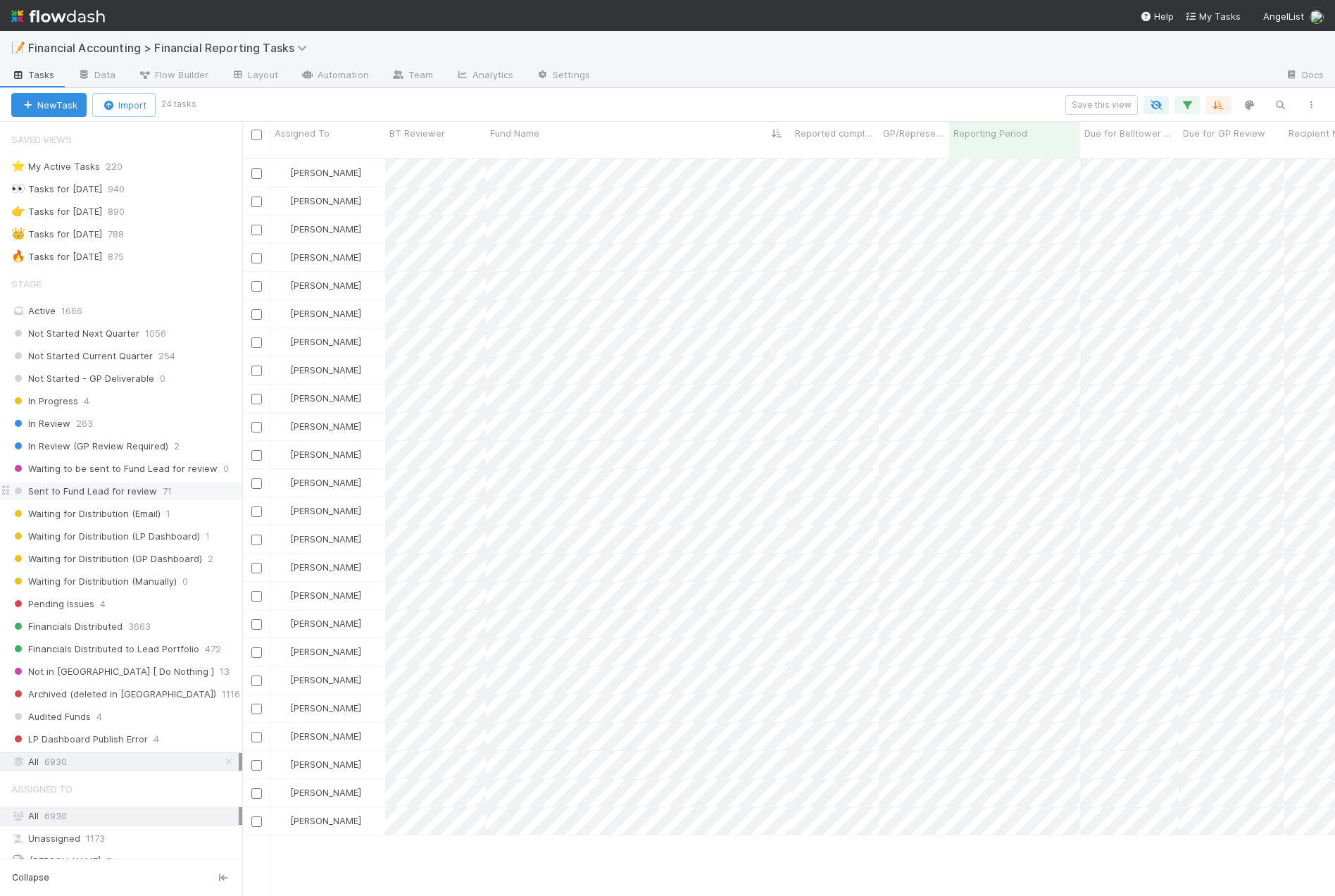
click at [75, 491] on span "Sent to Fund Lead for review" at bounding box center [84, 491] width 146 height 18
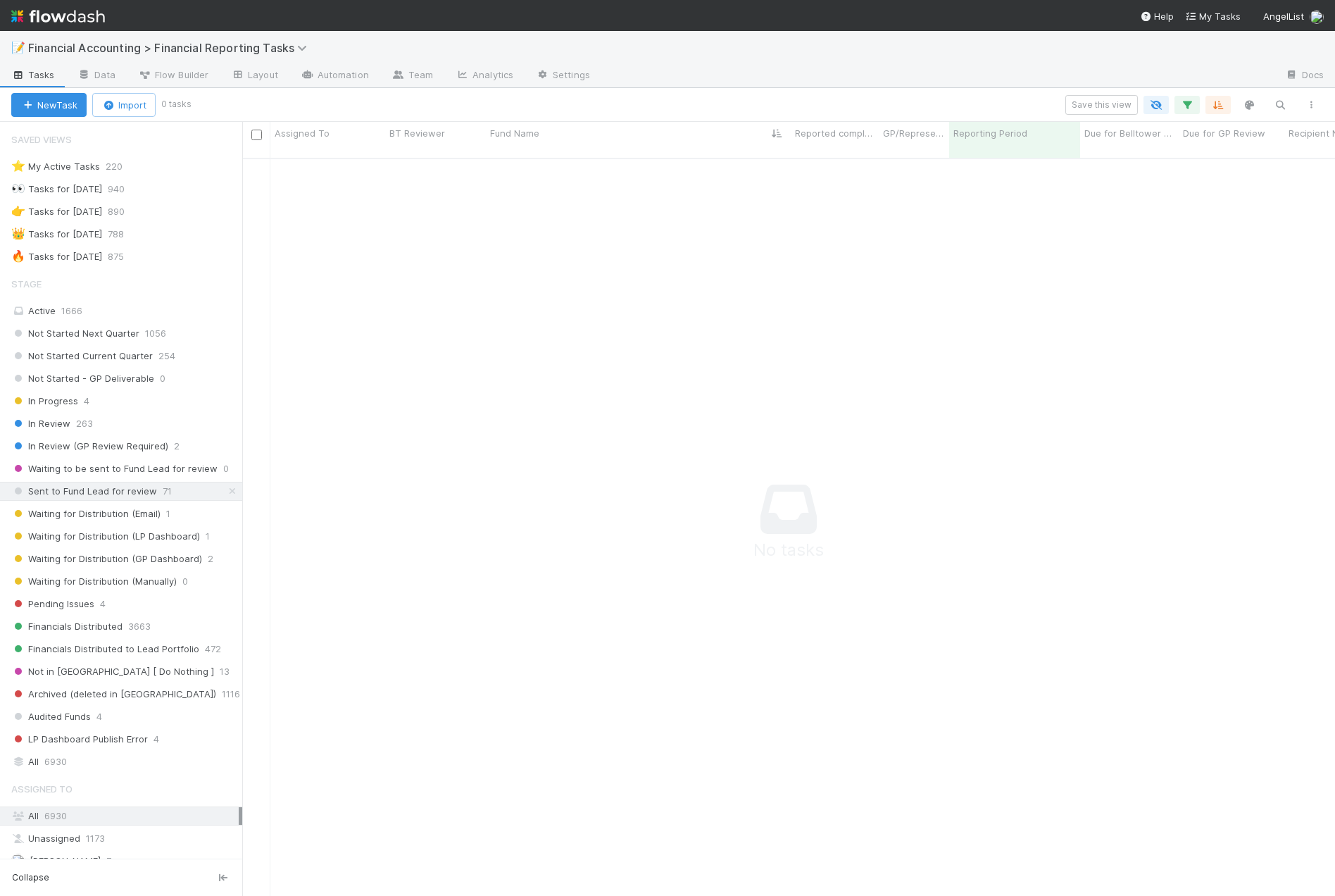
scroll to position [728, 1082]
click at [1185, 109] on icon "button" at bounding box center [1187, 105] width 14 height 12
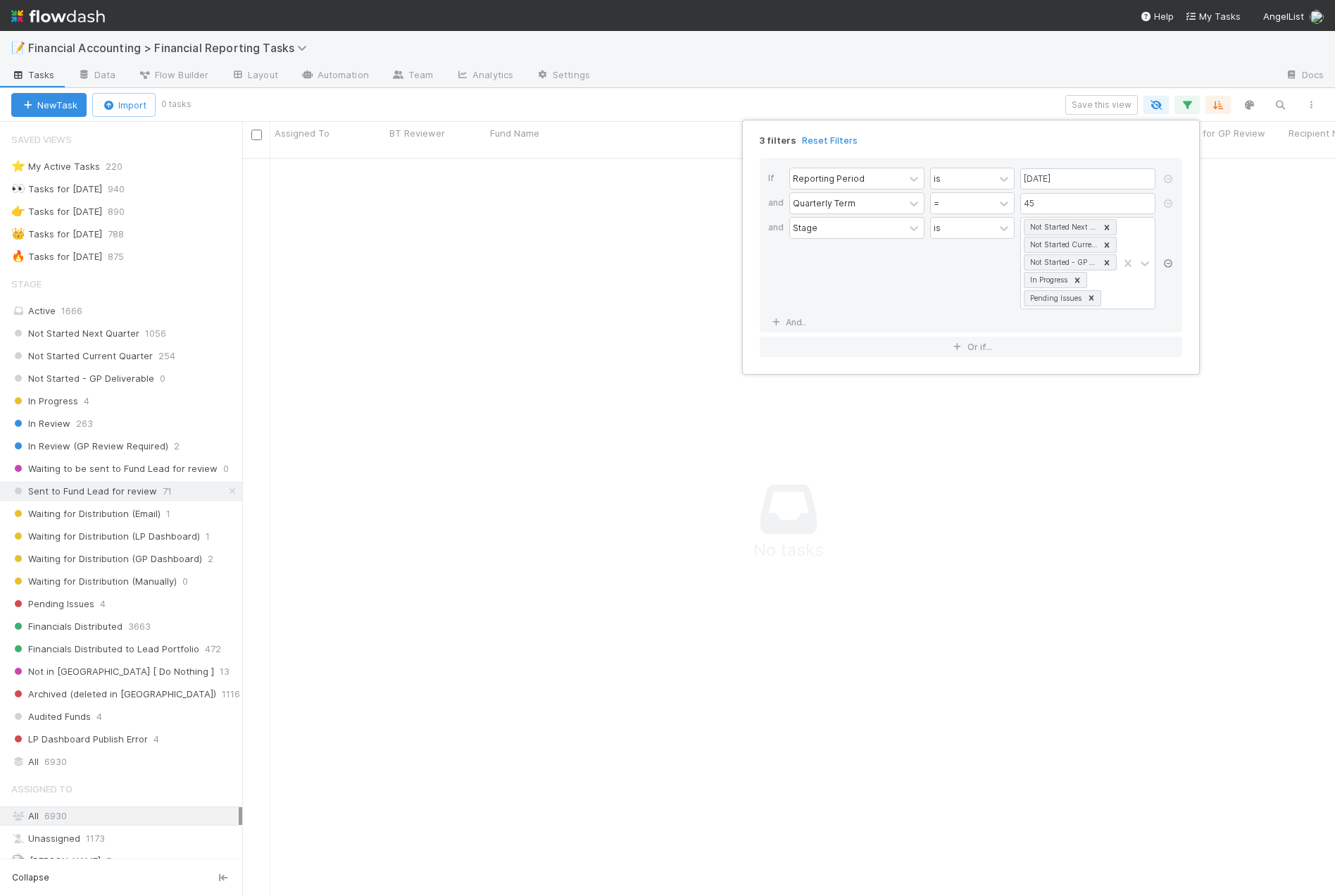
click at [1172, 268] on link at bounding box center [1168, 264] width 14 height 12
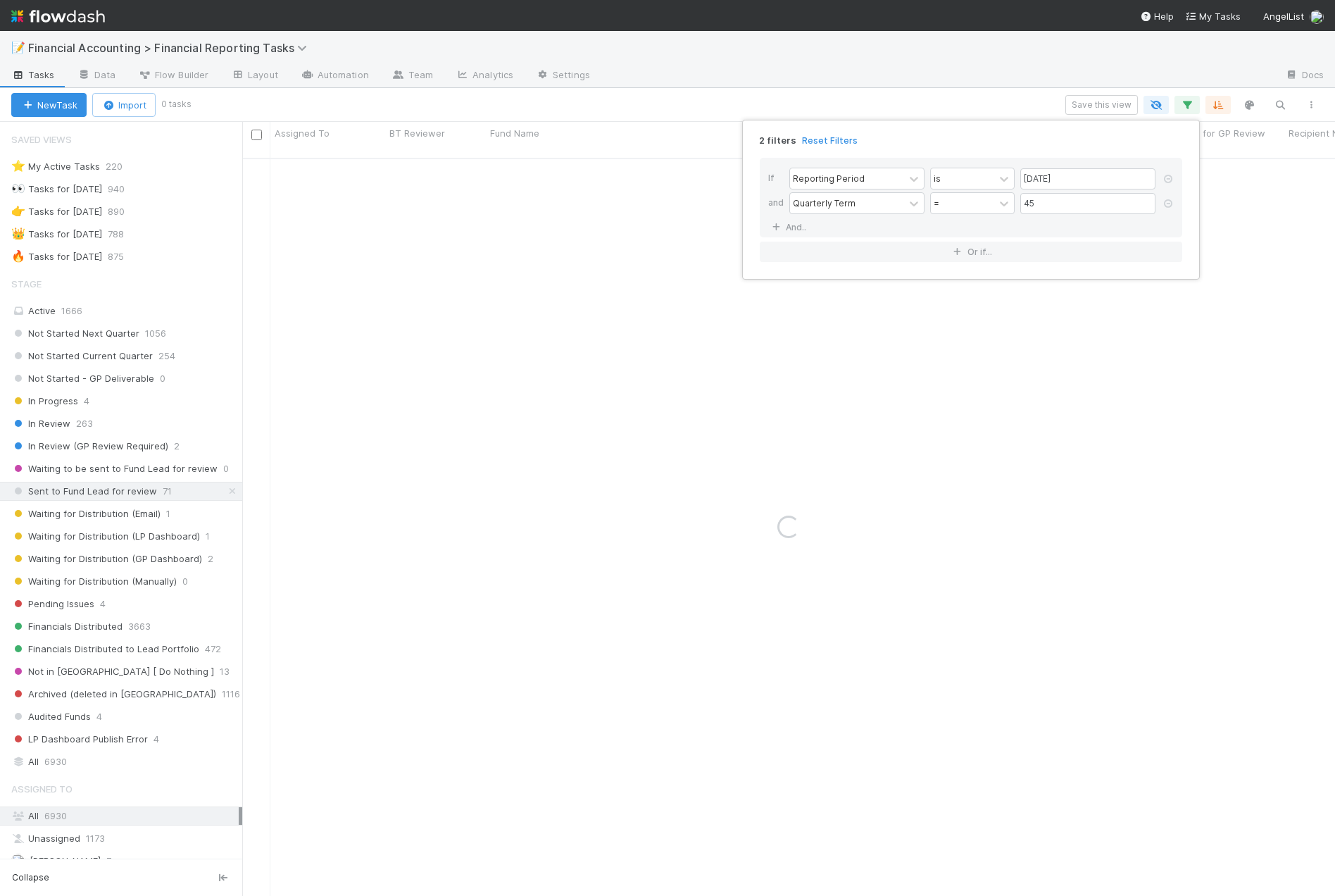
click at [864, 97] on div "2 filters Reset Filters If Reporting Period is [DATE] and Quarterly Term = 45 A…" at bounding box center [667, 448] width 1335 height 896
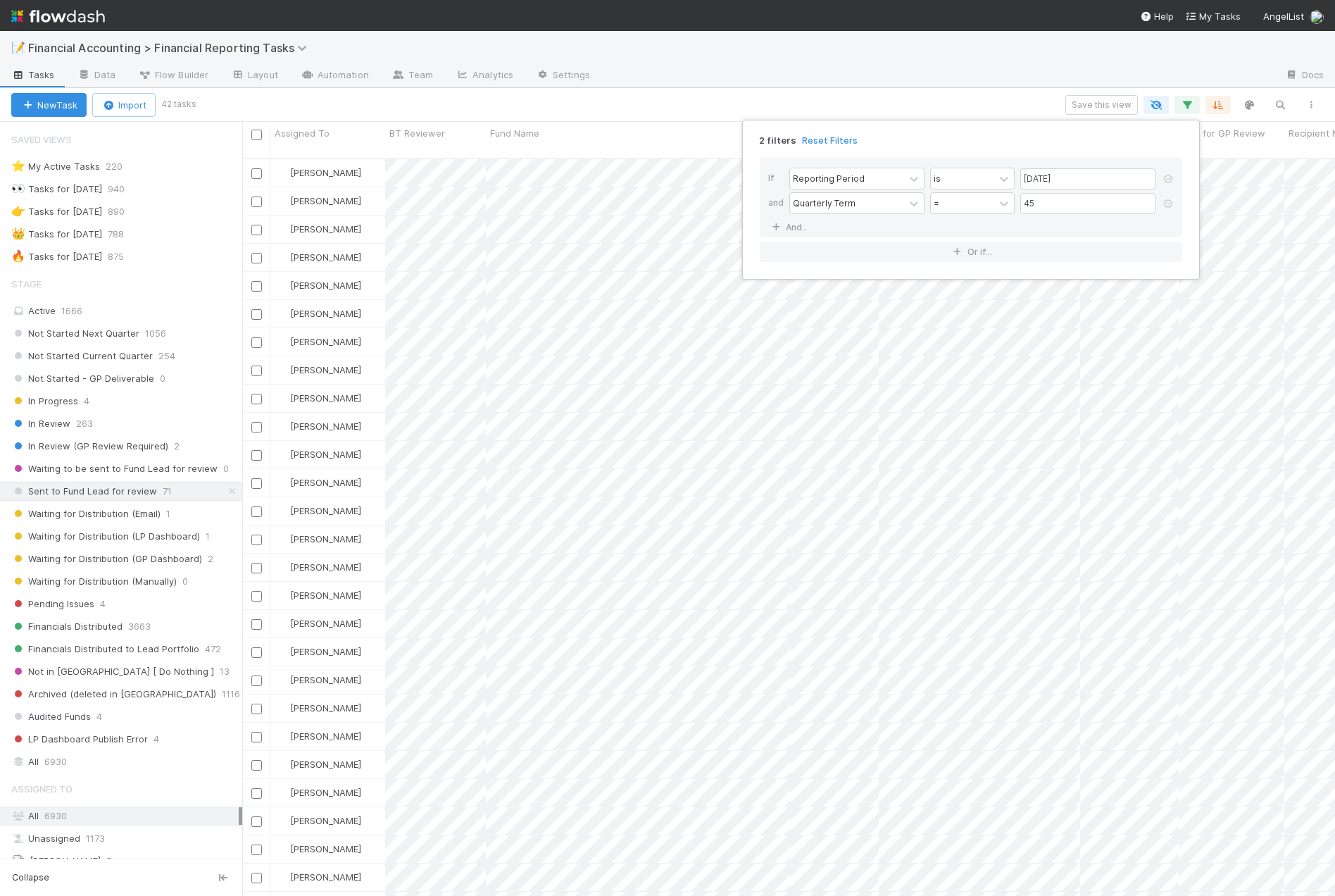
scroll to position [739, 1082]
click at [1010, 102] on div "2 filters Reset Filters If Reporting Period is [DATE] and Quarterly Term = 45 A…" at bounding box center [667, 448] width 1335 height 896
click at [1176, 101] on button "button" at bounding box center [1187, 105] width 26 height 19
click at [578, 112] on div "2 filters Reset Filters If Reporting Period is [DATE] and Quarterly Term = 45 A…" at bounding box center [667, 448] width 1335 height 896
click at [52, 756] on span "6930" at bounding box center [55, 761] width 22 height 18
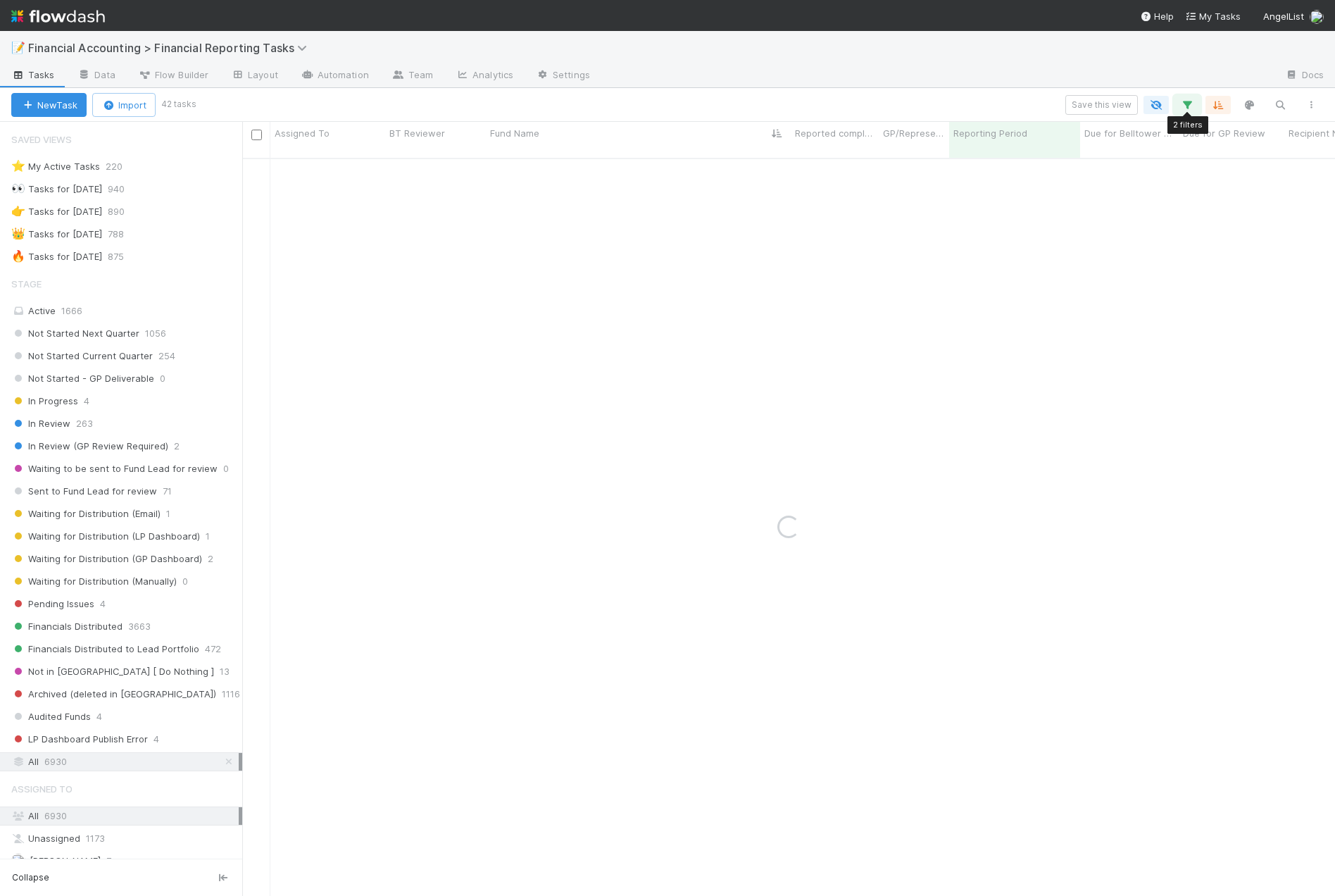
click at [1185, 106] on icon "button" at bounding box center [1187, 105] width 14 height 12
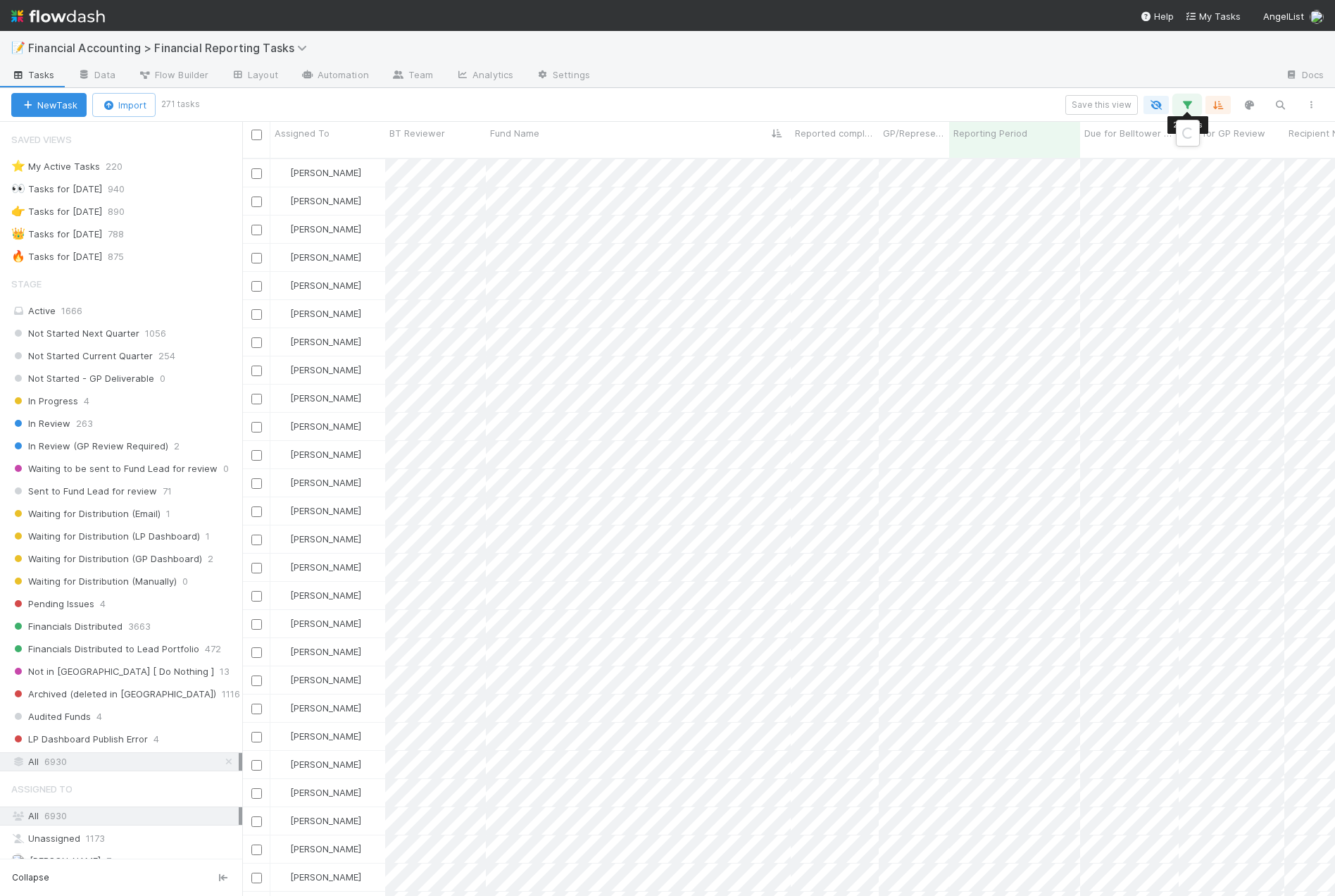
scroll to position [739, 1082]
click at [1185, 106] on div "Loading..." at bounding box center [667, 448] width 1335 height 896
click at [1185, 106] on icon "button" at bounding box center [1187, 105] width 14 height 12
click at [1173, 202] on icon at bounding box center [1168, 203] width 14 height 9
click at [808, 199] on link "And.." at bounding box center [790, 203] width 44 height 20
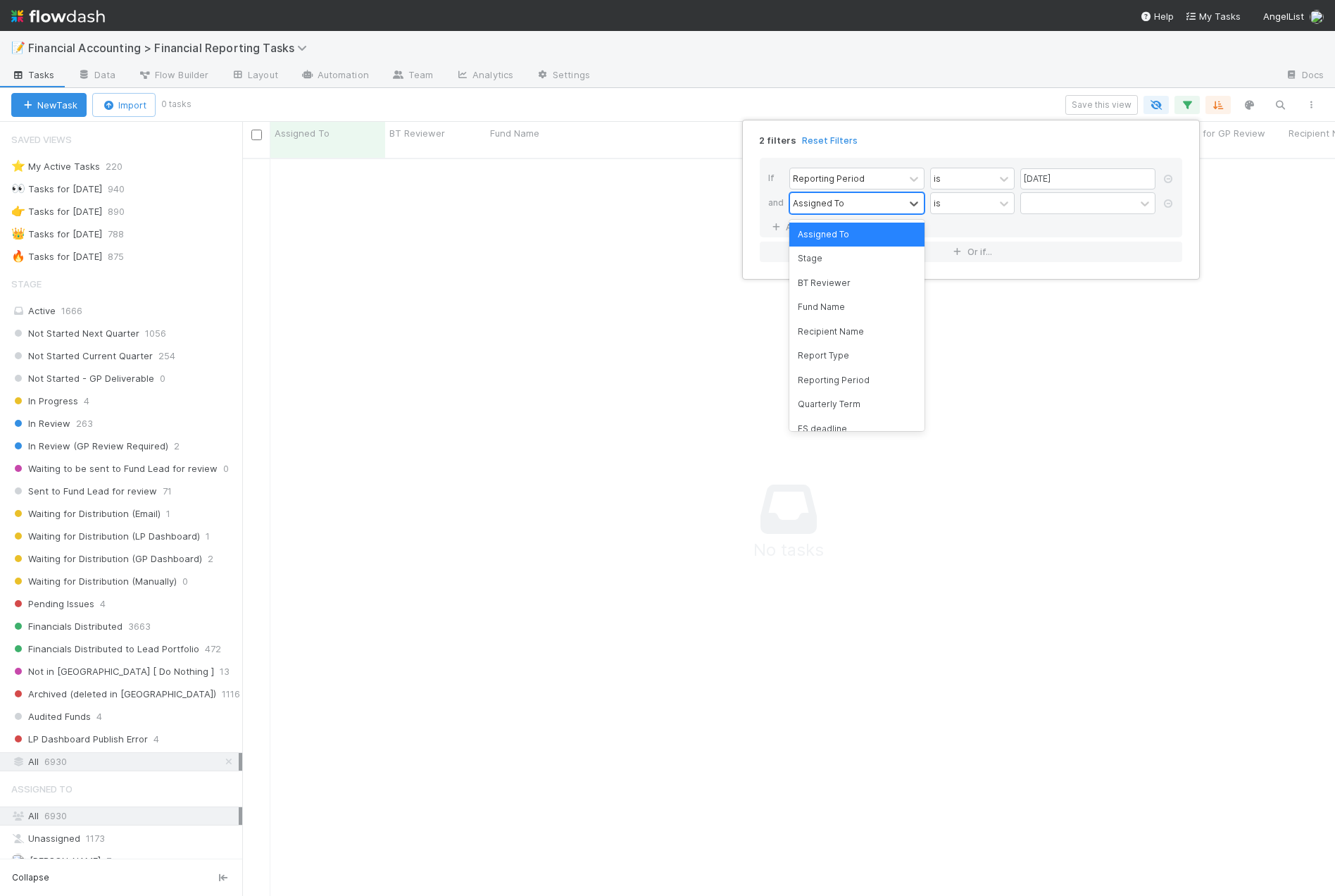
click at [816, 210] on div "Assigned To" at bounding box center [819, 203] width 52 height 12
click at [833, 310] on div "Fund Name" at bounding box center [857, 307] width 135 height 24
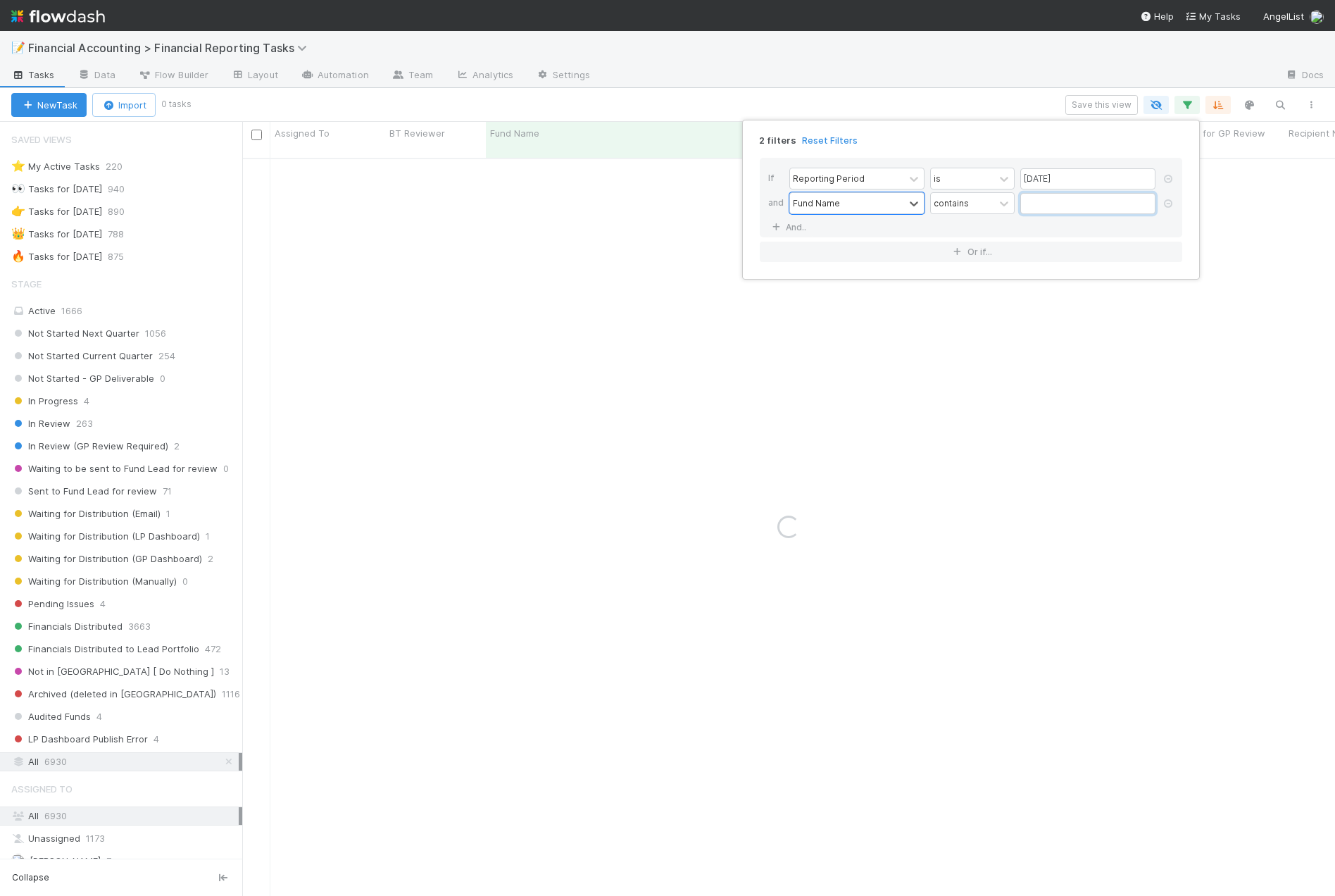
click at [1056, 199] on input "text" at bounding box center [1088, 203] width 135 height 21
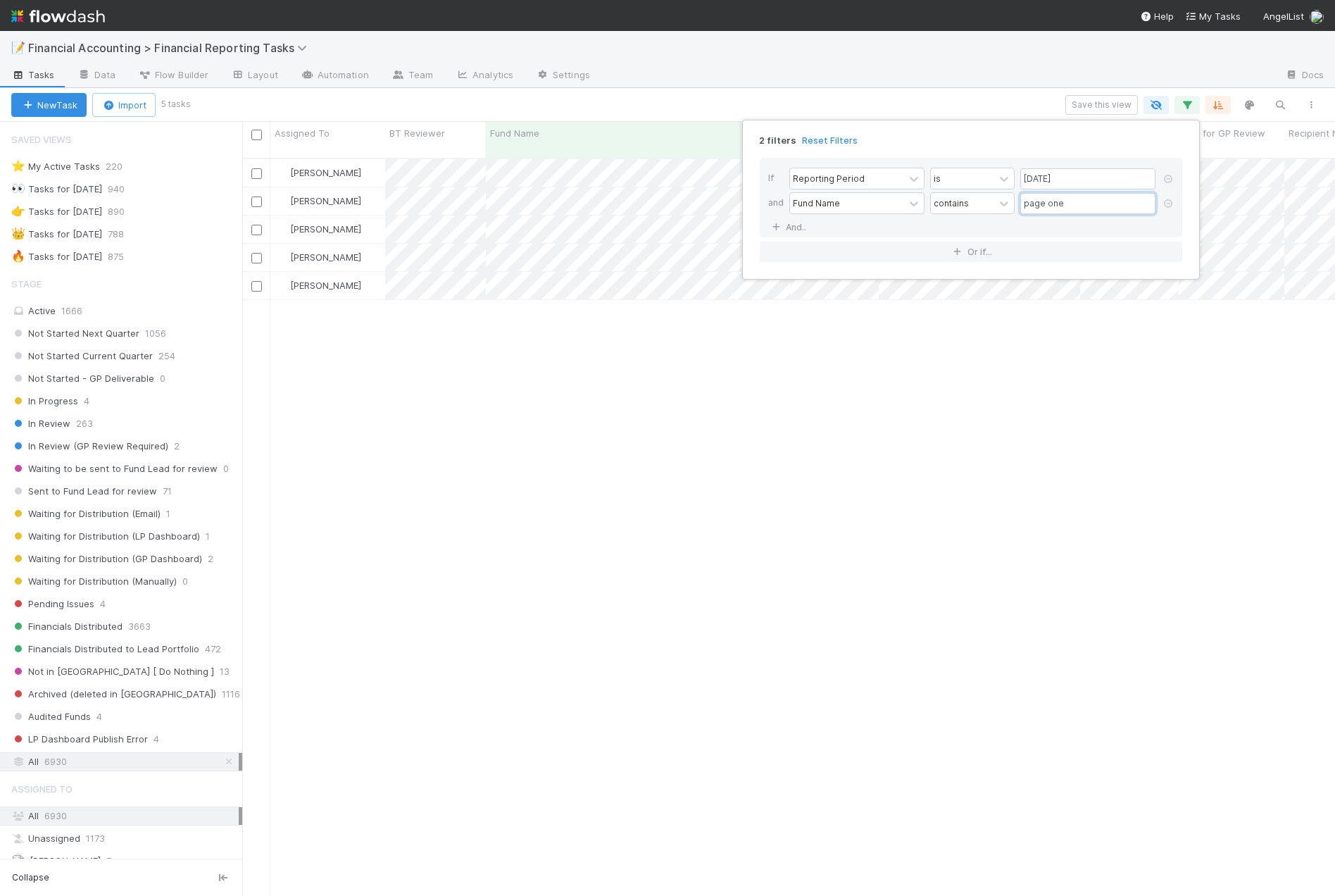
scroll to position [739, 1082]
type input "page one"
click at [507, 452] on div "2 filters Reset Filters If Reporting Period is [DATE] and Fund Name contains pa…" at bounding box center [667, 448] width 1335 height 896
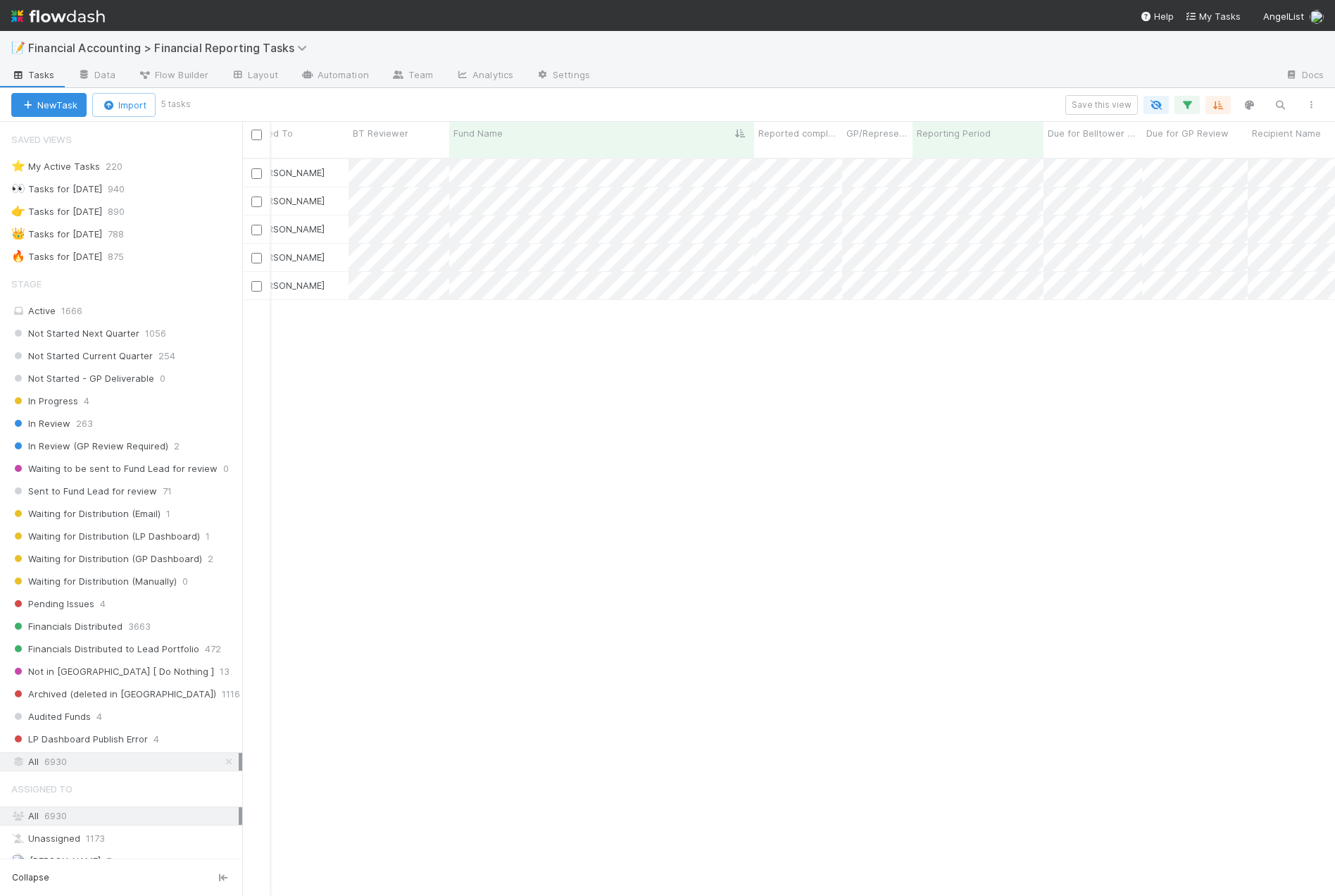
scroll to position [0, 0]
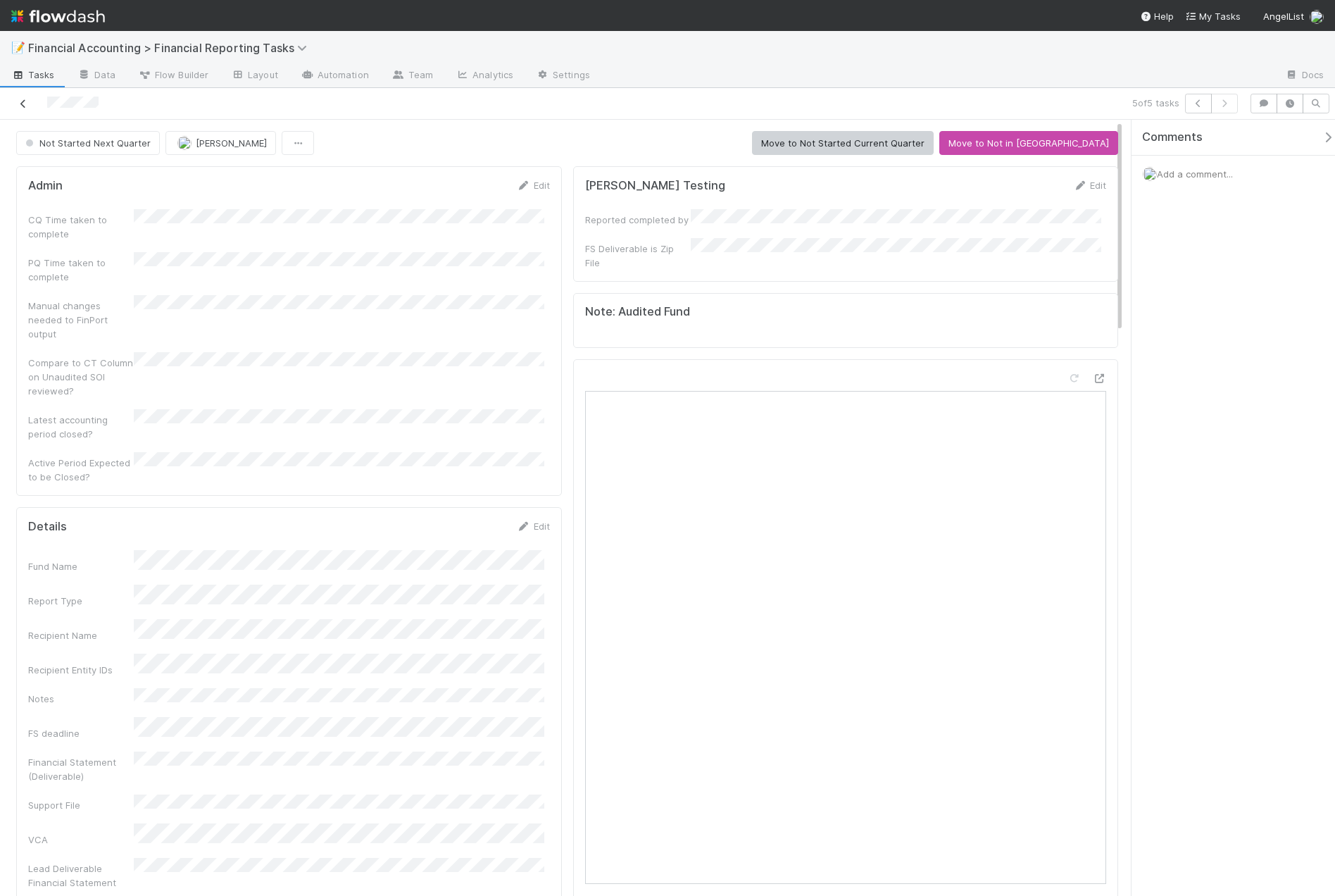
click at [28, 104] on icon at bounding box center [23, 104] width 14 height 9
click at [20, 102] on icon at bounding box center [23, 104] width 14 height 9
click at [26, 106] on icon at bounding box center [23, 104] width 14 height 9
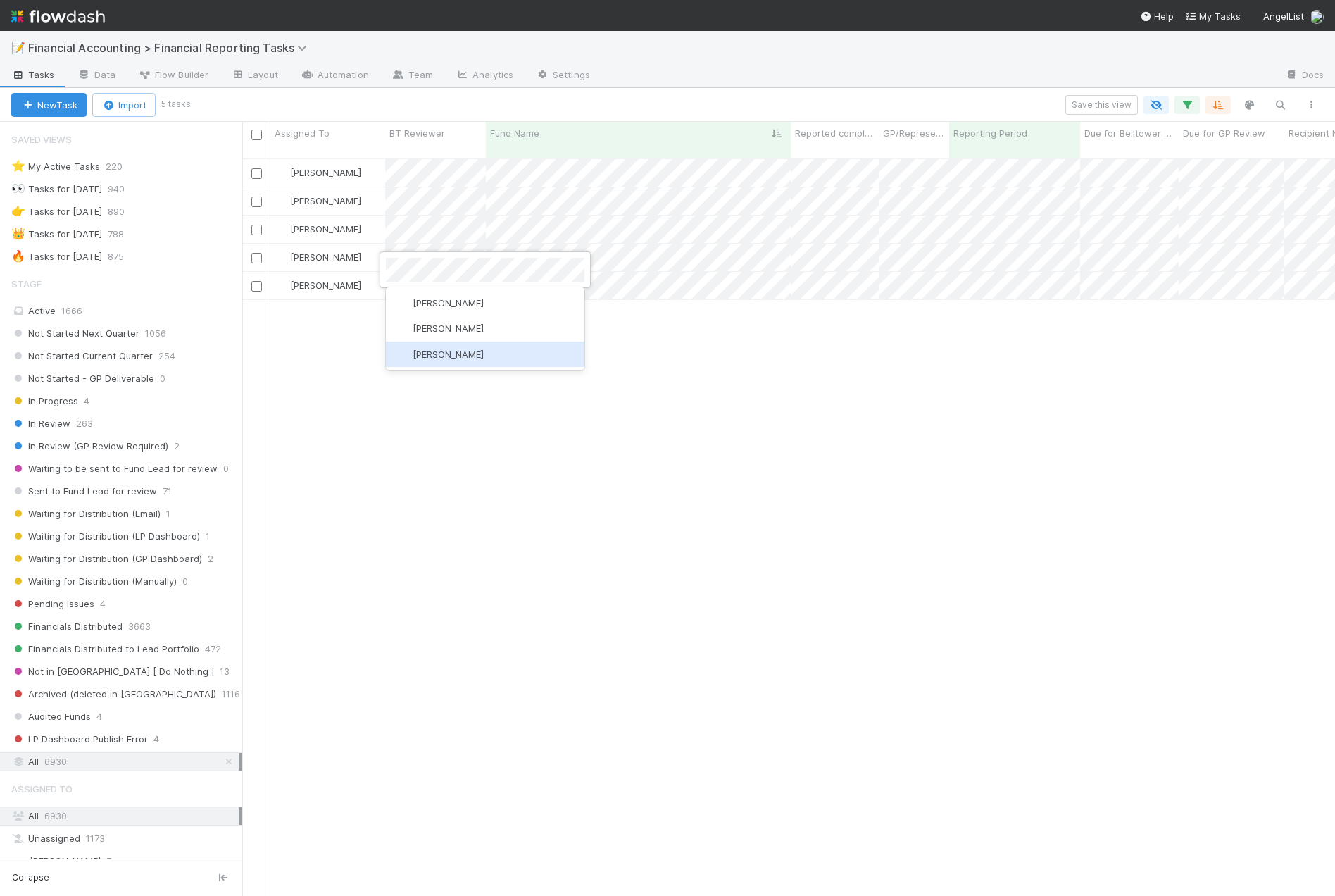
click at [448, 353] on span "[PERSON_NAME]" at bounding box center [448, 354] width 71 height 12
click at [1033, 448] on div "[PERSON_NAME] Sent to Fund Lead for review [DATE] 2:03:59 AM [DATE] 2:02:55 AM …" at bounding box center [788, 533] width 1093 height 748
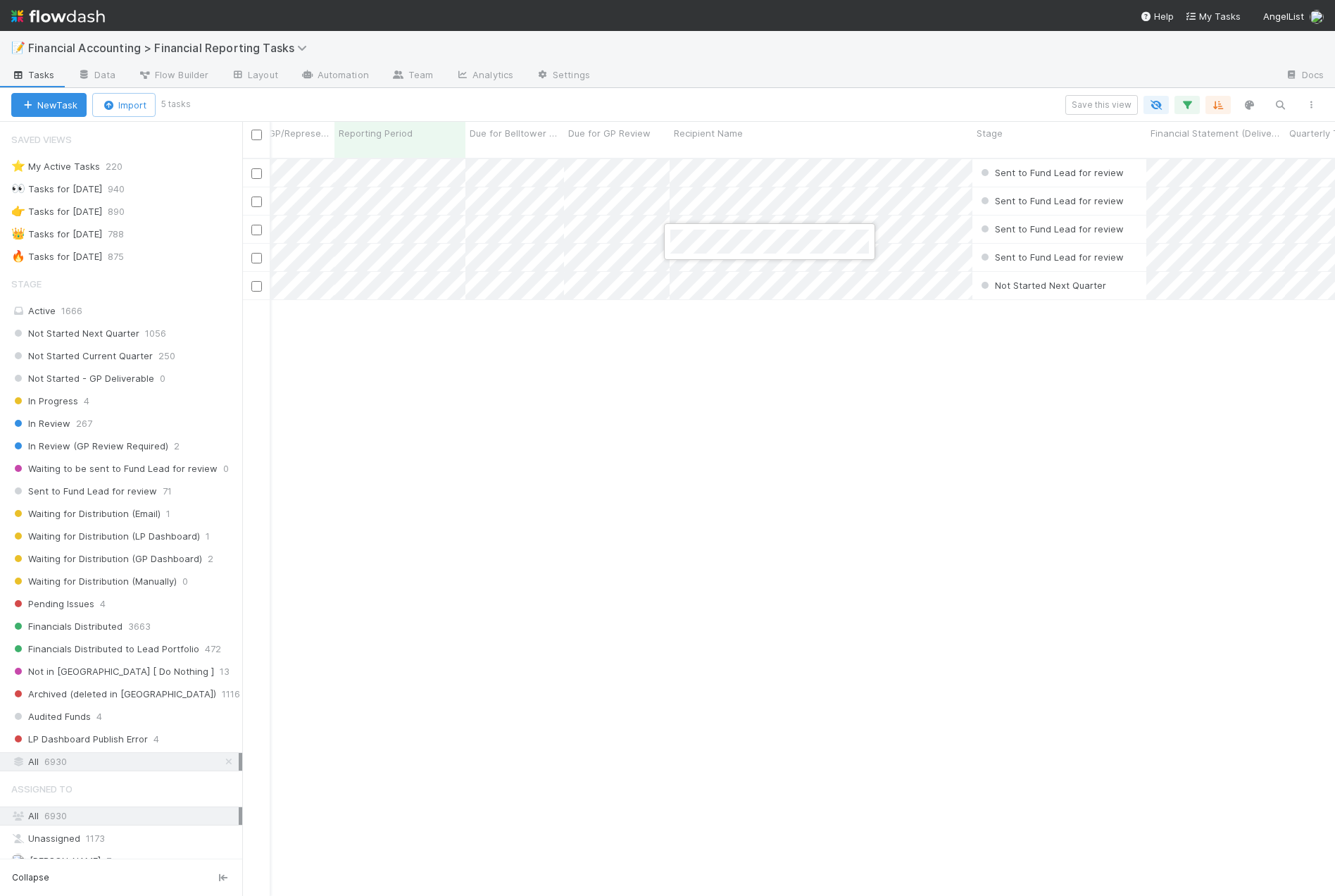
click at [641, 360] on div at bounding box center [667, 448] width 1335 height 896
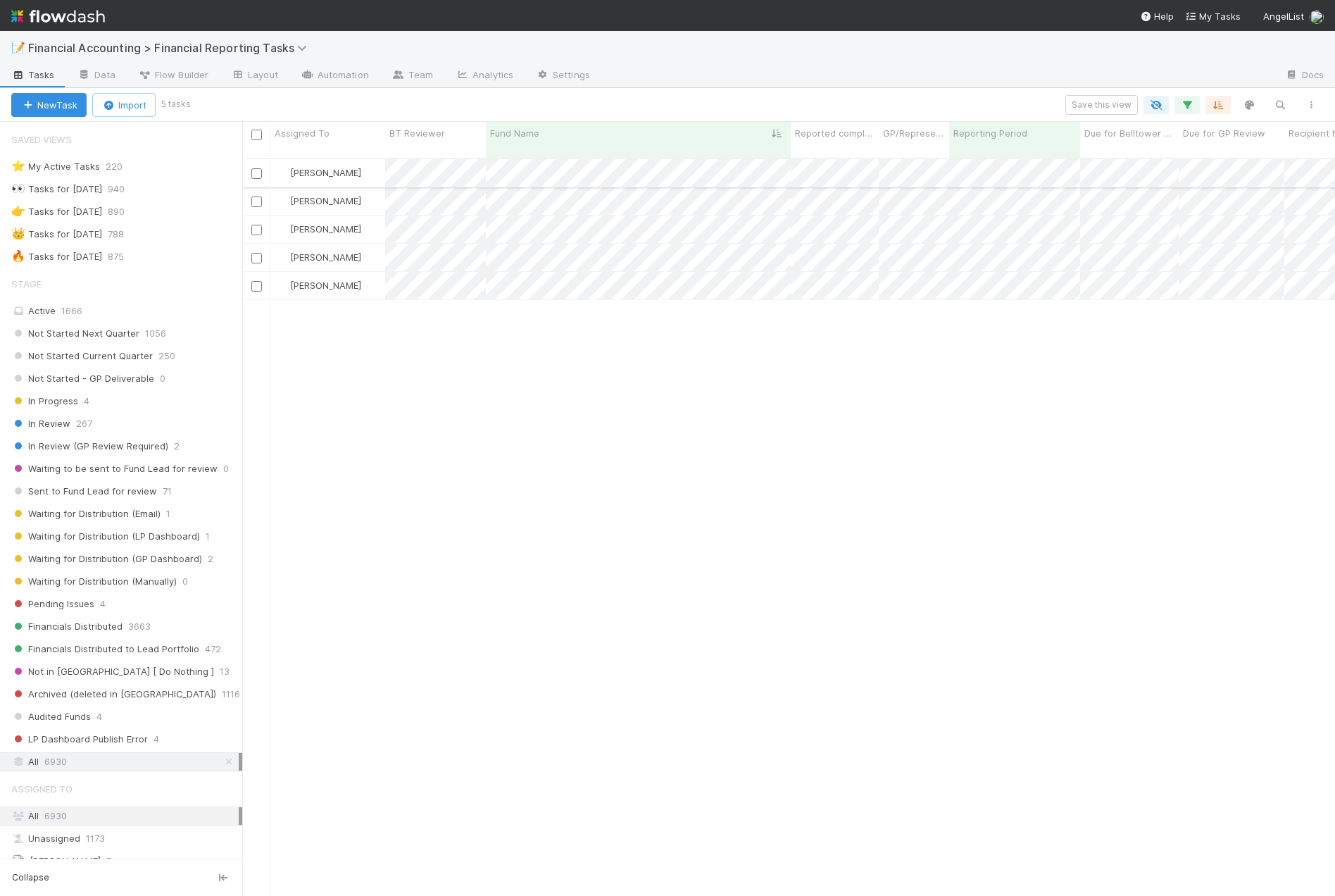
click at [258, 169] on input "checkbox" at bounding box center [257, 174] width 11 height 11
click at [257, 196] on input "checkbox" at bounding box center [257, 202] width 11 height 11
click at [254, 225] on input "checkbox" at bounding box center [257, 230] width 11 height 11
click at [256, 253] on input "checkbox" at bounding box center [257, 258] width 11 height 11
click at [258, 278] on div at bounding box center [257, 285] width 17 height 15
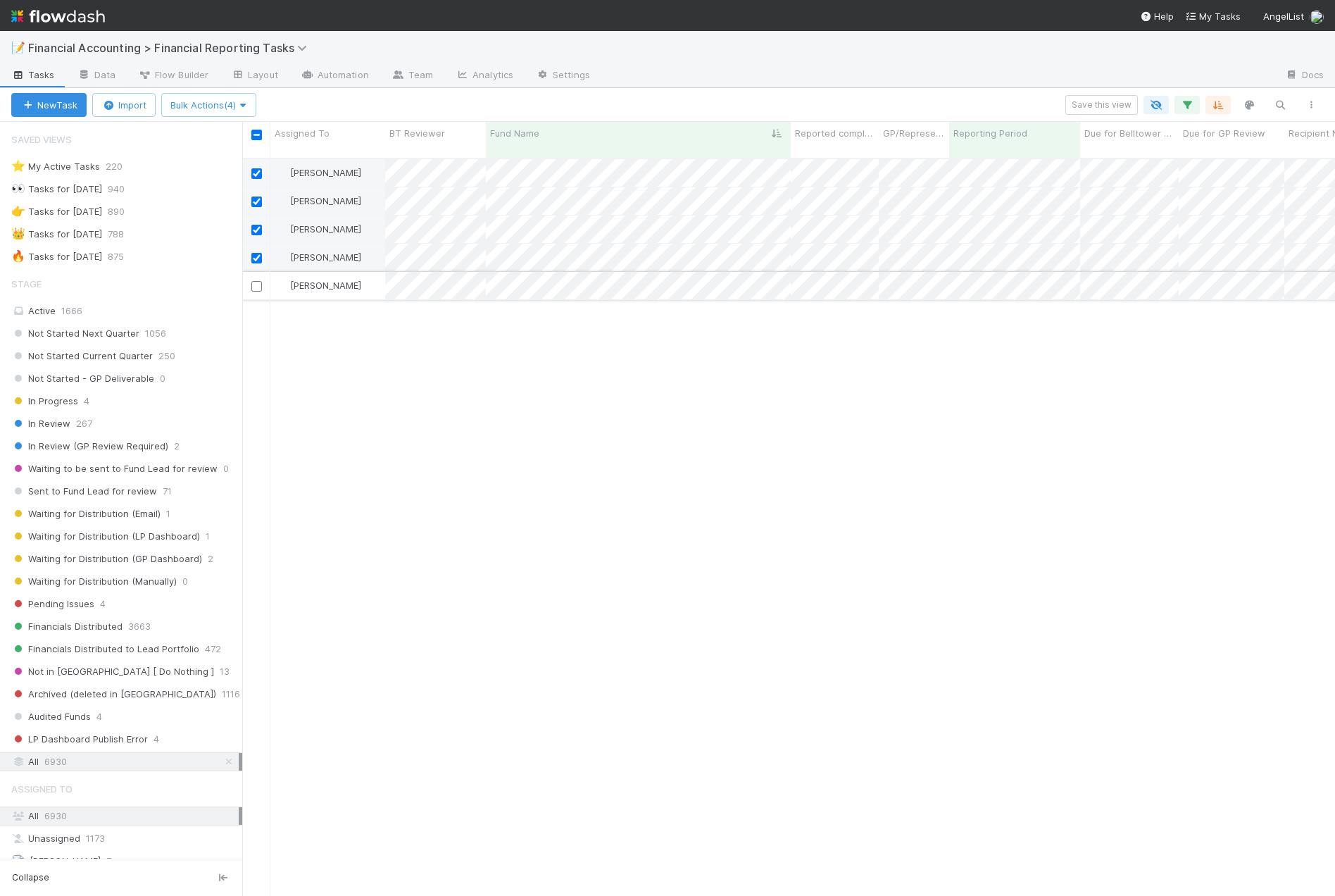
click at [258, 281] on input "checkbox" at bounding box center [257, 287] width 11 height 11
checkbox input "true"
click at [216, 102] on span "Bulk Actions (5)" at bounding box center [208, 104] width 77 height 12
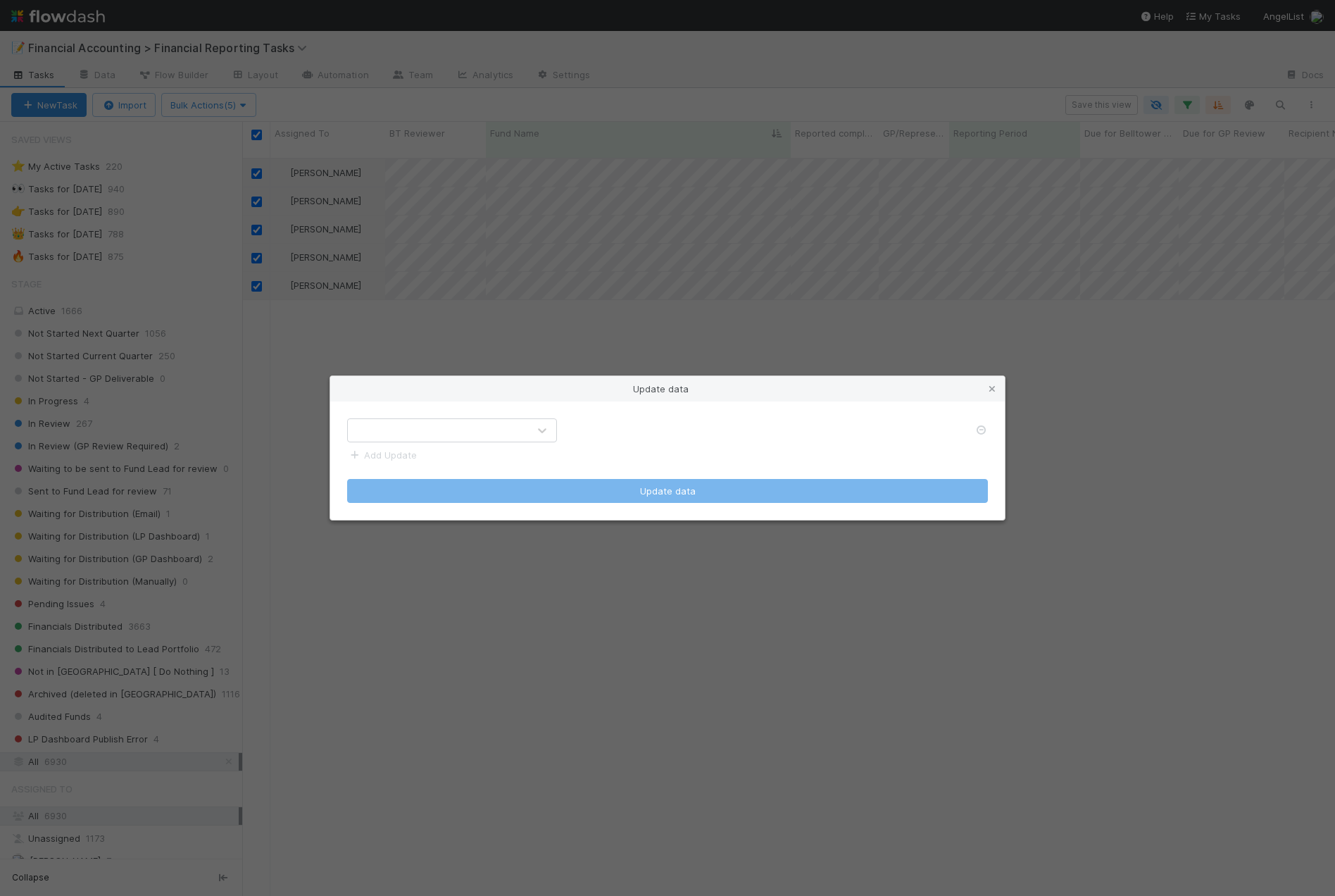
click at [435, 434] on div at bounding box center [438, 430] width 180 height 22
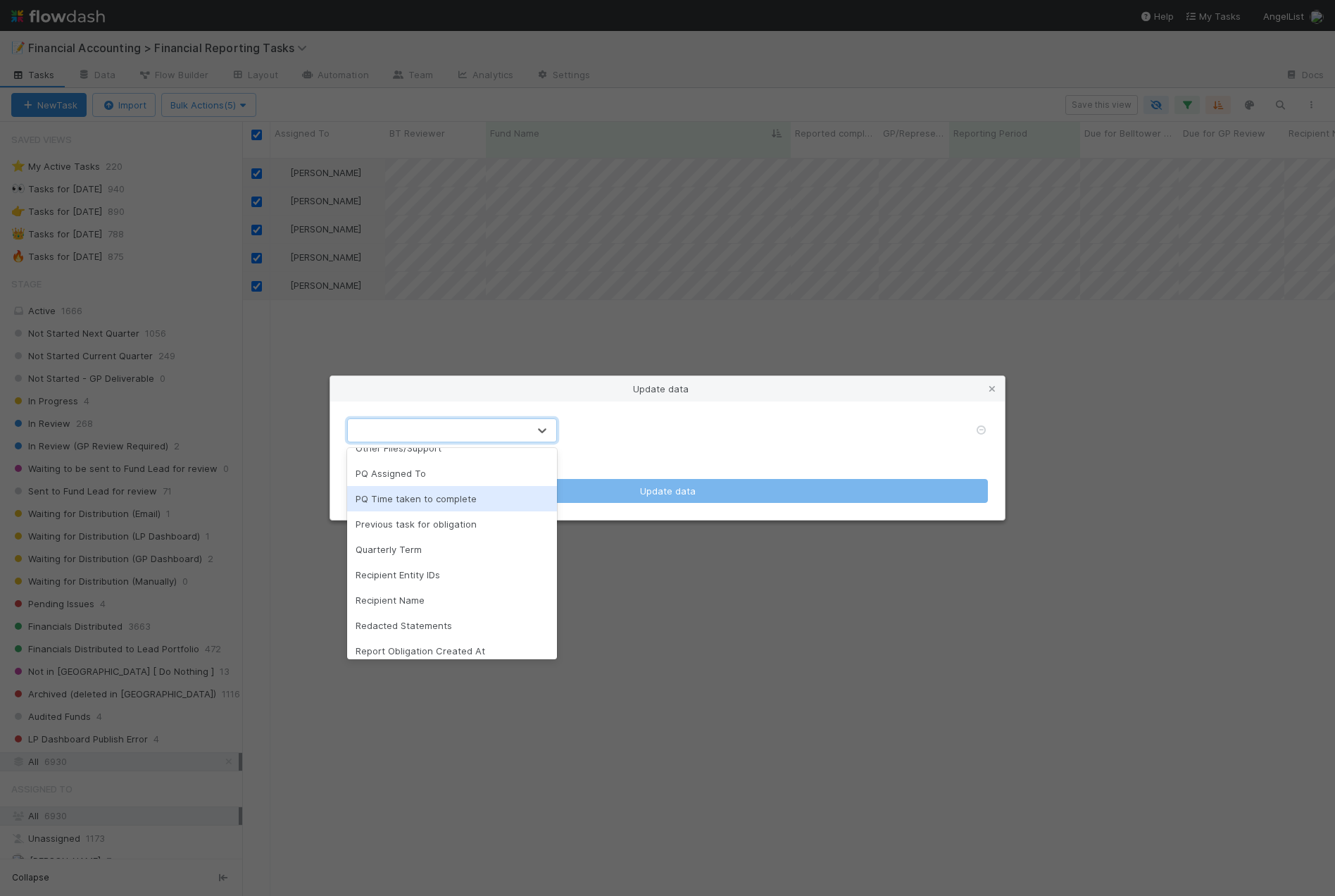
scroll to position [980, 0]
click at [408, 614] on div "Support File" at bounding box center [451, 626] width 209 height 26
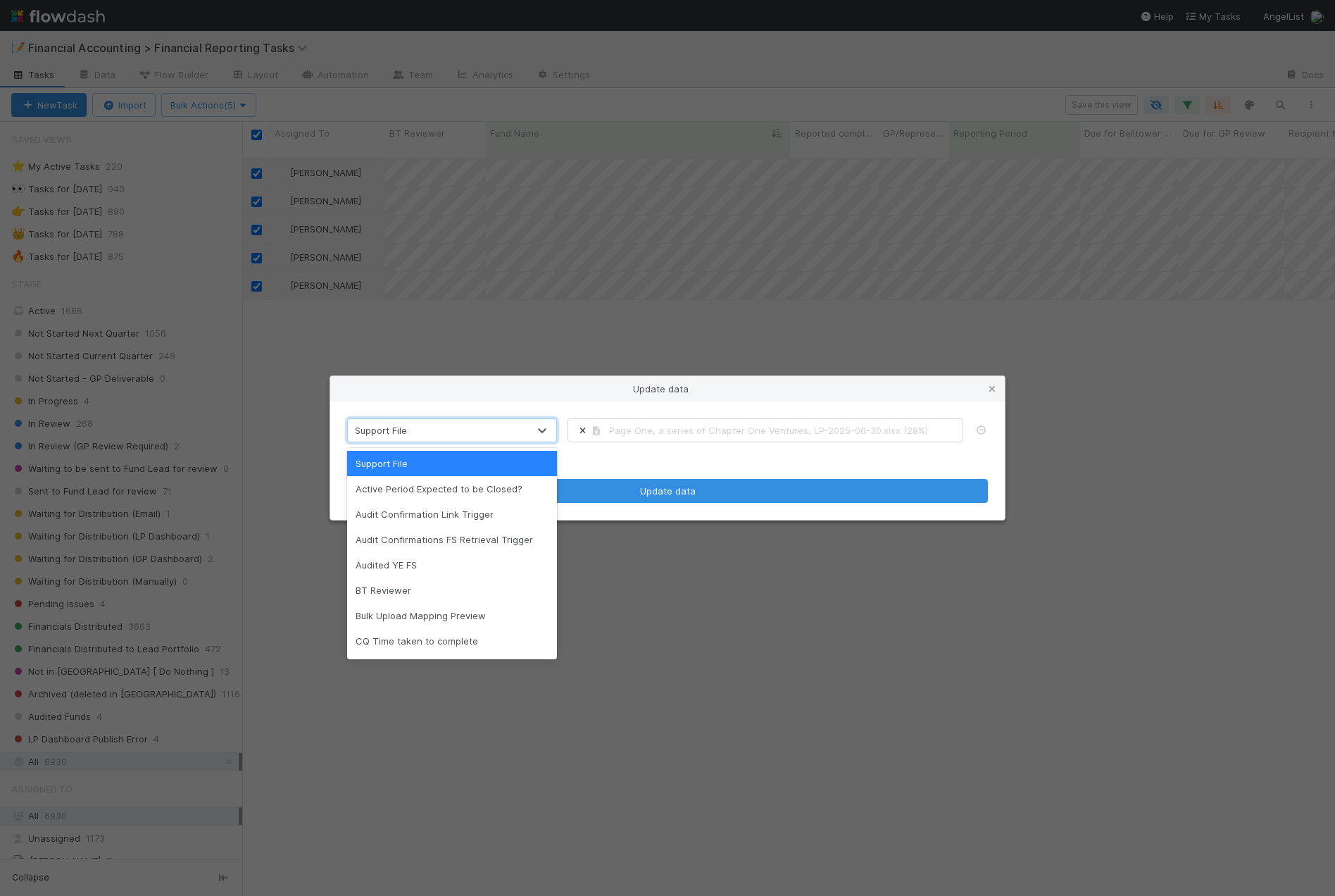
click at [661, 455] on form "option Support File, selected. option Support File focused, 1 of 49. 49 results…" at bounding box center [667, 460] width 641 height 84
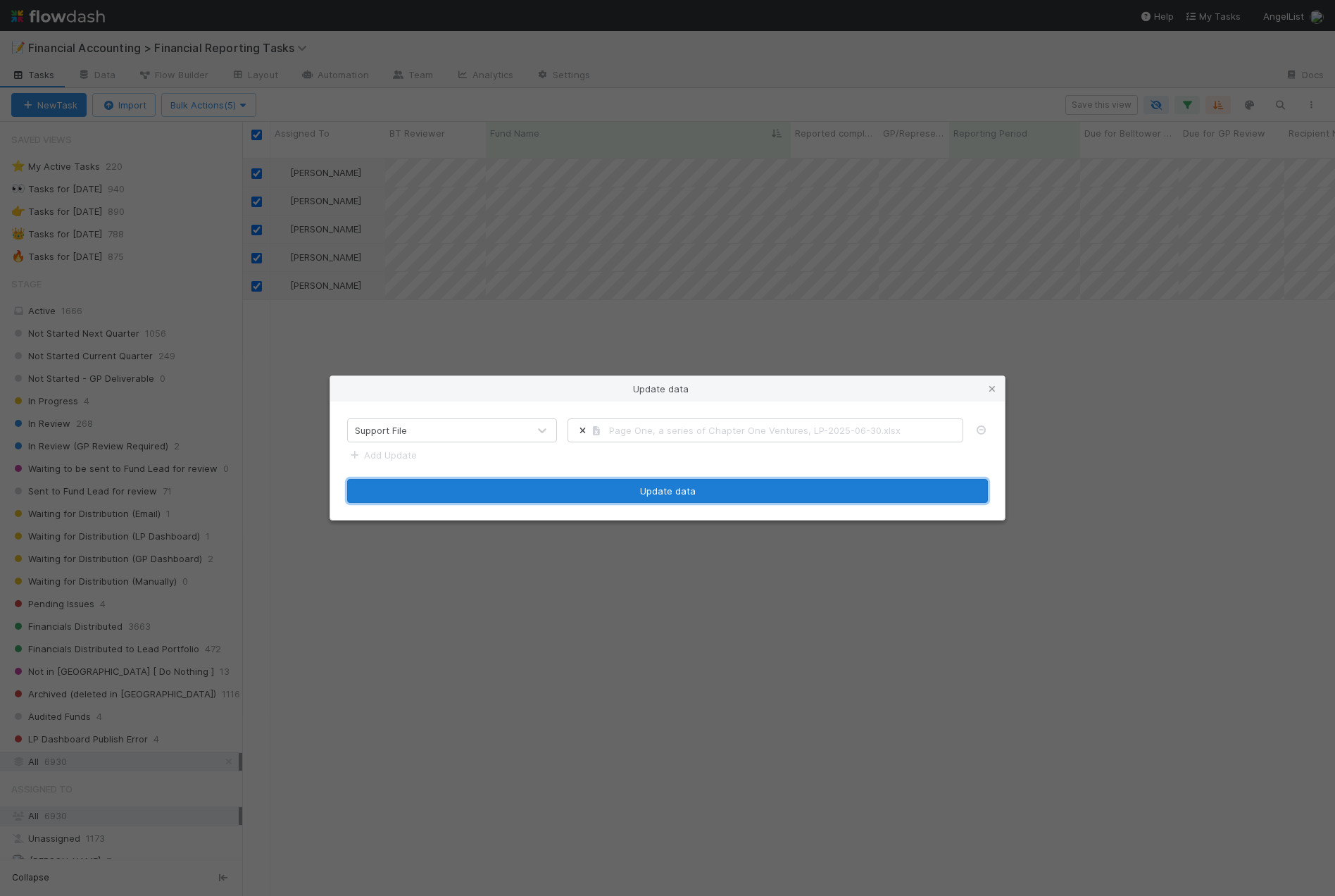
click at [669, 494] on button "Update data" at bounding box center [667, 490] width 641 height 24
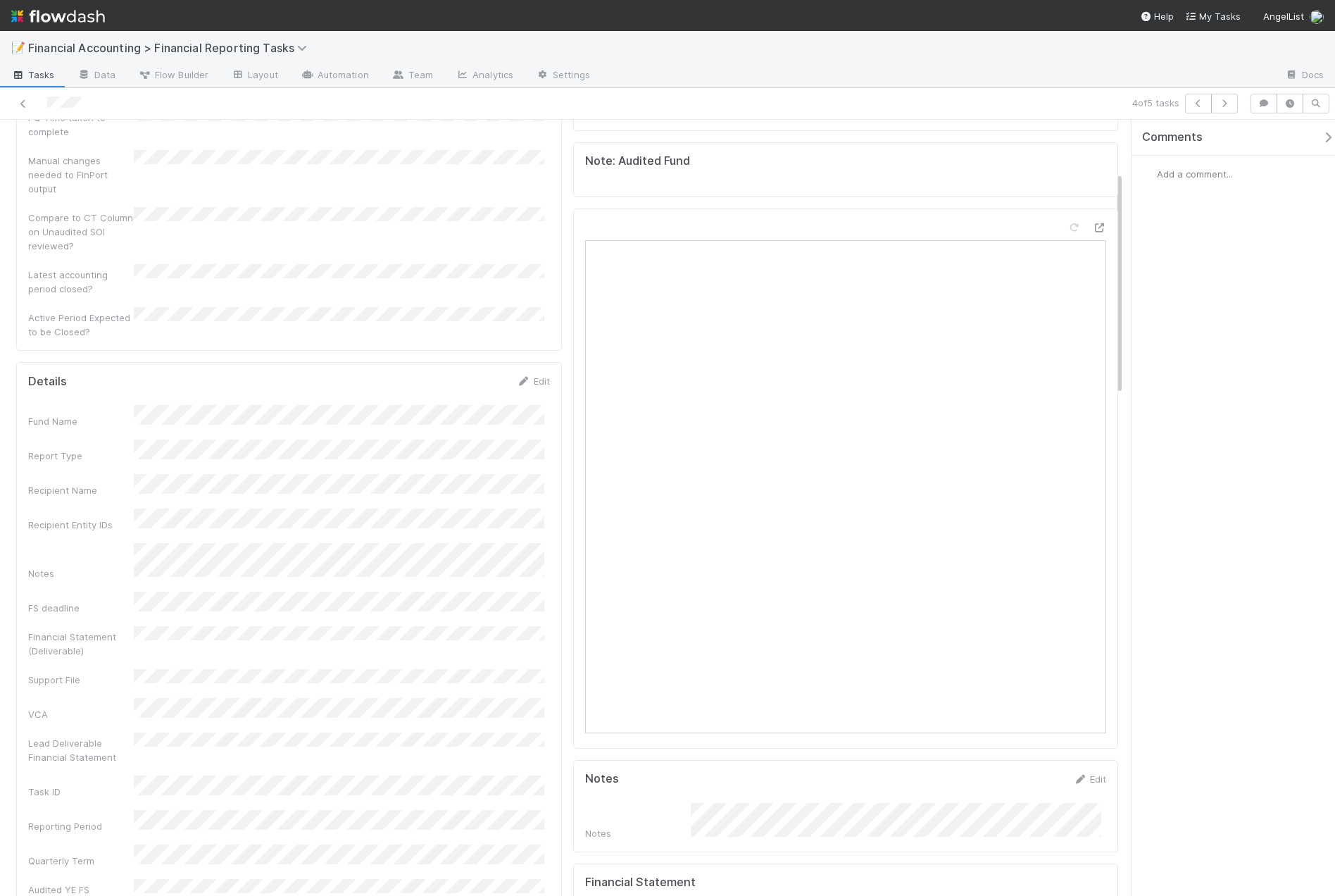
scroll to position [211, 0]
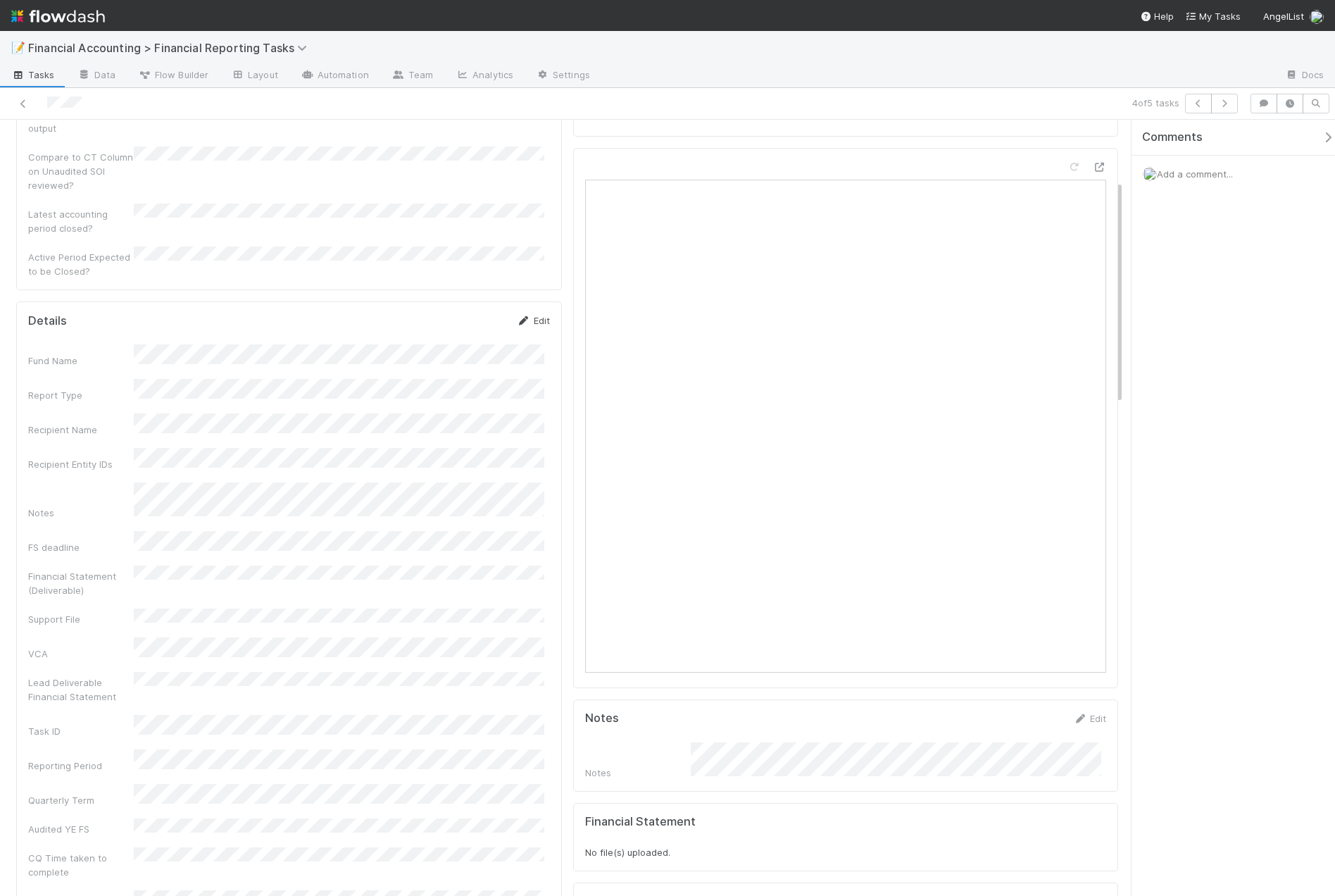
click at [535, 315] on link "Edit" at bounding box center [533, 320] width 33 height 12
click at [472, 313] on button "Save" at bounding box center [475, 325] width 40 height 24
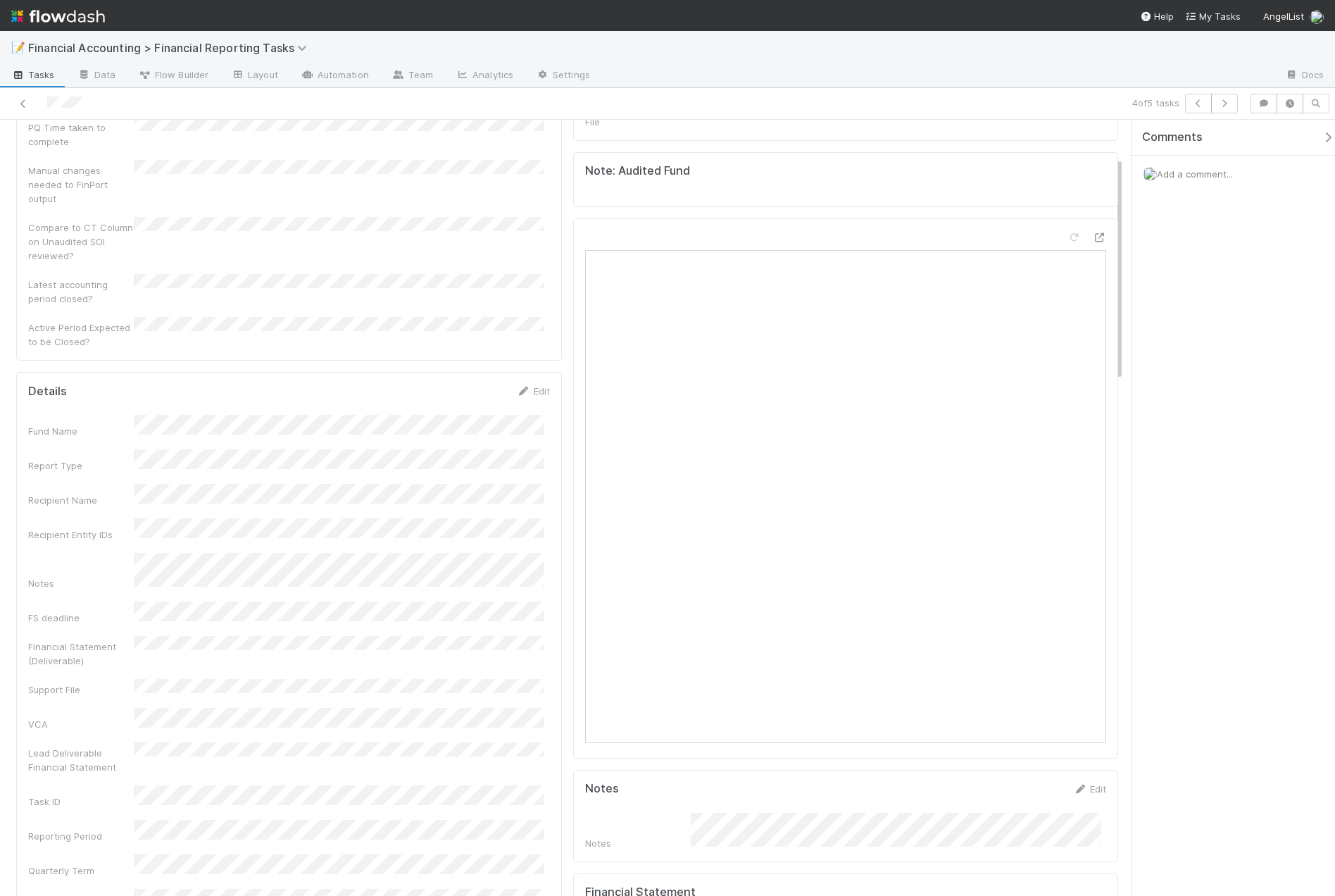
scroll to position [0, 0]
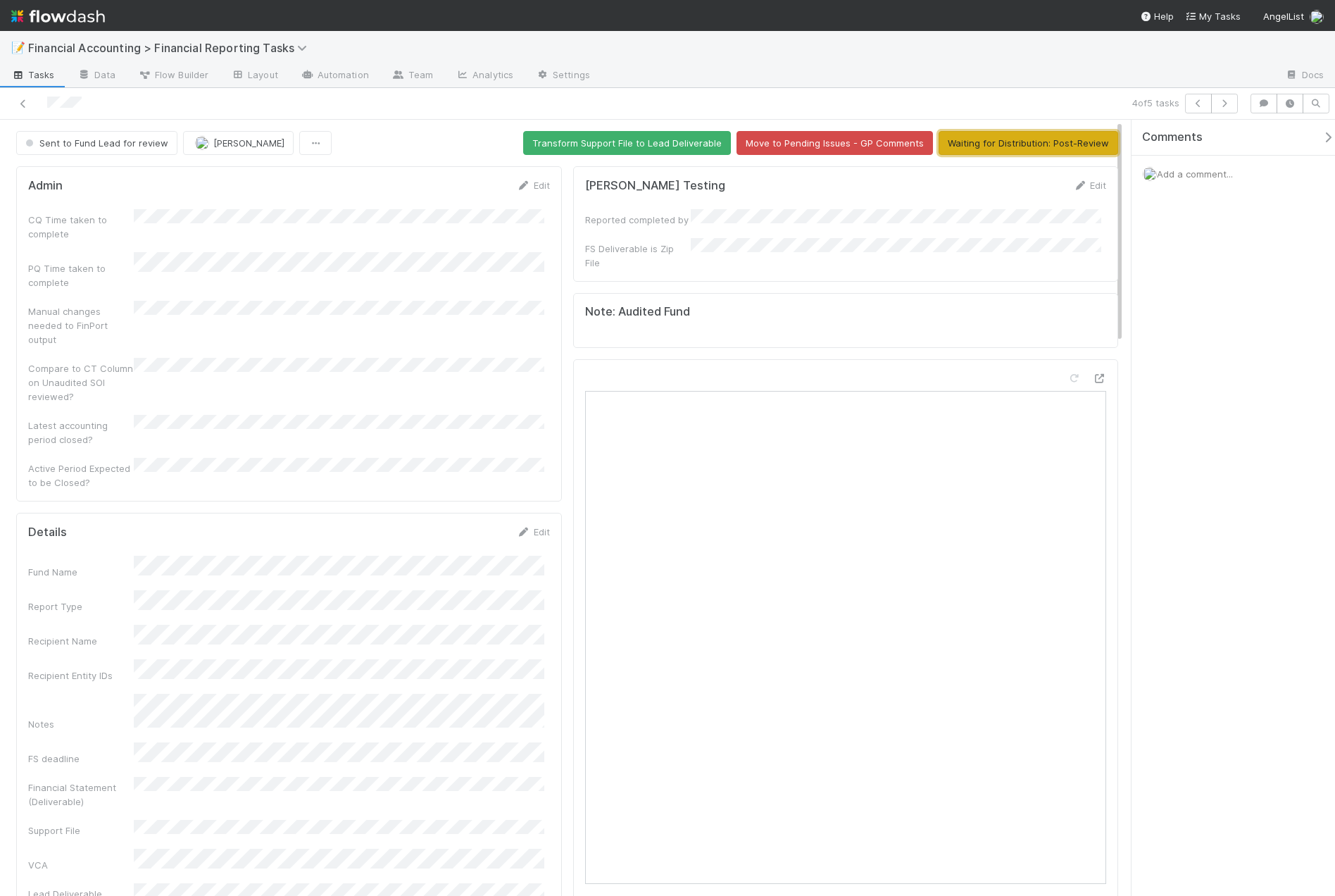
drag, startPoint x: 1030, startPoint y: 148, endPoint x: 1029, endPoint y: 133, distance: 15.0
click at [1030, 145] on button "Waiting for Distribution: Post-Review" at bounding box center [1028, 142] width 179 height 24
